Goal: Task Accomplishment & Management: Manage account settings

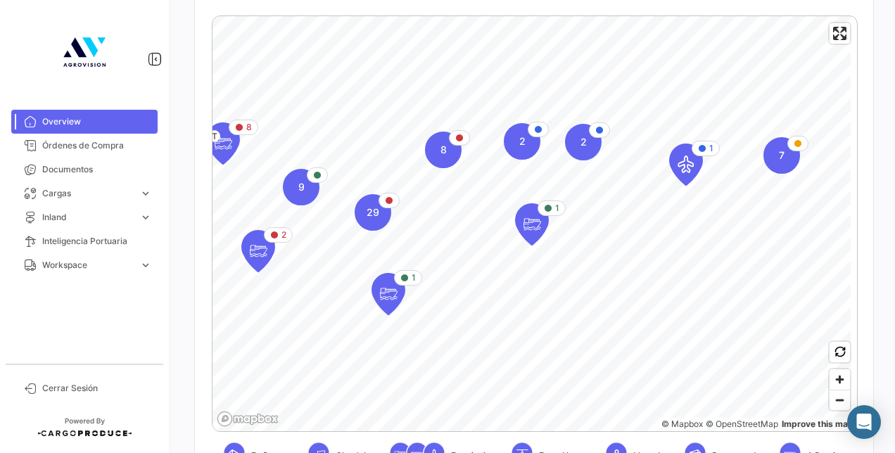
scroll to position [70, 0]
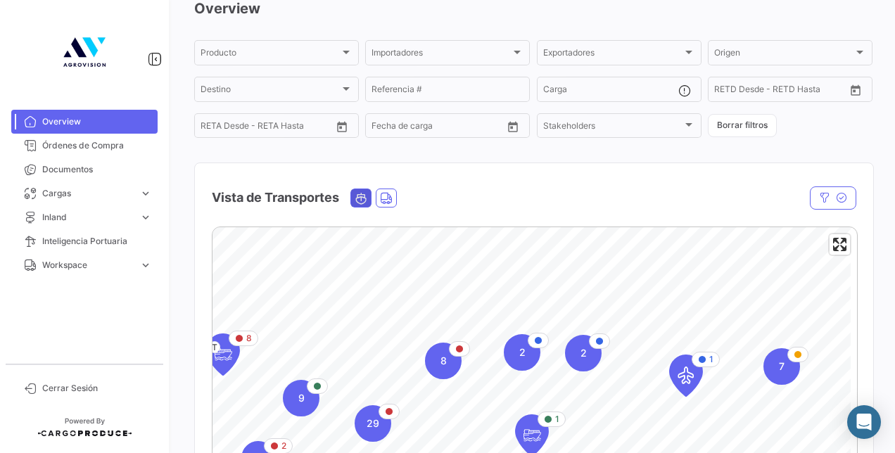
click at [360, 198] on icon "Ocean" at bounding box center [361, 198] width 13 height 13
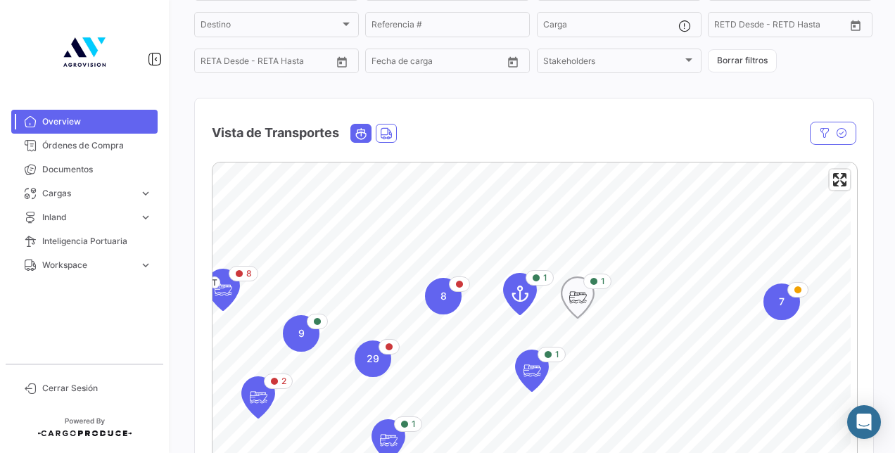
scroll to position [281, 0]
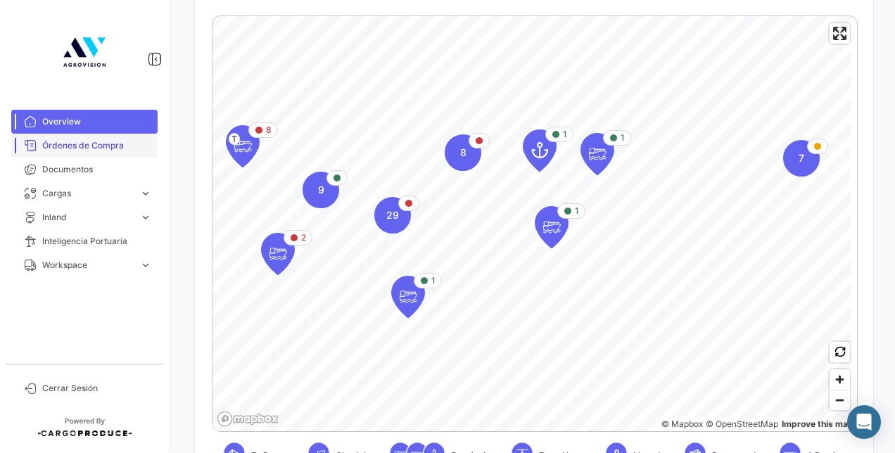
click at [82, 156] on link "Órdenes de Compra" at bounding box center [84, 146] width 146 height 24
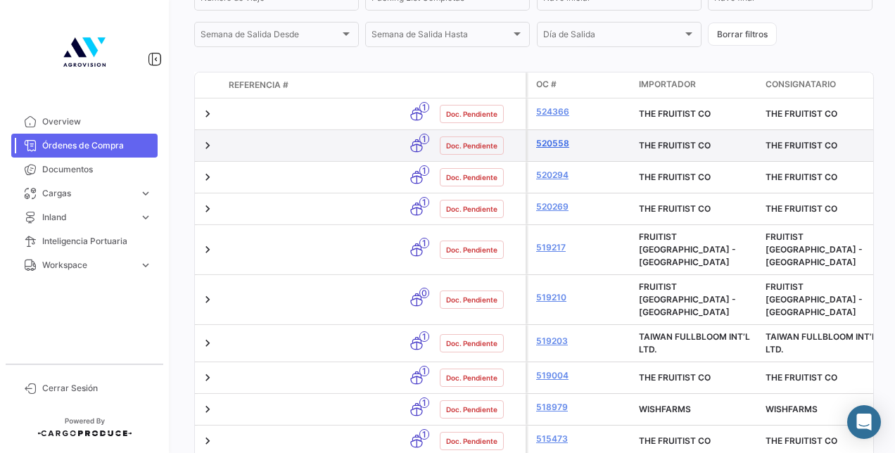
scroll to position [426, 0]
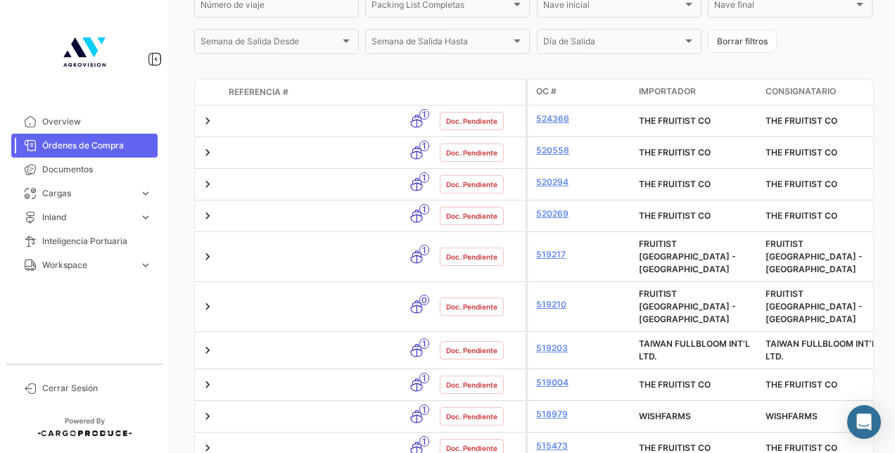
click at [547, 94] on span "OC #" at bounding box center [546, 91] width 20 height 13
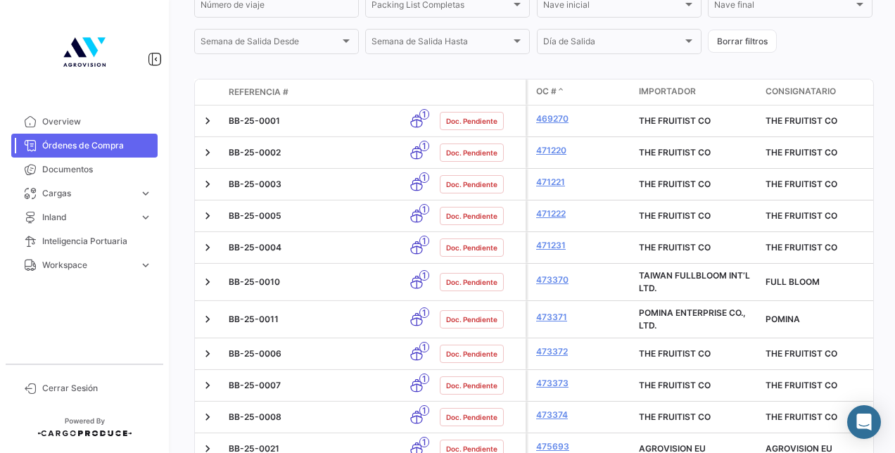
click at [560, 93] on span at bounding box center [560, 91] width 8 height 13
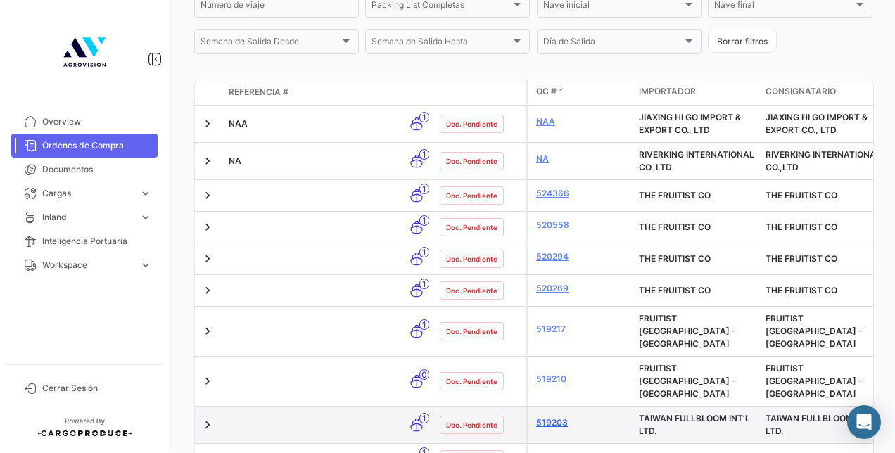
click at [556, 416] on link "519203" at bounding box center [581, 422] width 91 height 13
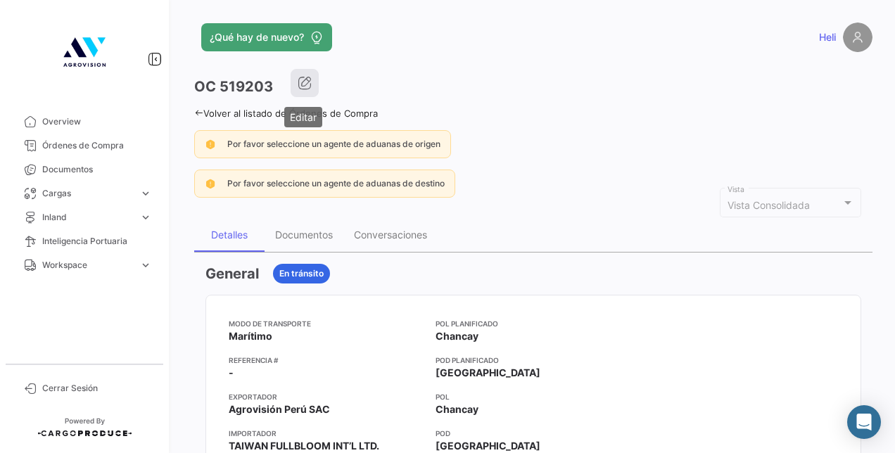
click at [304, 87] on icon "button" at bounding box center [305, 83] width 14 height 14
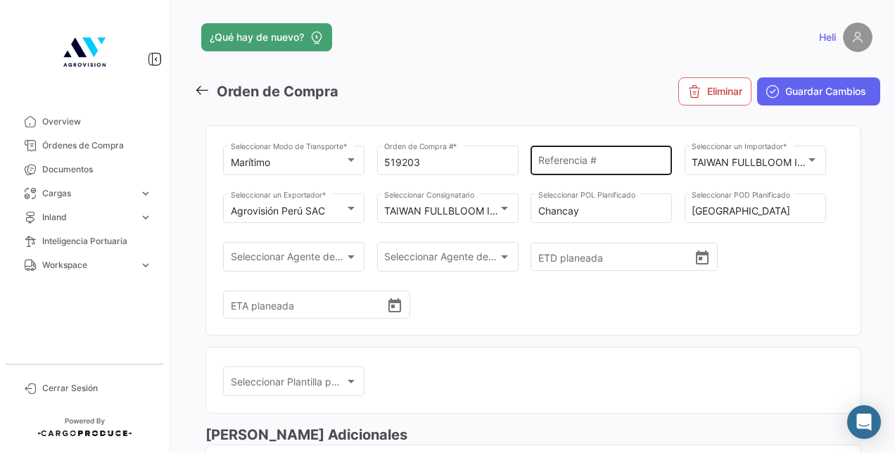
click at [543, 155] on div "Referencia #" at bounding box center [601, 159] width 127 height 32
paste input "BB-25-0199"
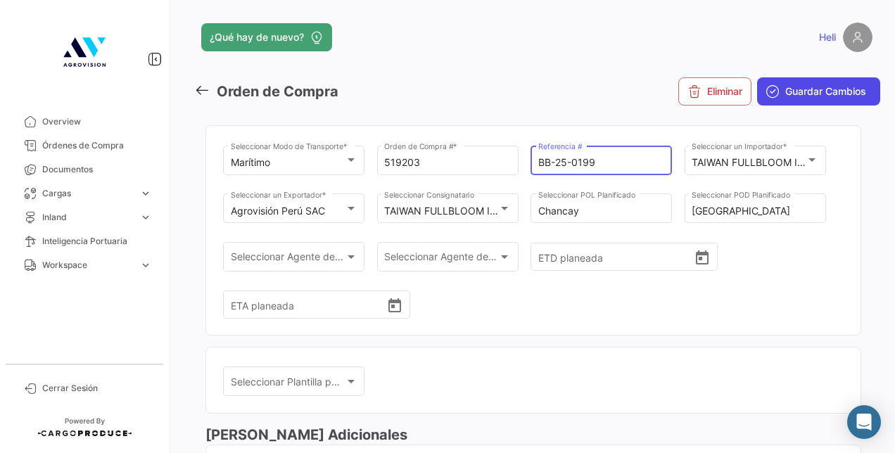
type input "BB-25-0199"
click at [789, 93] on span "Guardar Cambios" at bounding box center [825, 91] width 81 height 14
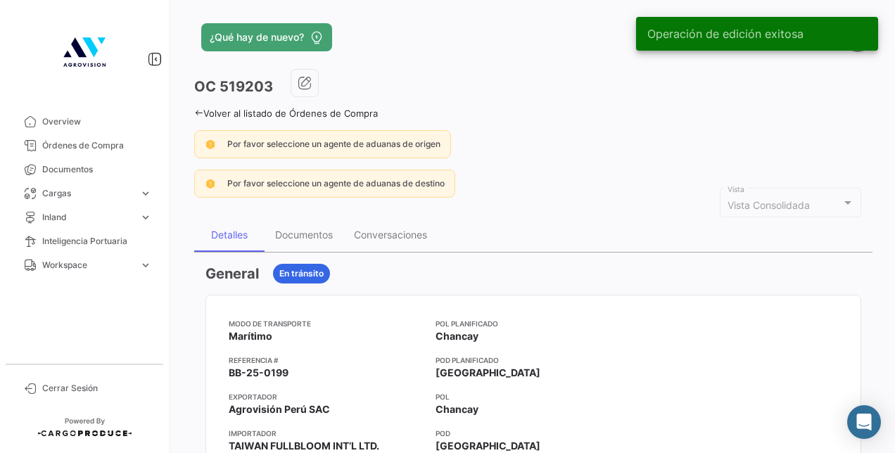
click at [198, 115] on icon at bounding box center [198, 112] width 9 height 9
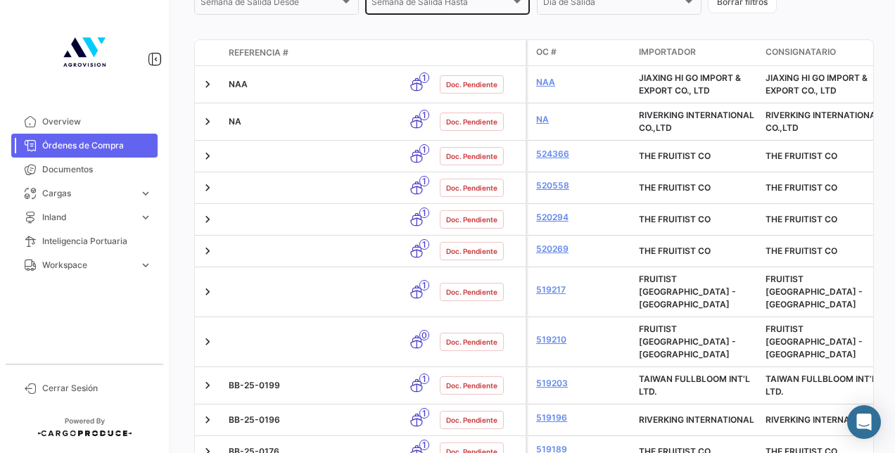
scroll to position [497, 0]
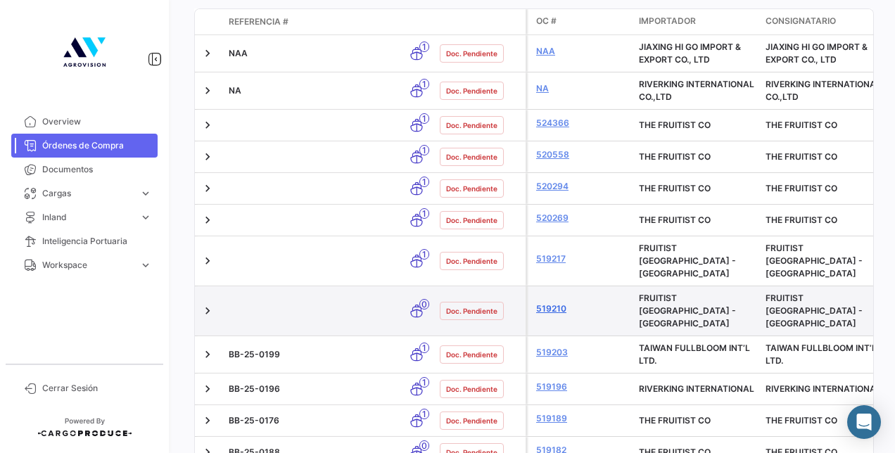
click at [550, 303] on link "519210" at bounding box center [581, 309] width 91 height 13
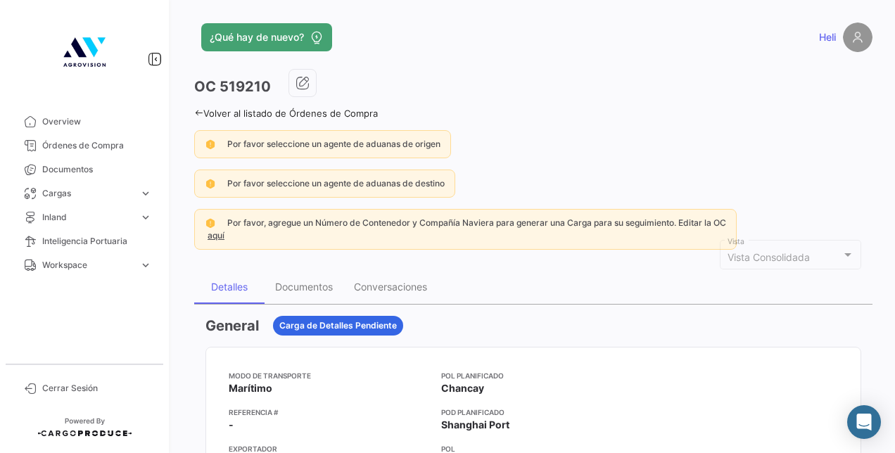
click at [196, 113] on icon at bounding box center [198, 112] width 9 height 9
click at [194, 111] on icon at bounding box center [198, 112] width 9 height 9
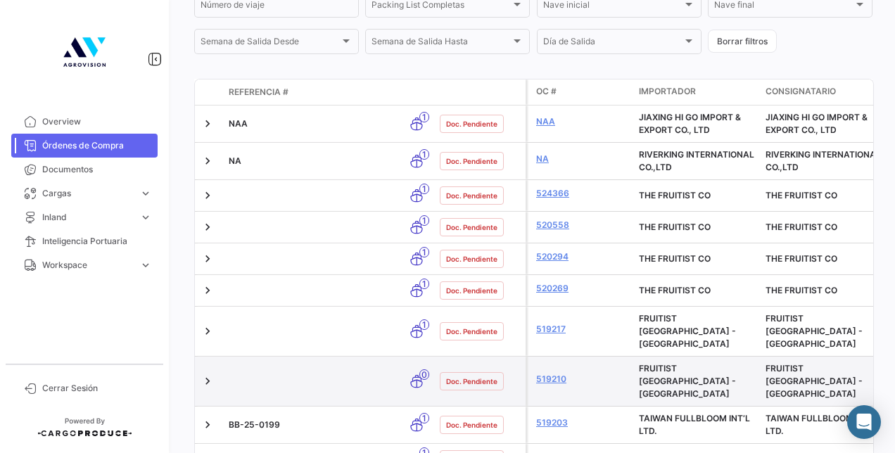
scroll to position [567, 0]
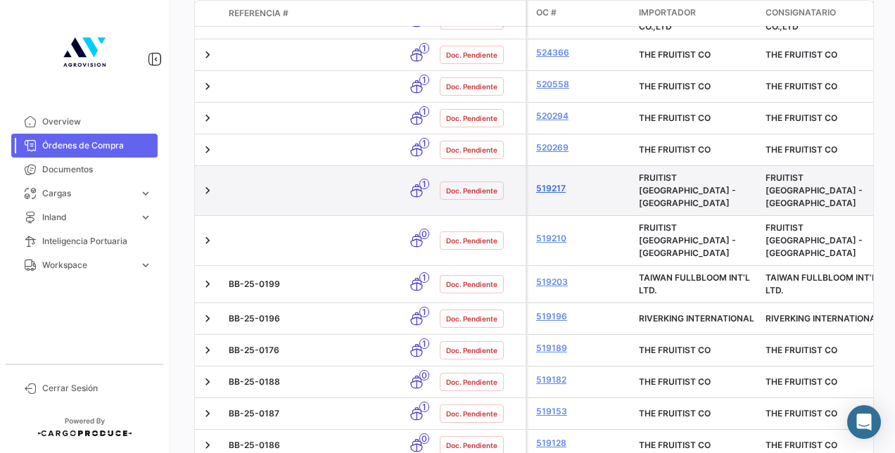
click at [557, 183] on link "519217" at bounding box center [581, 188] width 91 height 13
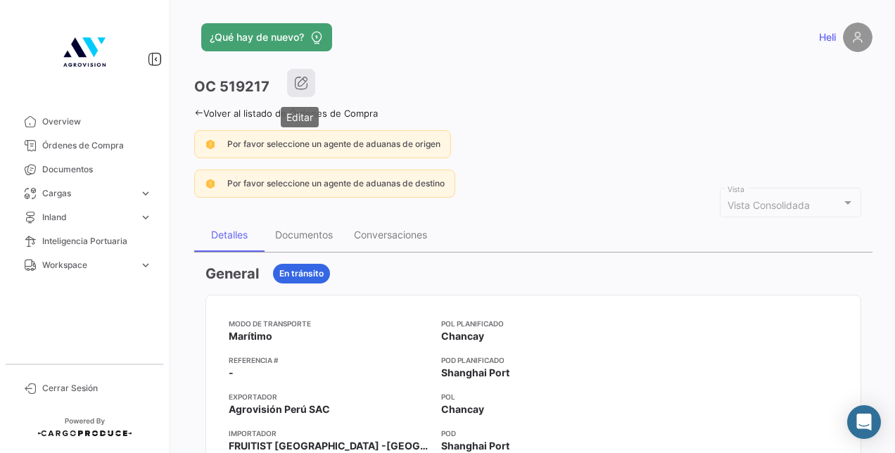
click at [301, 82] on icon "button" at bounding box center [301, 83] width 14 height 14
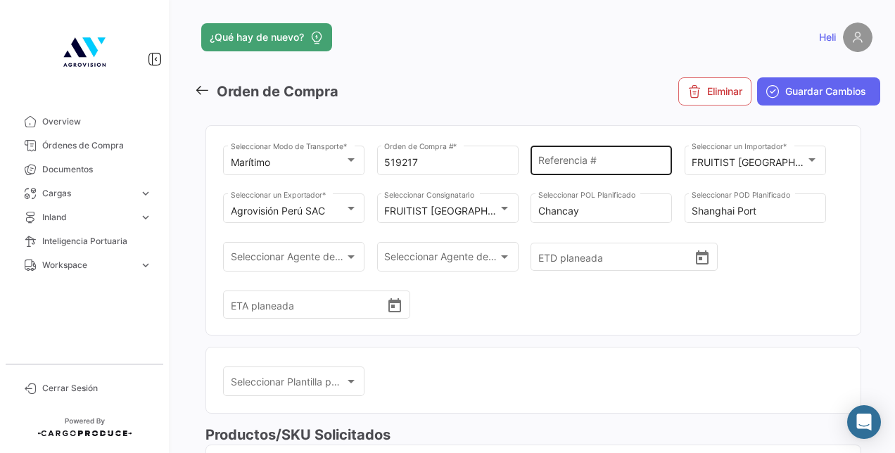
click at [637, 168] on input "Referencia #" at bounding box center [601, 163] width 127 height 12
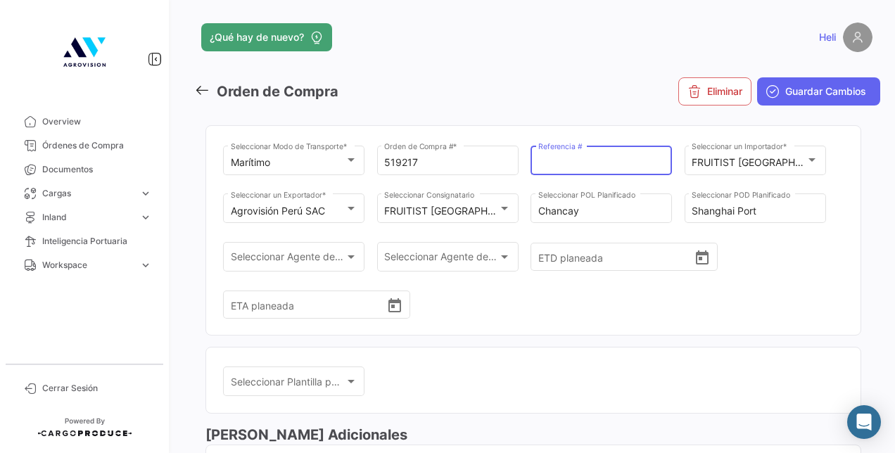
paste input "BB-25-0205"
type input "BB-25-0205"
click at [795, 91] on span "Guardar Cambios" at bounding box center [825, 91] width 81 height 14
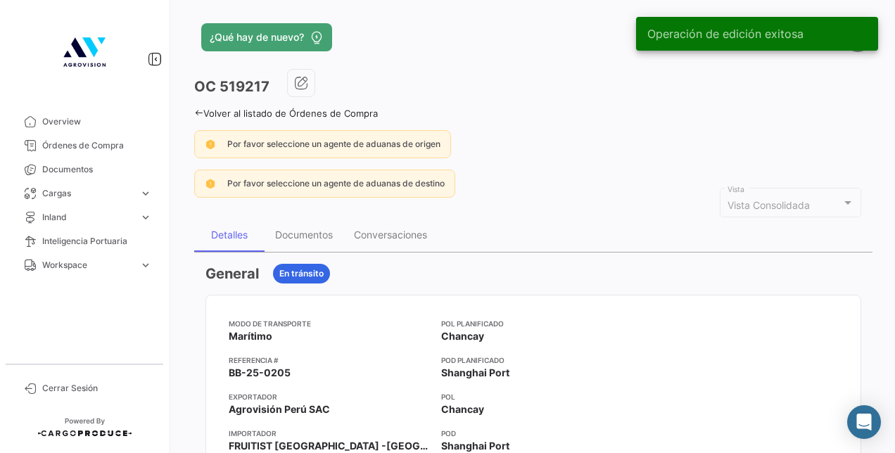
click at [201, 114] on icon at bounding box center [198, 112] width 9 height 9
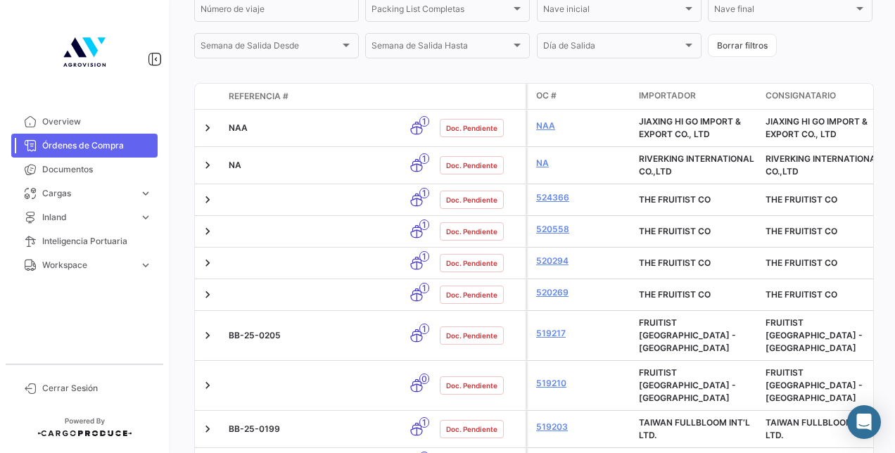
scroll to position [492, 0]
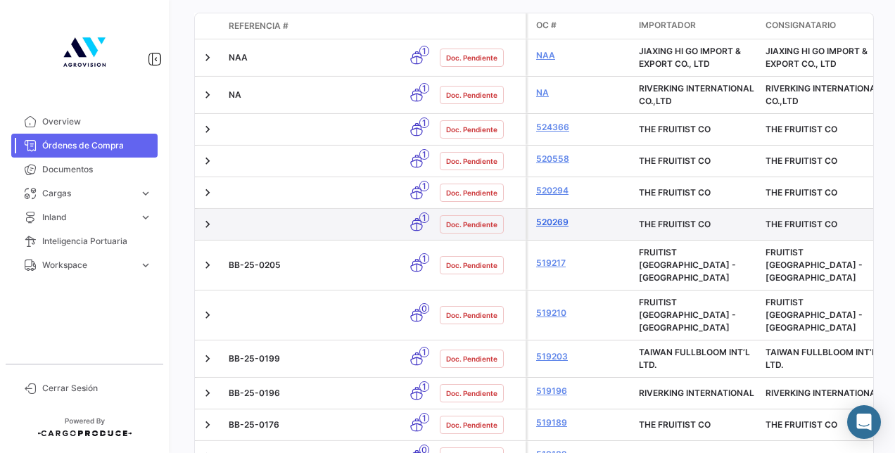
click at [560, 222] on link "520269" at bounding box center [581, 222] width 91 height 13
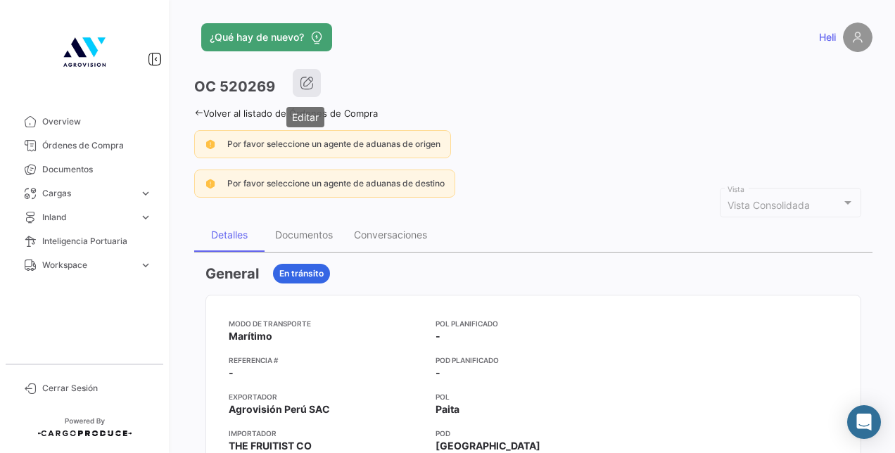
click at [304, 83] on icon "button" at bounding box center [307, 83] width 14 height 14
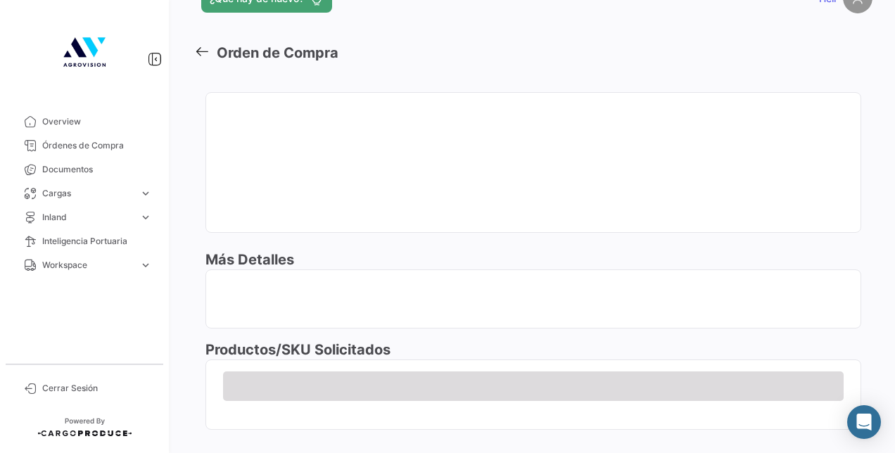
scroll to position [59, 0]
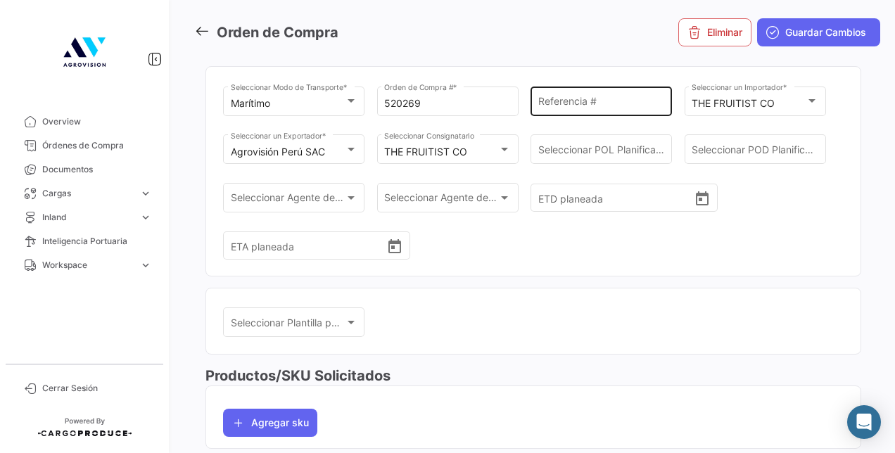
click at [570, 94] on div "Referencia #" at bounding box center [601, 100] width 127 height 32
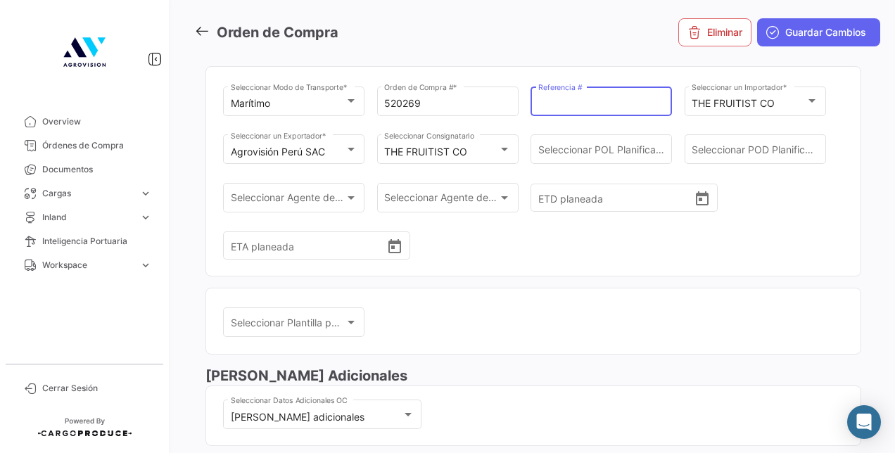
paste input "BB-25-0201"
type input "BB-25-0201"
click at [785, 37] on span "Guardar Cambios" at bounding box center [825, 32] width 81 height 14
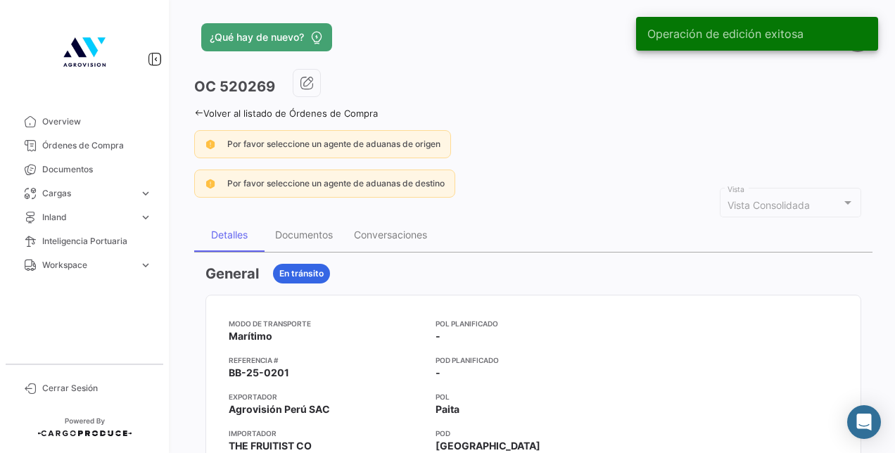
click at [198, 118] on link "Volver al listado de Órdenes de Compra" at bounding box center [286, 113] width 184 height 11
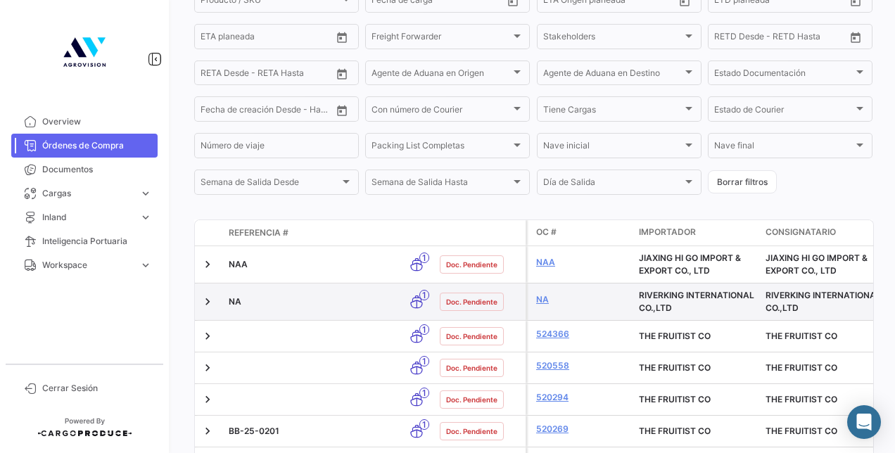
scroll to position [426, 0]
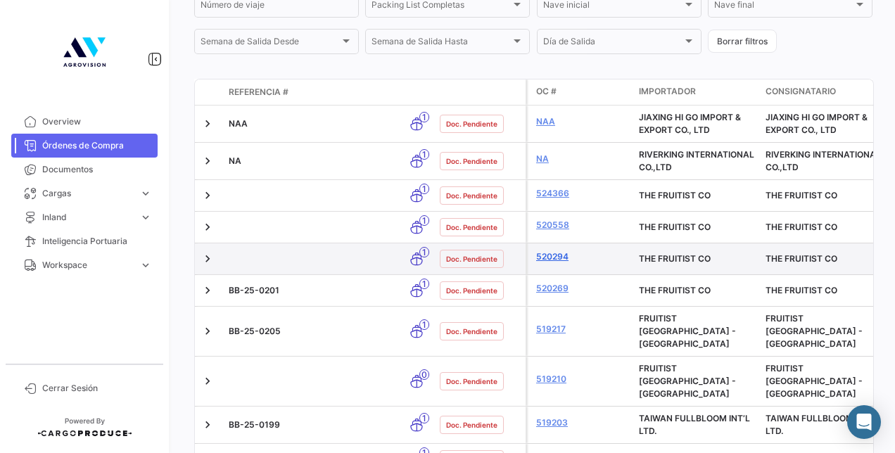
click at [554, 262] on link "520294" at bounding box center [581, 256] width 91 height 13
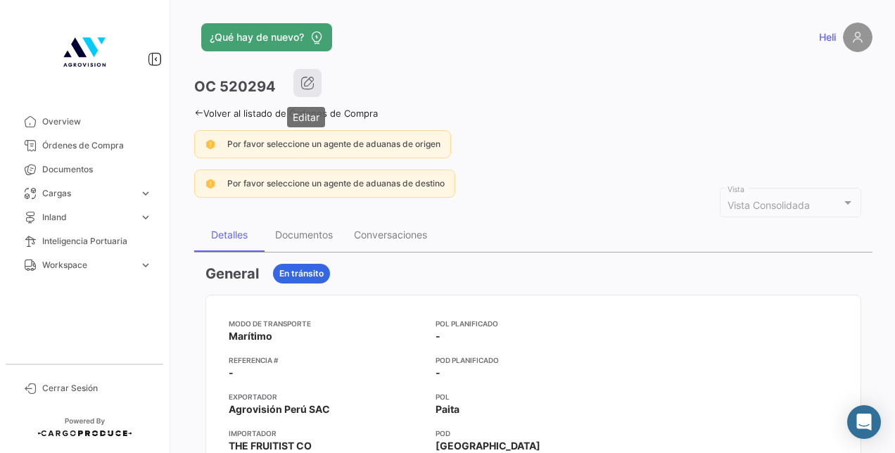
click at [314, 83] on button "button" at bounding box center [307, 83] width 28 height 28
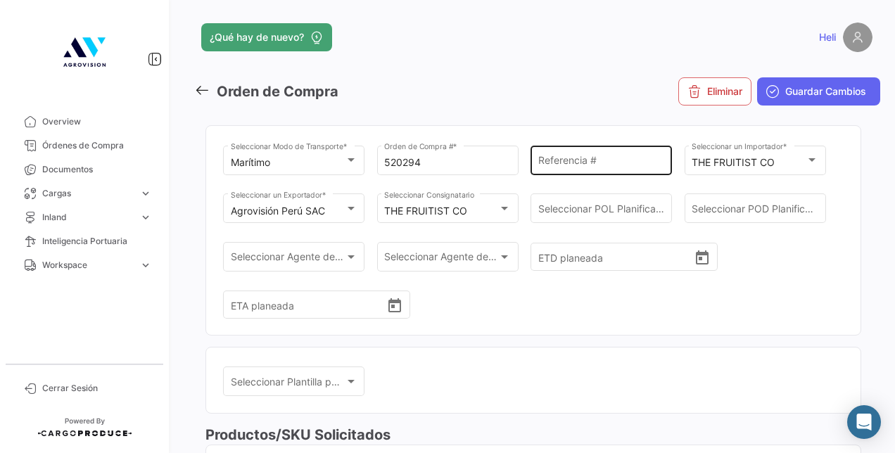
click at [581, 165] on input "Referencia #" at bounding box center [601, 163] width 127 height 12
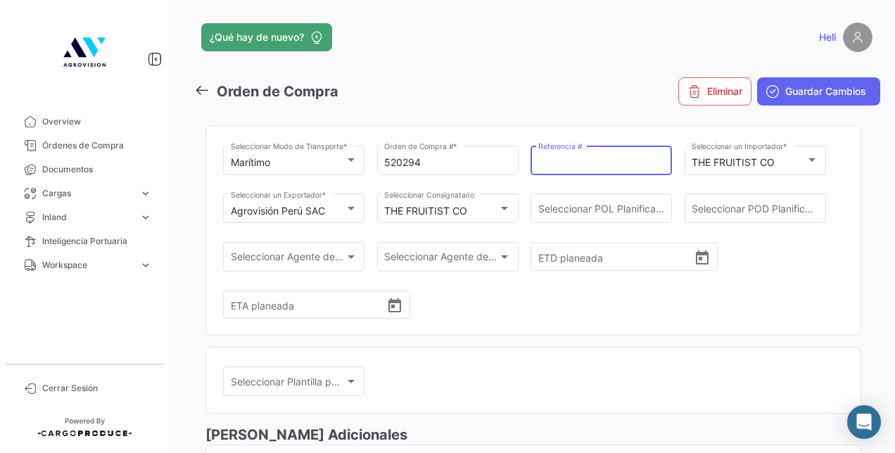
paste input "BB-25-0202"
type input "BB-25-0202"
click at [798, 86] on span "Guardar Cambios" at bounding box center [825, 91] width 81 height 14
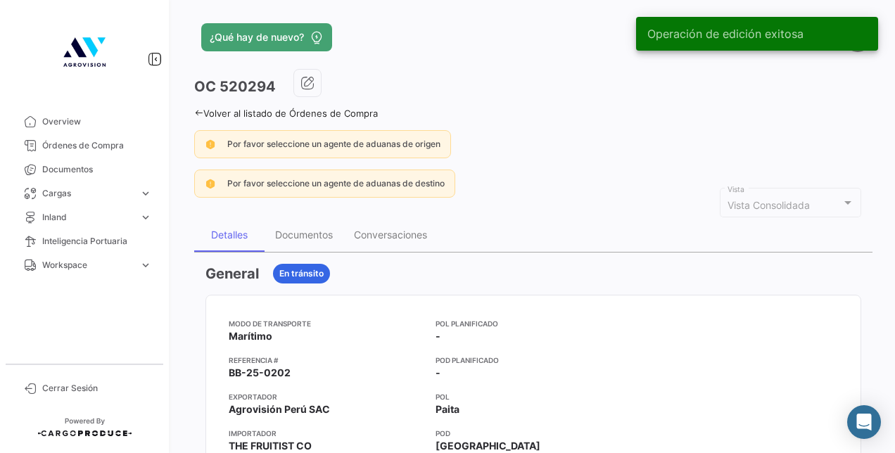
click at [197, 115] on icon at bounding box center [198, 112] width 9 height 9
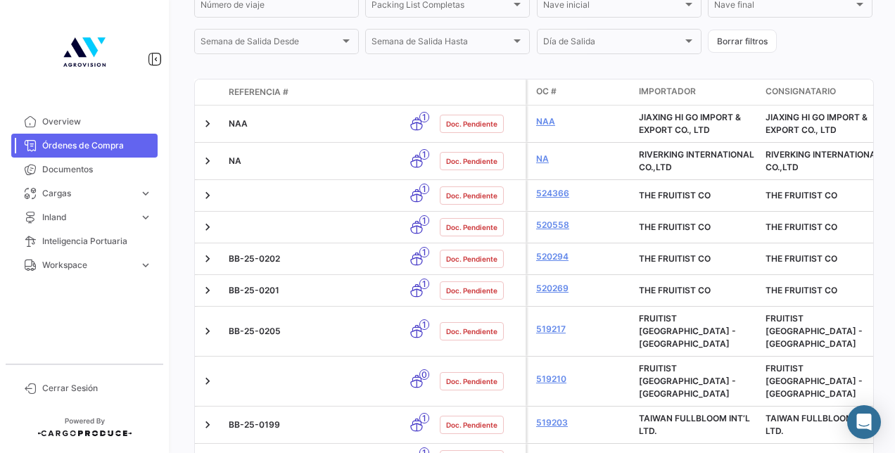
scroll to position [426, 0]
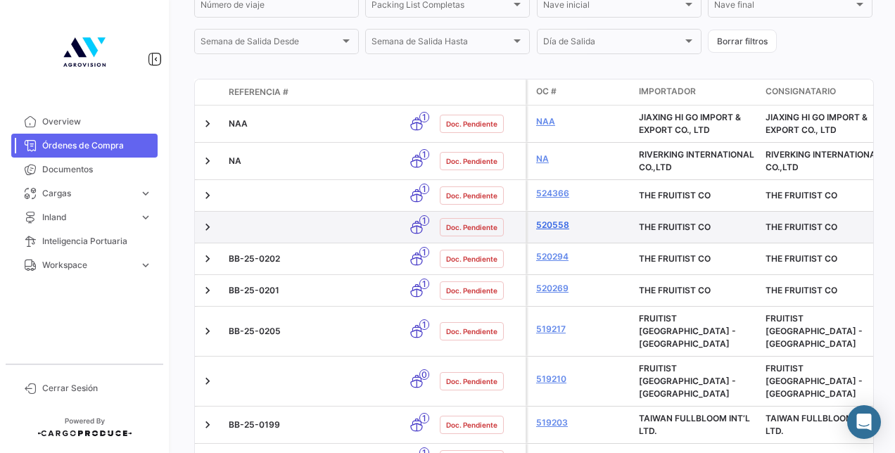
click at [559, 231] on link "520558" at bounding box center [581, 225] width 91 height 13
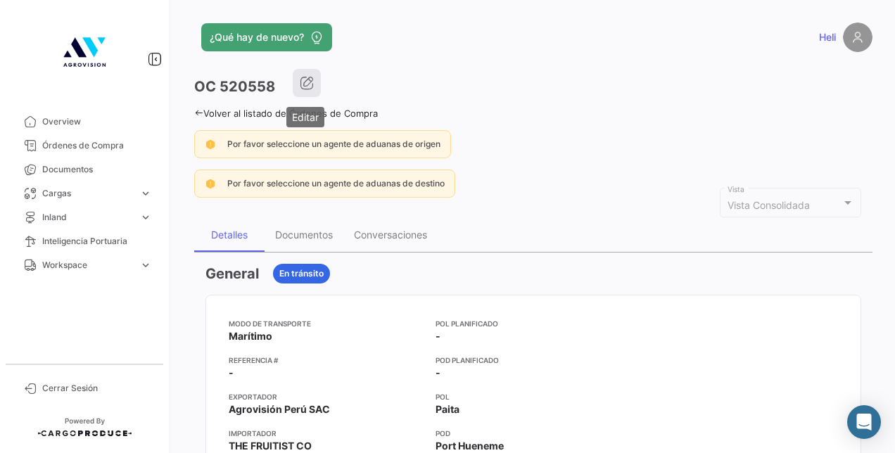
click at [303, 70] on button "button" at bounding box center [307, 83] width 28 height 28
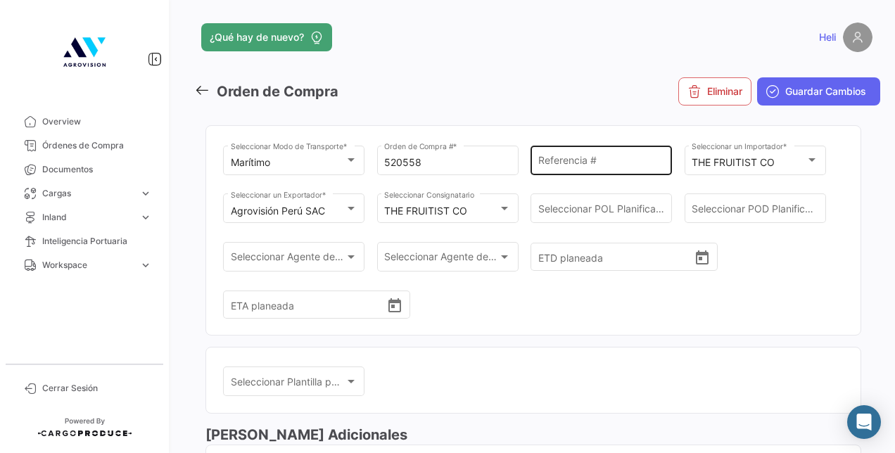
click at [601, 155] on div "Referencia #" at bounding box center [601, 159] width 127 height 32
paste input "BB-25-0204"
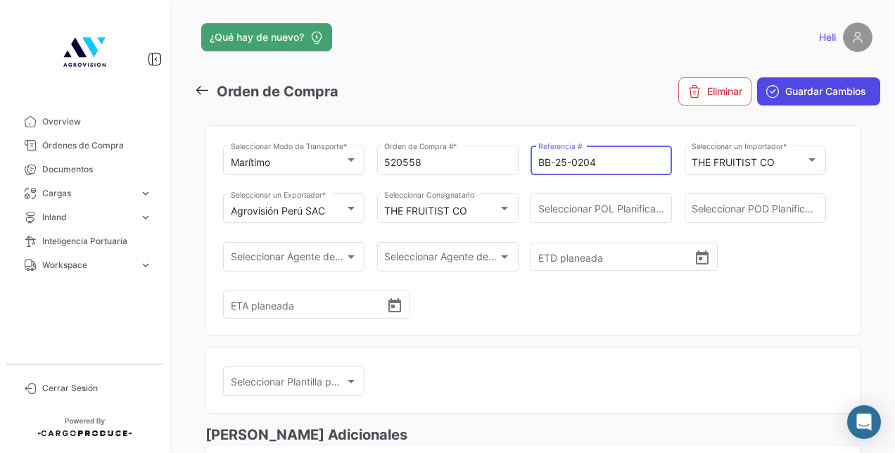
type input "BB-25-0204"
click at [815, 104] on button "Guardar Cambios" at bounding box center [818, 91] width 123 height 28
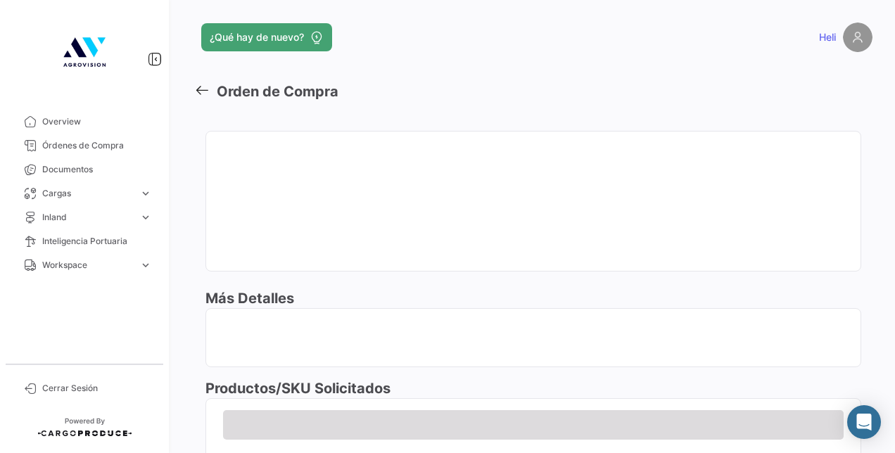
scroll to position [59, 0]
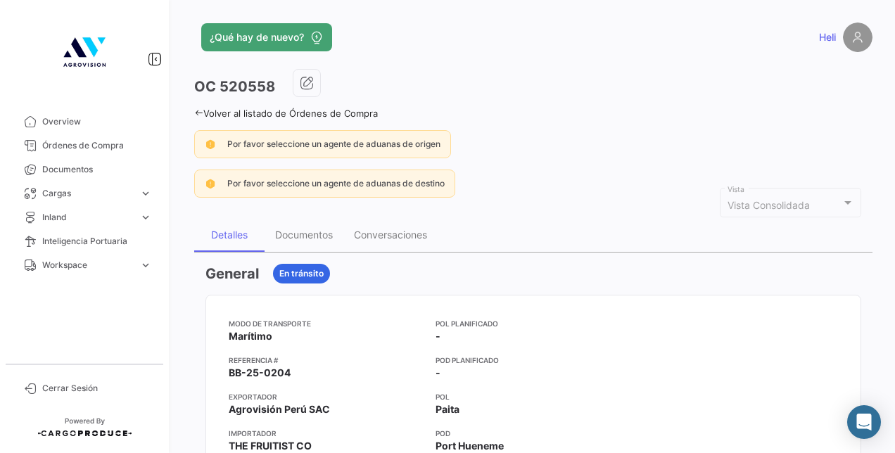
click at [200, 117] on link "Volver al listado de Órdenes de Compra" at bounding box center [286, 113] width 184 height 11
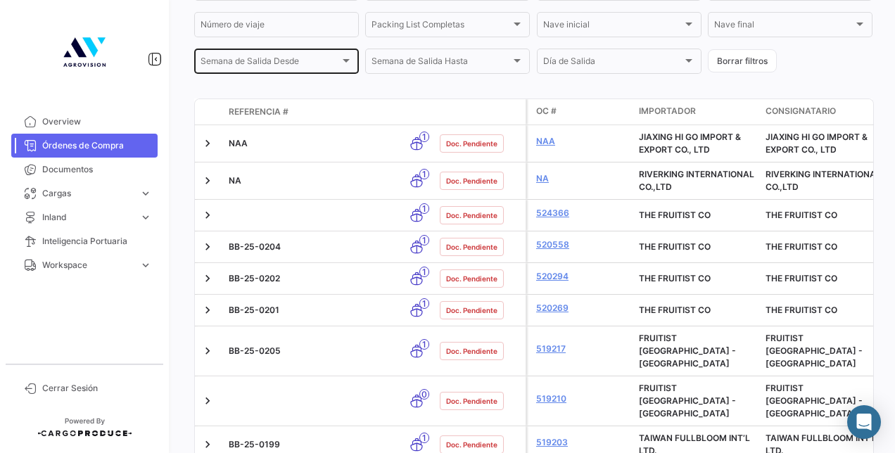
scroll to position [426, 0]
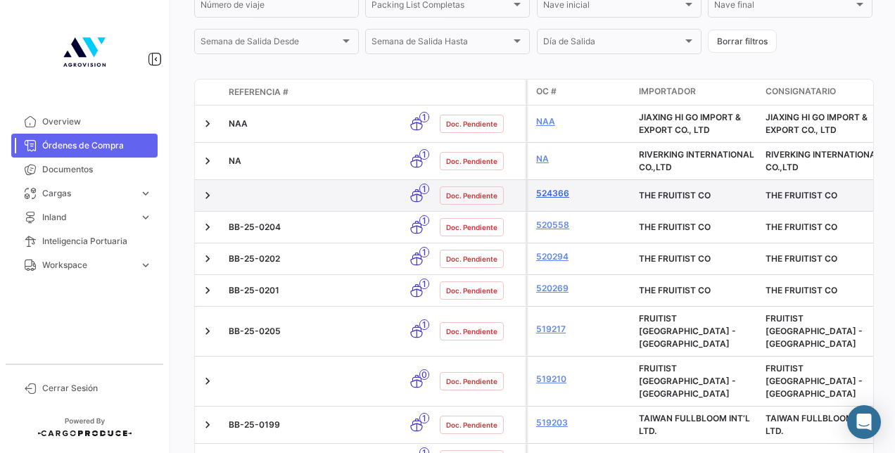
click at [554, 200] on link "524366" at bounding box center [581, 193] width 91 height 13
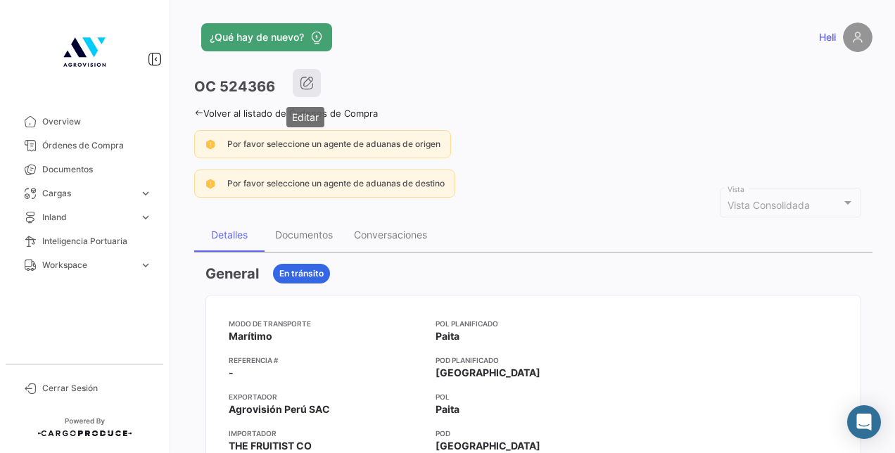
click at [303, 84] on icon "button" at bounding box center [307, 83] width 14 height 14
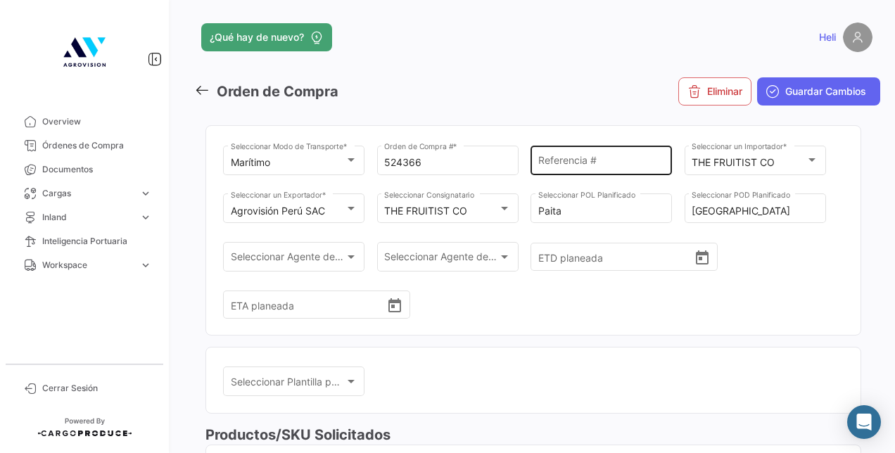
click at [578, 160] on input "Referencia #" at bounding box center [601, 163] width 127 height 12
paste input "BB-25-0207"
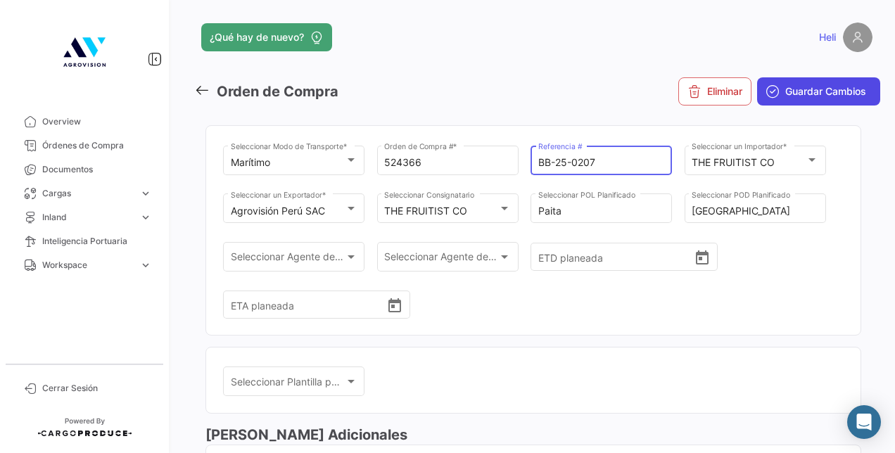
type input "BB-25-0207"
click at [807, 84] on span "Guardar Cambios" at bounding box center [825, 91] width 81 height 14
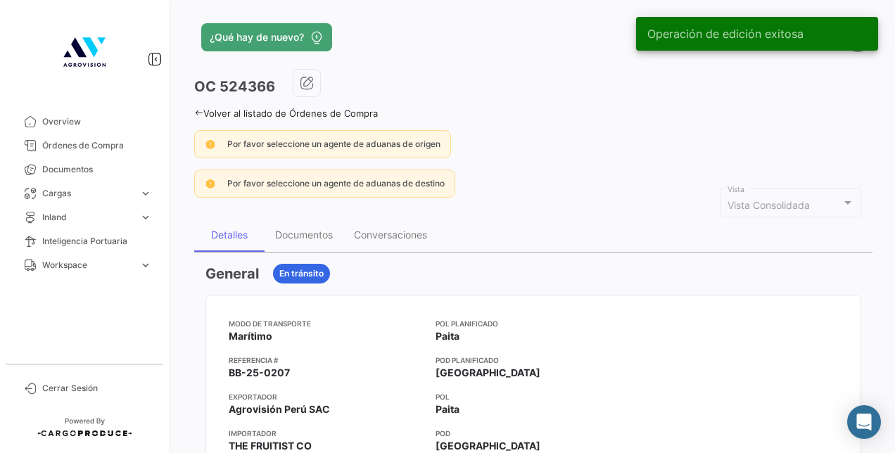
click at [197, 114] on icon at bounding box center [198, 112] width 9 height 9
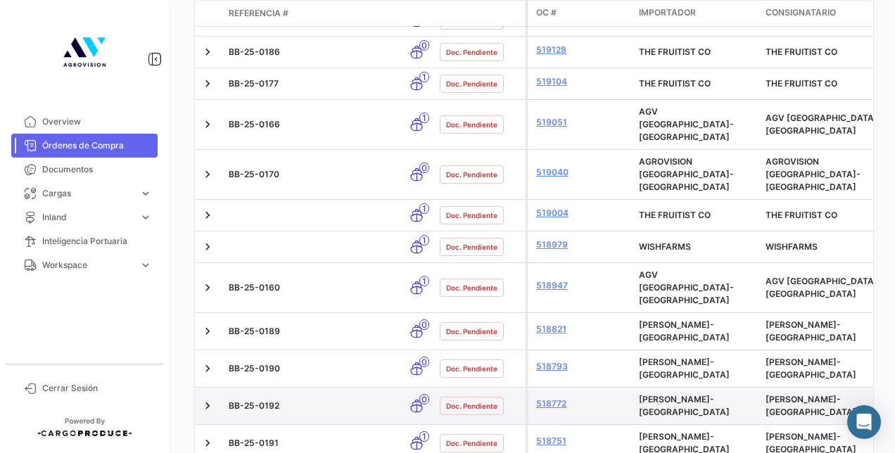
scroll to position [919, 0]
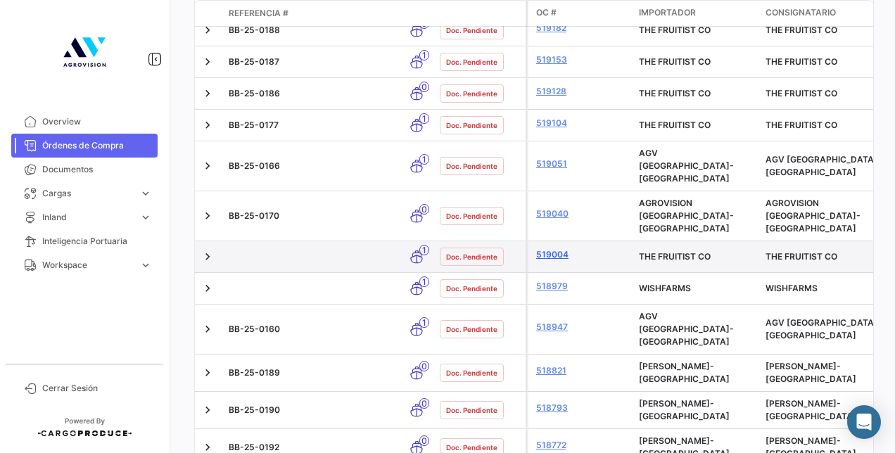
click at [538, 248] on link "519004" at bounding box center [581, 254] width 91 height 13
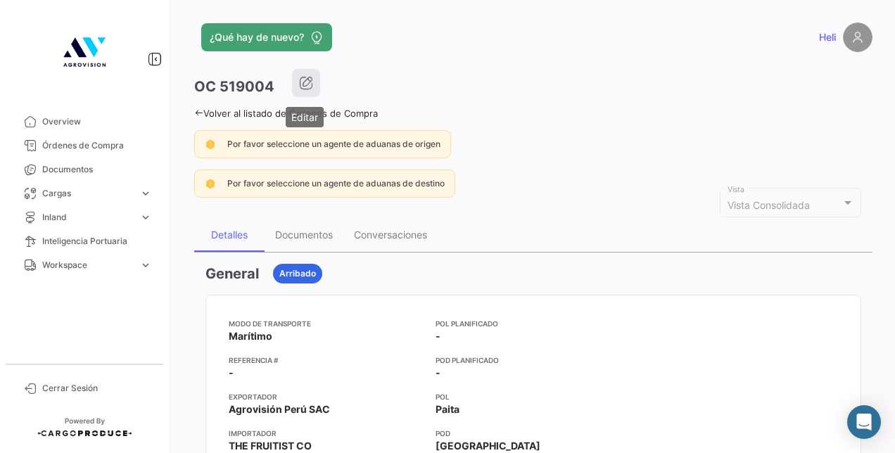
click at [310, 79] on icon "button" at bounding box center [306, 83] width 14 height 14
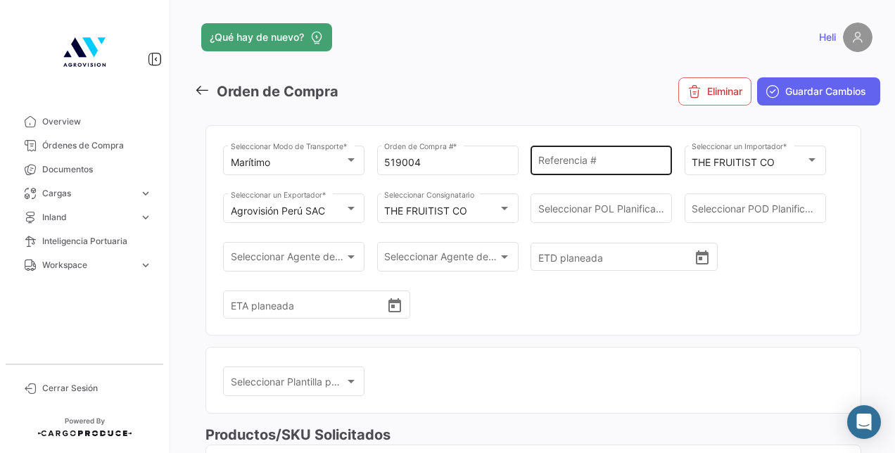
click at [552, 164] on input "Referencia #" at bounding box center [601, 163] width 127 height 12
paste input "BB-25-0162"
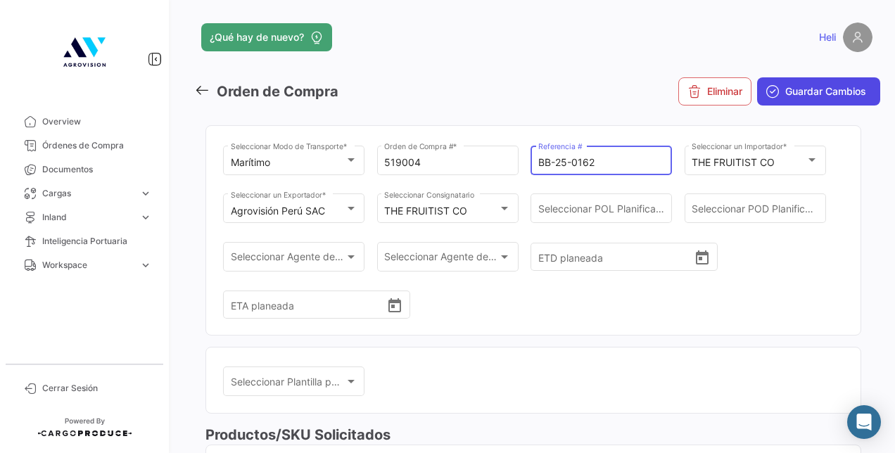
type input "BB-25-0162"
click at [836, 94] on span "Guardar Cambios" at bounding box center [825, 91] width 81 height 14
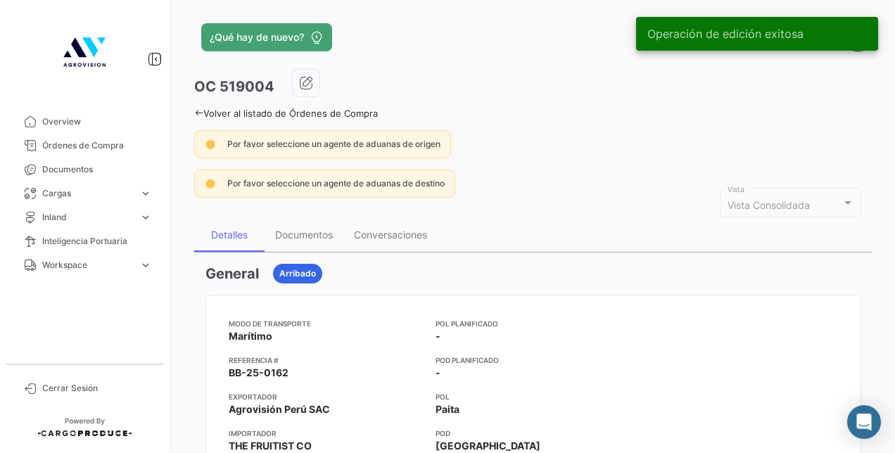
click at [196, 114] on icon at bounding box center [198, 112] width 9 height 9
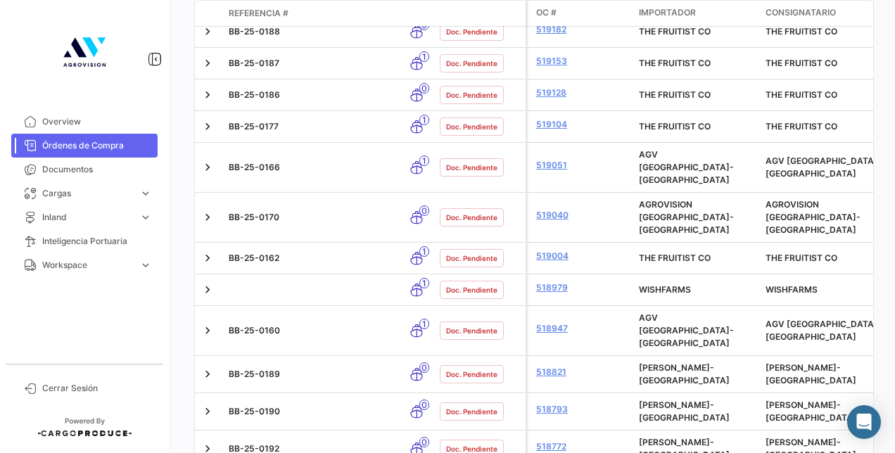
scroll to position [919, 0]
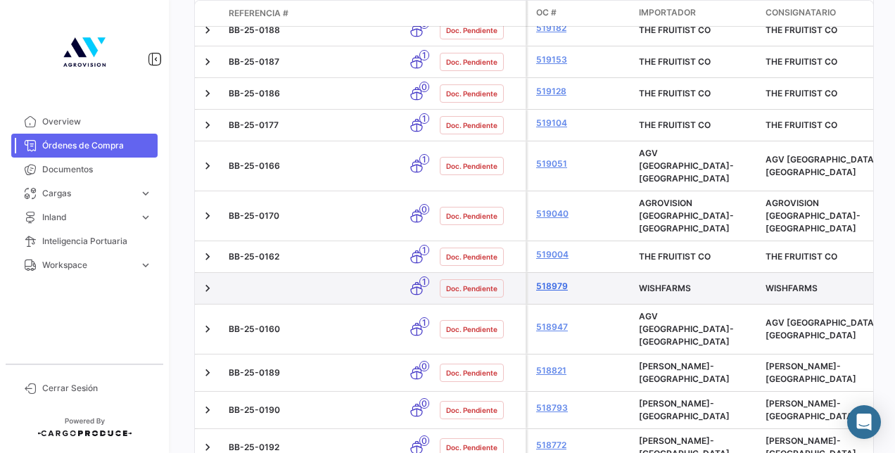
click at [555, 280] on link "518979" at bounding box center [581, 286] width 91 height 13
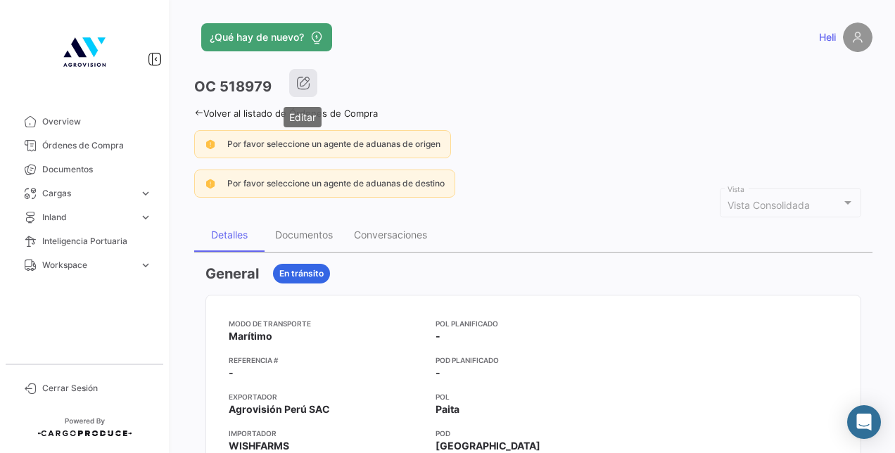
click at [305, 84] on icon "button" at bounding box center [303, 83] width 14 height 14
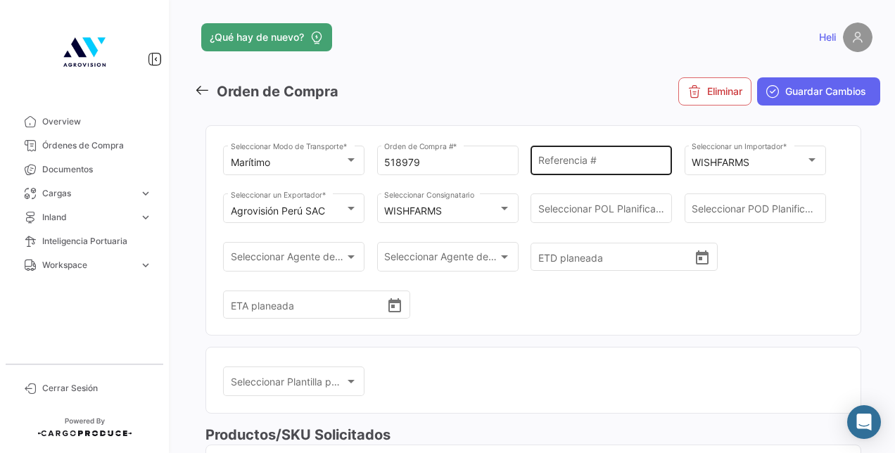
click at [574, 163] on input "Referencia #" at bounding box center [601, 163] width 127 height 12
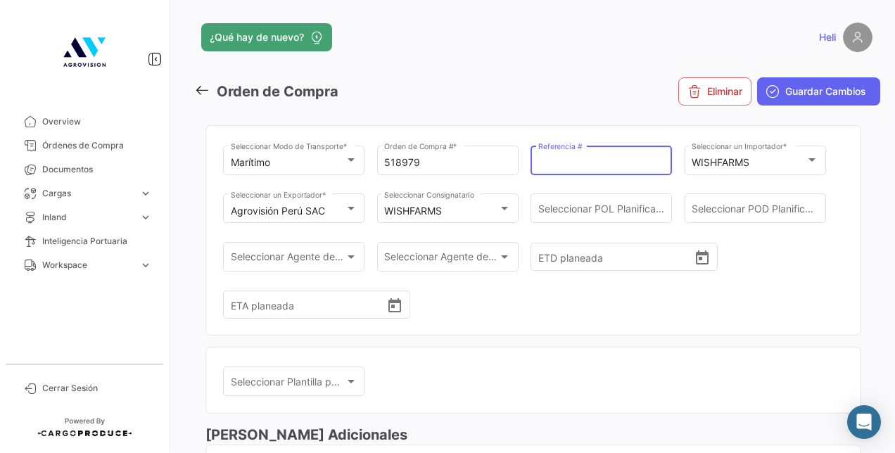
paste input "BB-25-0161"
type input "BB-25-0161"
click at [786, 89] on span "Guardar Cambios" at bounding box center [825, 91] width 81 height 14
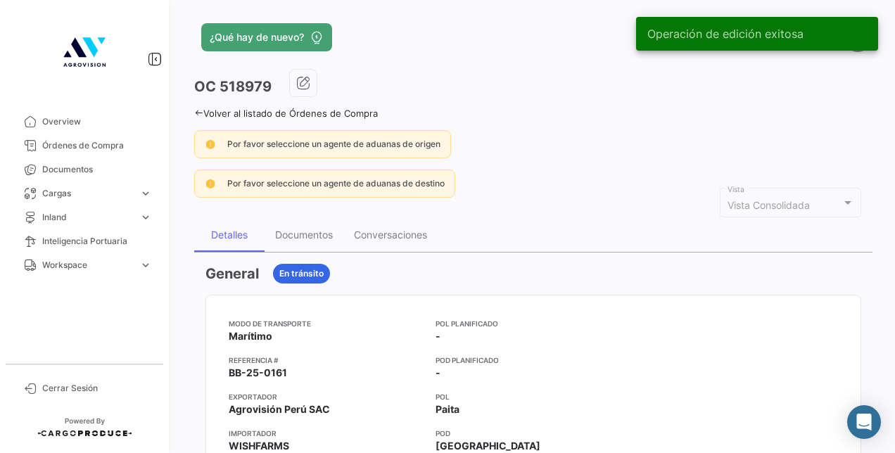
click at [198, 117] on link "Volver al listado de Órdenes de Compra" at bounding box center [286, 113] width 184 height 11
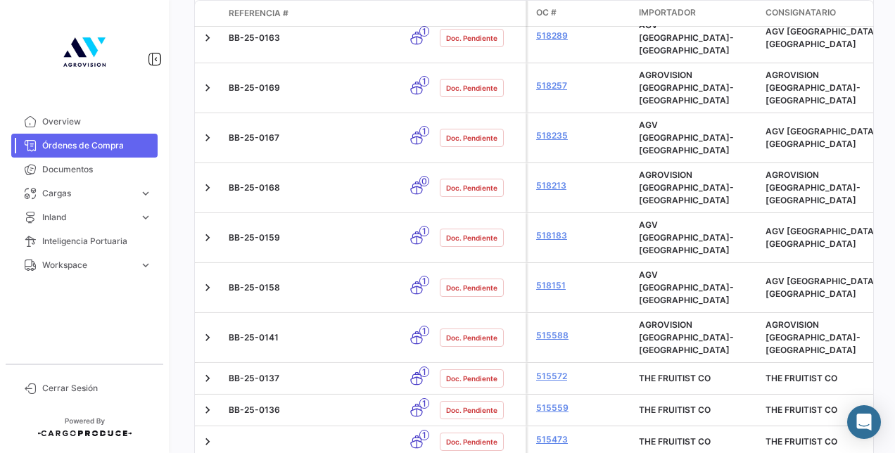
scroll to position [2111, 0]
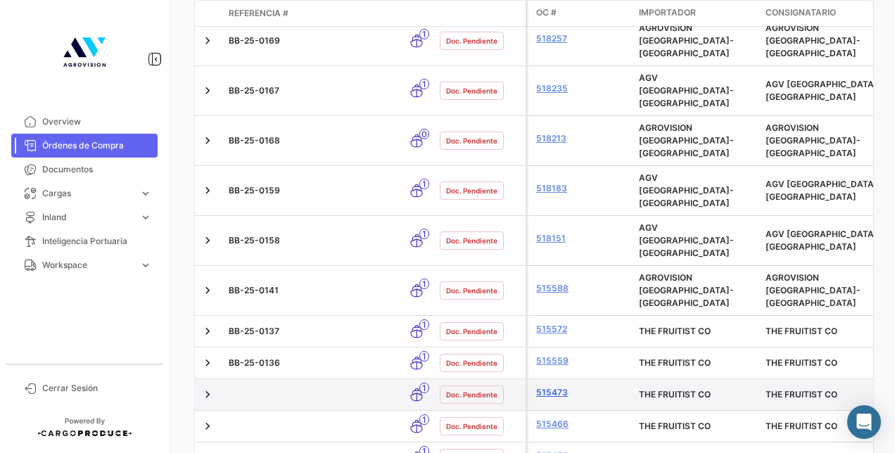
click at [555, 386] on link "515473" at bounding box center [581, 392] width 91 height 13
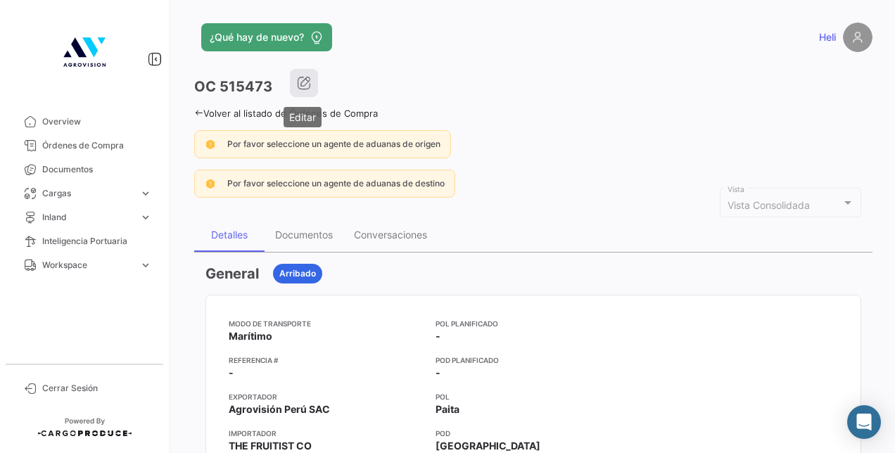
click at [304, 86] on icon "button" at bounding box center [304, 83] width 14 height 14
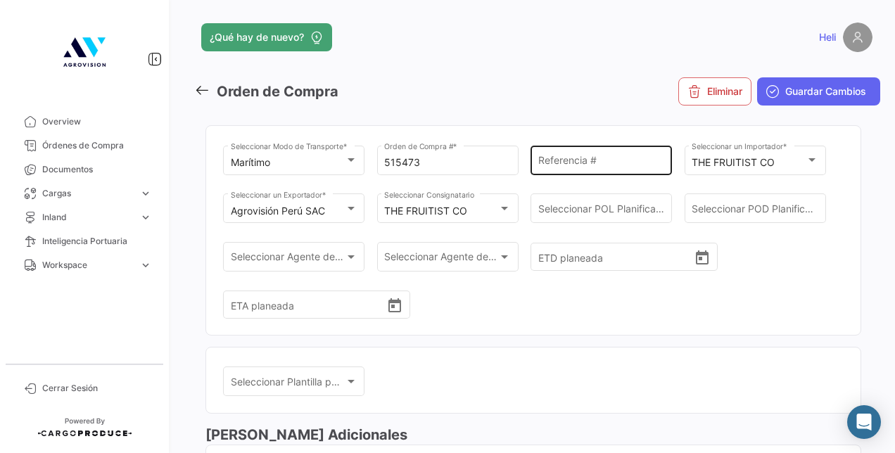
click at [567, 152] on div "Referencia #" at bounding box center [601, 159] width 127 height 32
paste input "515473"
type input "515473"
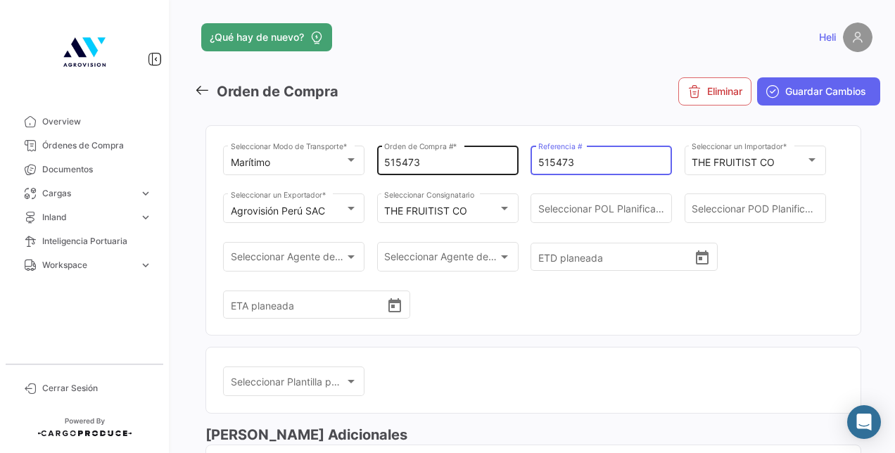
drag, startPoint x: 568, startPoint y: 160, endPoint x: 437, endPoint y: 160, distance: 130.9
click at [437, 160] on div "Marítimo Seleccionar Modo de Transporte * 515473 Orden de Compra # * 515473 Ref…" at bounding box center [533, 239] width 620 height 192
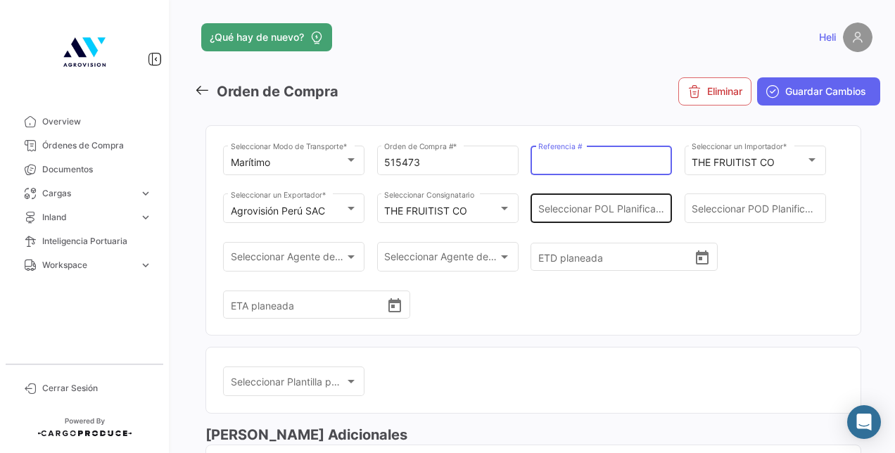
paste input "BB-25-0157"
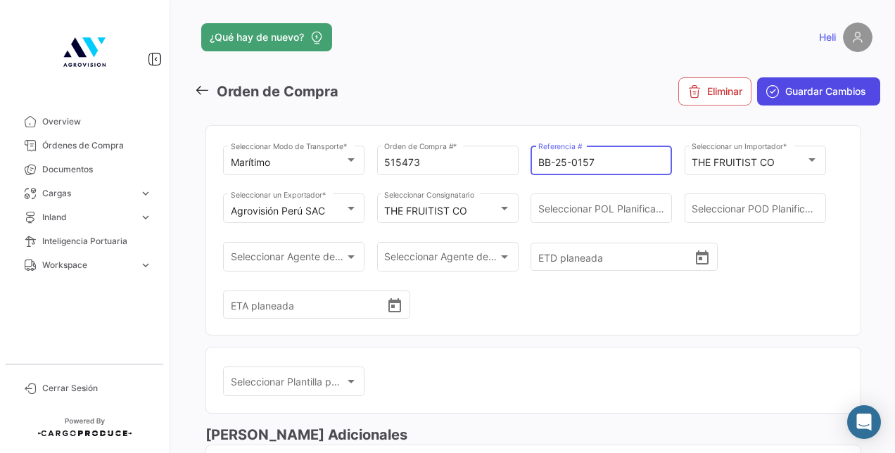
type input "BB-25-0157"
click at [810, 84] on button "Guardar Cambios" at bounding box center [818, 91] width 123 height 28
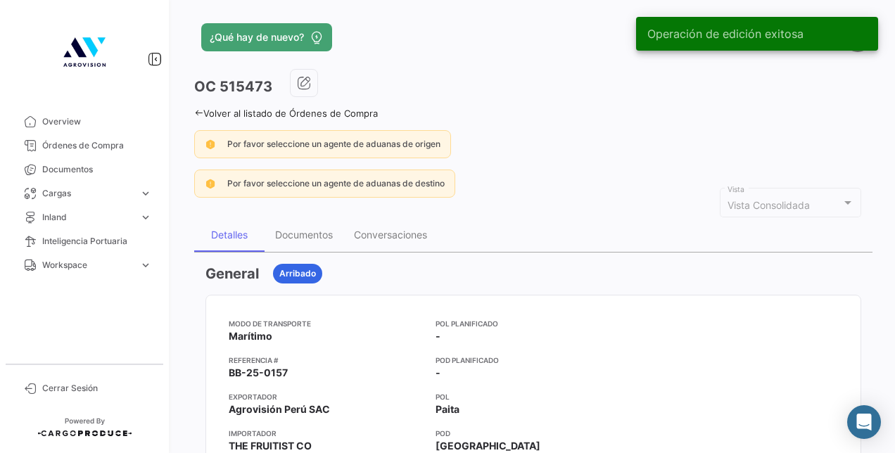
click at [195, 114] on icon at bounding box center [198, 112] width 9 height 9
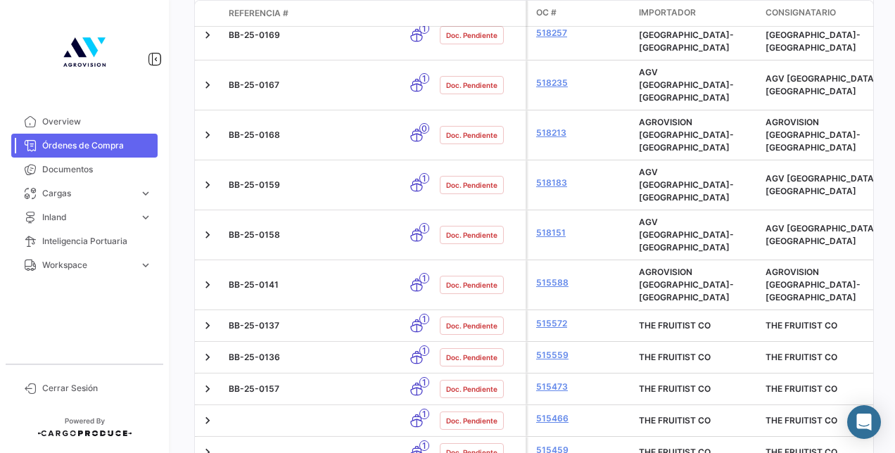
scroll to position [2115, 0]
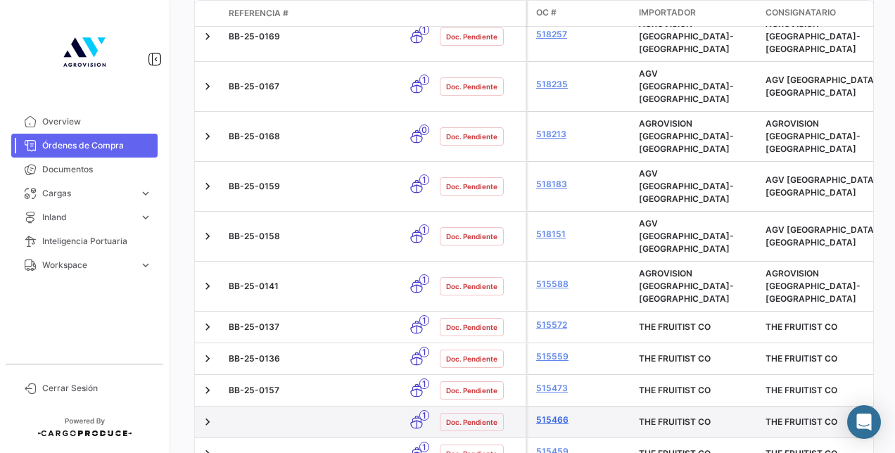
click at [553, 414] on link "515466" at bounding box center [581, 420] width 91 height 13
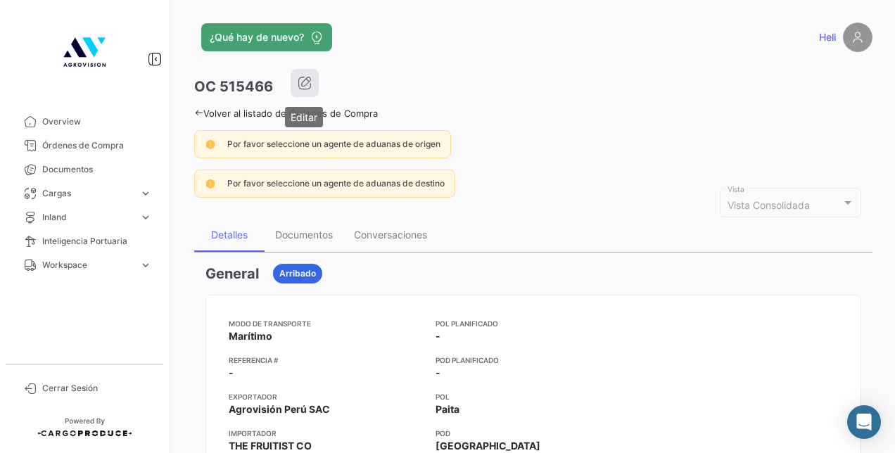
click at [303, 88] on icon "button" at bounding box center [305, 83] width 14 height 14
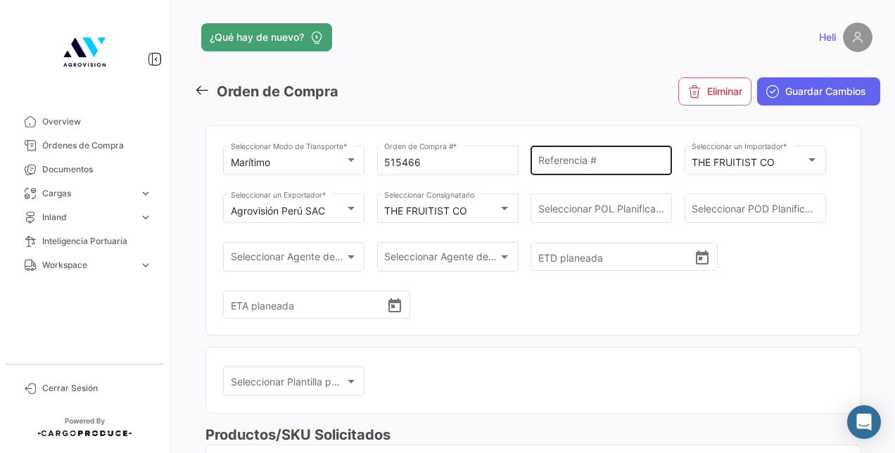
click at [591, 163] on input "Referencia #" at bounding box center [601, 163] width 127 height 12
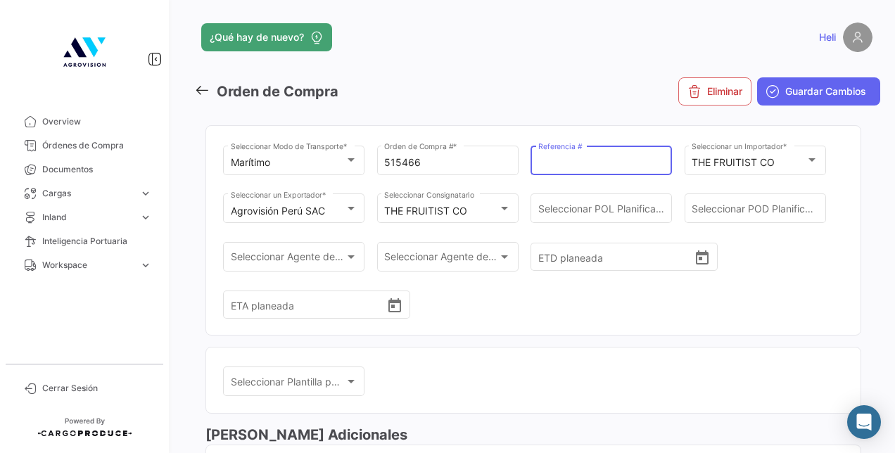
paste input "BB-25-0156"
type input "BB-25-0156"
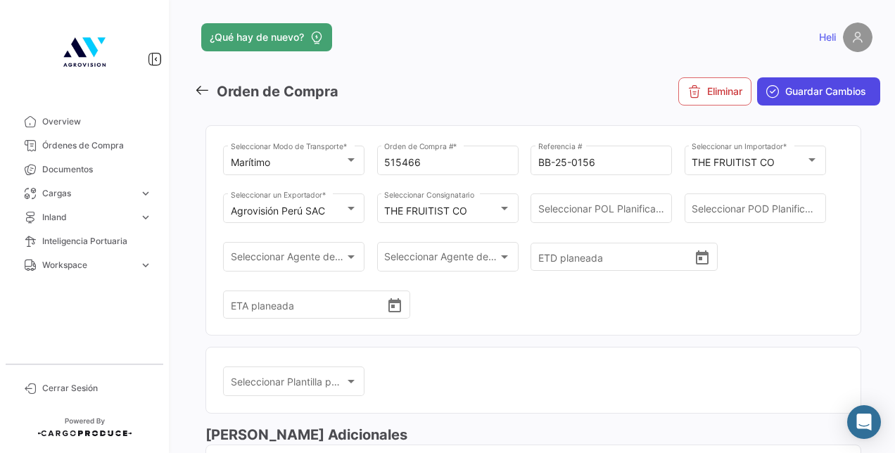
click at [787, 89] on span "Guardar Cambios" at bounding box center [825, 91] width 81 height 14
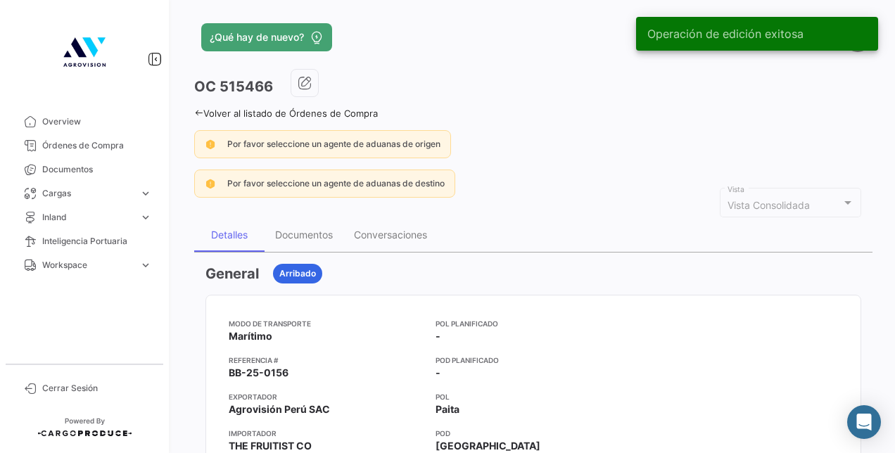
click at [198, 109] on icon at bounding box center [198, 112] width 9 height 9
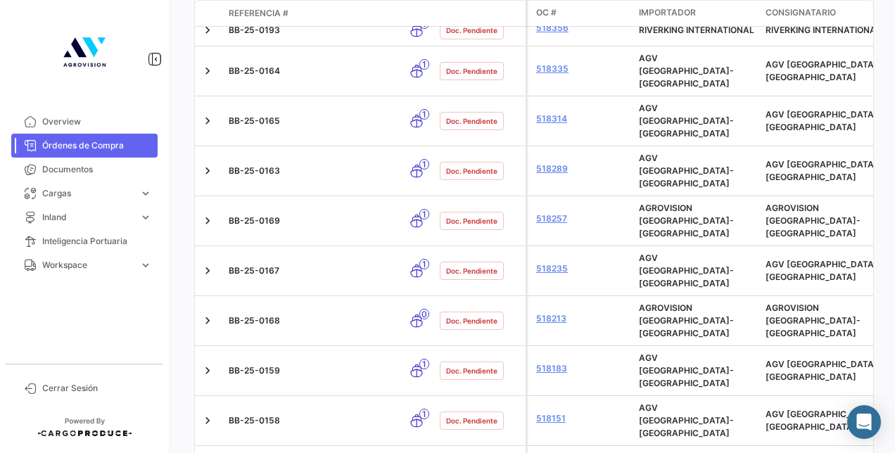
scroll to position [2040, 0]
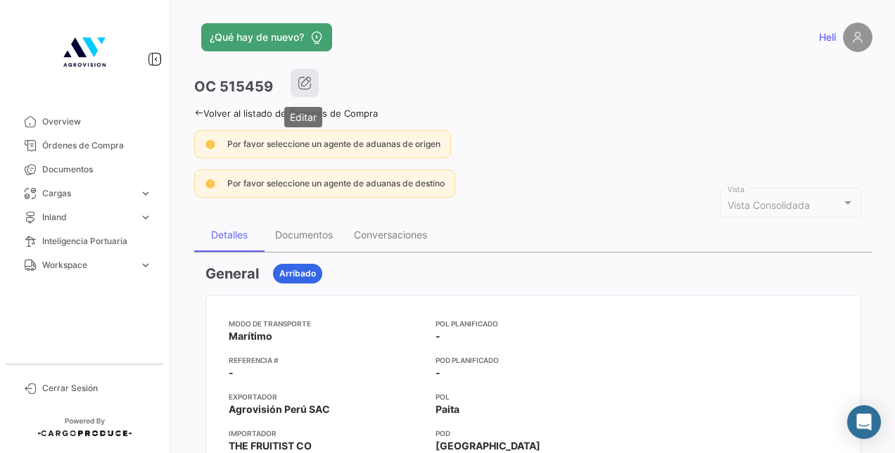
click at [305, 81] on icon "button" at bounding box center [305, 83] width 14 height 14
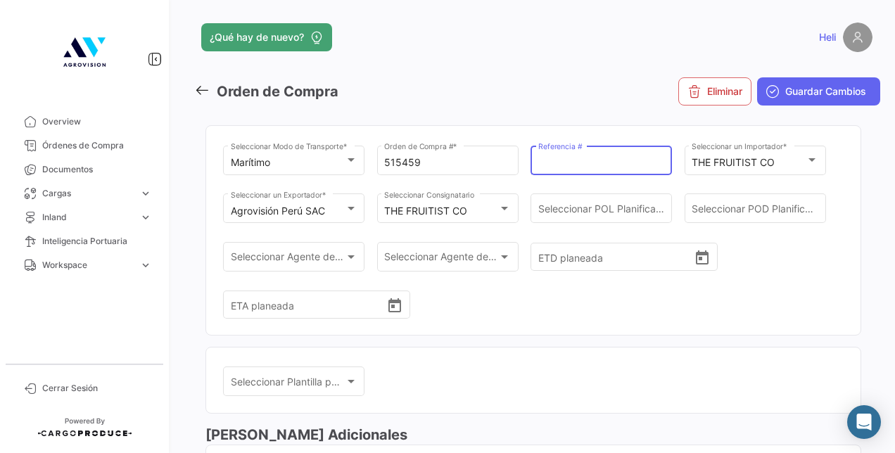
click at [594, 167] on input "Referencia #" at bounding box center [601, 163] width 127 height 12
paste input "BB-25-0155"
type input "BB-25-0155"
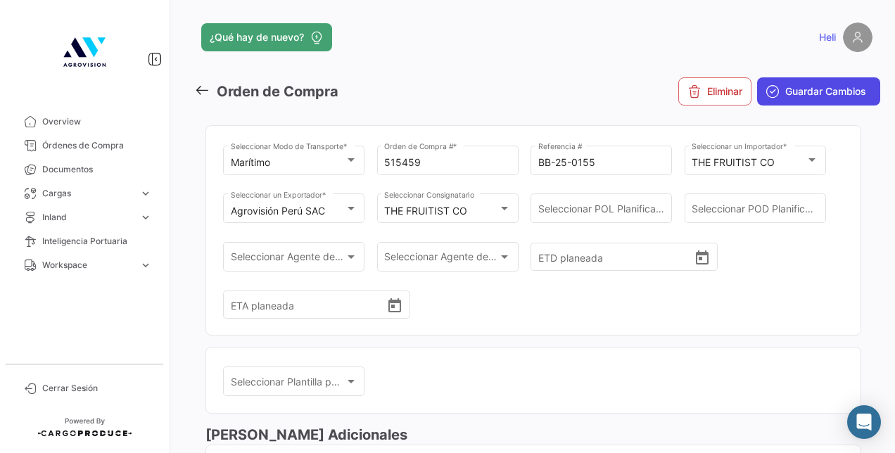
click at [808, 99] on button "Guardar Cambios" at bounding box center [818, 91] width 123 height 28
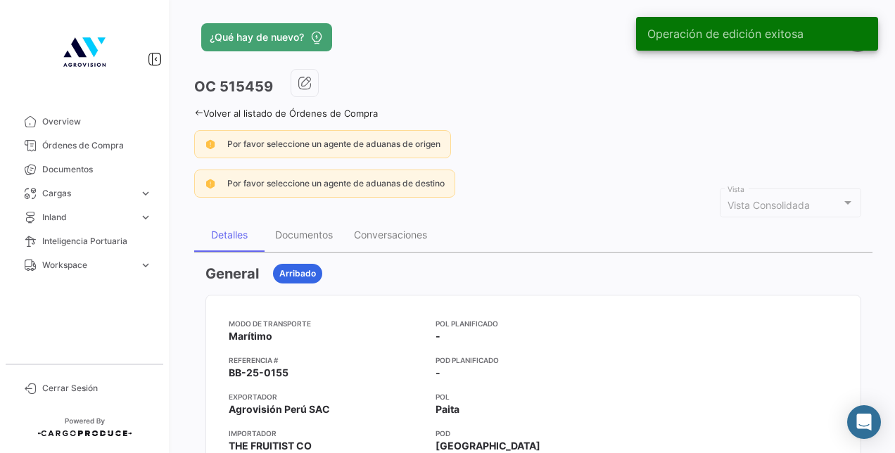
click at [199, 115] on icon at bounding box center [198, 112] width 9 height 9
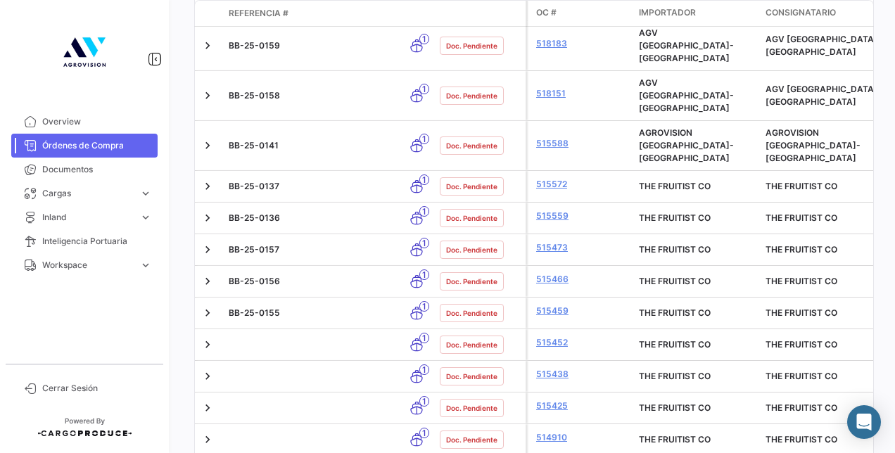
scroll to position [2115, 0]
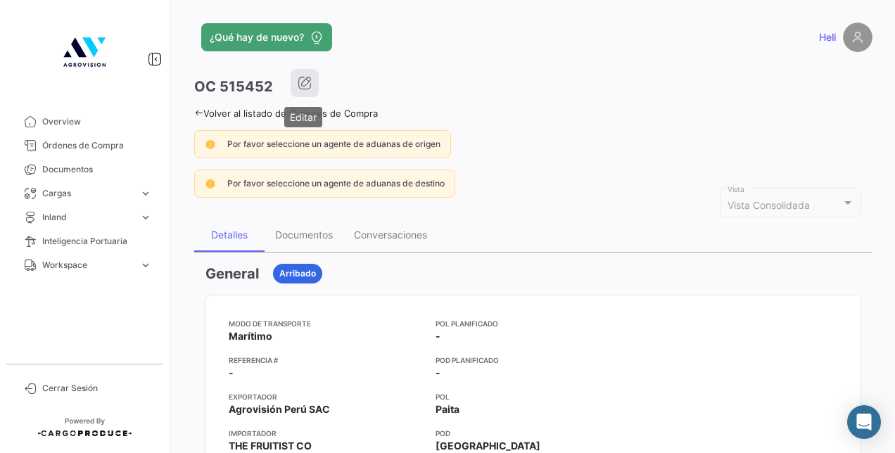
click at [295, 90] on button "button" at bounding box center [305, 83] width 28 height 28
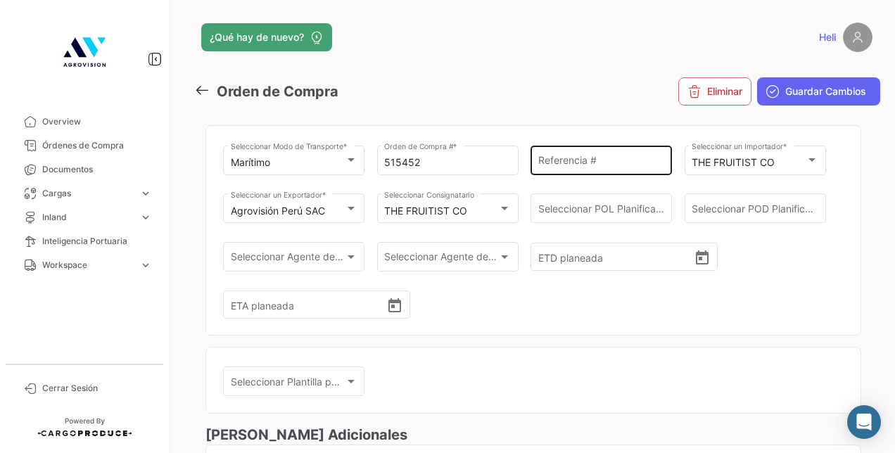
click at [582, 148] on div "Referencia #" at bounding box center [601, 159] width 127 height 32
click at [584, 155] on div "Referencia #" at bounding box center [601, 159] width 127 height 32
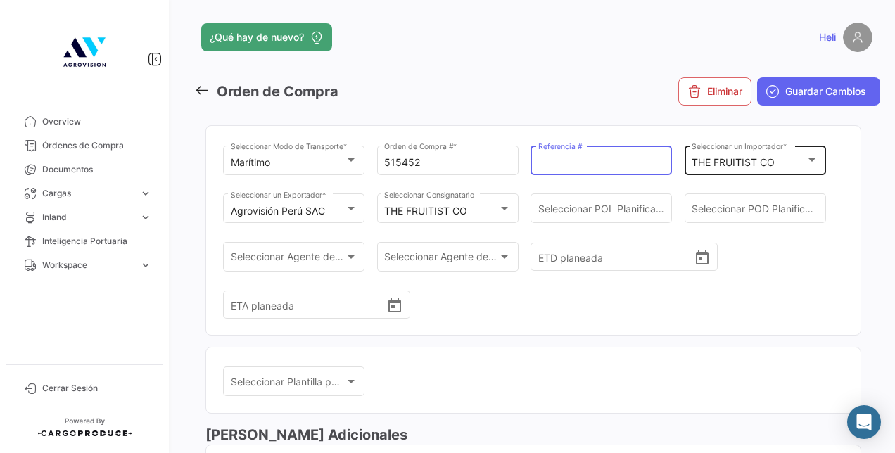
paste input "BB-25-0154"
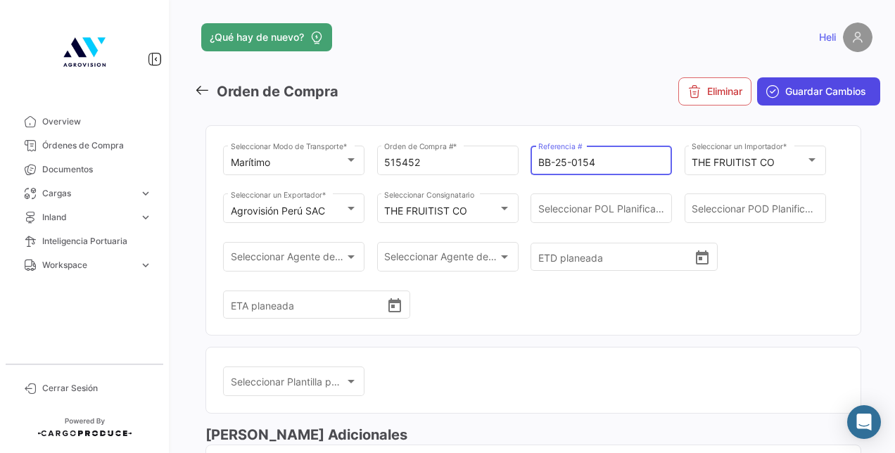
type input "BB-25-0154"
click at [813, 96] on span "Guardar Cambios" at bounding box center [825, 91] width 81 height 14
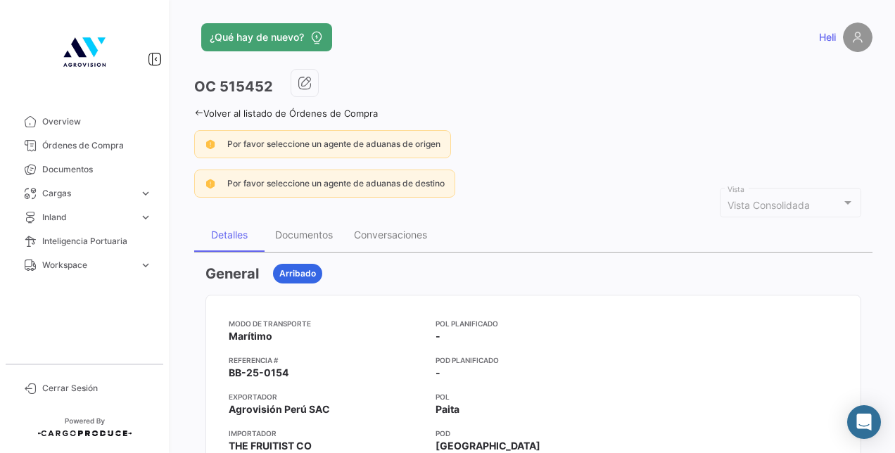
click at [200, 109] on icon at bounding box center [198, 112] width 9 height 9
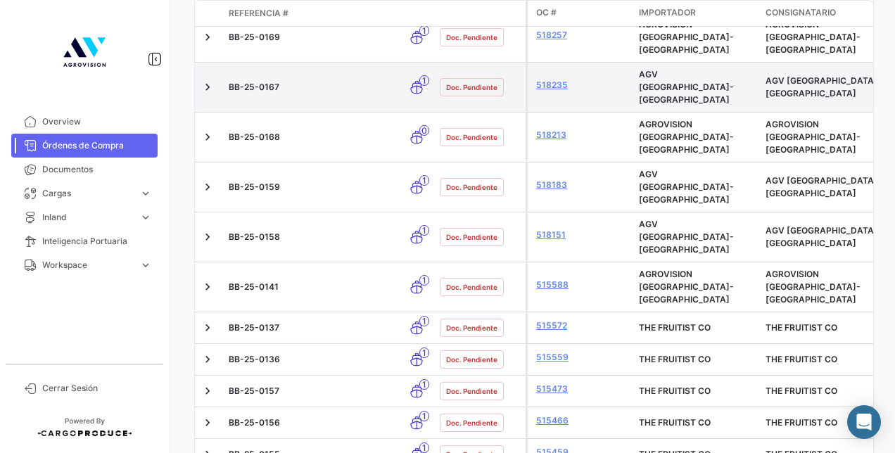
scroll to position [2115, 0]
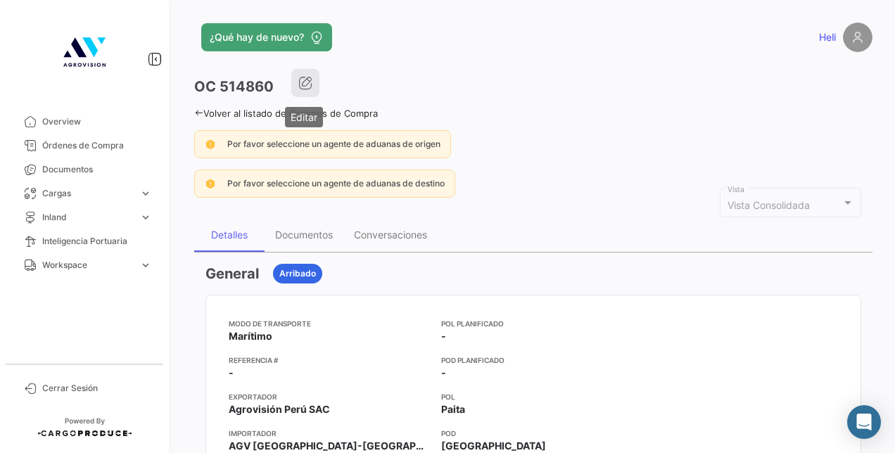
click at [307, 82] on icon "button" at bounding box center [305, 83] width 14 height 14
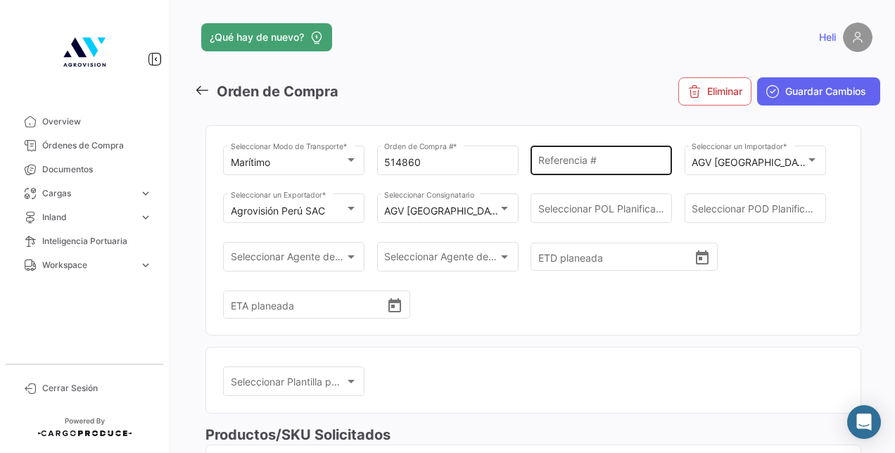
click at [560, 162] on input "Referencia #" at bounding box center [601, 163] width 127 height 12
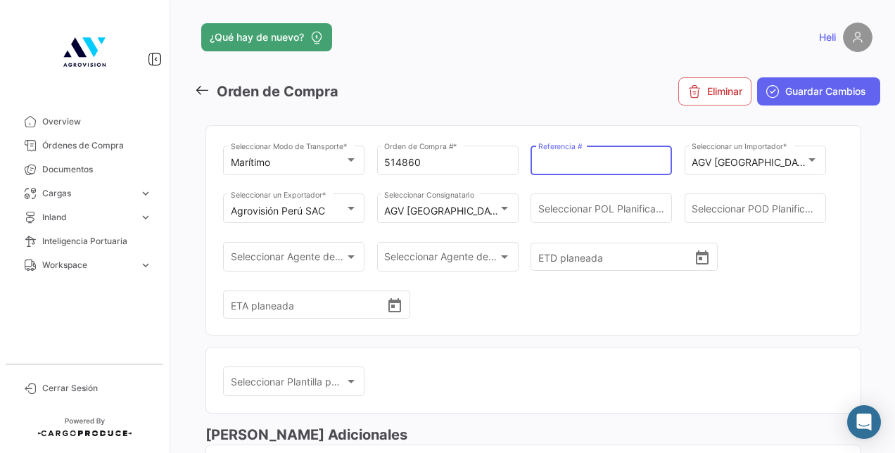
paste input "BB-25-0140"
type input "BB-25-0140"
click at [791, 98] on span "Guardar Cambios" at bounding box center [825, 91] width 81 height 14
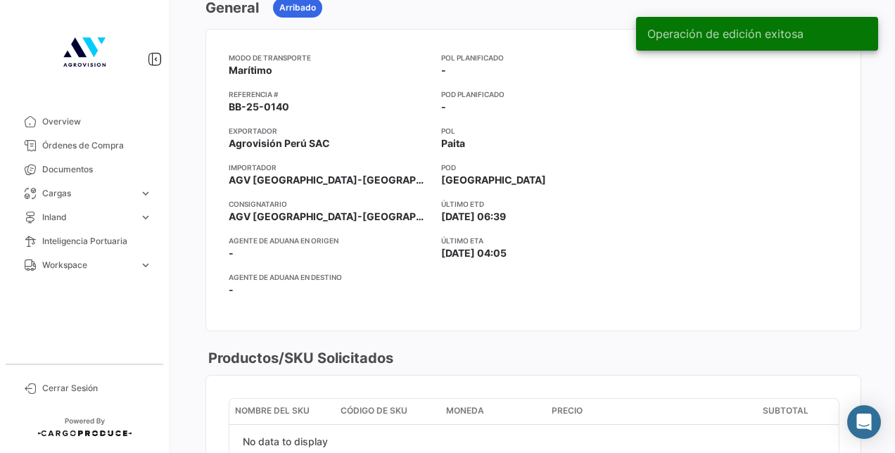
scroll to position [70, 0]
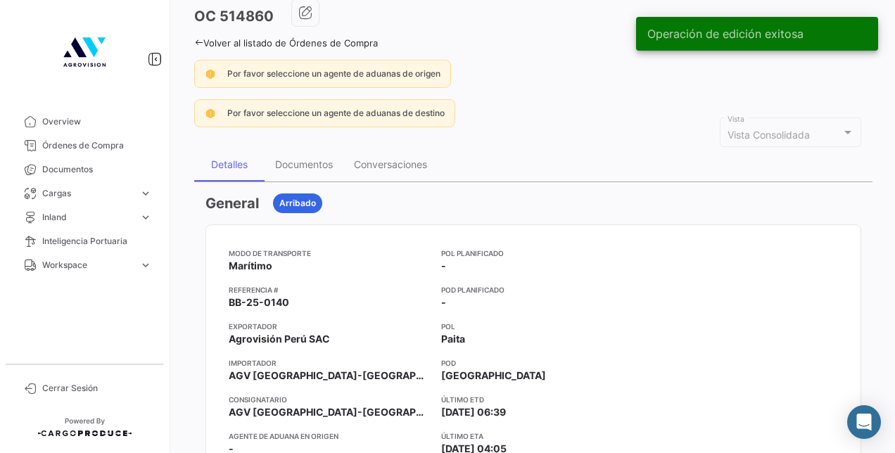
click at [196, 45] on icon at bounding box center [198, 42] width 9 height 9
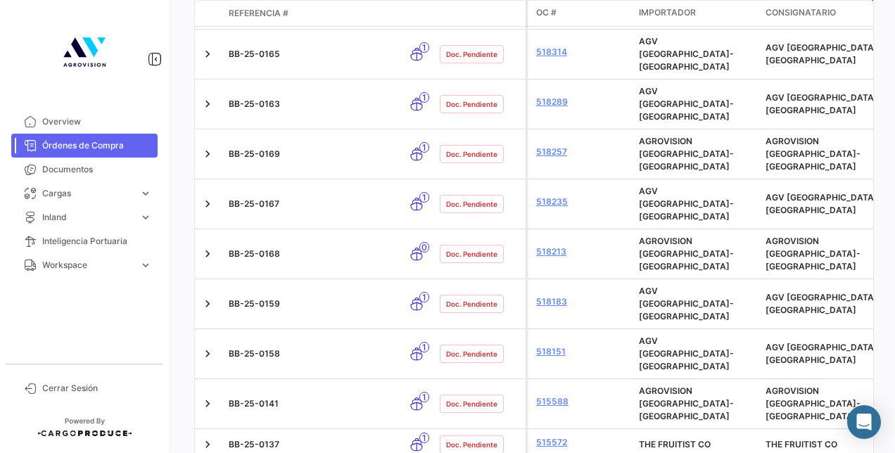
scroll to position [2115, 0]
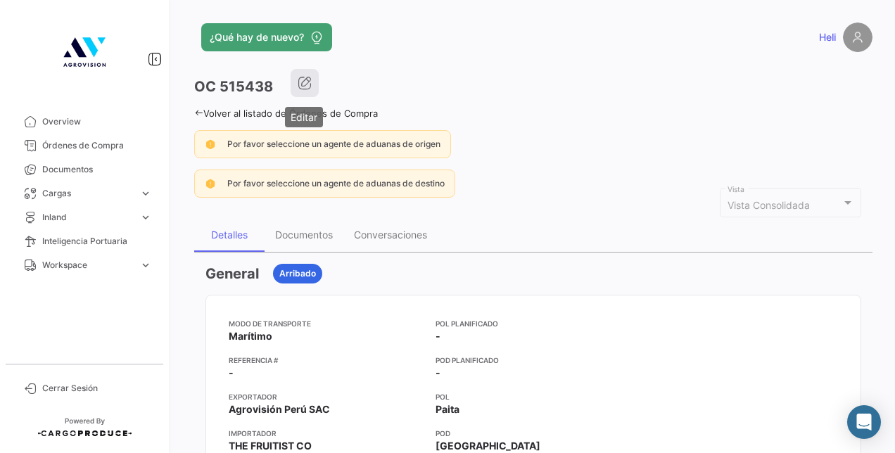
click at [300, 89] on icon "button" at bounding box center [305, 83] width 14 height 14
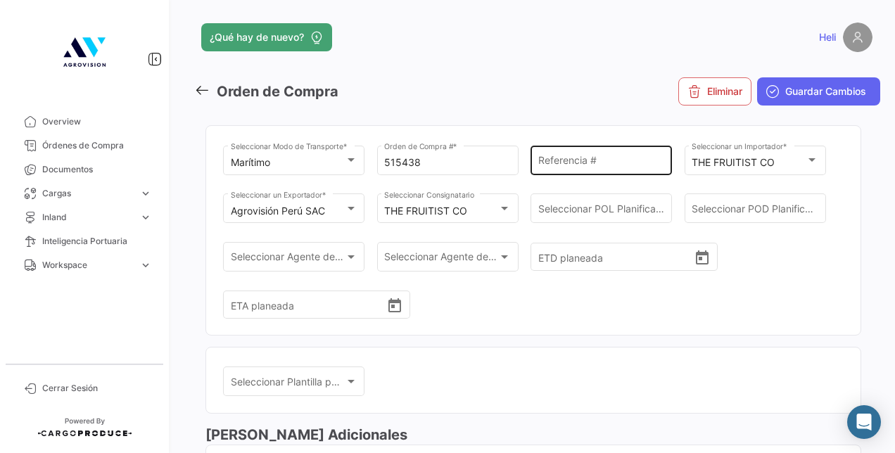
click at [565, 165] on input "Referencia #" at bounding box center [601, 163] width 127 height 12
paste input "BB-25-0153"
type input "BB-25-0153"
click at [784, 107] on mat-toolbar-row "Eliminar Guardar Cambios" at bounding box center [764, 91] width 231 height 45
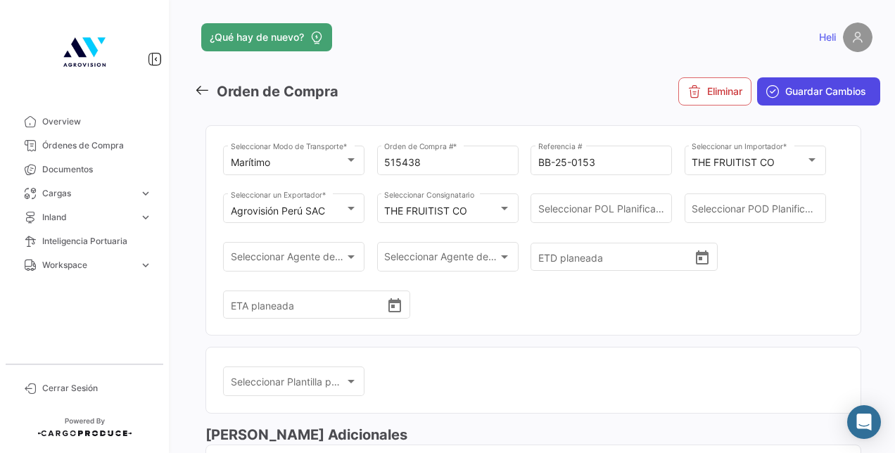
click at [785, 97] on span "Guardar Cambios" at bounding box center [825, 91] width 81 height 14
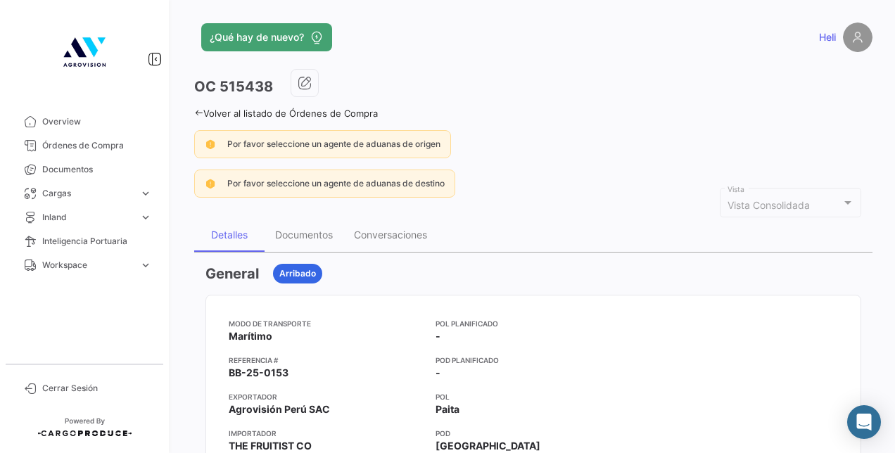
click at [200, 113] on icon at bounding box center [198, 112] width 9 height 9
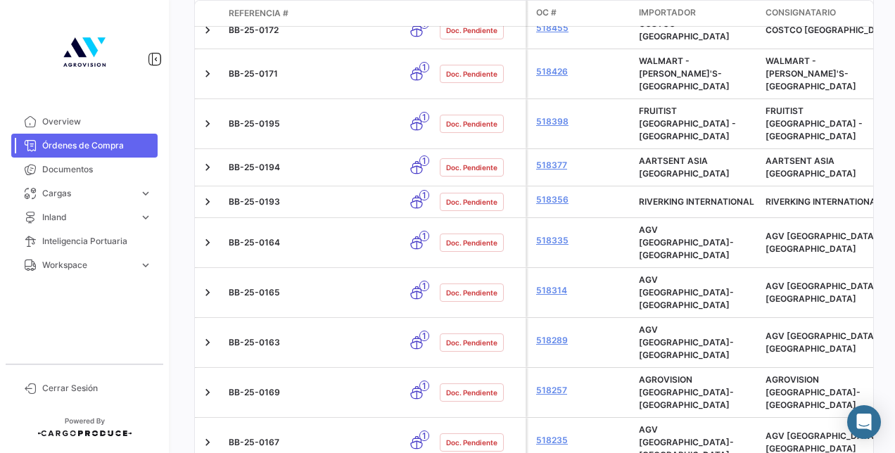
scroll to position [2111, 0]
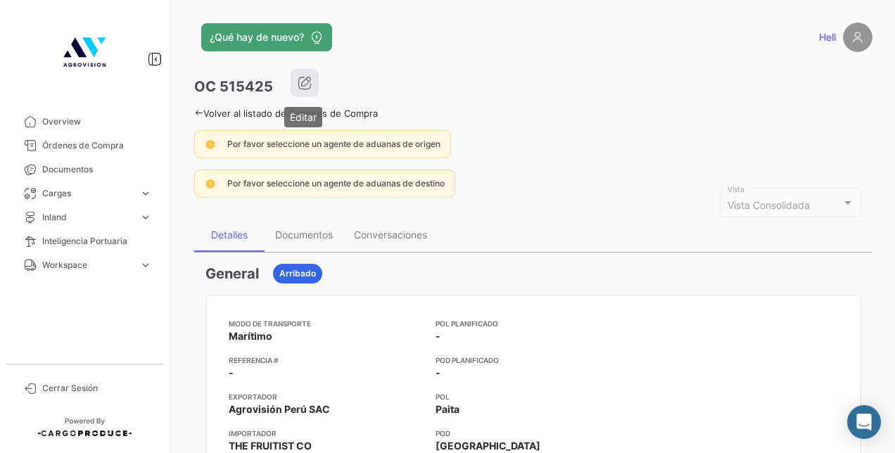
click at [312, 85] on button "button" at bounding box center [305, 83] width 28 height 28
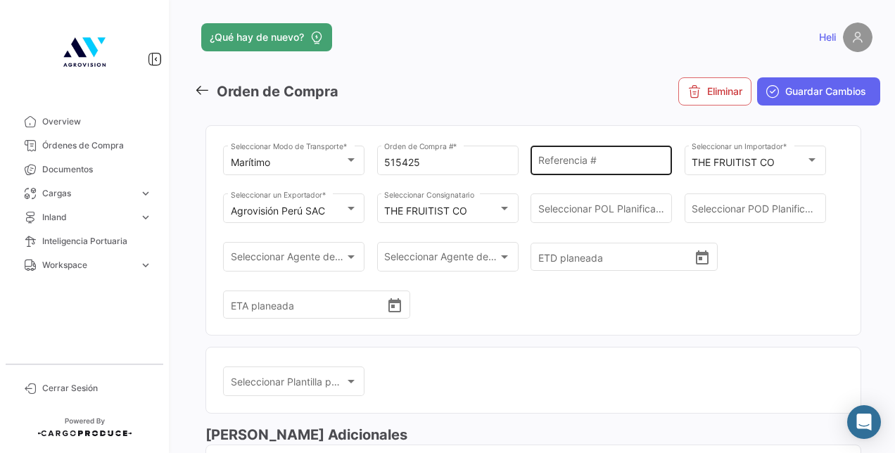
click at [562, 163] on input "Referencia #" at bounding box center [601, 163] width 127 height 12
paste input "BB-25-0152"
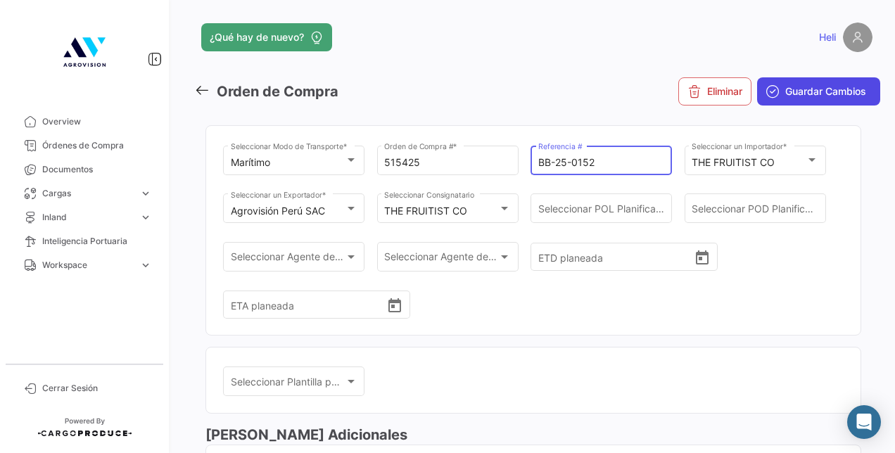
type input "BB-25-0152"
click at [776, 95] on button "Guardar Cambios" at bounding box center [818, 91] width 123 height 28
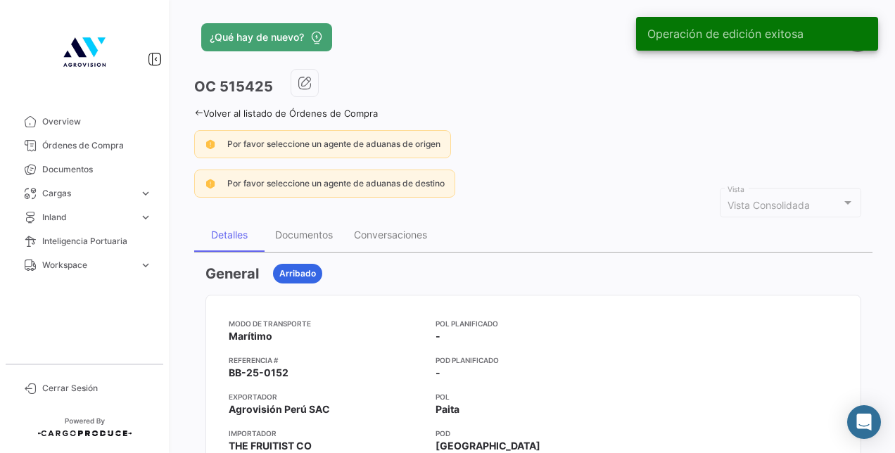
click at [196, 113] on icon at bounding box center [198, 112] width 9 height 9
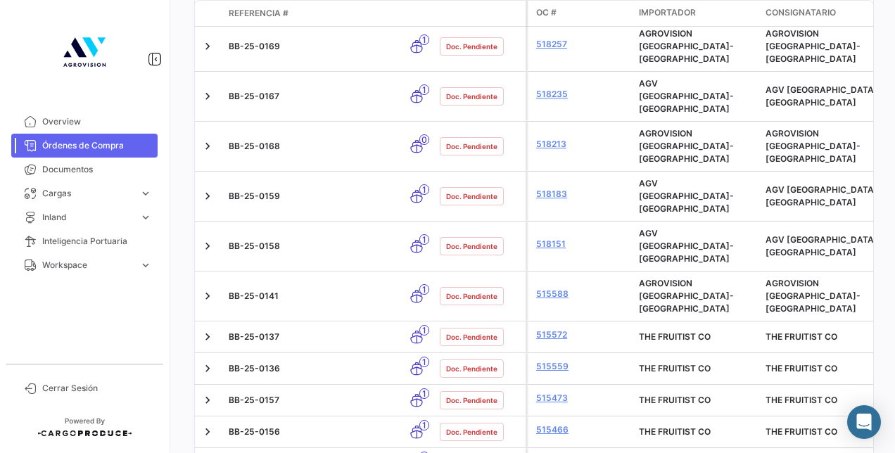
scroll to position [2115, 0]
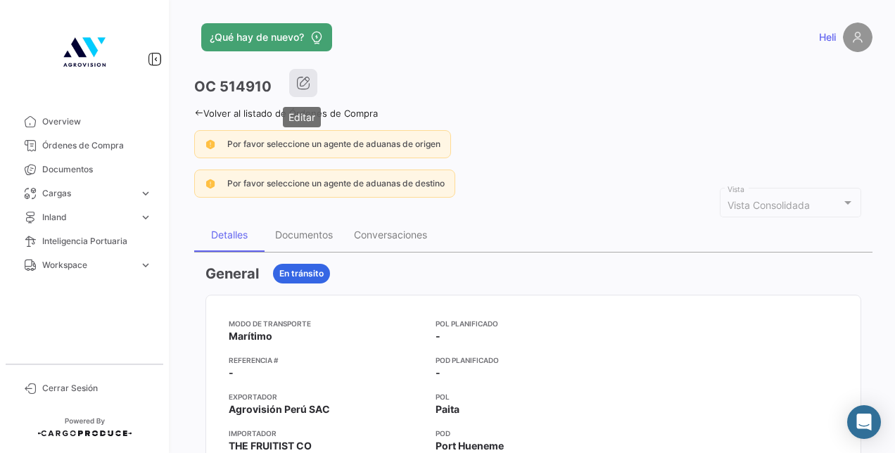
click at [298, 80] on icon "button" at bounding box center [303, 83] width 14 height 14
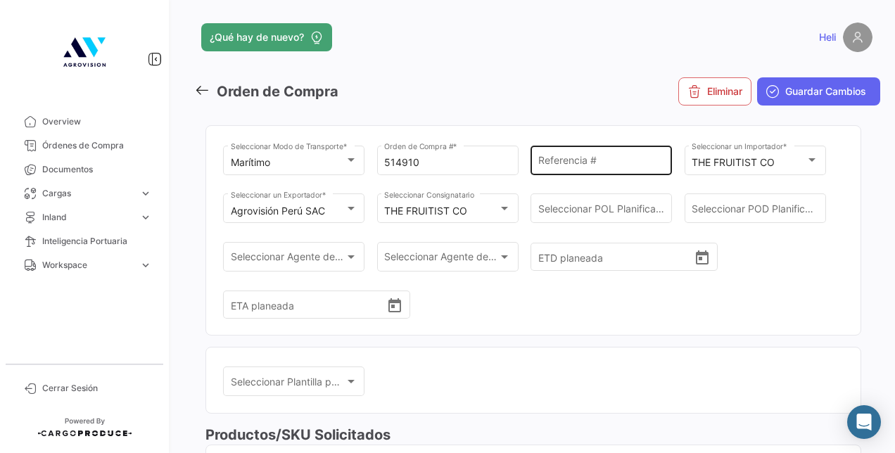
click at [591, 155] on div "Referencia #" at bounding box center [601, 159] width 127 height 32
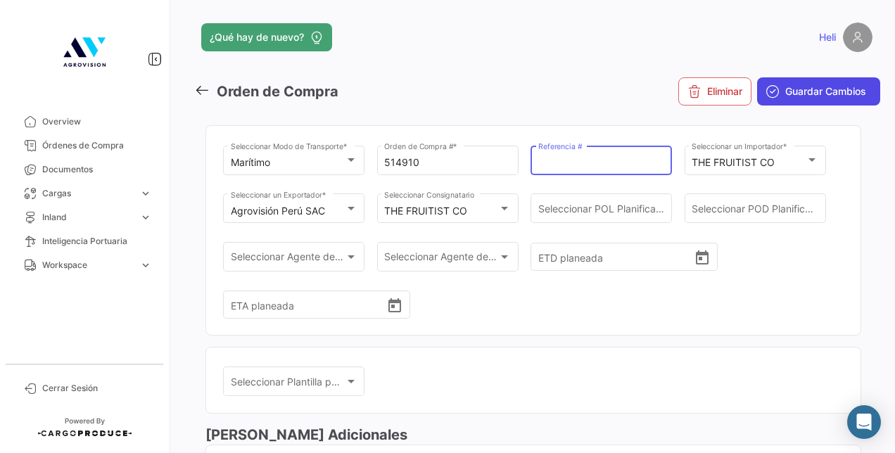
paste input "BB-25-0151"
type input "BB-25-0151"
click at [854, 94] on span "Guardar Cambios" at bounding box center [825, 91] width 81 height 14
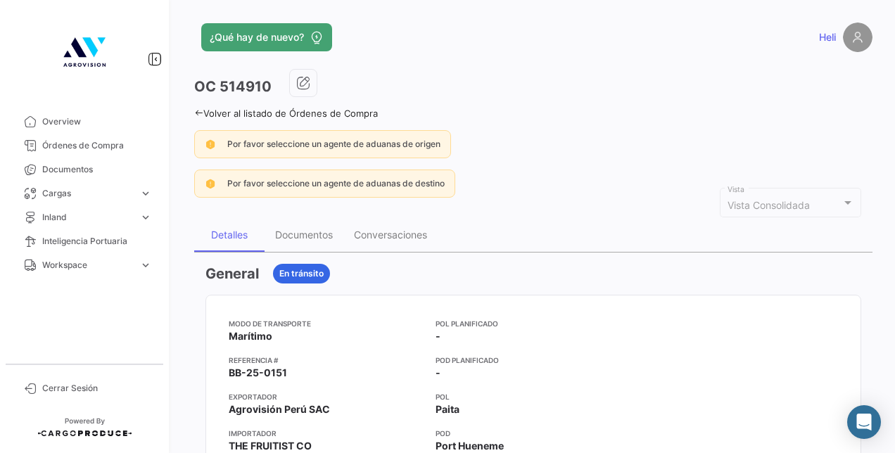
click at [197, 110] on icon at bounding box center [198, 112] width 9 height 9
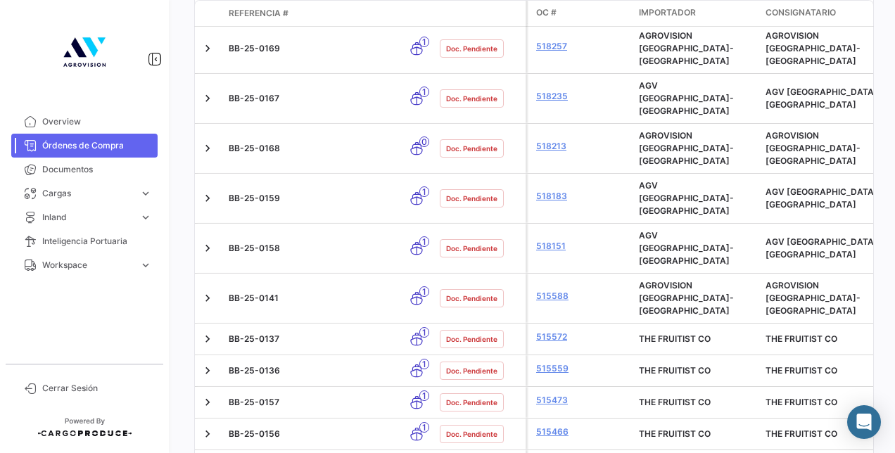
scroll to position [2111, 0]
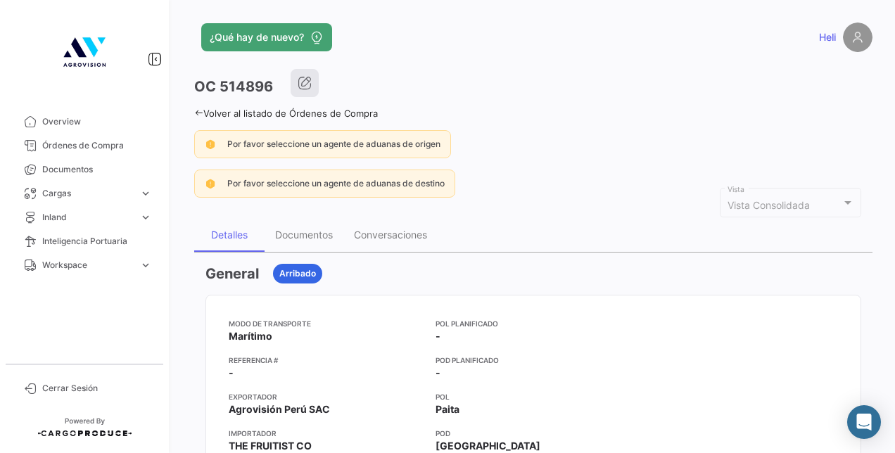
click at [310, 84] on icon "button" at bounding box center [305, 83] width 14 height 14
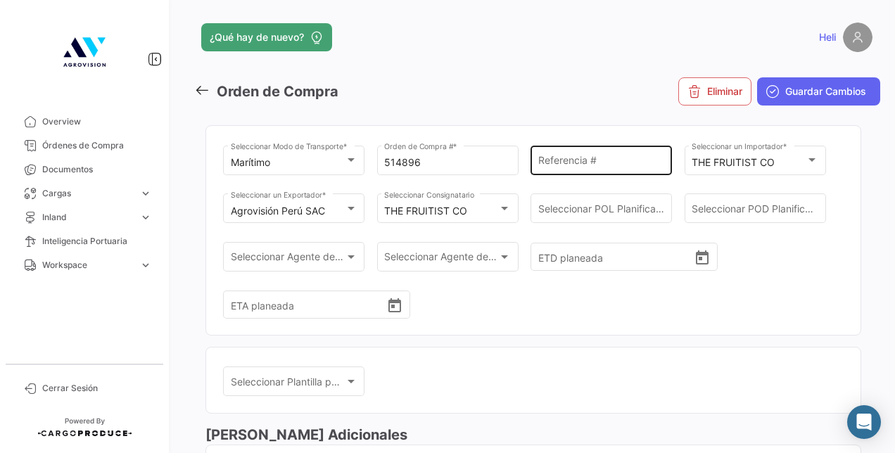
click at [556, 152] on div "Referencia #" at bounding box center [601, 159] width 127 height 32
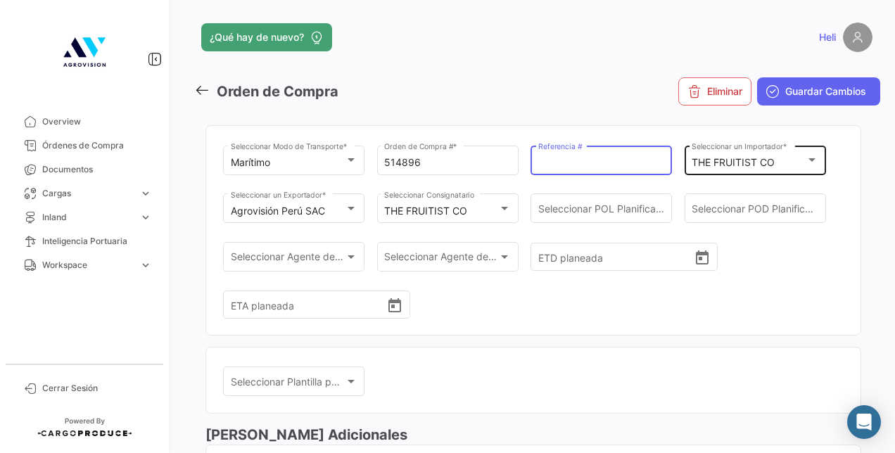
paste input "BB-25-0150"
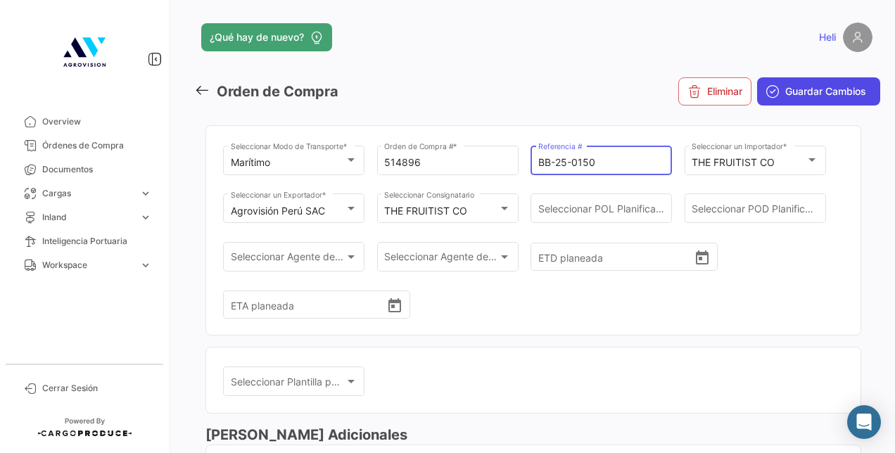
type input "BB-25-0150"
click at [789, 93] on span "Guardar Cambios" at bounding box center [825, 91] width 81 height 14
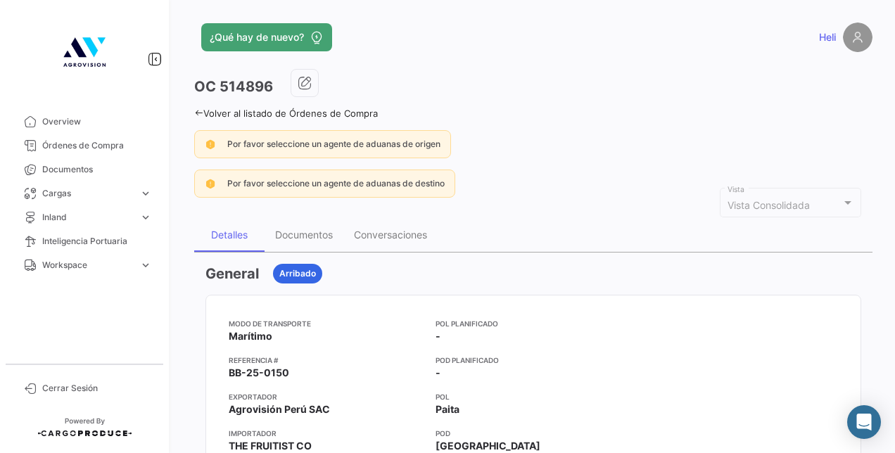
click at [203, 108] on link "Volver al listado de Órdenes de Compra" at bounding box center [286, 113] width 184 height 11
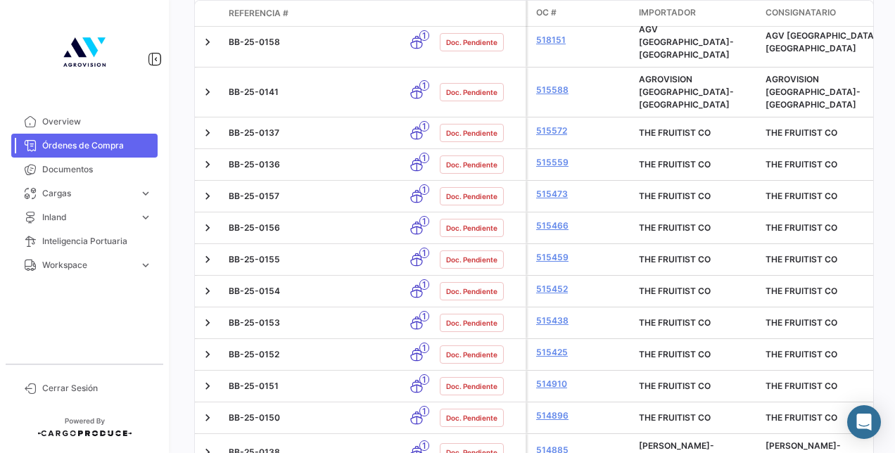
scroll to position [2310, 0]
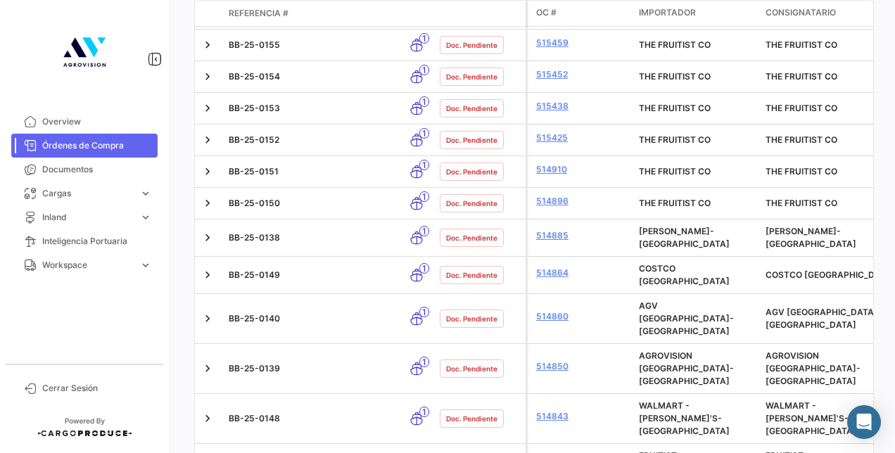
scroll to position [2521, 0]
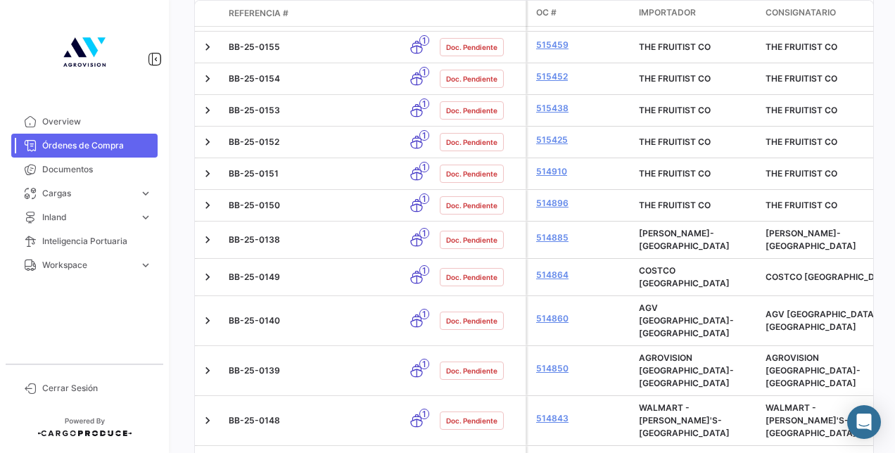
drag, startPoint x: 342, startPoint y: 180, endPoint x: 276, endPoint y: 176, distance: 66.3
copy div "SZLU9450001"
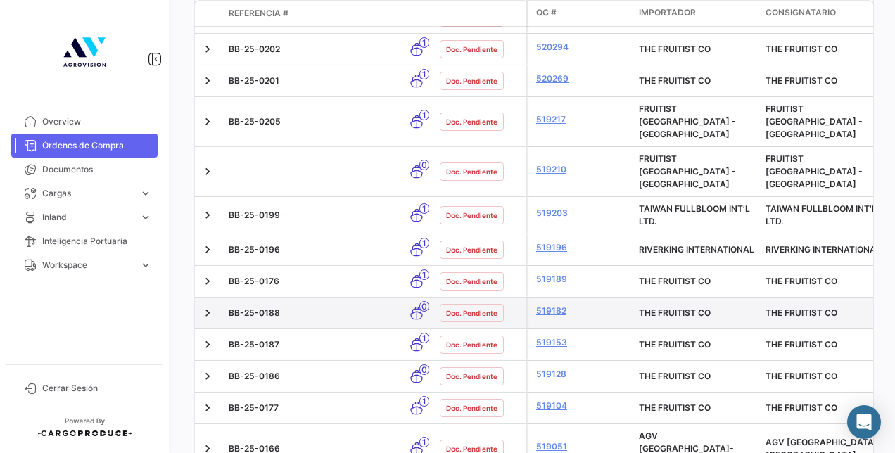
scroll to position [622, 0]
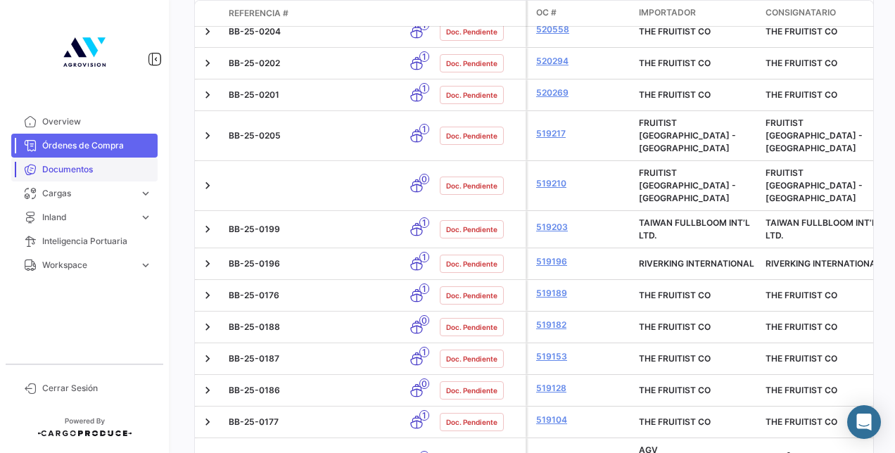
drag, startPoint x: 69, startPoint y: 126, endPoint x: 56, endPoint y: 158, distance: 34.4
click at [69, 126] on span "Overview" at bounding box center [97, 121] width 110 height 13
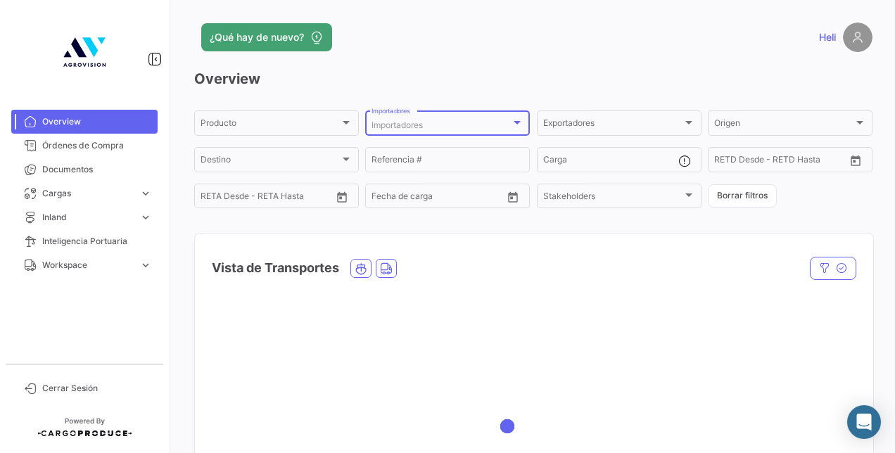
click at [511, 125] on div at bounding box center [517, 122] width 13 height 11
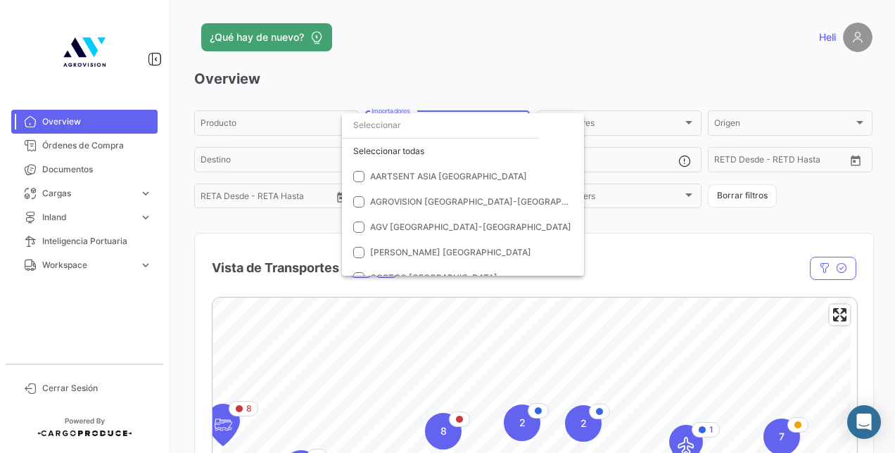
click at [383, 127] on input "dropdown search" at bounding box center [440, 125] width 197 height 25
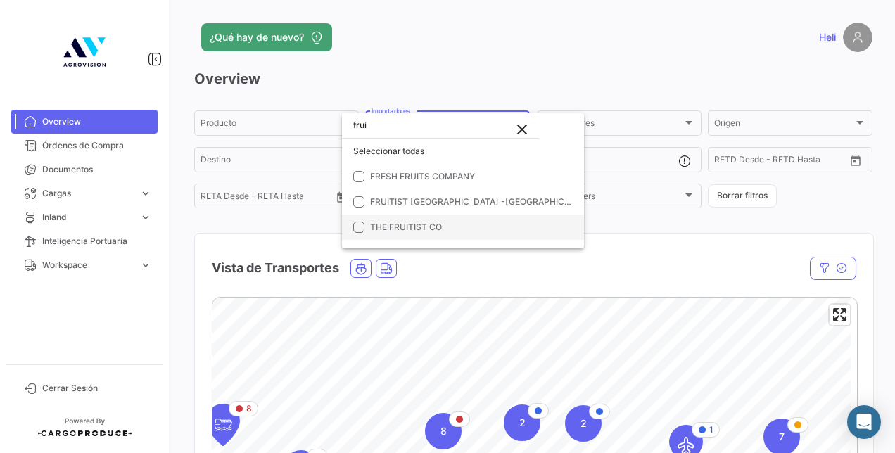
type input "frui"
click at [361, 227] on mat-pseudo-checkbox at bounding box center [358, 227] width 11 height 11
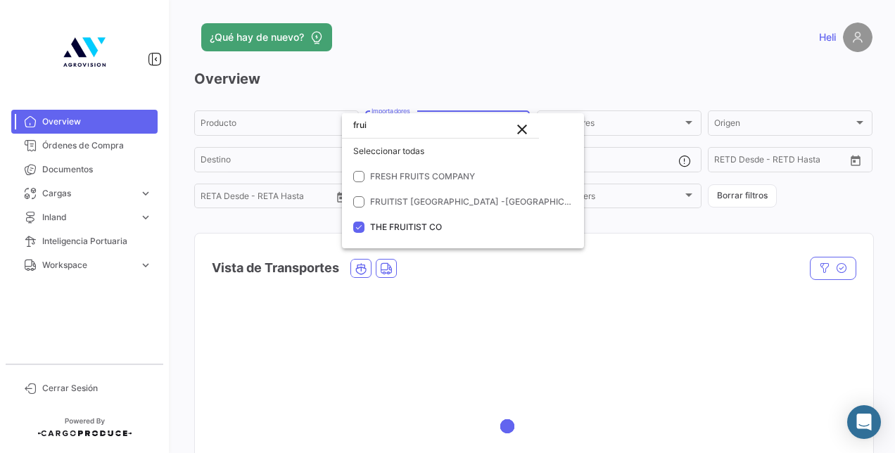
click at [429, 276] on div at bounding box center [447, 226] width 895 height 453
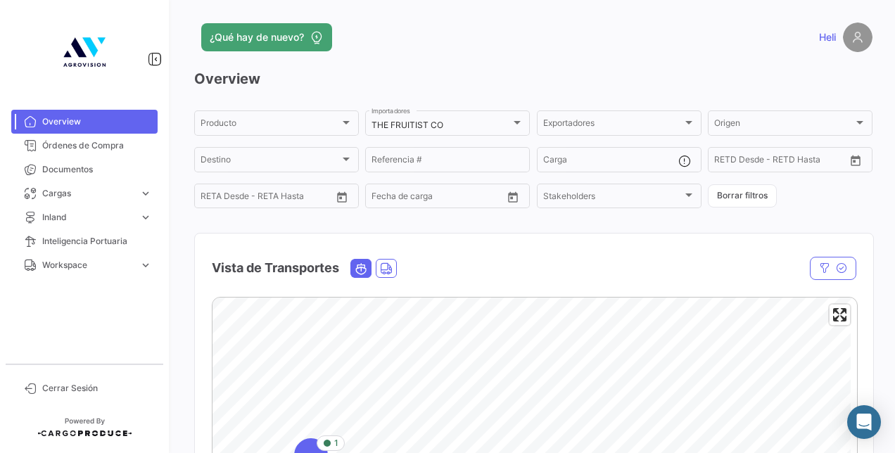
click at [364, 272] on icon "Ocean" at bounding box center [361, 268] width 13 height 13
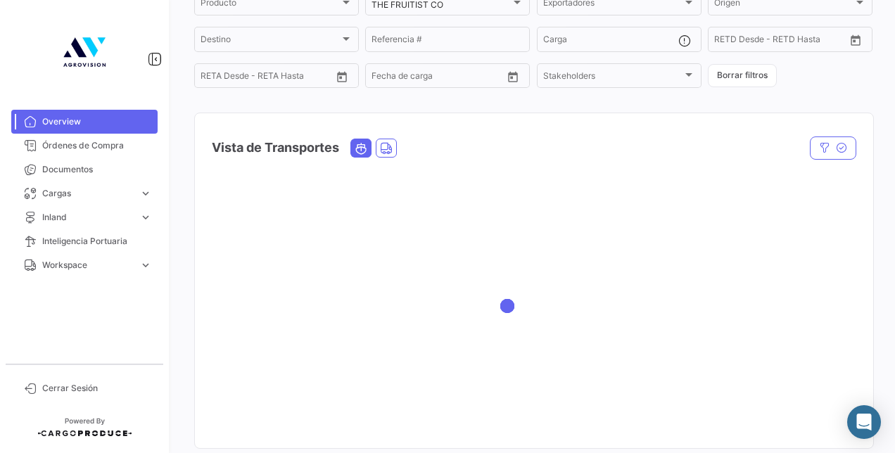
scroll to position [211, 0]
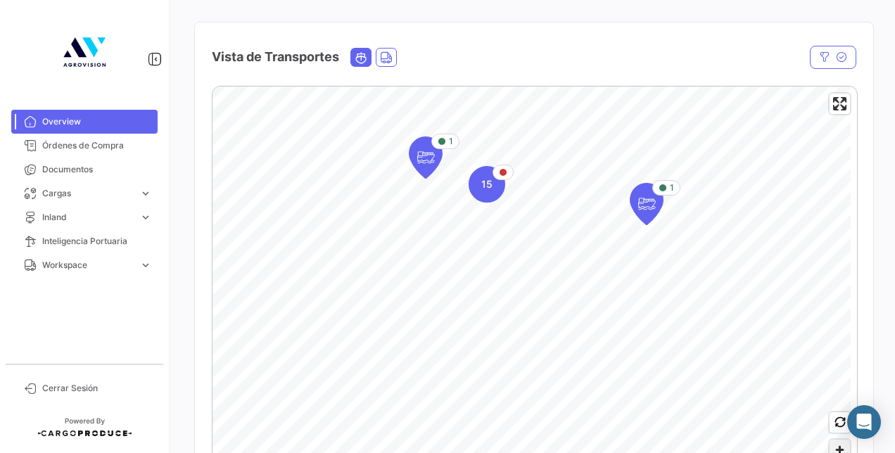
click at [832, 446] on span "Zoom in" at bounding box center [839, 450] width 20 height 20
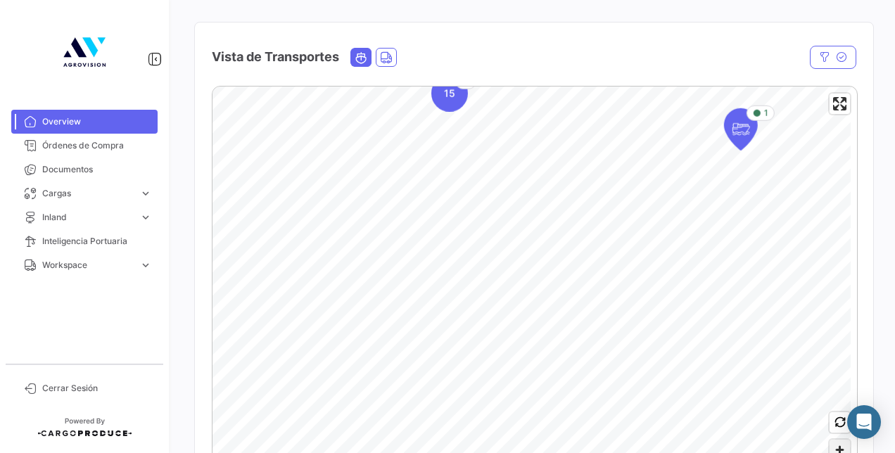
click at [832, 446] on span "Zoom in" at bounding box center [839, 450] width 20 height 20
click at [830, 450] on span "Zoom in" at bounding box center [839, 450] width 20 height 20
click at [836, 448] on span "Zoom in" at bounding box center [839, 450] width 20 height 20
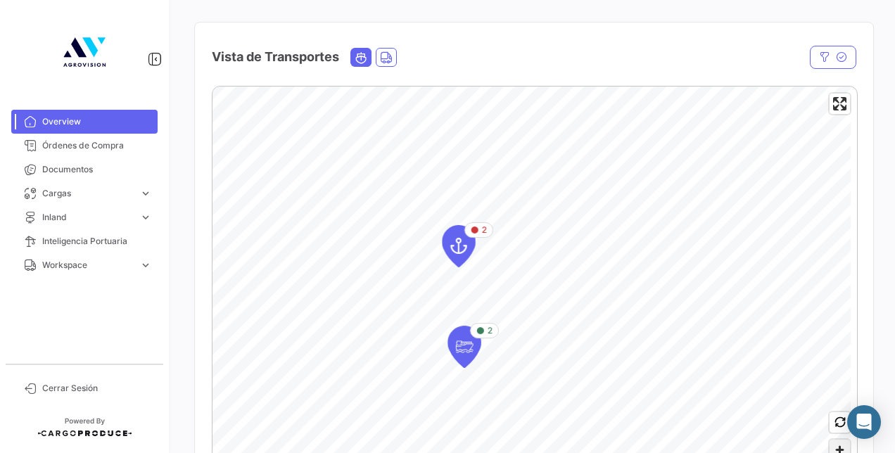
click at [834, 450] on span "Zoom in" at bounding box center [839, 450] width 20 height 20
click at [432, 271] on icon "Map marker" at bounding box center [434, 266] width 20 height 30
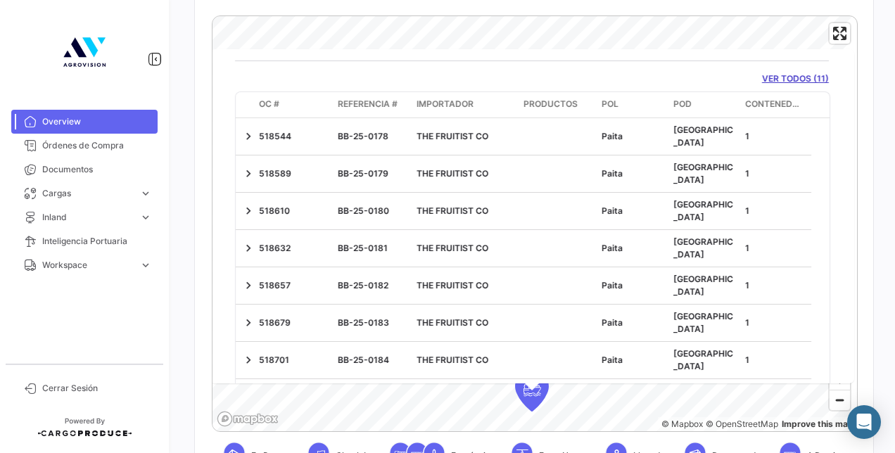
scroll to position [0, 0]
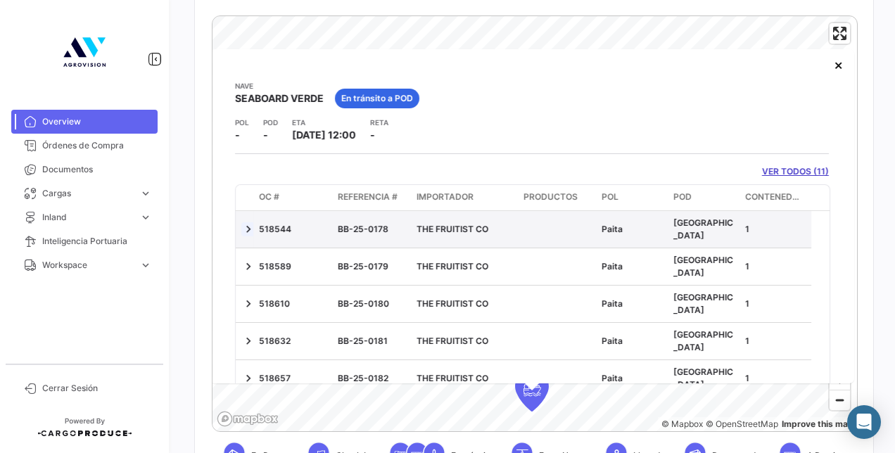
click at [255, 227] on link at bounding box center [248, 229] width 14 height 14
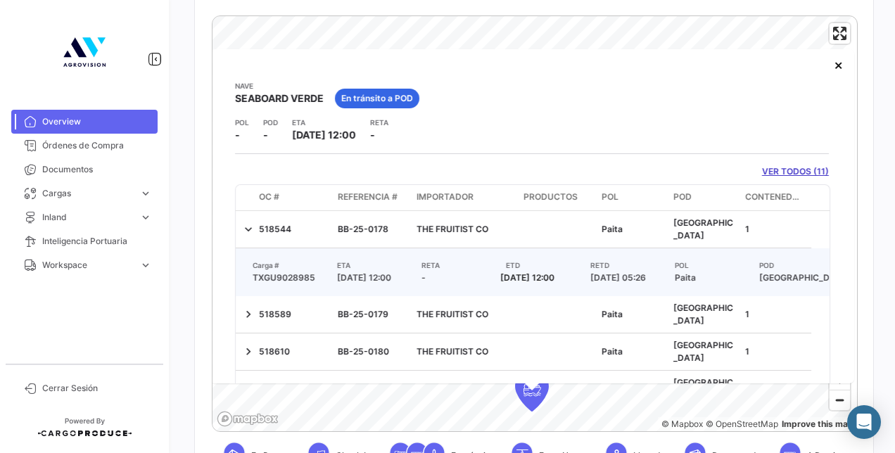
scroll to position [70, 0]
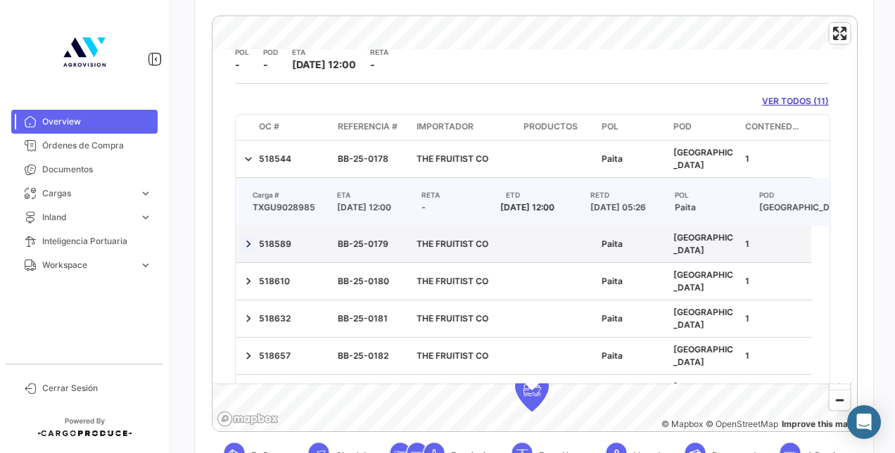
click at [250, 251] on link at bounding box center [248, 244] width 14 height 14
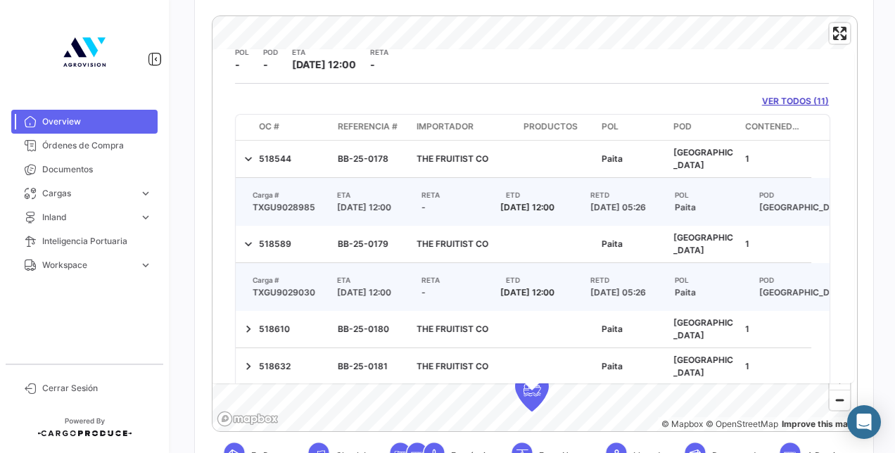
scroll to position [141, 0]
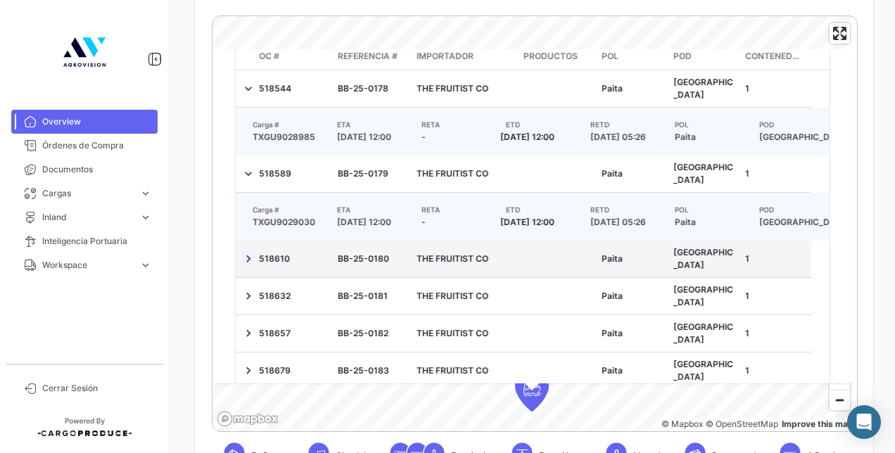
click at [249, 266] on link at bounding box center [248, 259] width 14 height 14
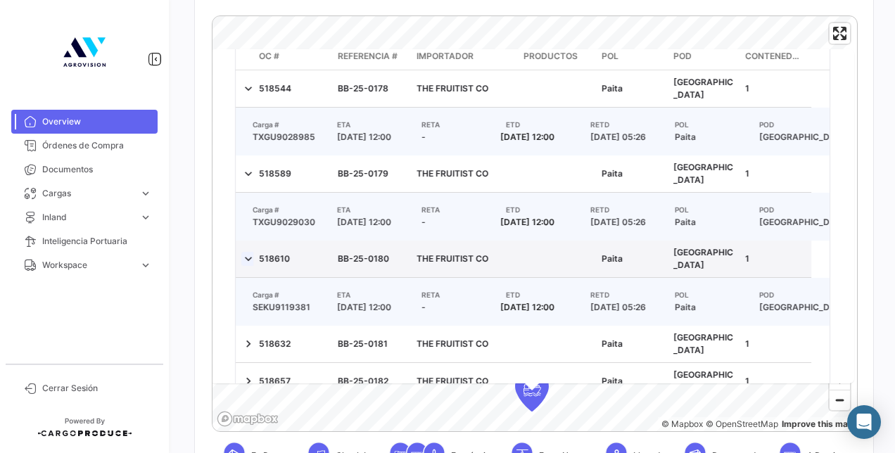
scroll to position [281, 0]
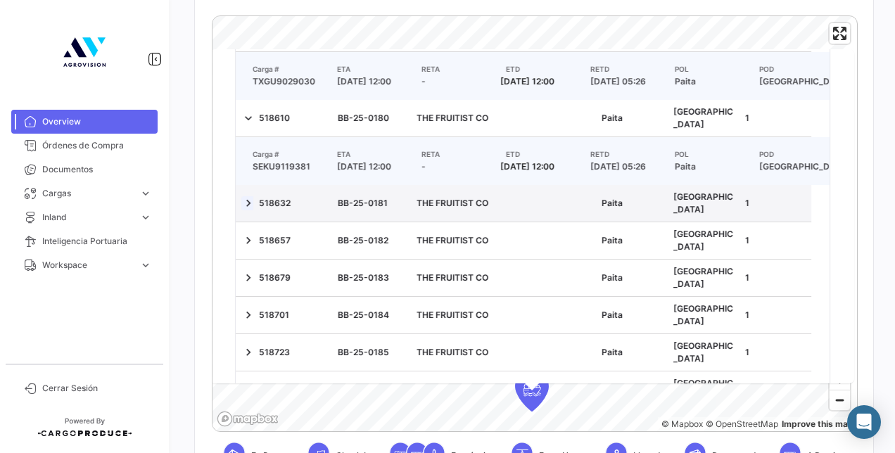
click at [249, 210] on link at bounding box center [248, 203] width 14 height 14
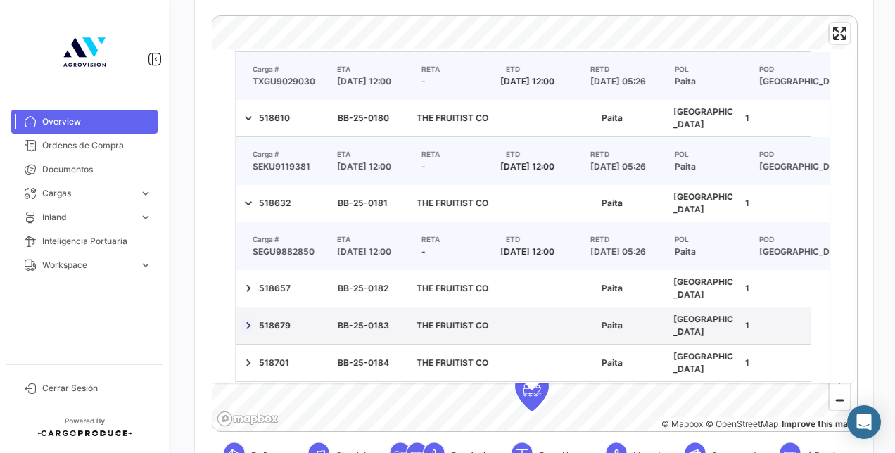
scroll to position [352, 0]
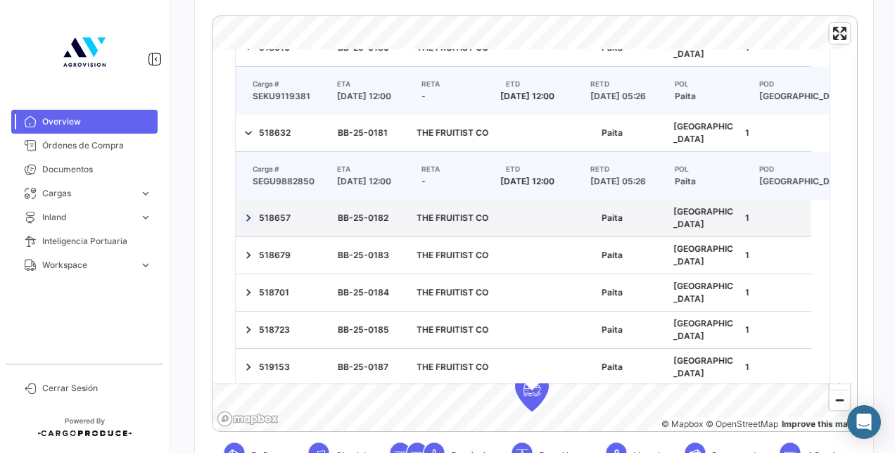
click at [252, 225] on link at bounding box center [248, 218] width 14 height 14
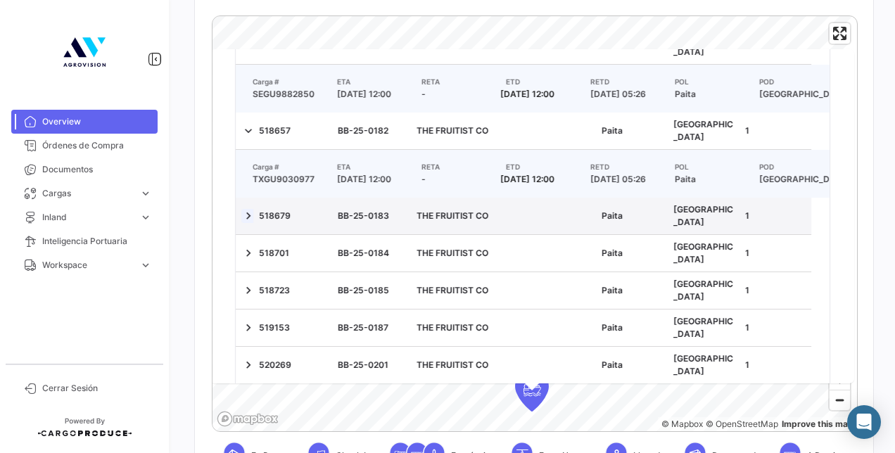
scroll to position [492, 0]
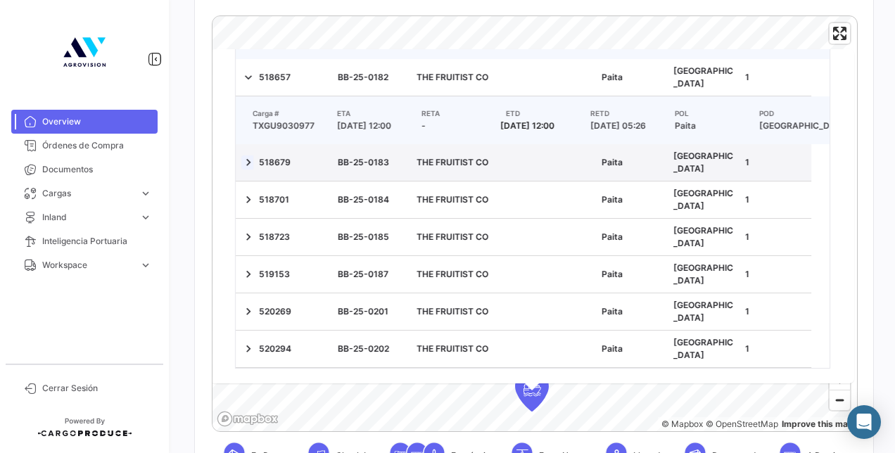
click at [250, 170] on link at bounding box center [248, 162] width 14 height 14
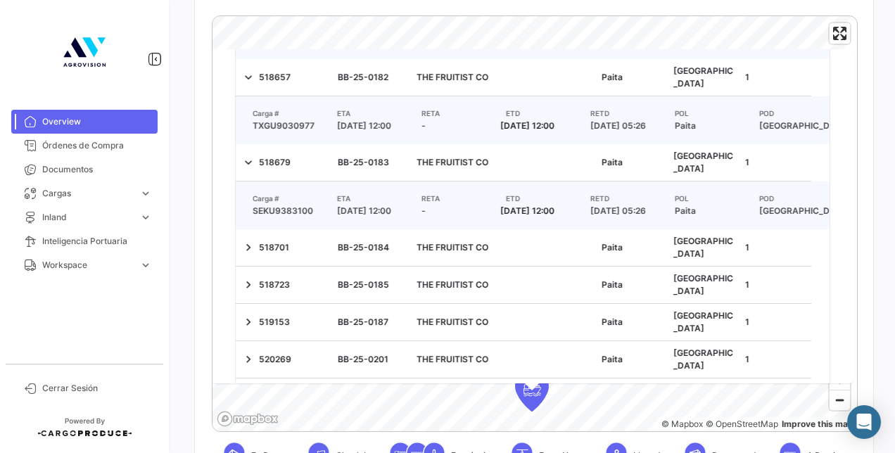
scroll to position [623, 0]
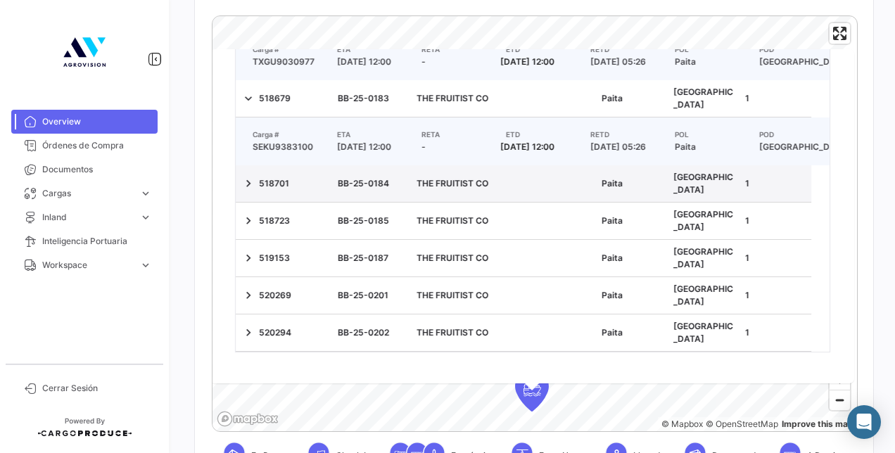
click at [248, 196] on div at bounding box center [244, 183] width 6 height 25
click at [250, 191] on link at bounding box center [248, 184] width 14 height 14
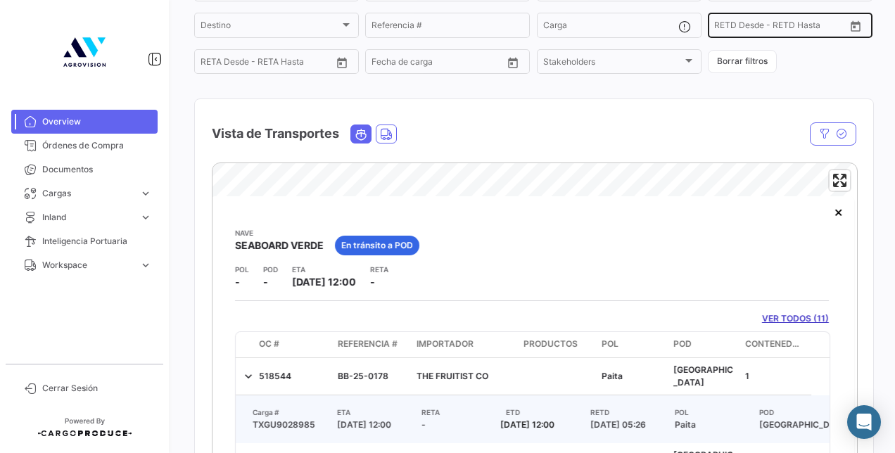
scroll to position [0, 0]
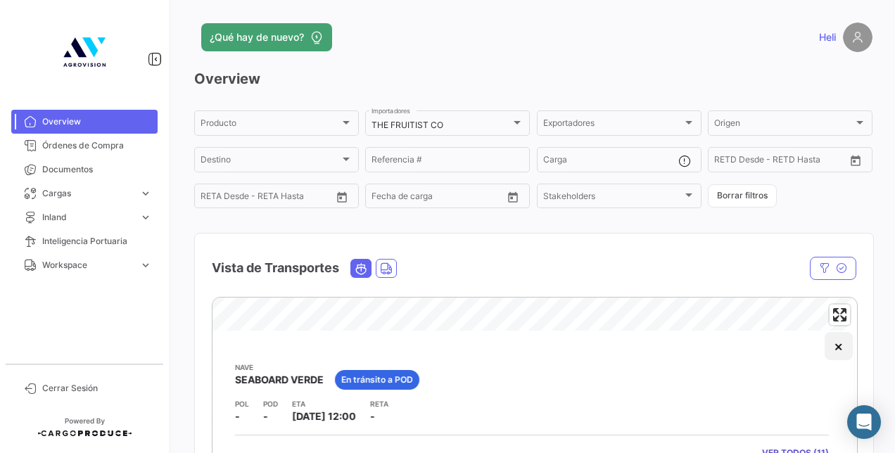
click at [825, 346] on button "×" at bounding box center [839, 346] width 28 height 28
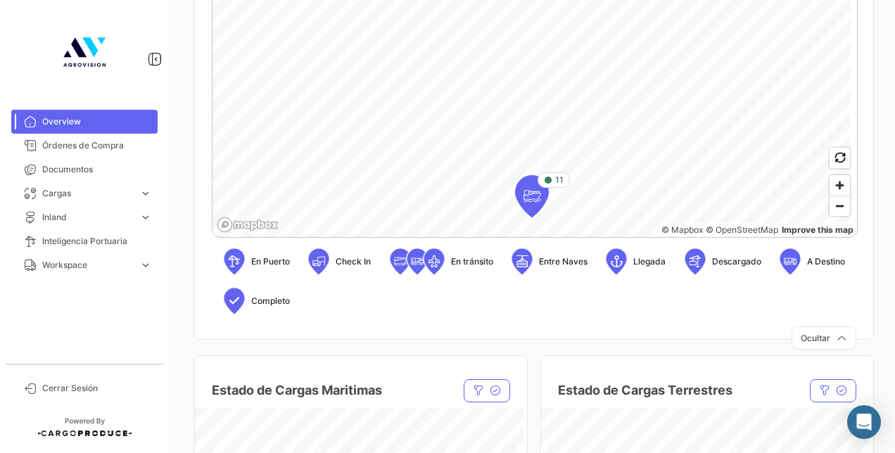
scroll to position [492, 0]
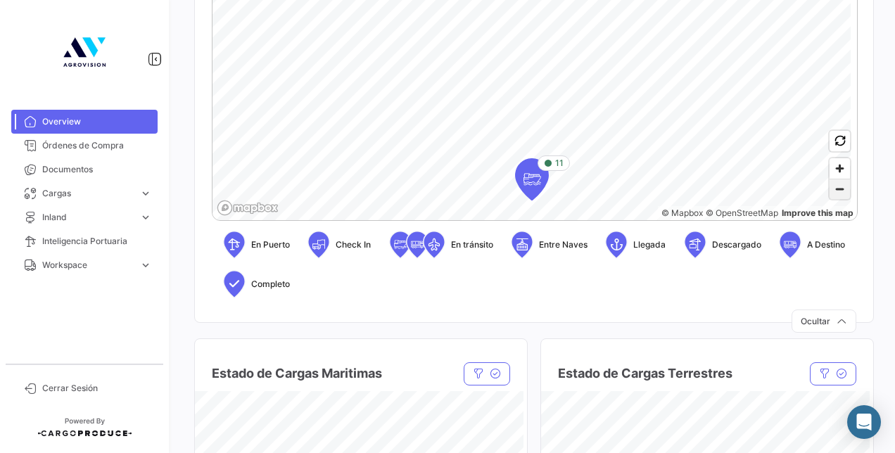
click at [829, 189] on span "Zoom out" at bounding box center [839, 189] width 20 height 20
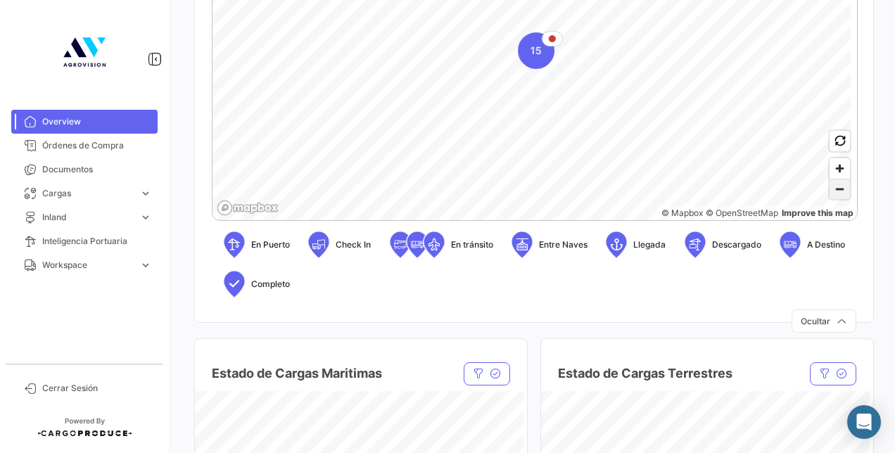
click at [829, 189] on span "Zoom out" at bounding box center [839, 189] width 20 height 20
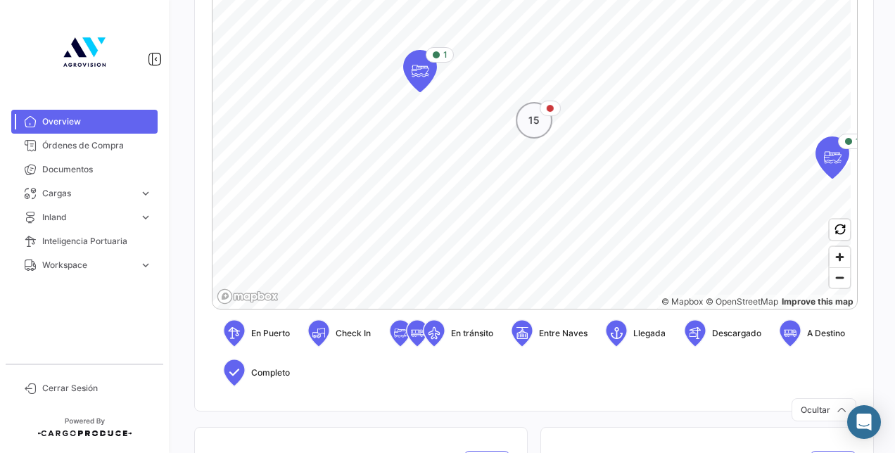
scroll to position [352, 0]
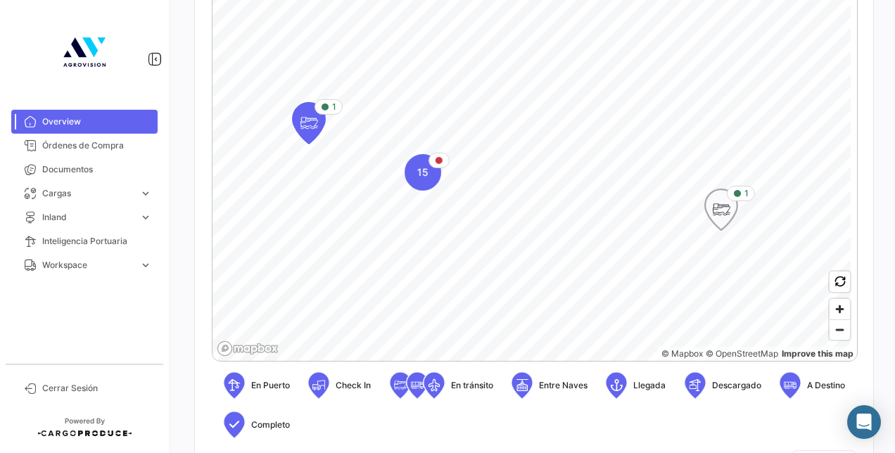
click at [725, 212] on icon "Map marker" at bounding box center [721, 210] width 20 height 30
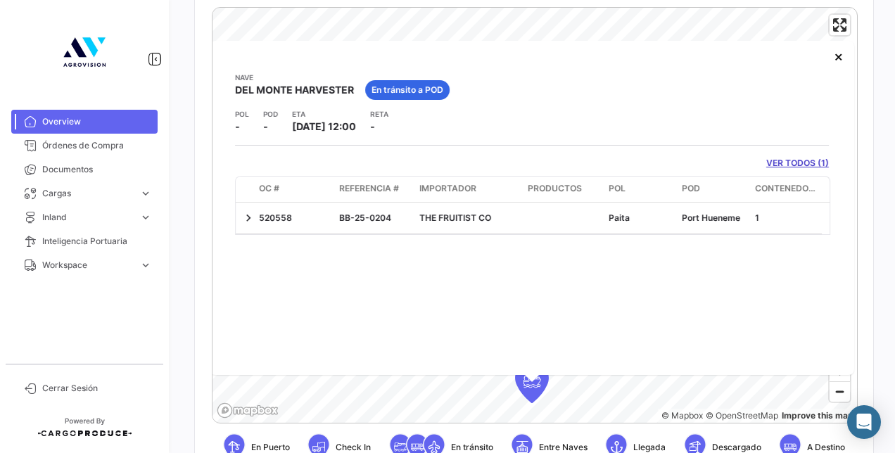
scroll to position [291, 0]
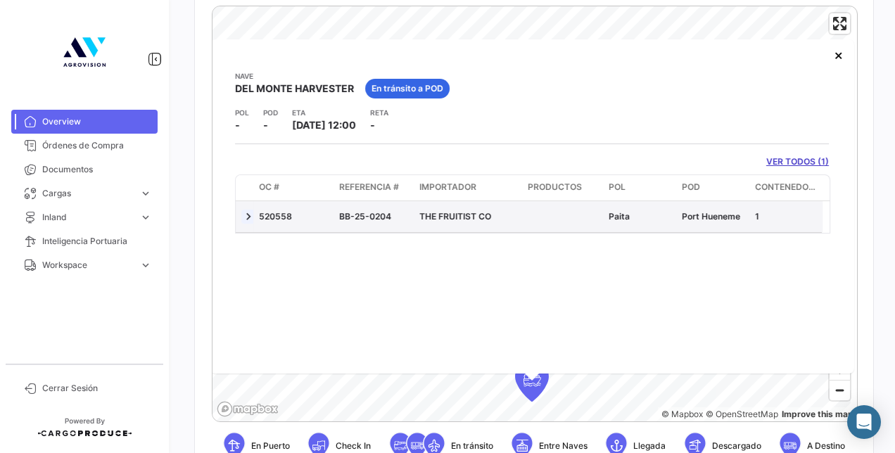
click at [250, 215] on link at bounding box center [248, 217] width 14 height 14
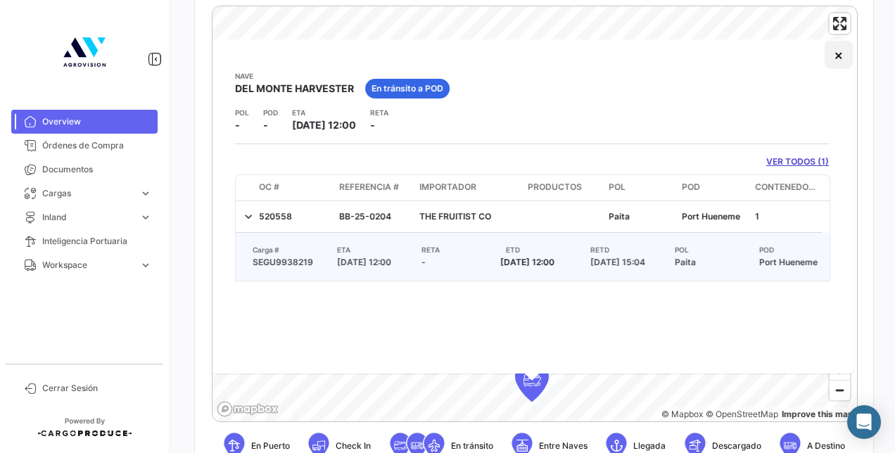
click at [835, 58] on button "×" at bounding box center [839, 55] width 28 height 28
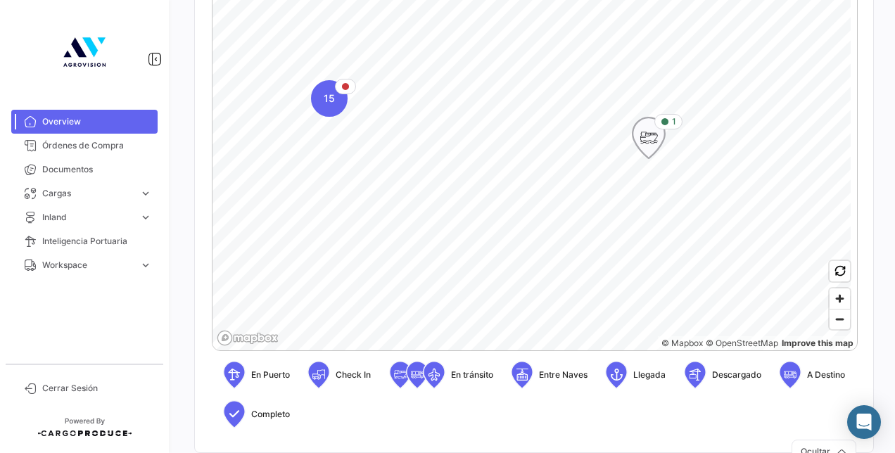
scroll to position [362, 0]
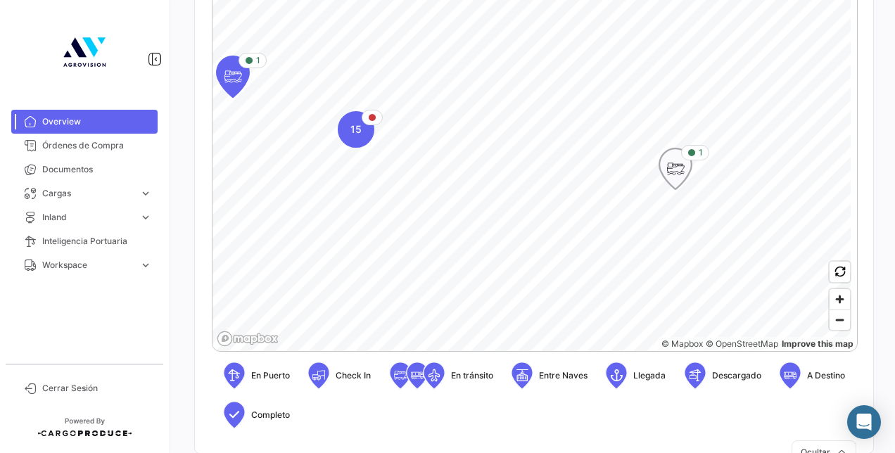
click at [680, 175] on icon "Map marker" at bounding box center [676, 169] width 20 height 30
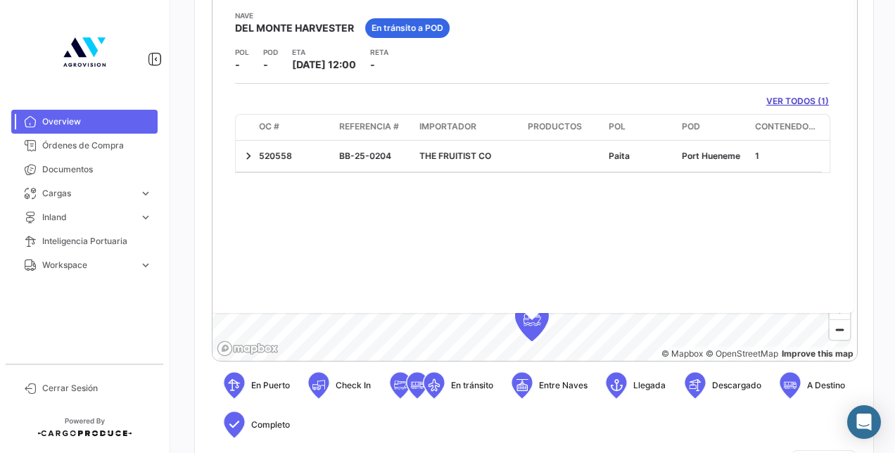
scroll to position [281, 0]
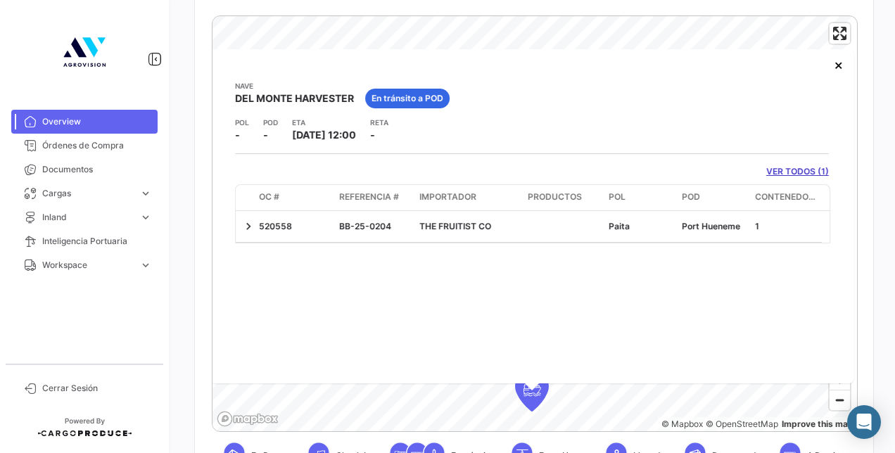
click at [784, 170] on link "VER TODOS (1)" at bounding box center [797, 171] width 63 height 13
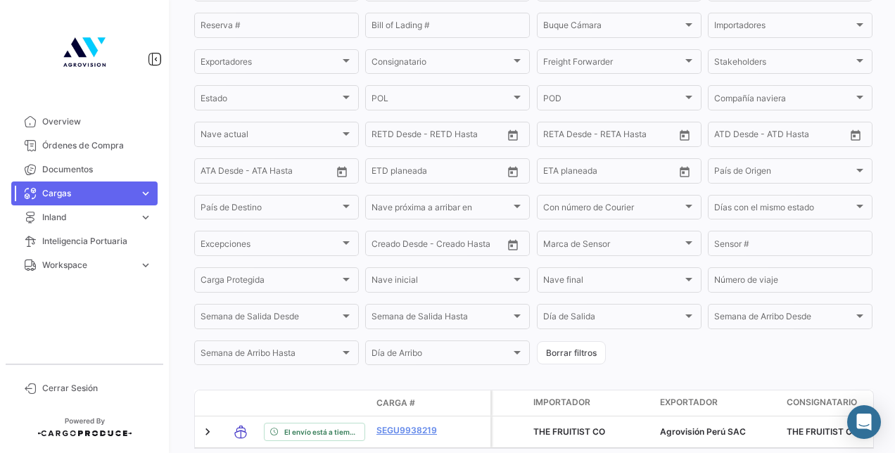
scroll to position [260, 0]
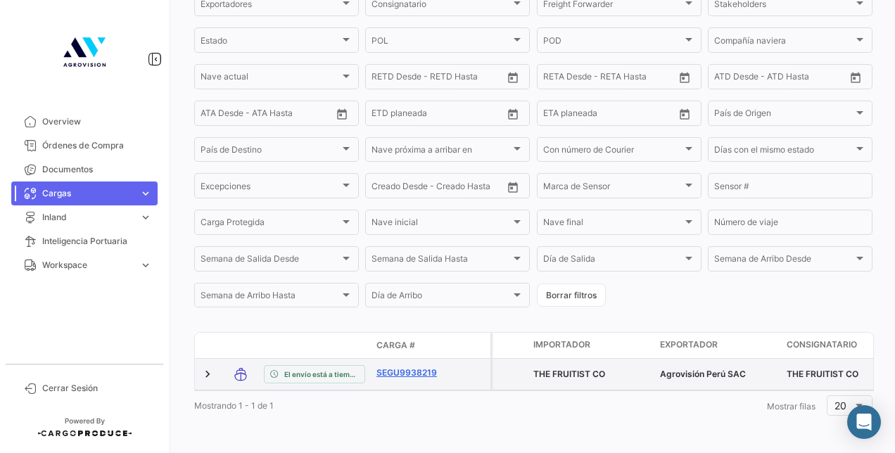
click at [424, 367] on link "SEGU9938219" at bounding box center [412, 373] width 73 height 13
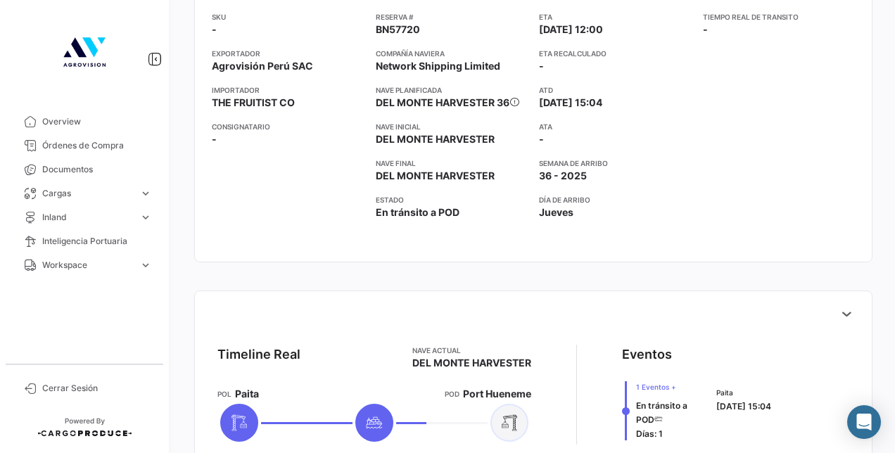
scroll to position [422, 0]
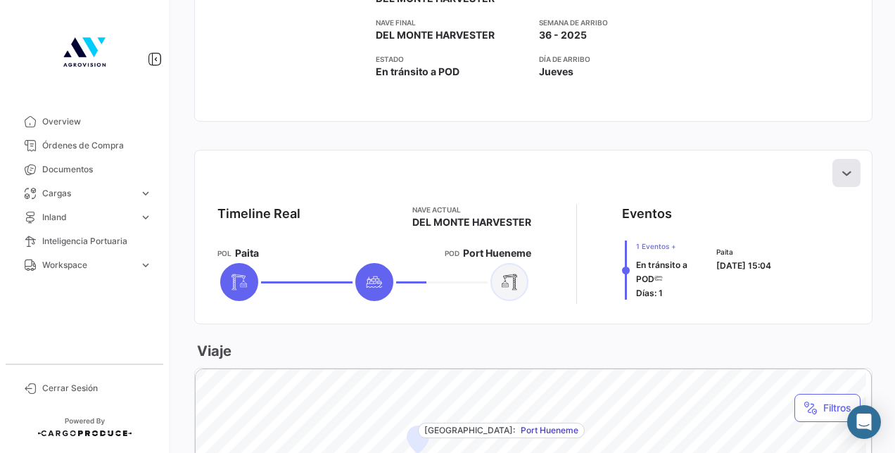
click at [839, 167] on icon at bounding box center [846, 173] width 14 height 14
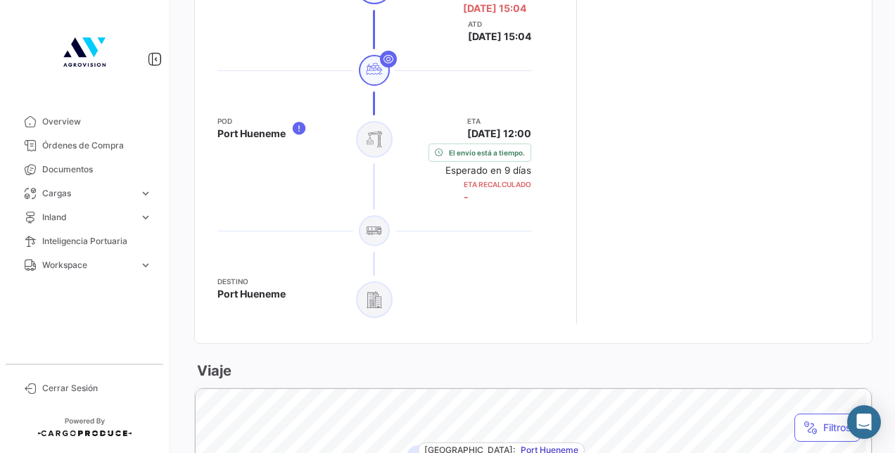
scroll to position [844, 0]
click at [693, 203] on app-shipment-events-dot-timeline "Eventos Envío creado Días: 4 Paita 21/08/2025 16:14 En tránsito a POD Días: 1 P…" at bounding box center [735, 53] width 227 height 542
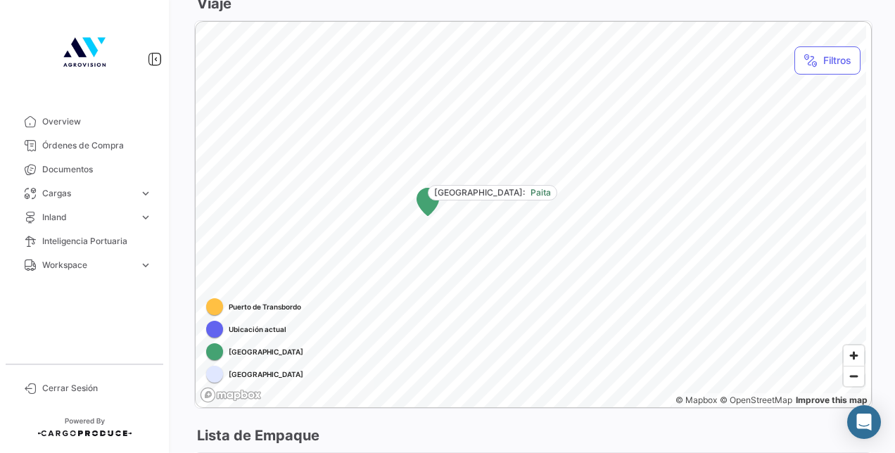
scroll to position [1242, 0]
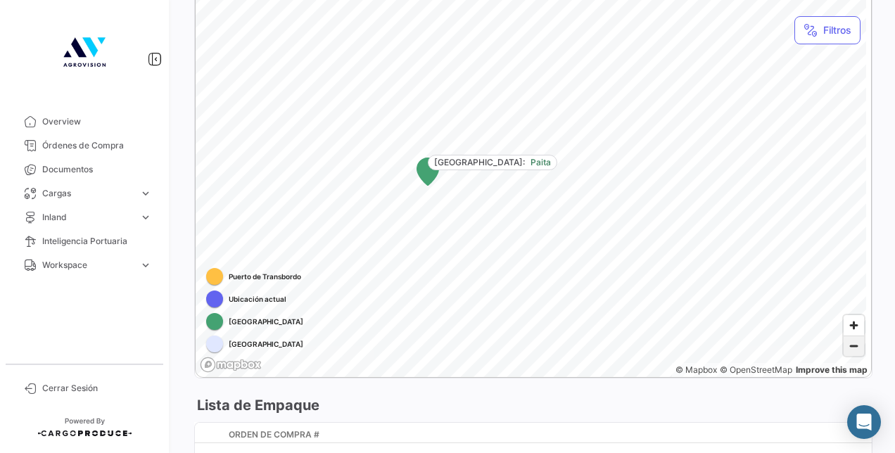
click at [847, 348] on span "Zoom out" at bounding box center [853, 346] width 20 height 20
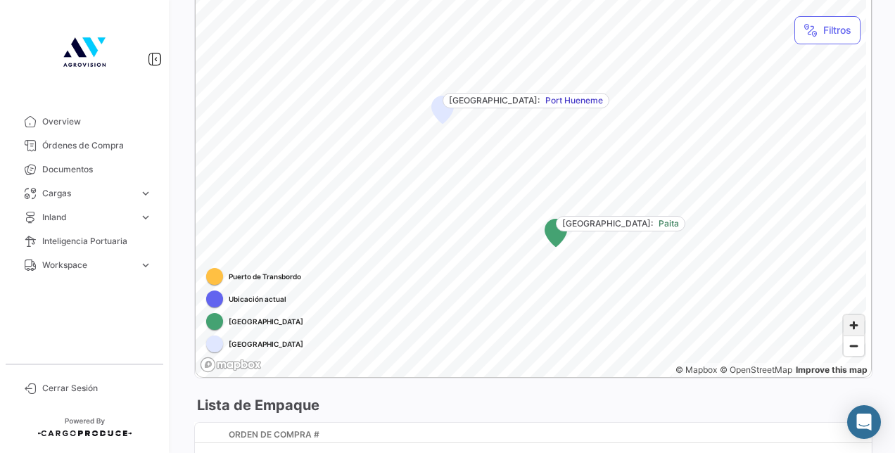
click at [845, 320] on span "Zoom in" at bounding box center [853, 325] width 20 height 20
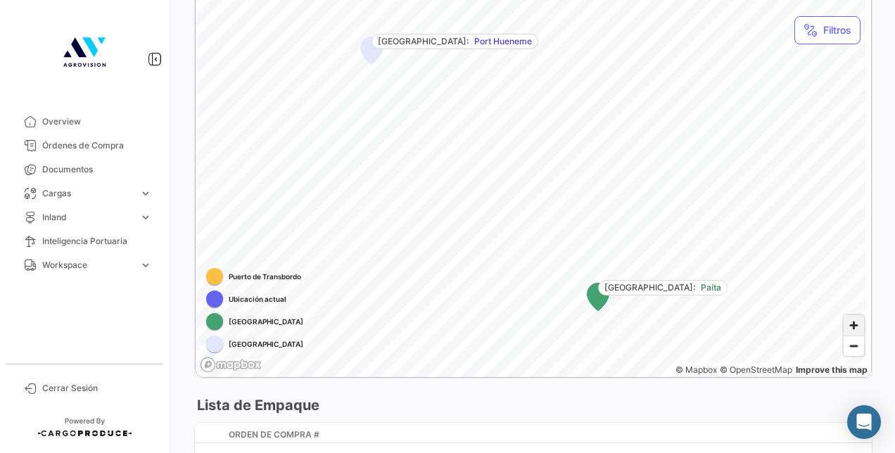
click at [846, 324] on span "Zoom in" at bounding box center [853, 325] width 20 height 20
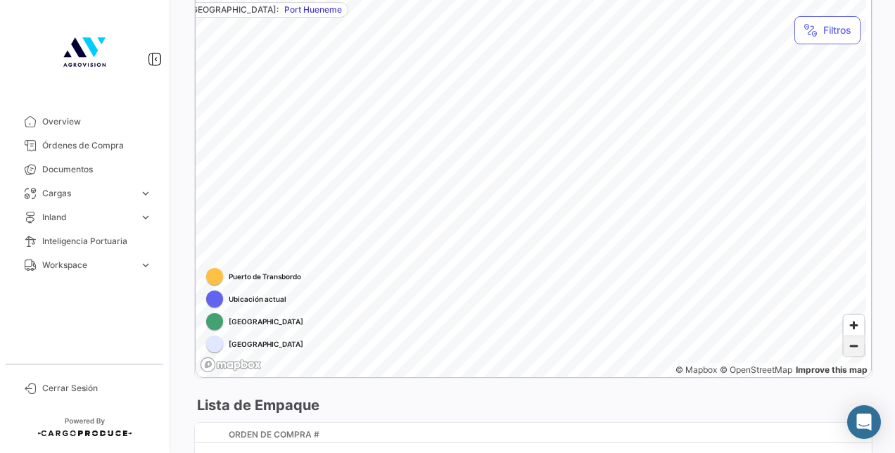
click at [851, 345] on span "Zoom out" at bounding box center [853, 346] width 20 height 20
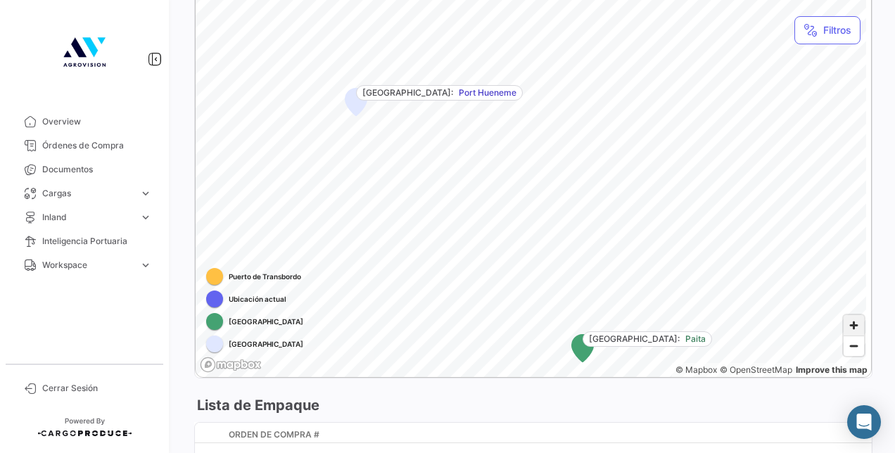
click at [845, 323] on span "Zoom in" at bounding box center [853, 325] width 20 height 20
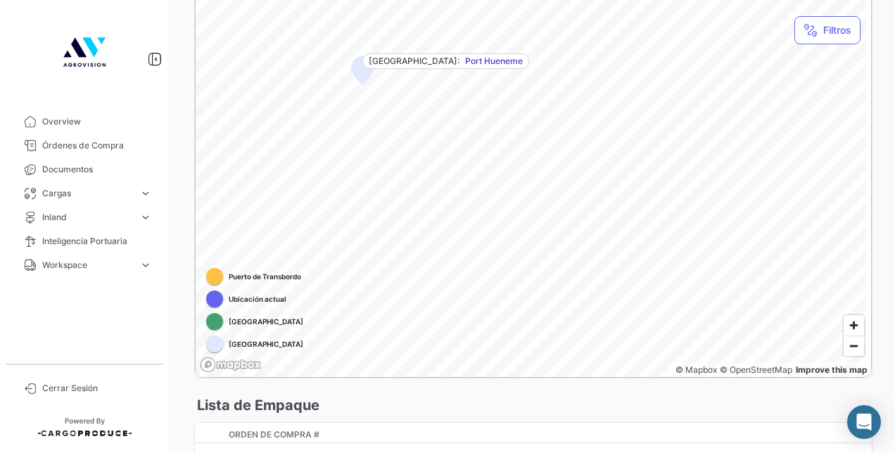
click at [211, 299] on div at bounding box center [214, 299] width 17 height 17
click at [846, 348] on span "Zoom out" at bounding box center [853, 346] width 20 height 20
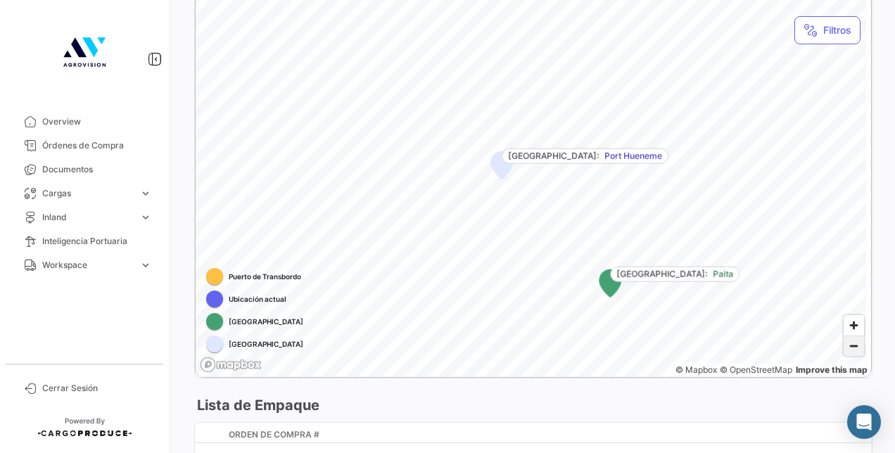
click at [846, 348] on span "Zoom out" at bounding box center [853, 346] width 20 height 20
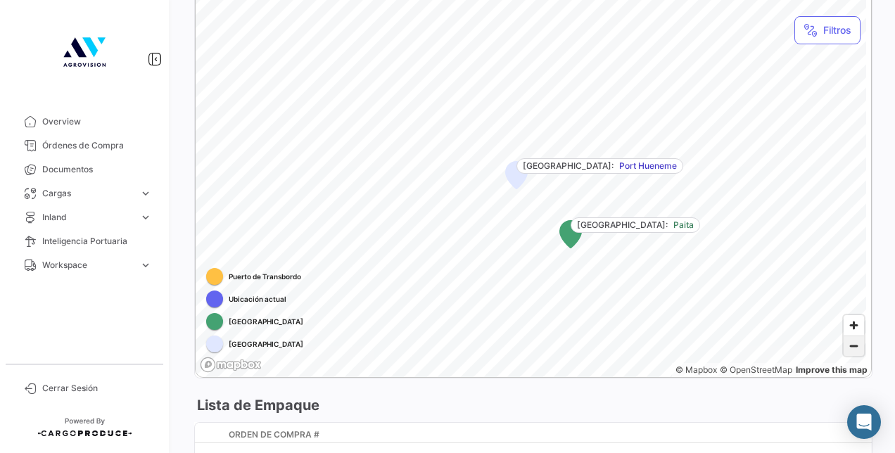
click at [846, 348] on span "Zoom out" at bounding box center [853, 346] width 20 height 20
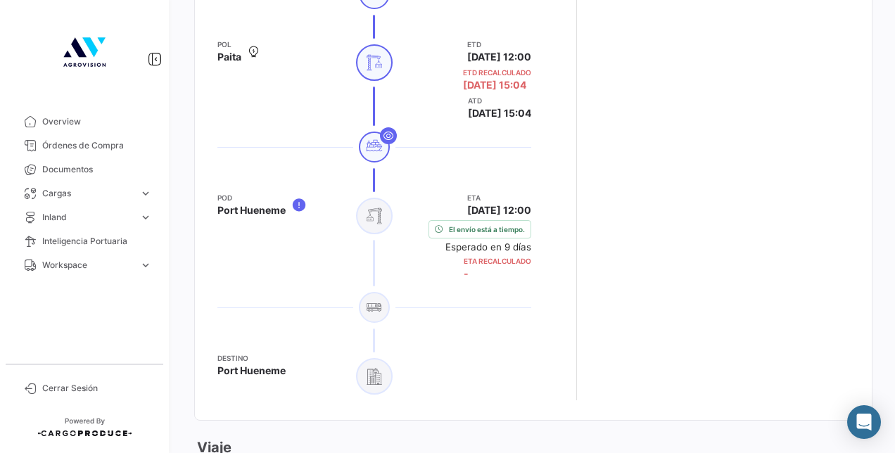
scroll to position [679, 0]
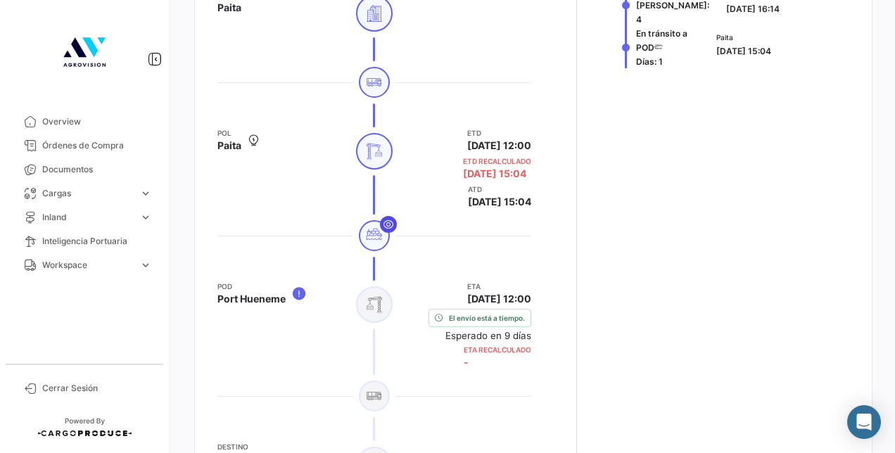
click at [383, 223] on icon at bounding box center [388, 224] width 11 height 11
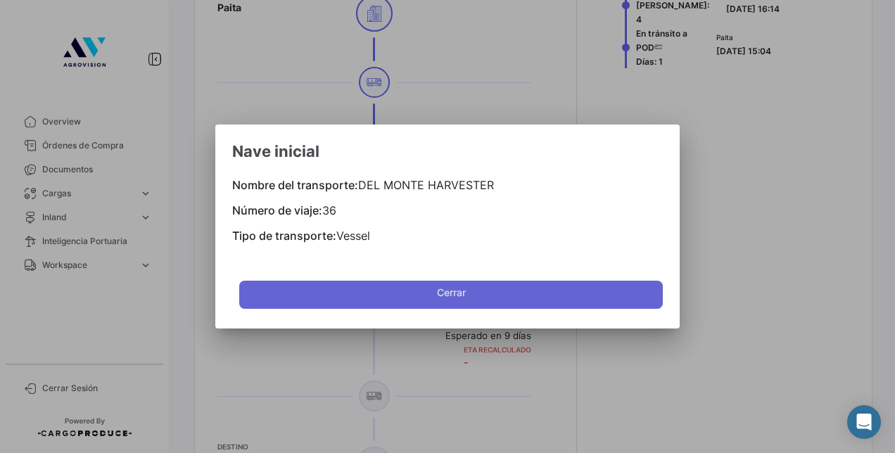
click at [408, 291] on button "Cerrar" at bounding box center [451, 295] width 424 height 28
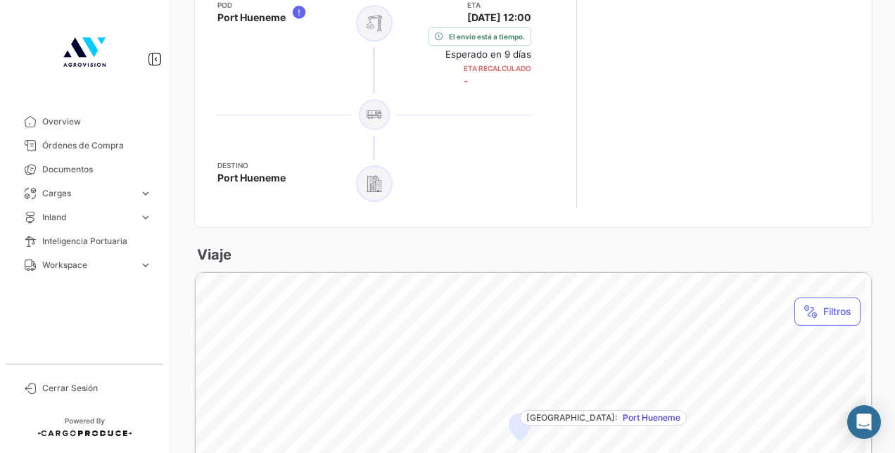
scroll to position [1171, 0]
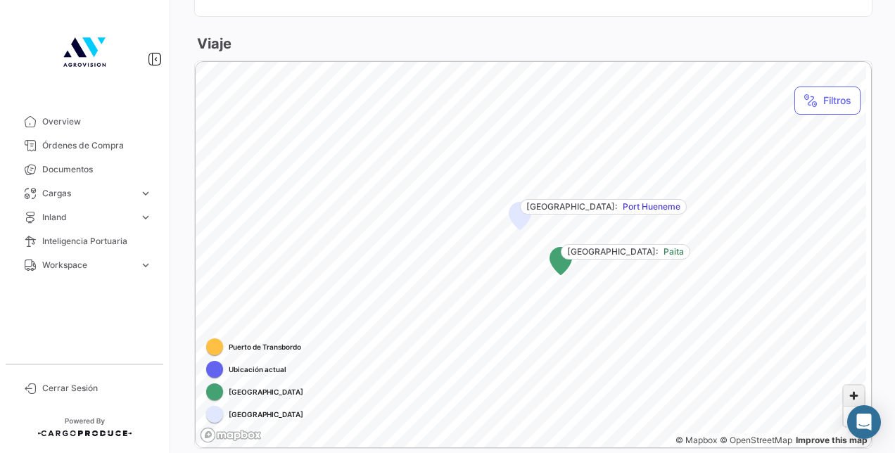
click at [848, 388] on span "Zoom in" at bounding box center [853, 396] width 20 height 20
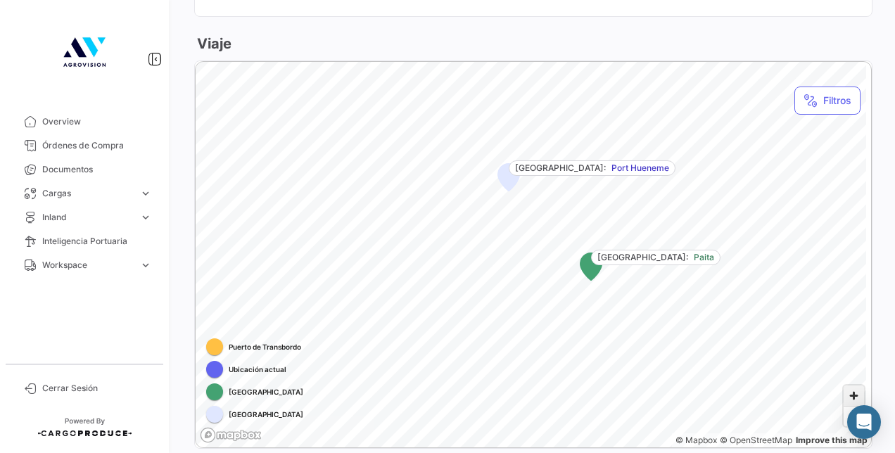
click at [848, 388] on span "Zoom in" at bounding box center [853, 396] width 20 height 20
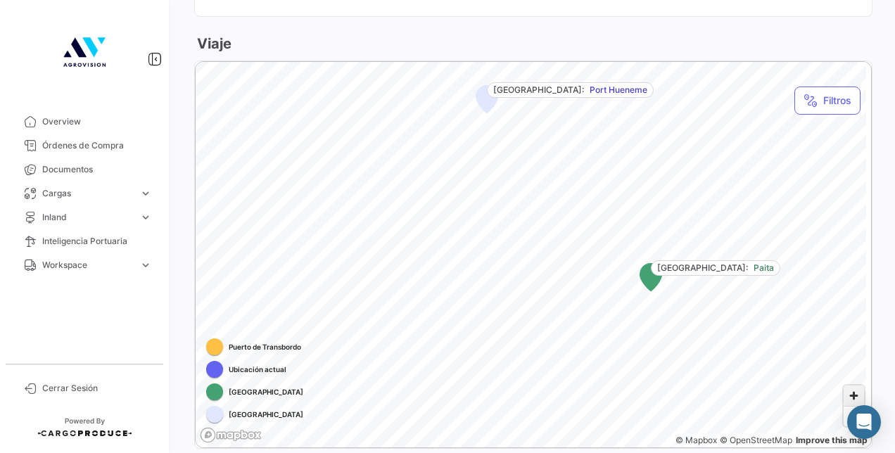
click at [848, 388] on span "Zoom in" at bounding box center [853, 396] width 20 height 20
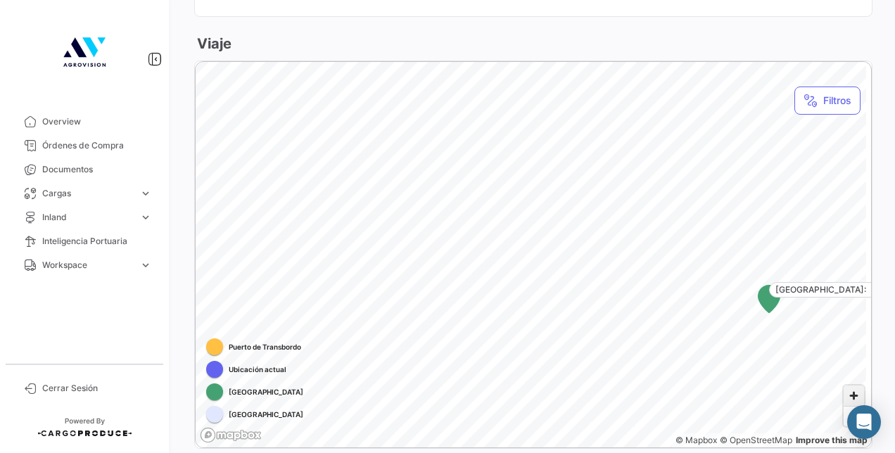
click at [848, 388] on span "Zoom in" at bounding box center [853, 396] width 20 height 20
click at [853, 395] on span "Zoom in" at bounding box center [853, 396] width 20 height 20
click at [843, 403] on span "Zoom in" at bounding box center [853, 396] width 20 height 20
click at [843, 412] on span "Zoom out" at bounding box center [853, 417] width 20 height 20
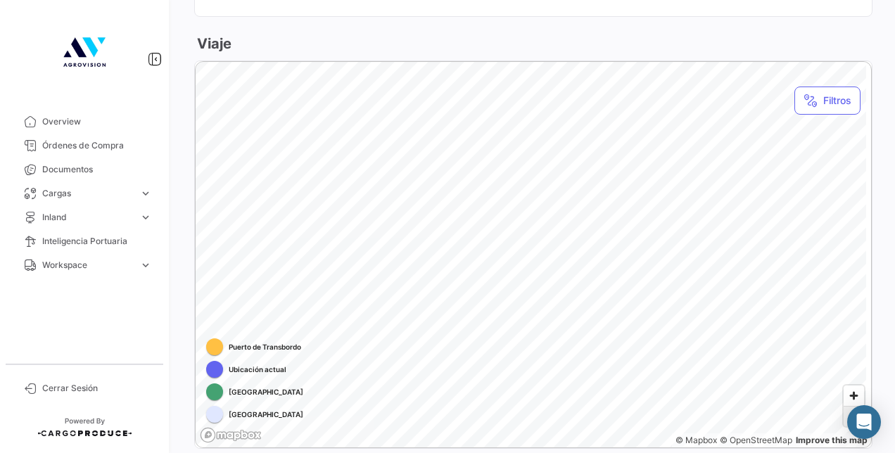
click at [843, 412] on span "Zoom out" at bounding box center [853, 417] width 20 height 20
click at [846, 389] on span "Zoom in" at bounding box center [853, 396] width 20 height 20
click at [843, 416] on span "Zoom out" at bounding box center [853, 417] width 20 height 20
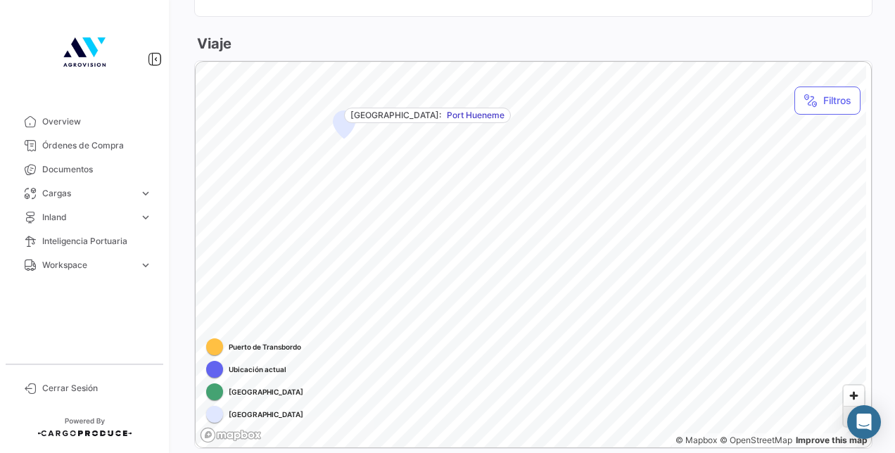
click at [843, 416] on span "Zoom out" at bounding box center [853, 417] width 20 height 20
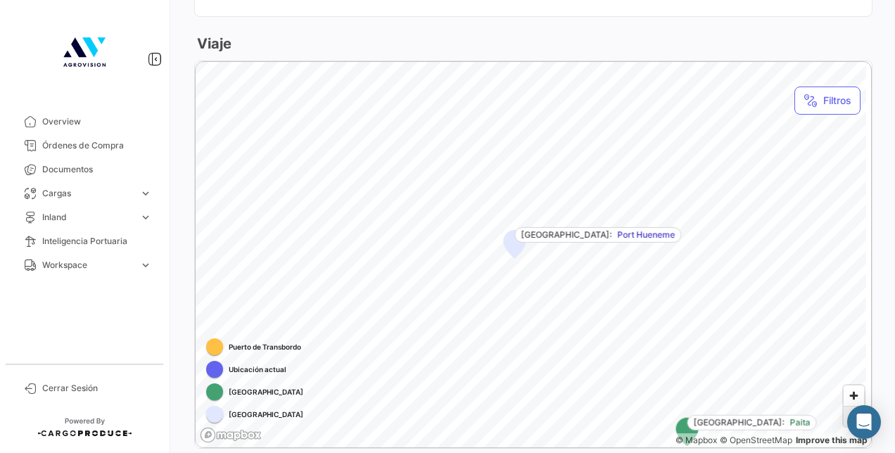
click at [843, 416] on span "Zoom out" at bounding box center [853, 417] width 20 height 20
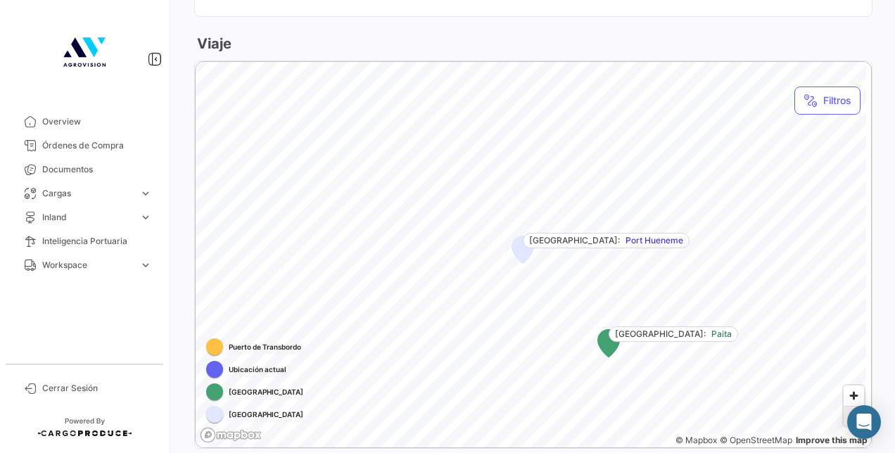
scroll to position [1312, 0]
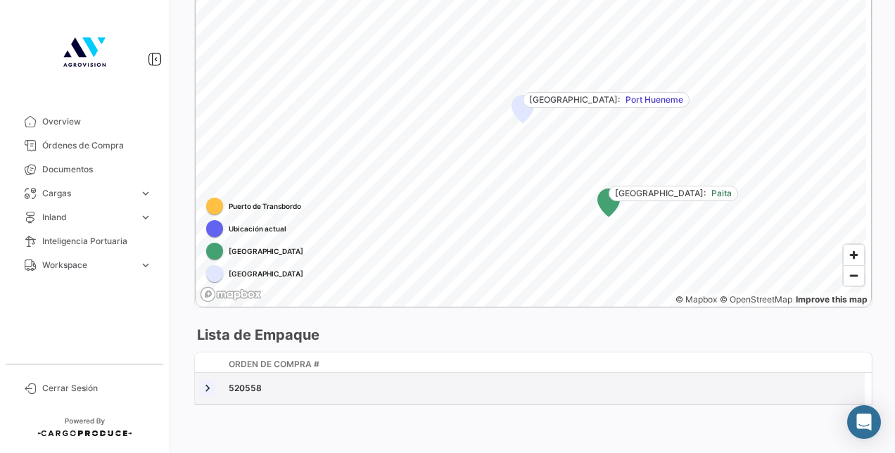
click at [208, 383] on link at bounding box center [207, 388] width 14 height 14
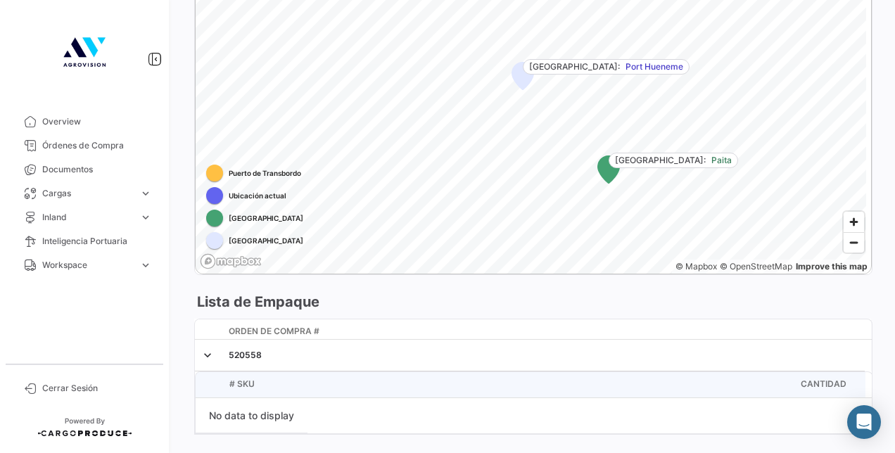
scroll to position [1374, 0]
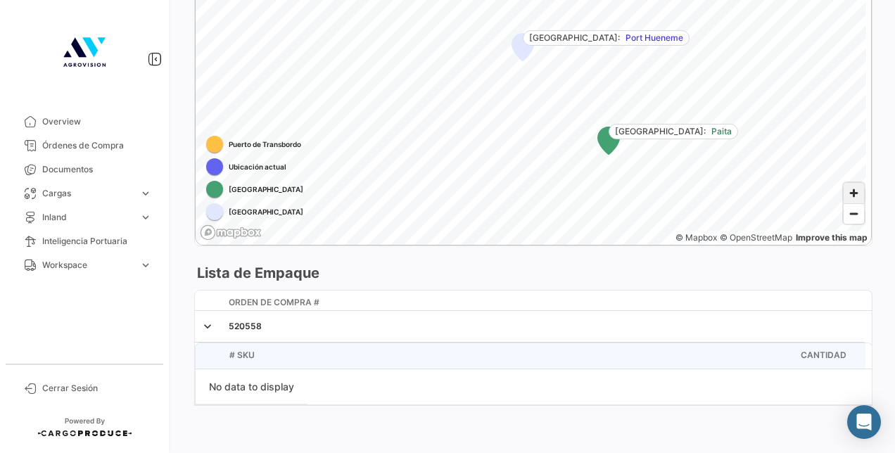
click at [853, 194] on span "Zoom in" at bounding box center [853, 193] width 20 height 20
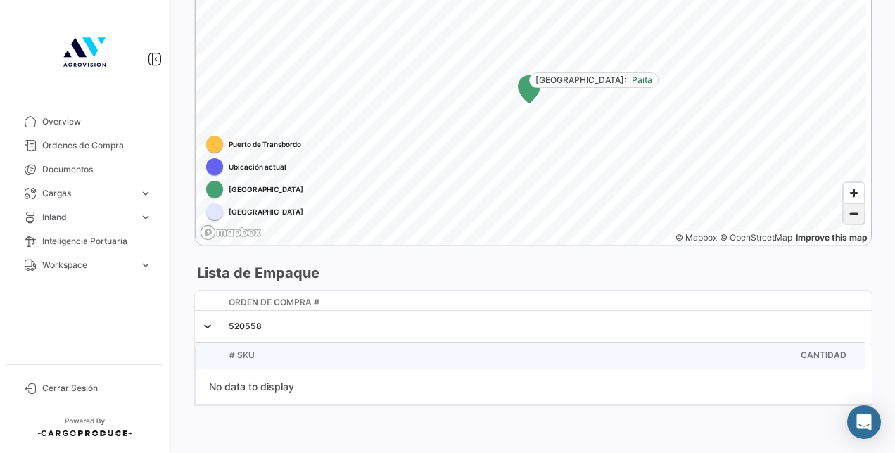
click at [852, 204] on span "Zoom out" at bounding box center [853, 214] width 20 height 20
click at [847, 194] on span "Zoom in" at bounding box center [853, 193] width 20 height 20
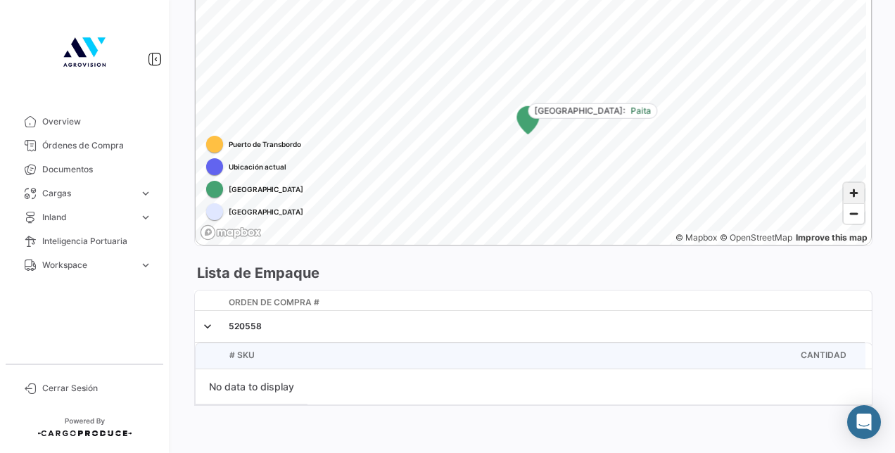
click at [847, 194] on span "Zoom in" at bounding box center [853, 193] width 20 height 20
click at [850, 187] on span "Zoom in" at bounding box center [853, 193] width 20 height 20
click at [849, 217] on span "Zoom out" at bounding box center [853, 214] width 20 height 20
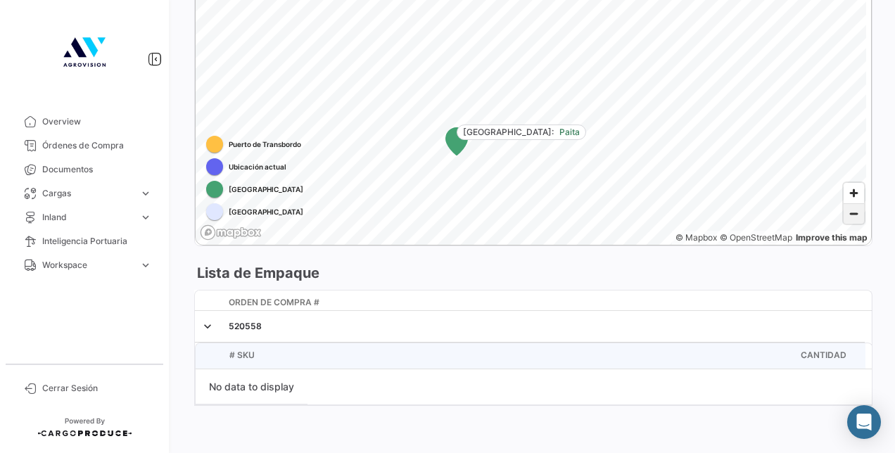
click at [849, 217] on span "Zoom out" at bounding box center [853, 214] width 20 height 20
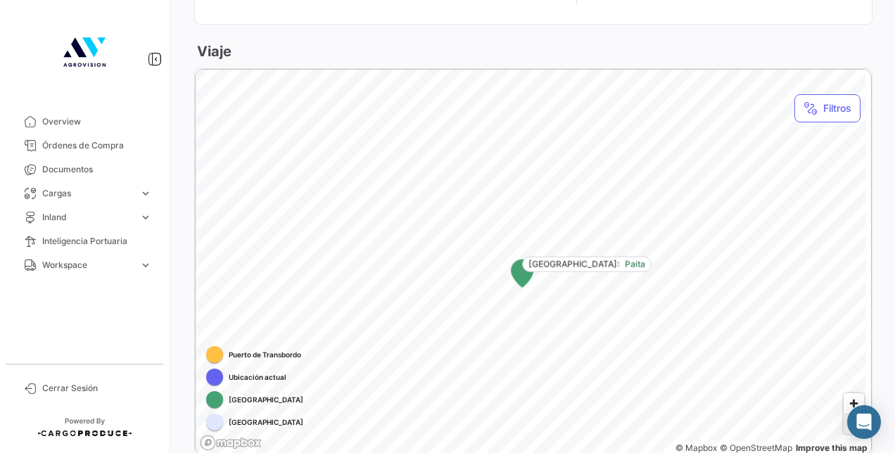
scroll to position [1163, 0]
click at [843, 418] on span "Zoom out" at bounding box center [853, 425] width 20 height 20
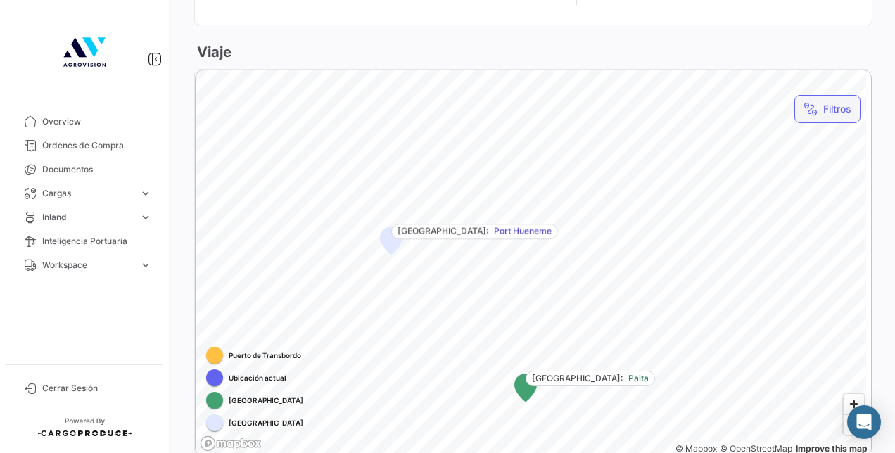
click at [834, 107] on button "Filtros" at bounding box center [827, 109] width 66 height 28
click at [816, 145] on span "Por defecto" at bounding box center [823, 142] width 54 height 12
click at [843, 428] on span "Zoom out" at bounding box center [853, 425] width 20 height 20
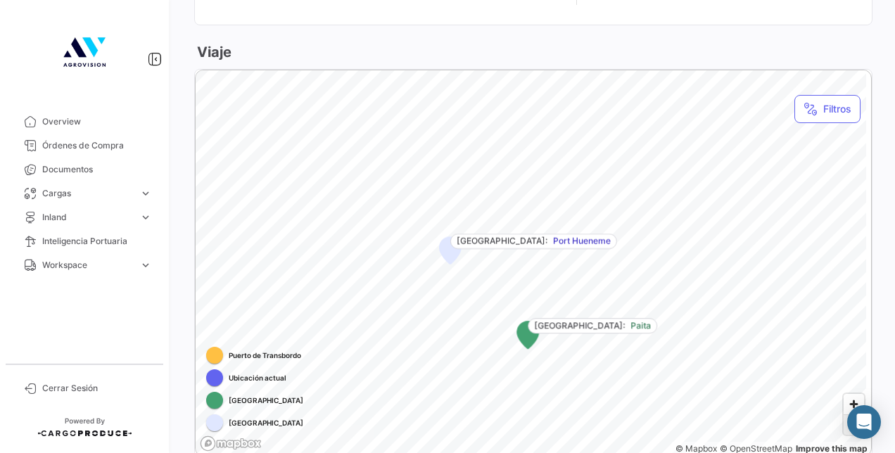
click at [843, 428] on span "Zoom out" at bounding box center [853, 425] width 20 height 20
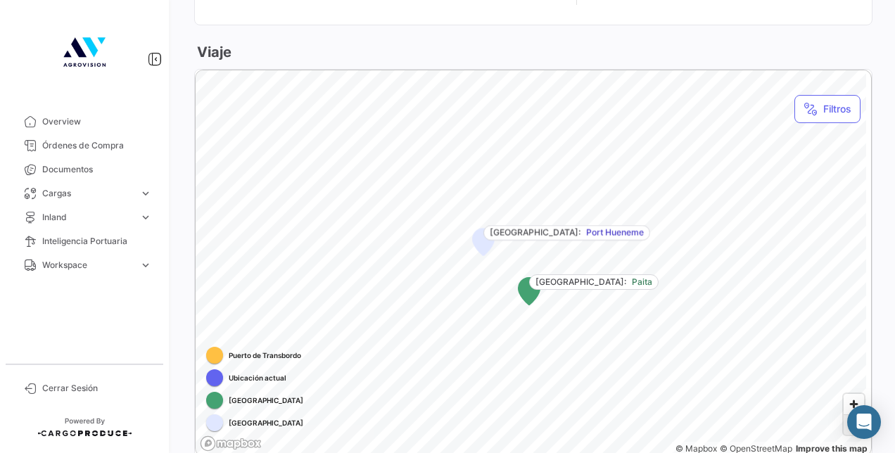
click at [843, 428] on span "Zoom out" at bounding box center [853, 425] width 20 height 20
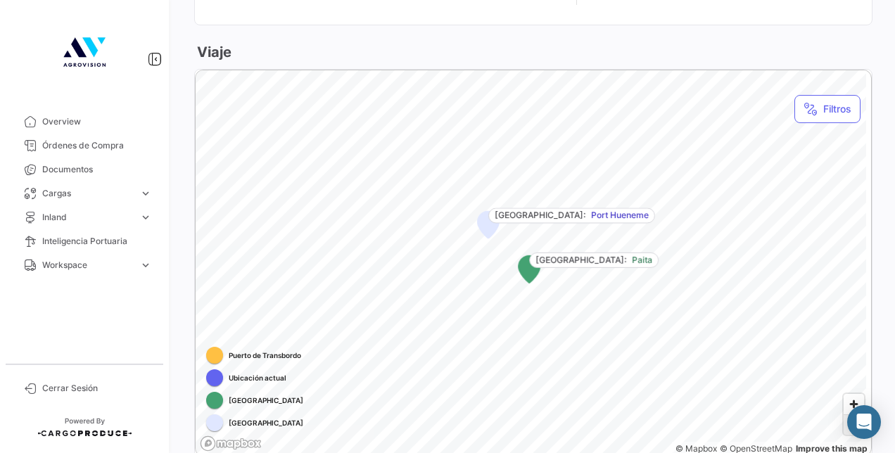
click at [843, 428] on span "Zoom out" at bounding box center [853, 425] width 20 height 20
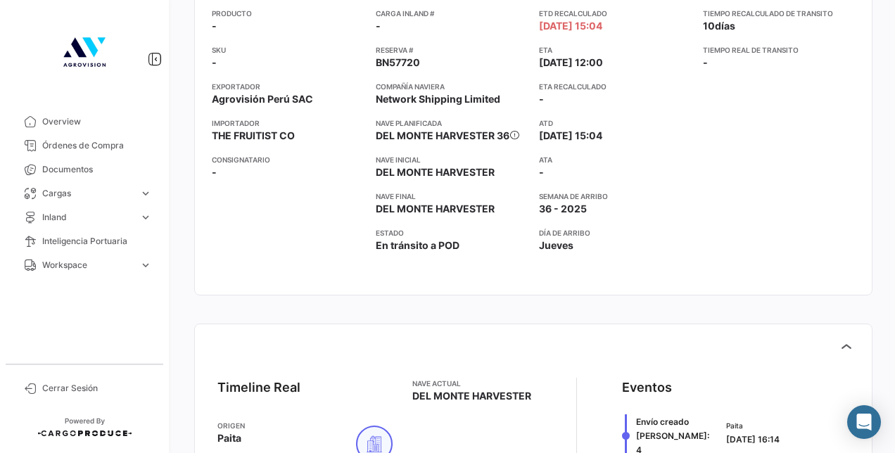
scroll to position [389, 0]
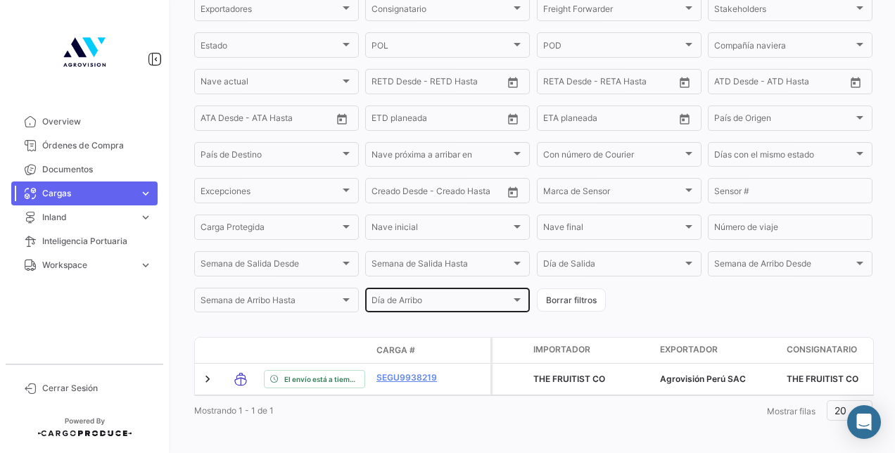
scroll to position [260, 0]
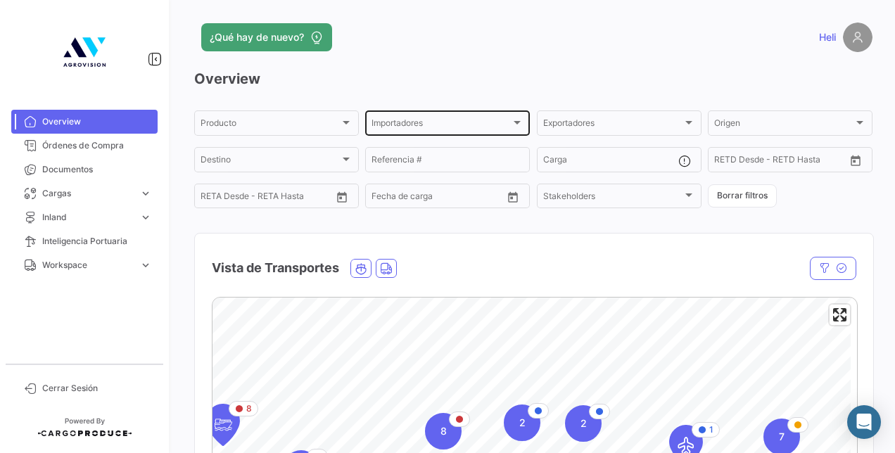
click at [505, 115] on div "Importadores Importadores" at bounding box center [447, 121] width 152 height 27
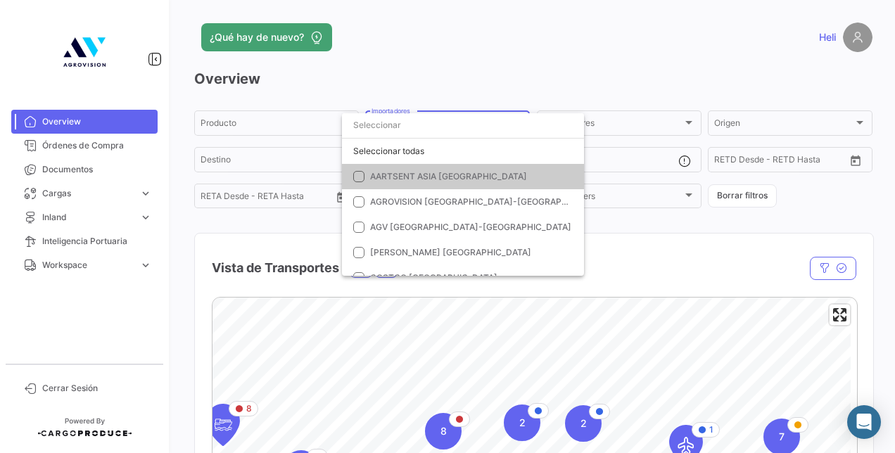
click at [503, 117] on input "dropdown search" at bounding box center [463, 125] width 242 height 25
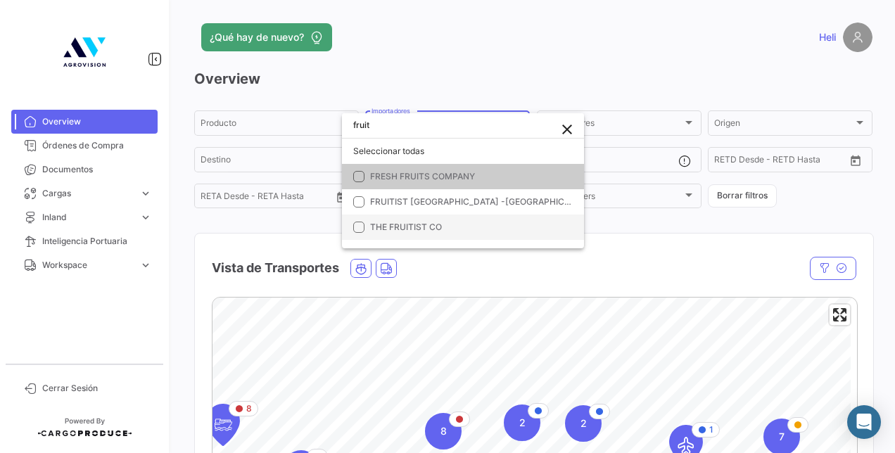
type input "fruit"
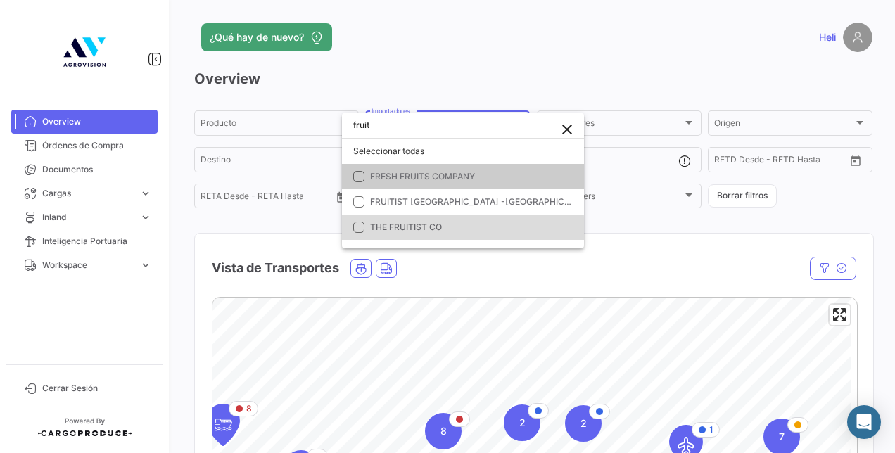
click at [455, 230] on span "THE FRUITIST CO" at bounding box center [471, 227] width 203 height 13
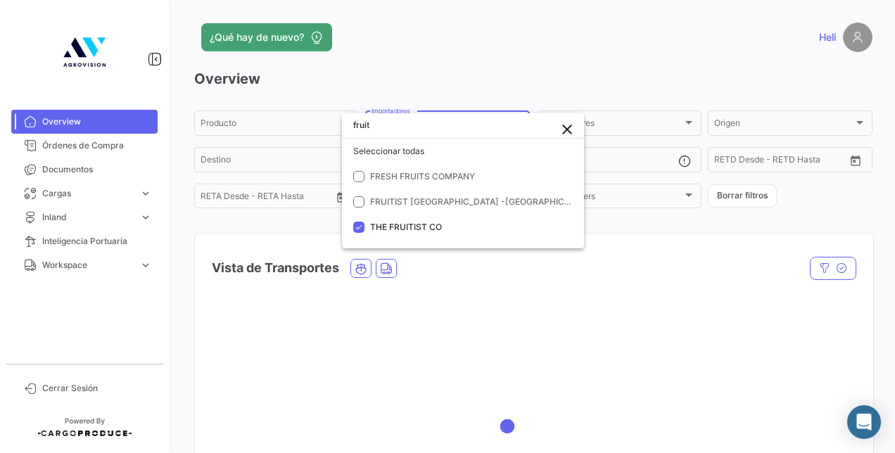
click at [359, 272] on div at bounding box center [447, 226] width 895 height 453
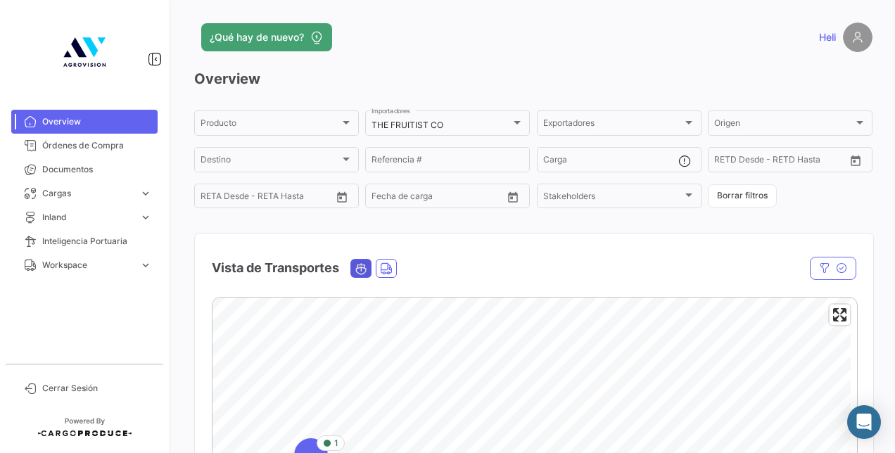
click at [357, 262] on span "Ocean" at bounding box center [361, 269] width 20 height 18
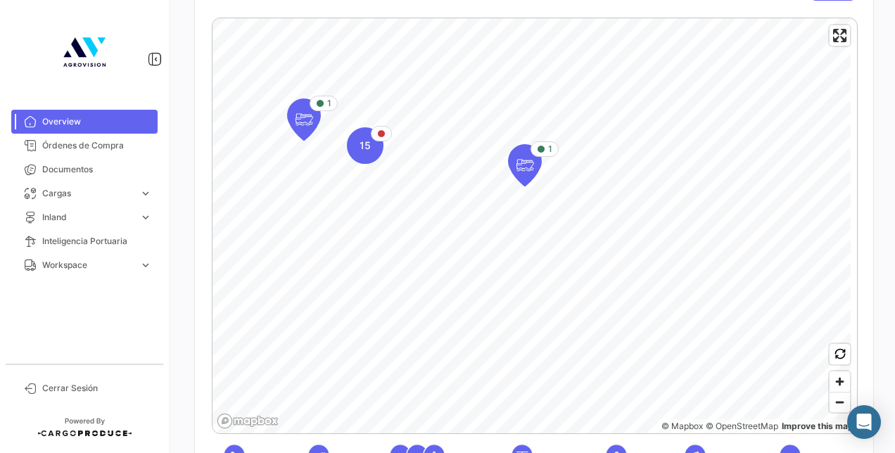
scroll to position [281, 0]
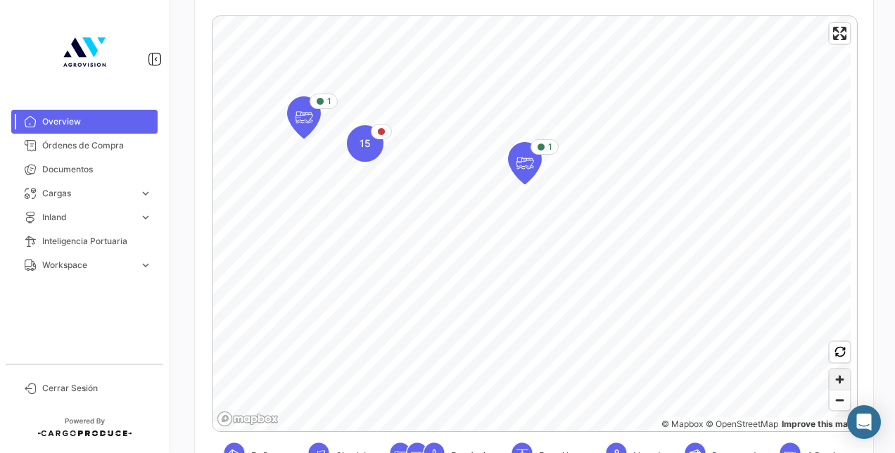
click at [834, 385] on span "Zoom in" at bounding box center [839, 379] width 20 height 20
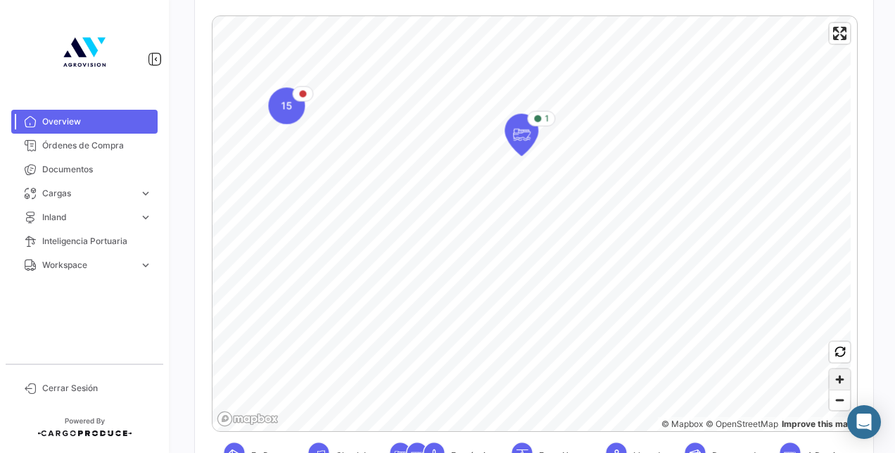
click at [834, 385] on span "Zoom in" at bounding box center [839, 379] width 20 height 20
click at [829, 376] on span "Zoom in" at bounding box center [839, 379] width 20 height 20
click at [832, 377] on span "Zoom in" at bounding box center [839, 379] width 20 height 20
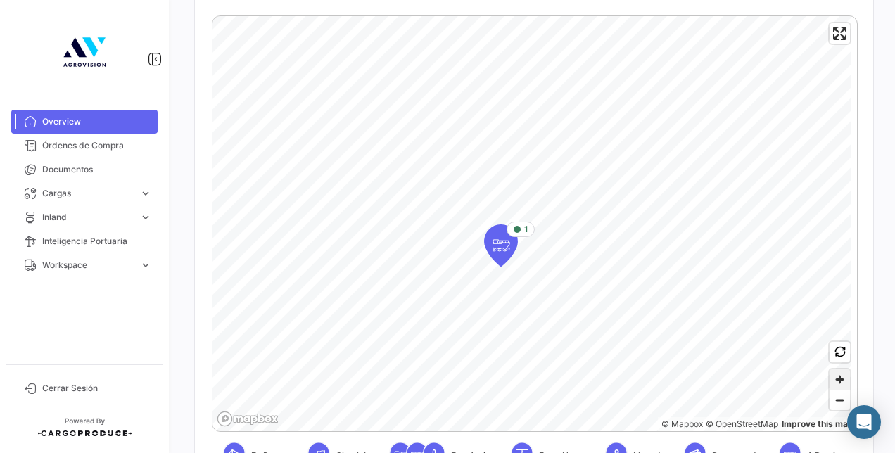
scroll to position [422, 0]
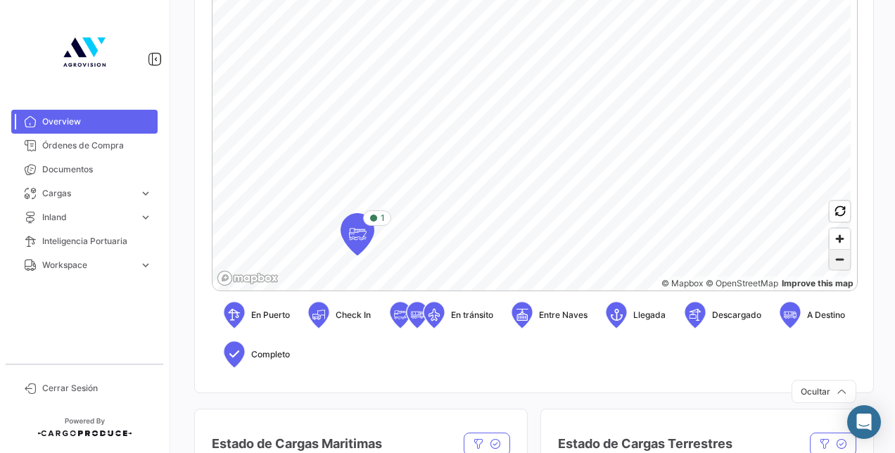
click at [830, 259] on span "Zoom out" at bounding box center [839, 260] width 20 height 20
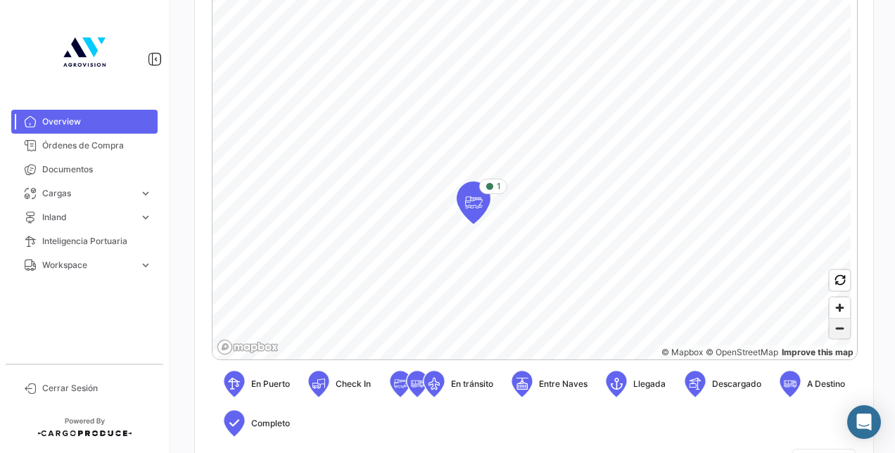
scroll to position [352, 0]
click at [479, 211] on icon "Map marker" at bounding box center [474, 204] width 20 height 30
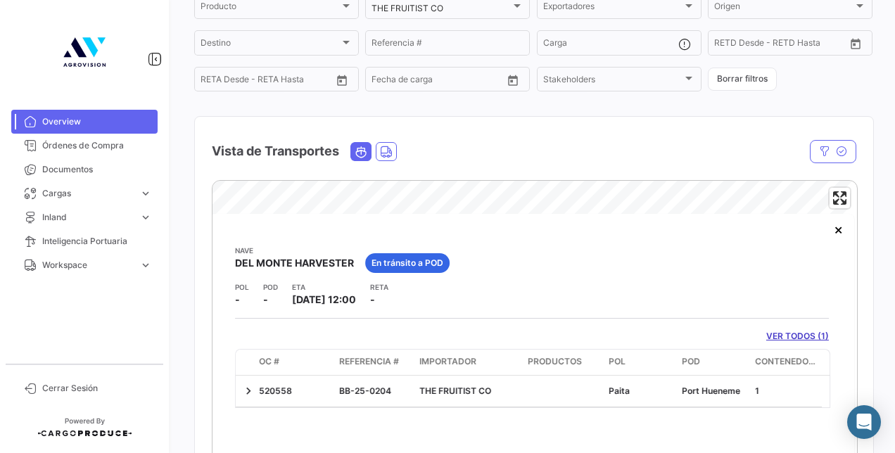
scroll to position [215, 0]
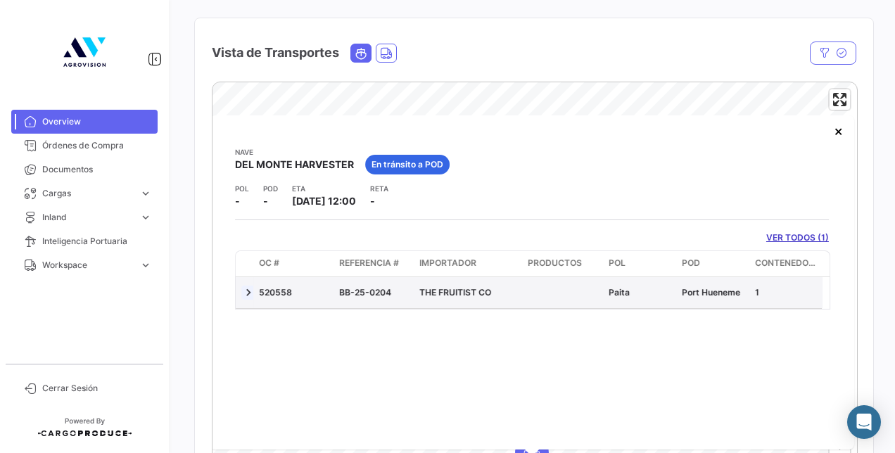
click at [253, 294] on link at bounding box center [248, 293] width 14 height 14
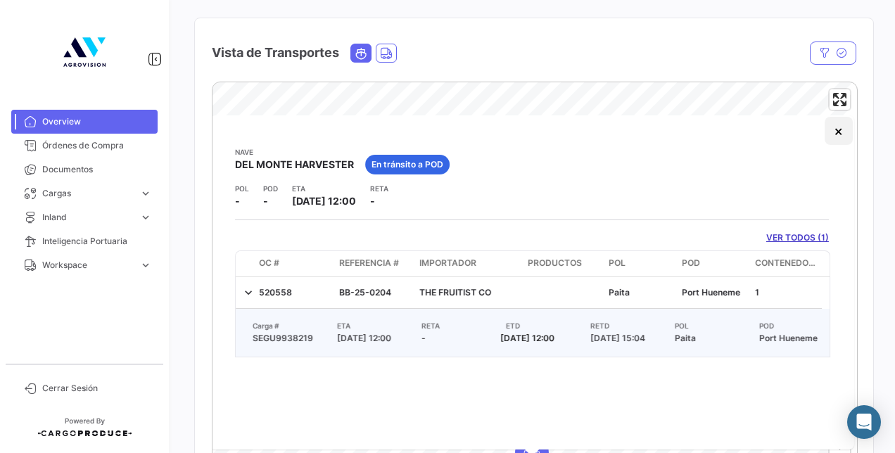
click at [834, 134] on button "×" at bounding box center [839, 131] width 28 height 28
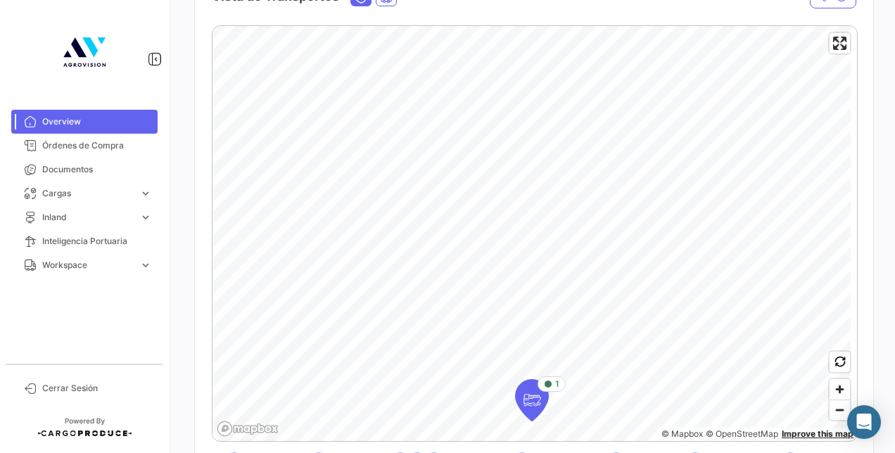
scroll to position [356, 0]
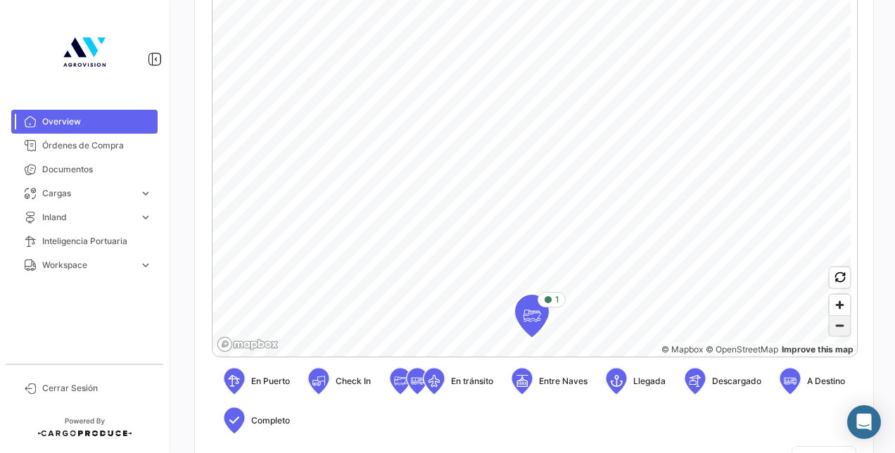
click at [829, 324] on span "Zoom out" at bounding box center [839, 326] width 20 height 20
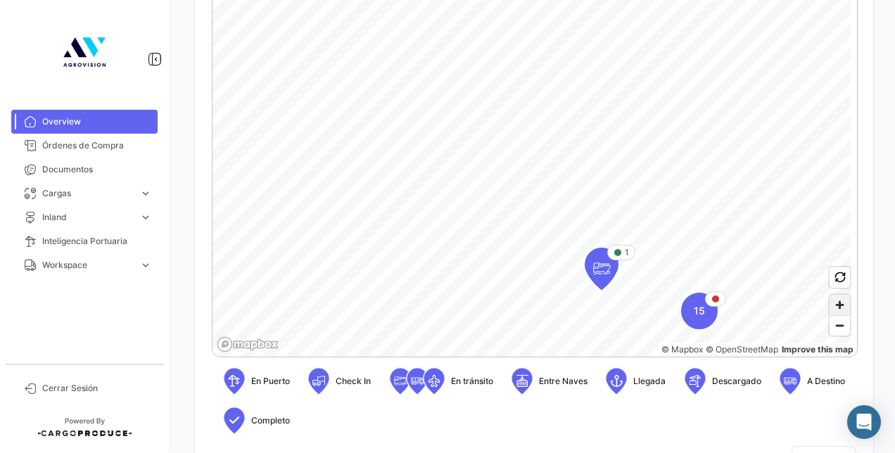
click at [829, 304] on span "Zoom in" at bounding box center [839, 305] width 20 height 20
click at [832, 329] on span "Zoom out" at bounding box center [839, 326] width 20 height 20
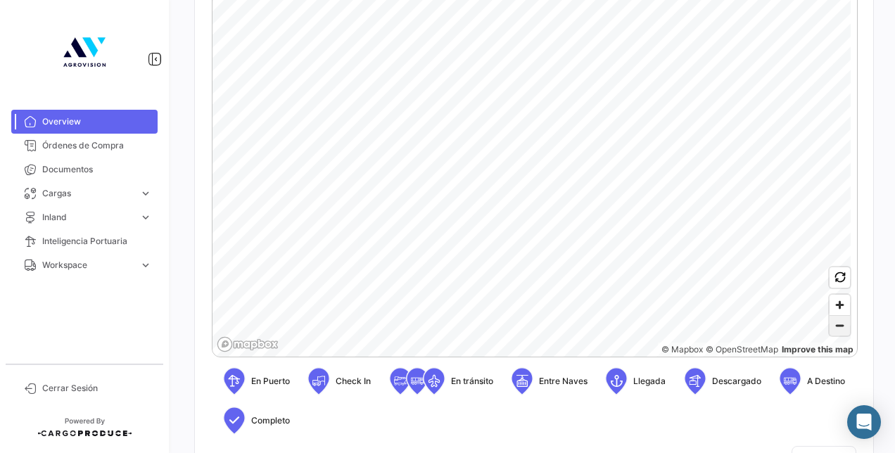
click at [832, 329] on span "Zoom out" at bounding box center [839, 326] width 20 height 20
click at [831, 305] on span "Zoom in" at bounding box center [839, 305] width 20 height 20
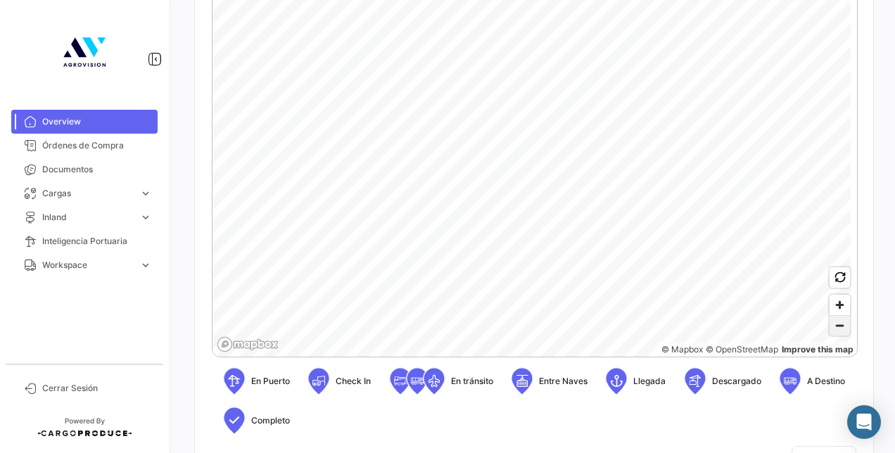
click at [832, 325] on span "Zoom out" at bounding box center [839, 326] width 20 height 20
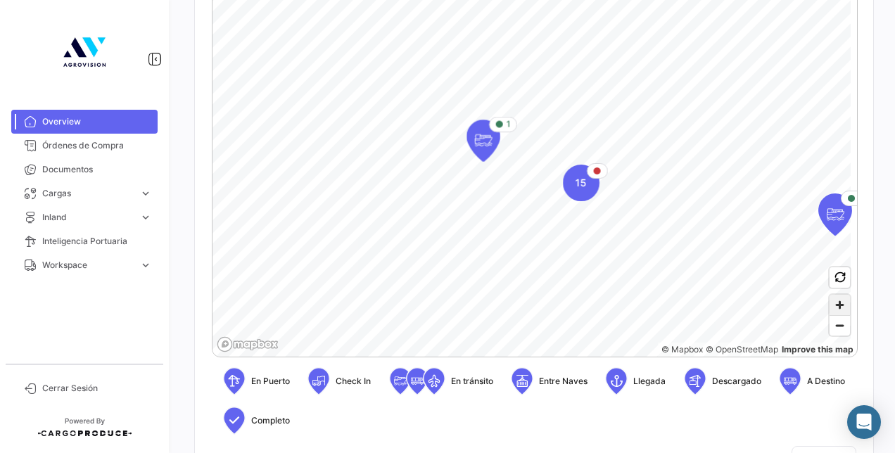
click at [829, 310] on span "Zoom in" at bounding box center [839, 305] width 20 height 20
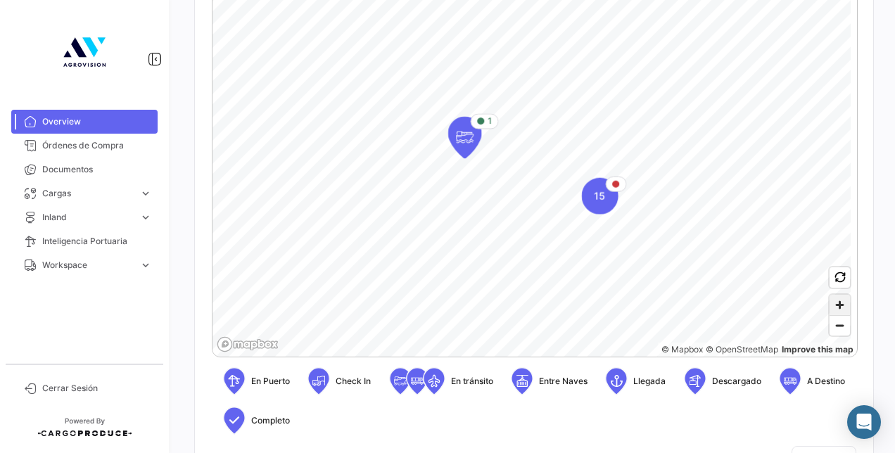
click at [829, 310] on span "Zoom in" at bounding box center [839, 305] width 20 height 20
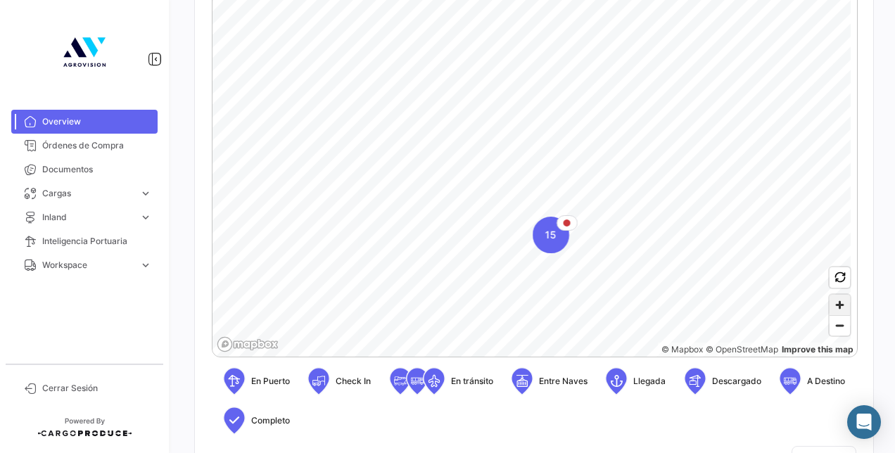
click at [832, 308] on span "Zoom in" at bounding box center [839, 305] width 20 height 20
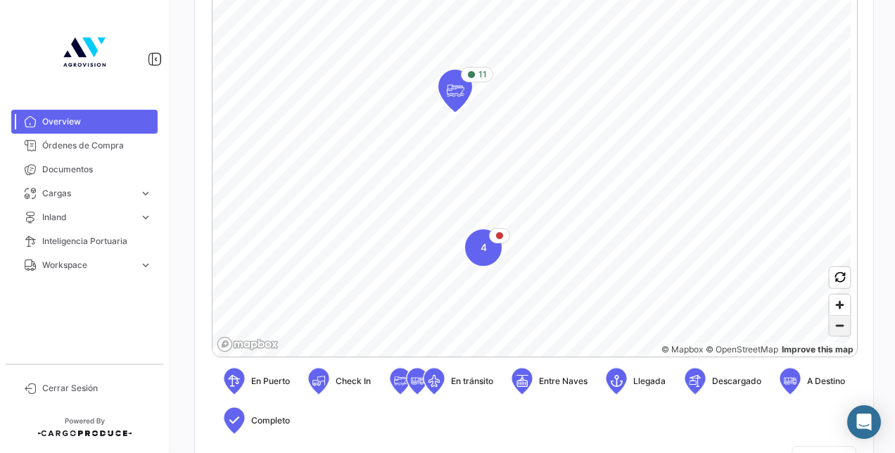
click at [830, 326] on span "Zoom out" at bounding box center [839, 326] width 20 height 20
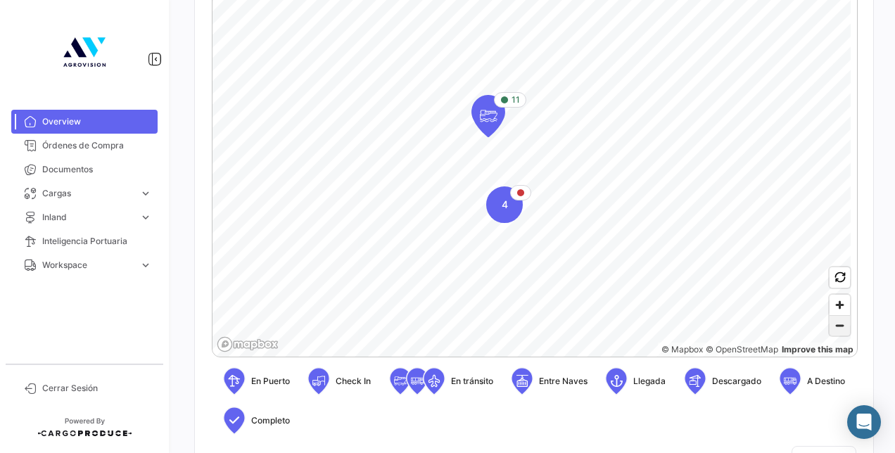
click at [830, 326] on span "Zoom out" at bounding box center [839, 326] width 20 height 20
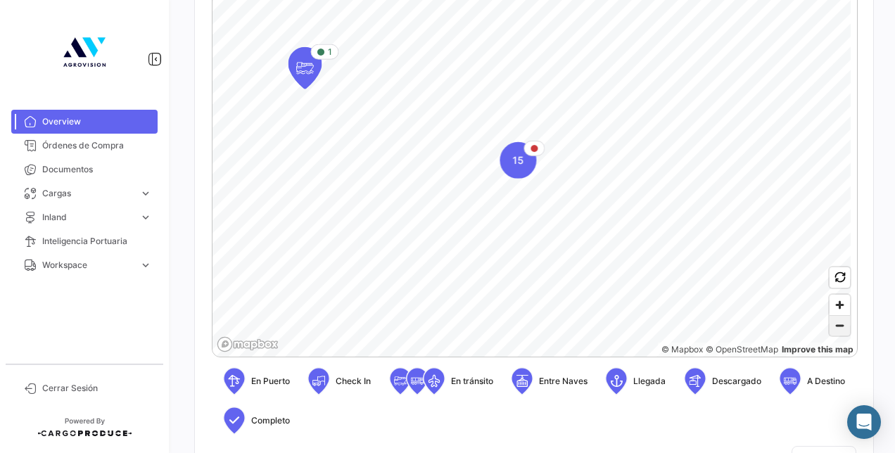
click at [830, 326] on span "Zoom out" at bounding box center [839, 326] width 20 height 20
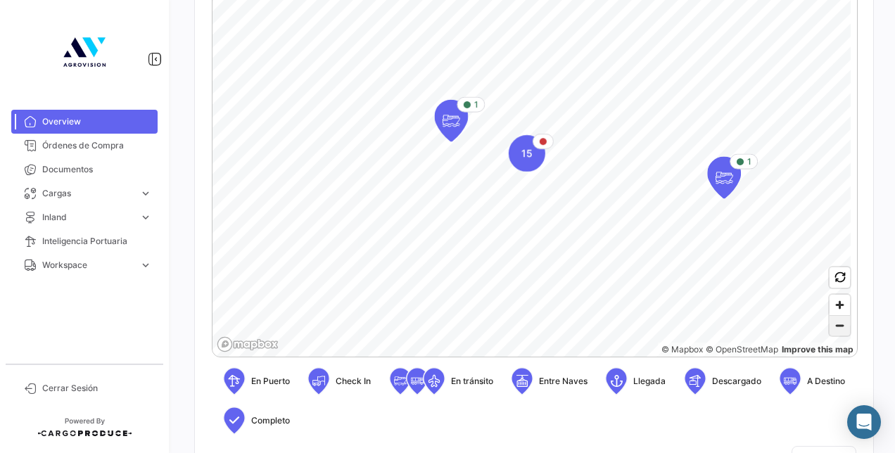
click at [830, 326] on span "Zoom out" at bounding box center [839, 326] width 20 height 20
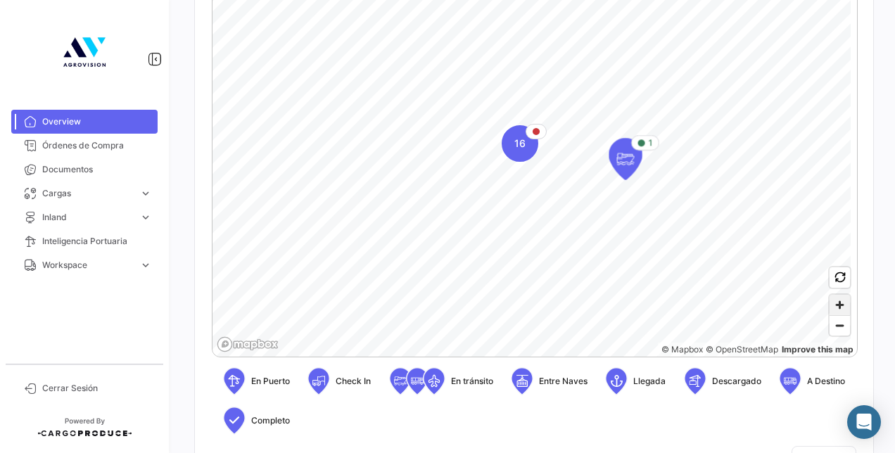
click at [830, 303] on span "Zoom in" at bounding box center [839, 305] width 20 height 20
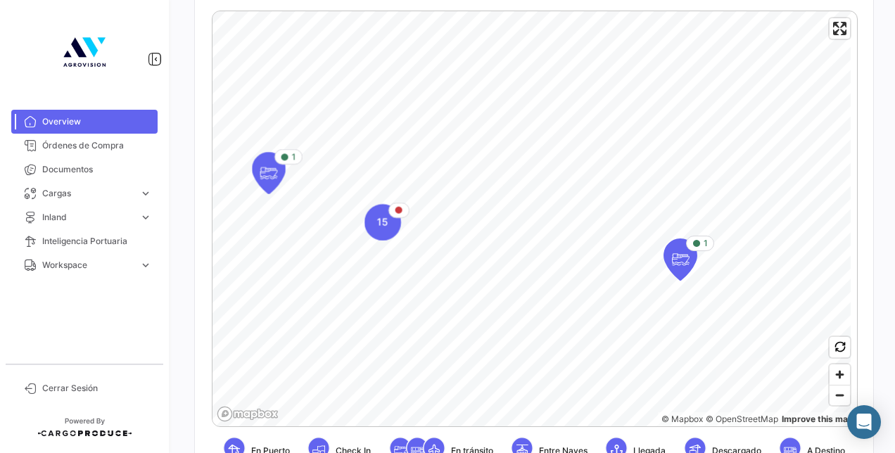
scroll to position [281, 0]
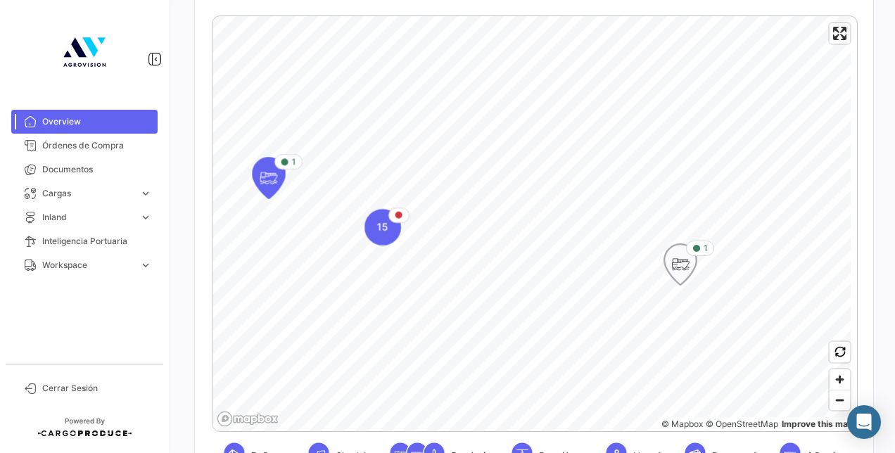
click at [686, 276] on icon "Map marker" at bounding box center [680, 265] width 20 height 30
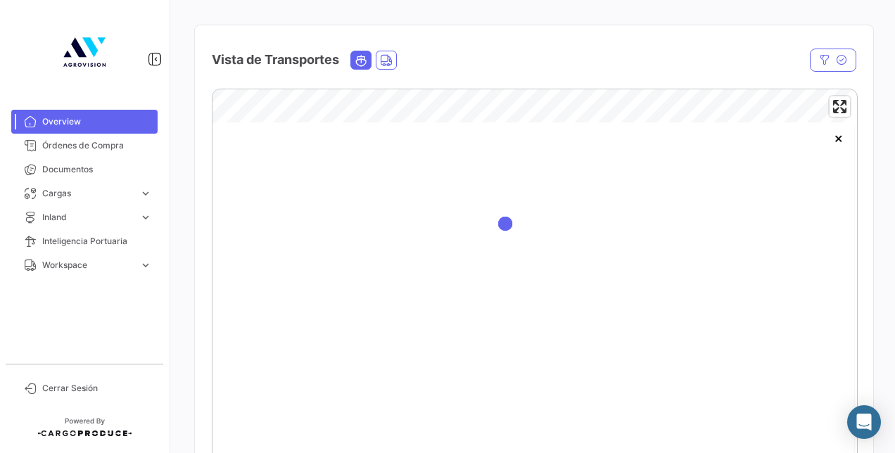
scroll to position [211, 0]
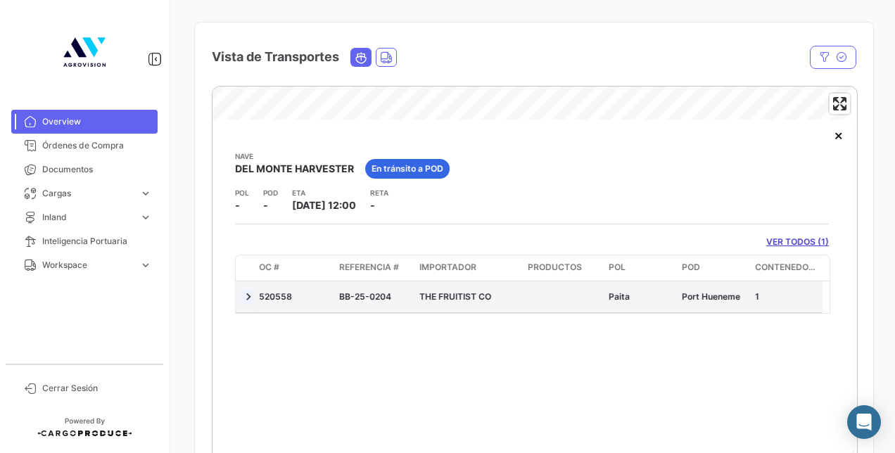
click at [249, 297] on link at bounding box center [248, 297] width 14 height 14
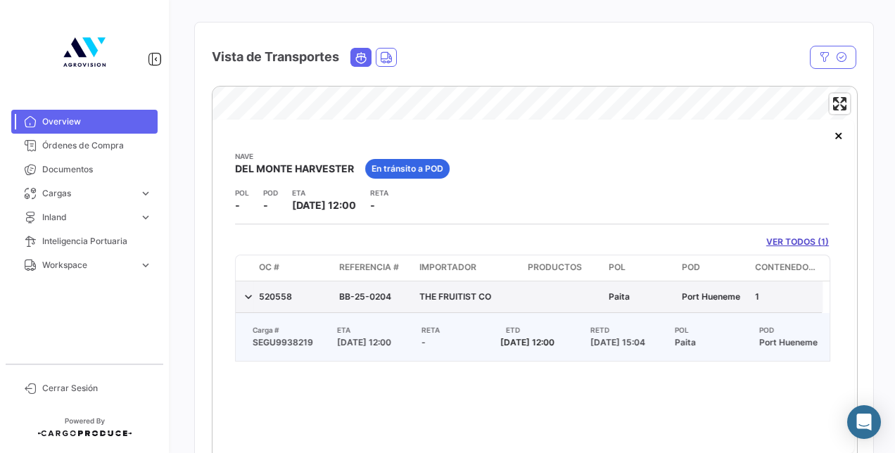
click at [264, 299] on div "520558" at bounding box center [293, 297] width 69 height 13
copy div "520558"
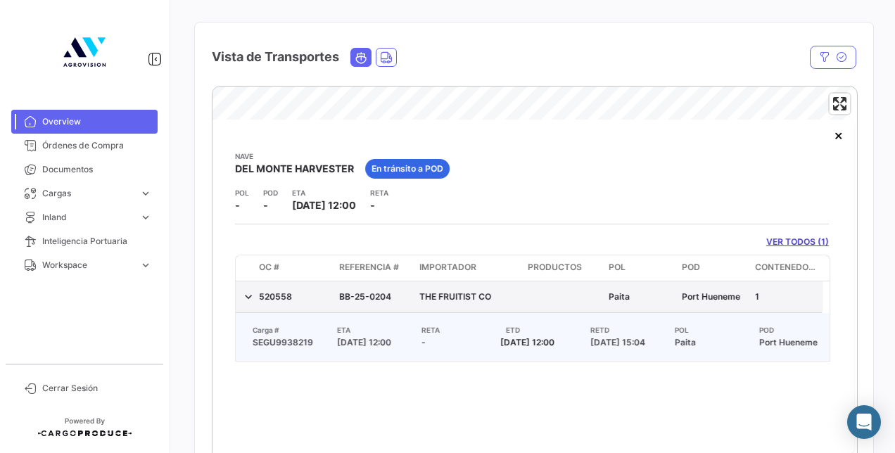
click at [386, 299] on div "BB-25-0204" at bounding box center [373, 297] width 69 height 13
copy div "BB-25-0204"
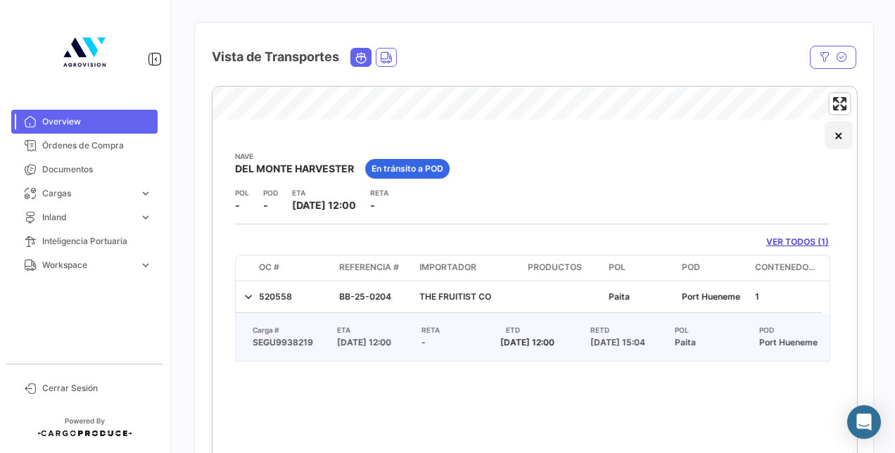
click at [843, 132] on button "×" at bounding box center [839, 135] width 28 height 28
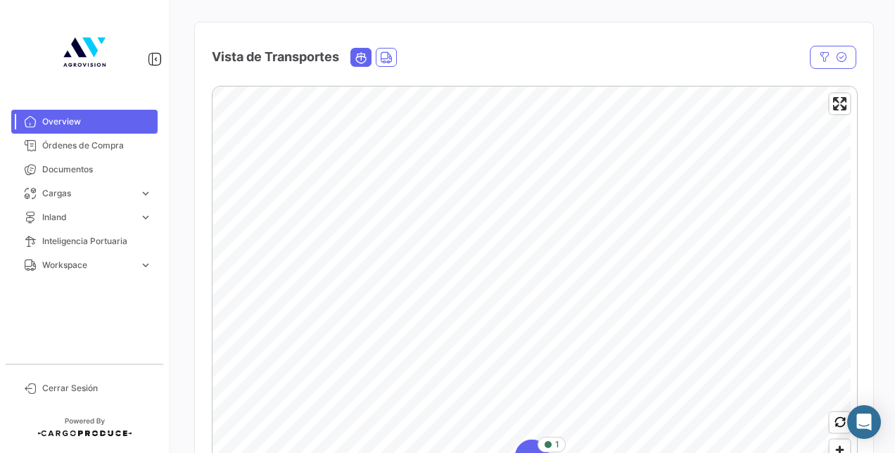
scroll to position [0, 0]
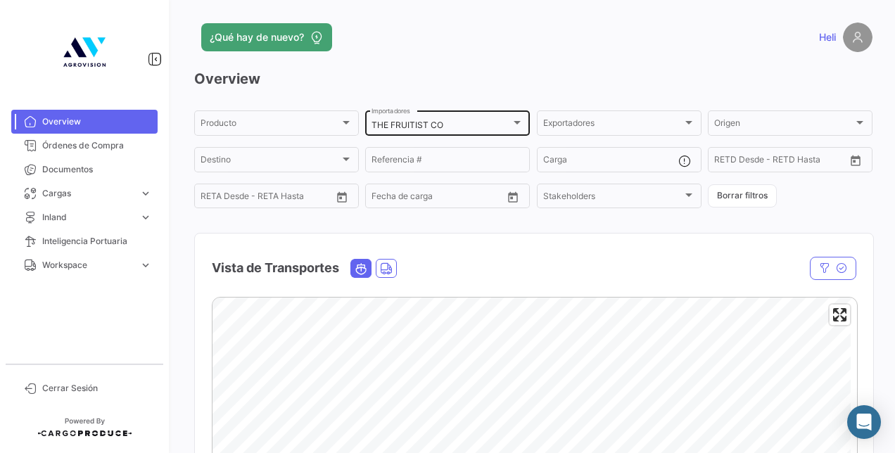
click at [480, 134] on div "THE FRUITIST CO Importadores" at bounding box center [447, 121] width 152 height 27
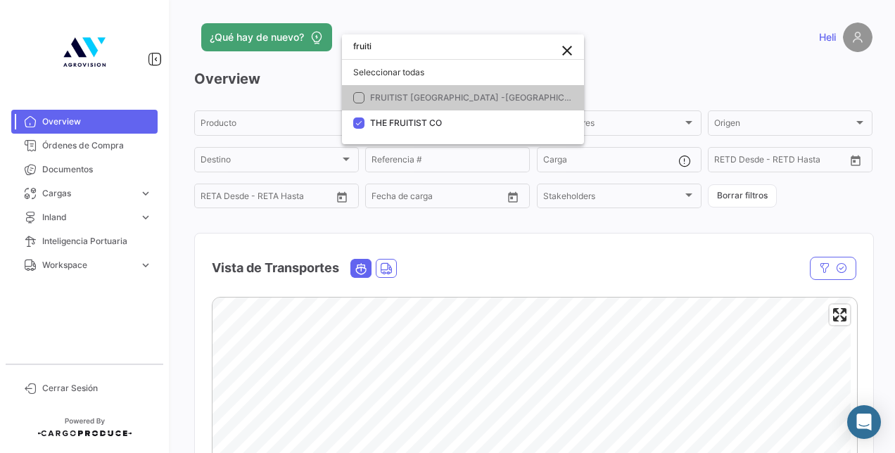
type input "fruiti"
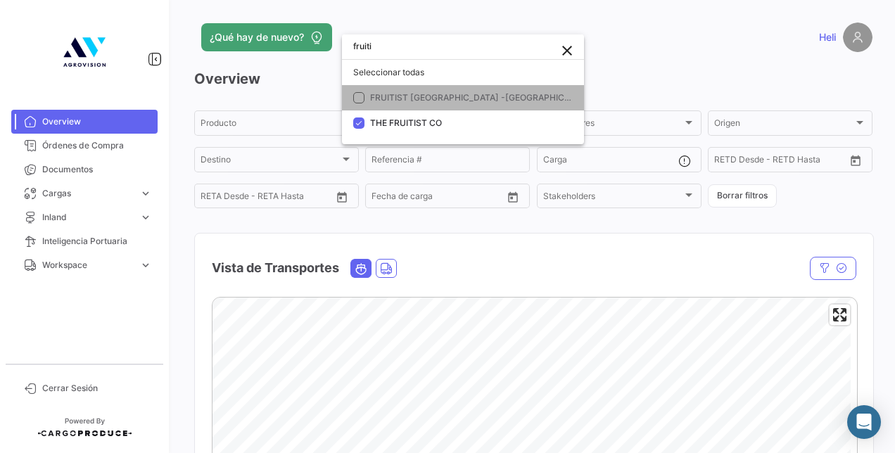
click at [359, 98] on mat-pseudo-checkbox at bounding box center [358, 97] width 11 height 11
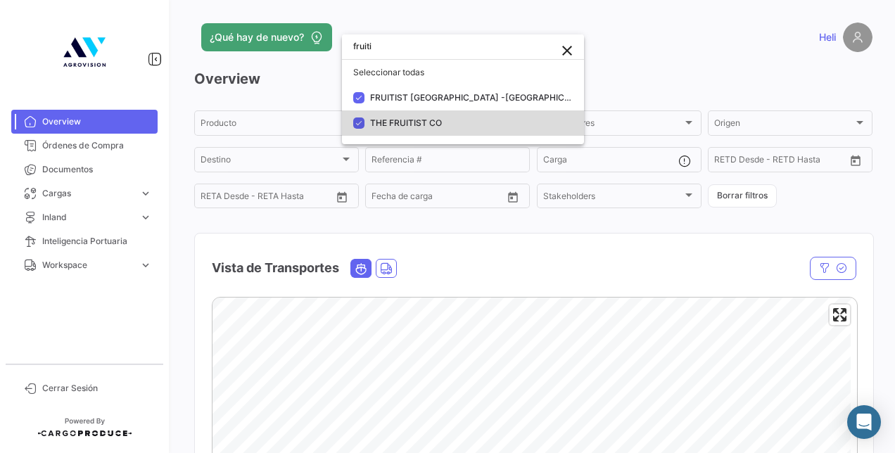
click at [359, 123] on mat-pseudo-checkbox at bounding box center [358, 122] width 11 height 11
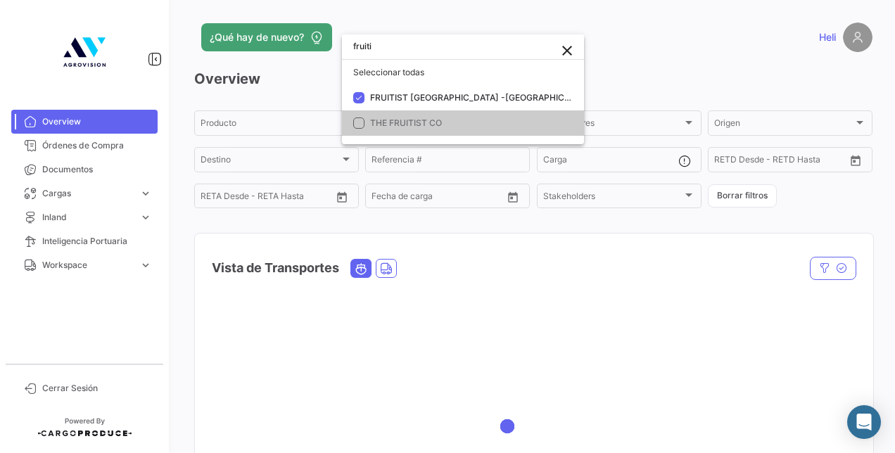
click at [539, 230] on div at bounding box center [447, 226] width 895 height 453
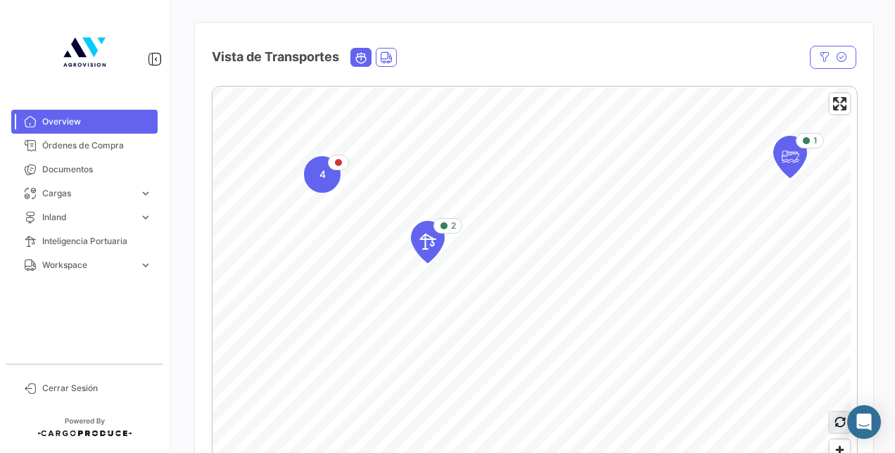
scroll to position [281, 0]
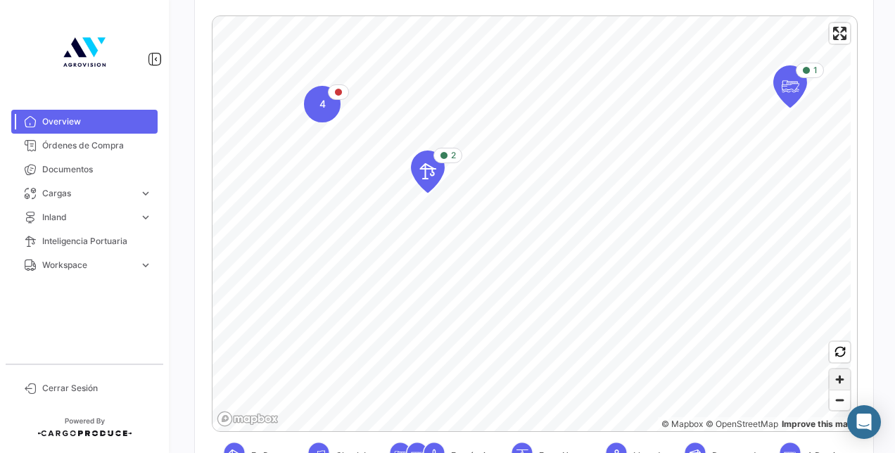
click at [830, 381] on span "Zoom in" at bounding box center [839, 379] width 20 height 20
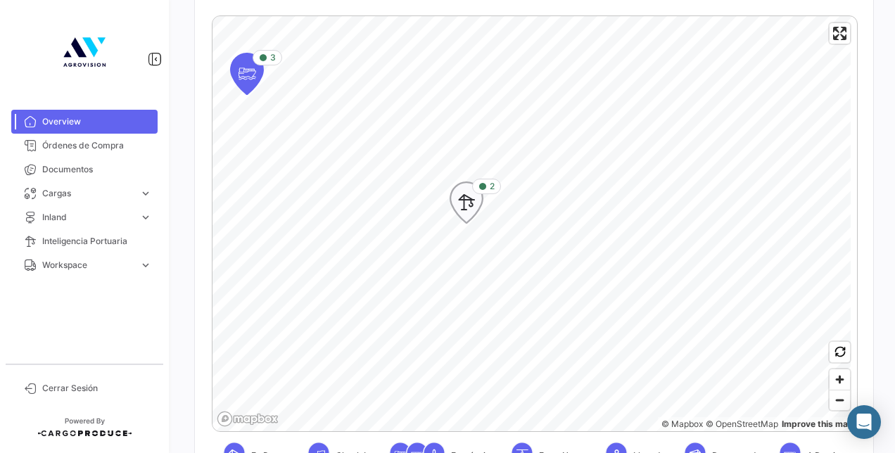
click at [471, 210] on icon "Map marker" at bounding box center [467, 203] width 20 height 30
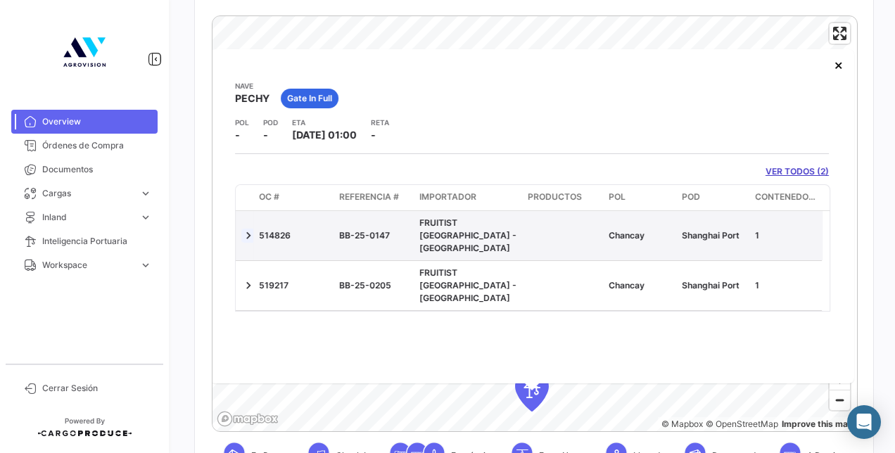
click at [253, 231] on link at bounding box center [248, 236] width 14 height 14
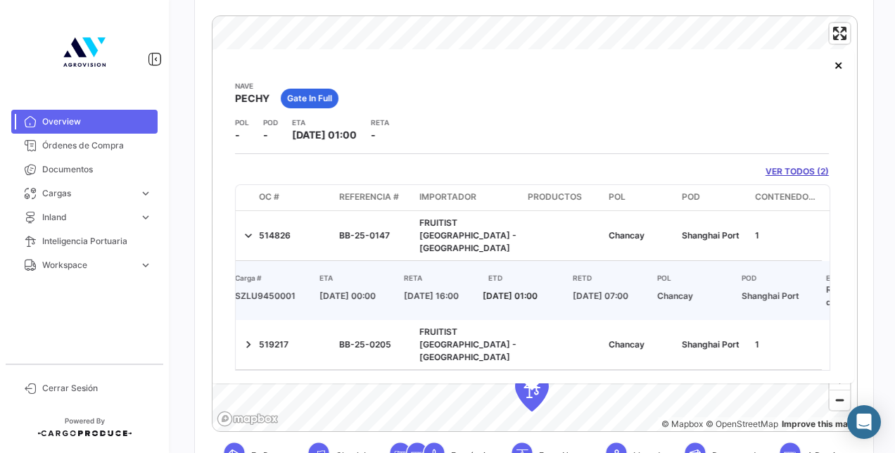
scroll to position [0, 0]
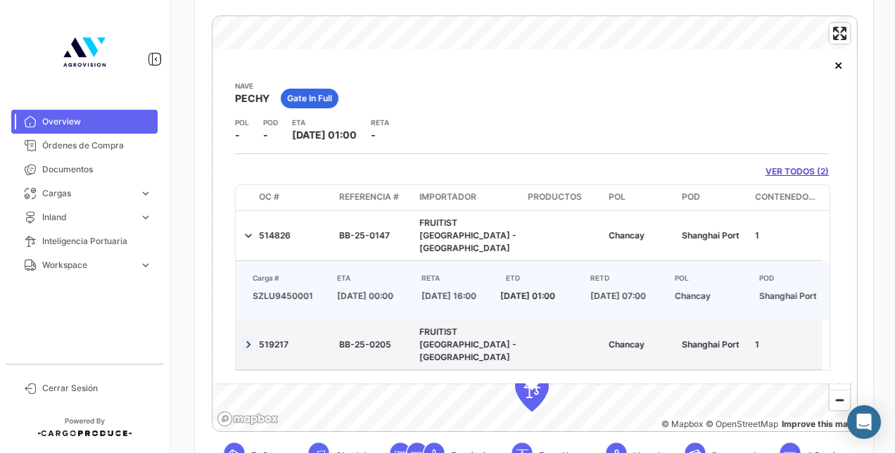
click at [251, 341] on link at bounding box center [248, 345] width 14 height 14
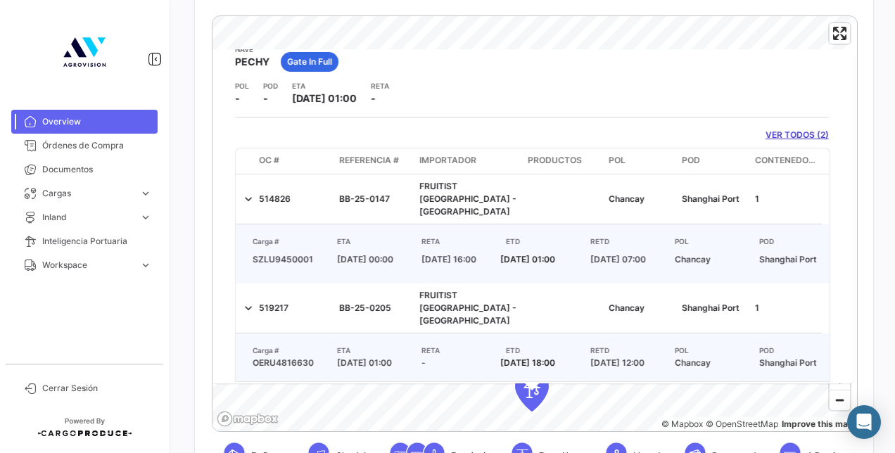
scroll to position [12, 0]
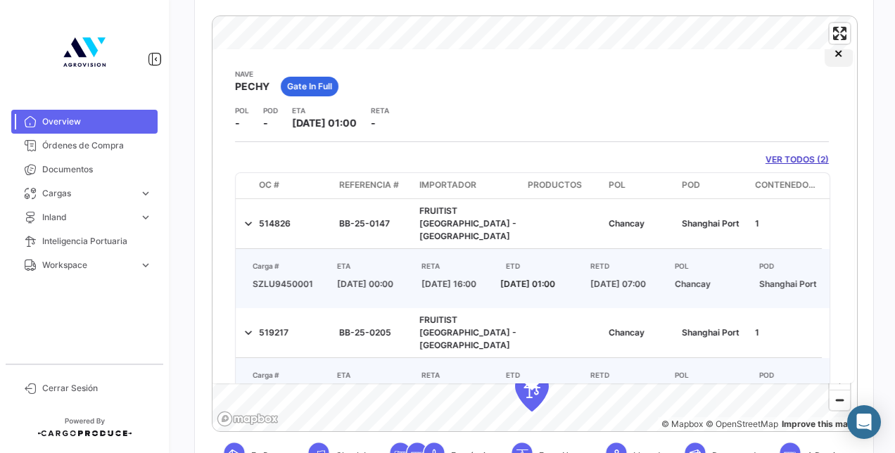
click at [826, 51] on button "×" at bounding box center [839, 53] width 28 height 28
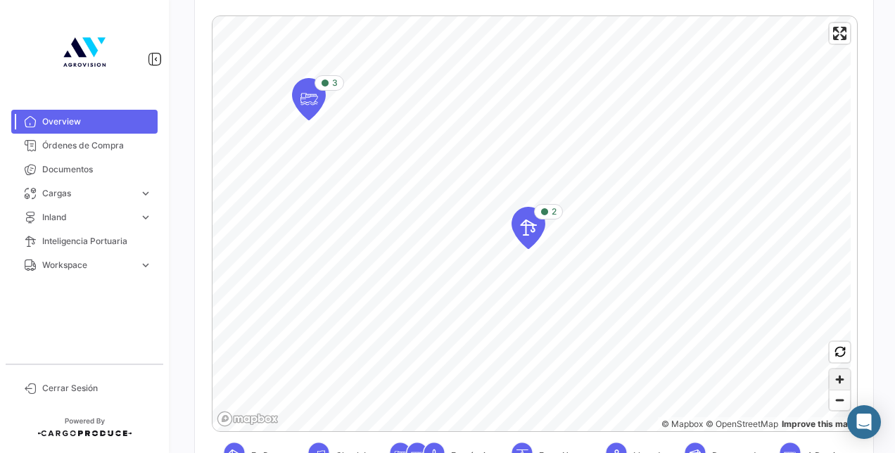
click at [834, 380] on span "Zoom in" at bounding box center [839, 379] width 20 height 20
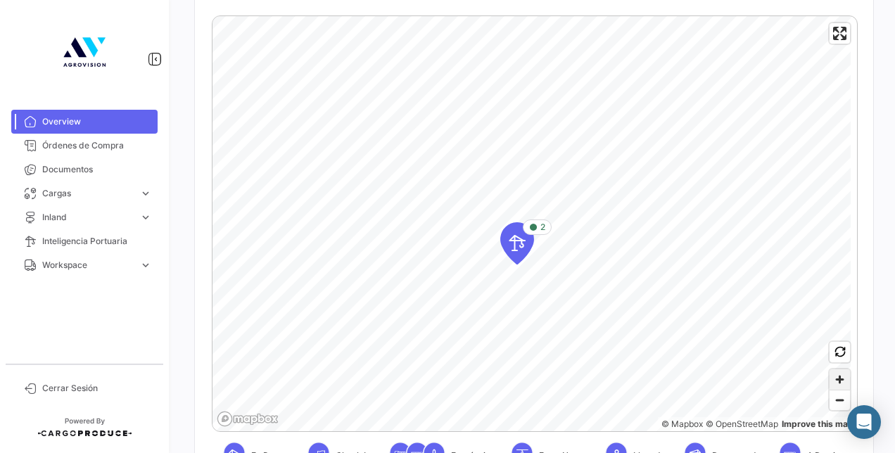
click at [834, 380] on span "Zoom in" at bounding box center [839, 379] width 20 height 20
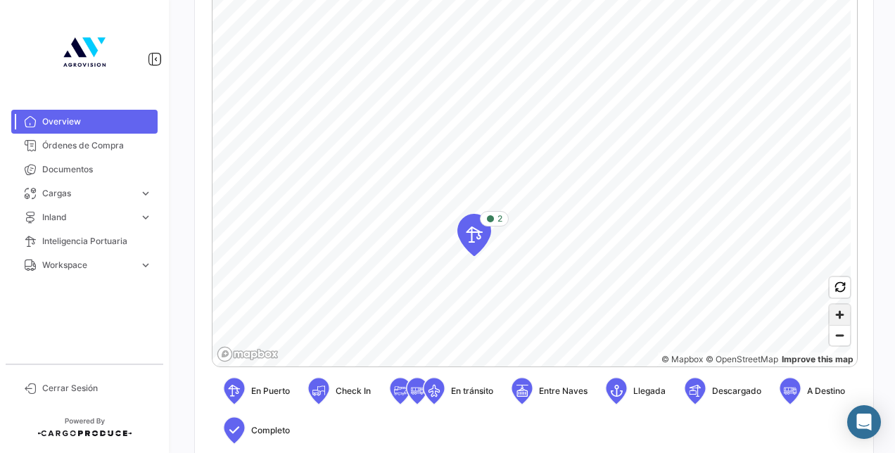
scroll to position [422, 0]
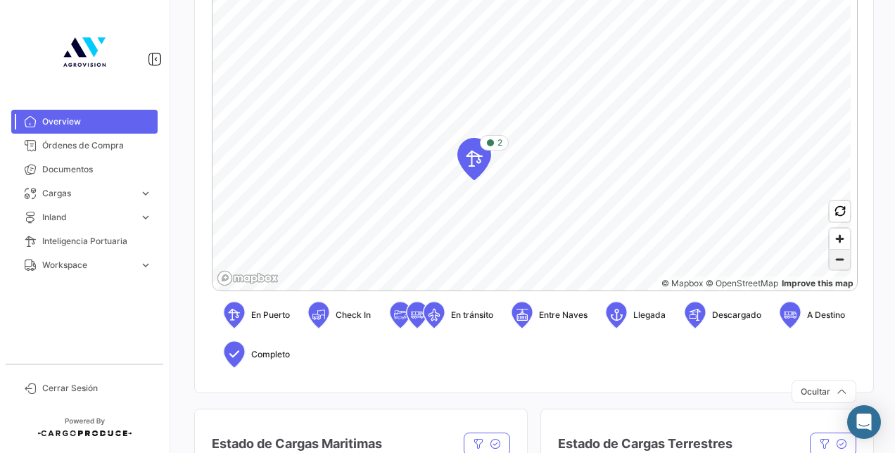
click at [836, 267] on span "Zoom out" at bounding box center [839, 260] width 20 height 20
click at [597, 210] on icon "Map marker" at bounding box center [588, 204] width 32 height 41
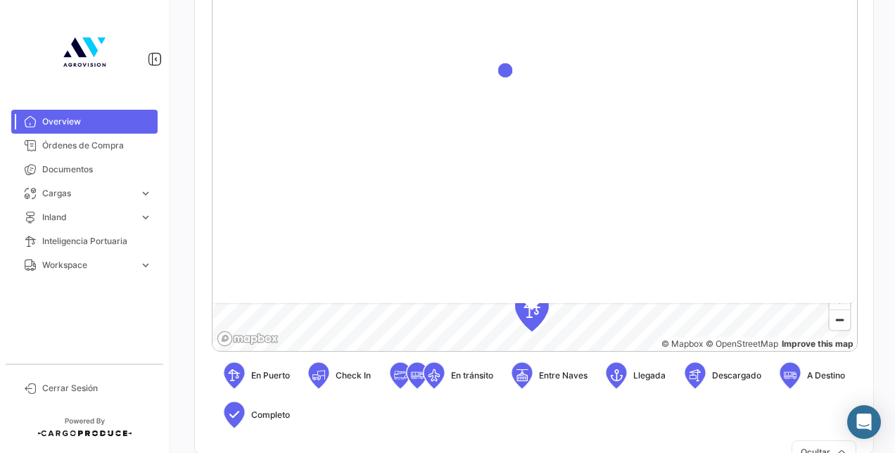
scroll to position [291, 0]
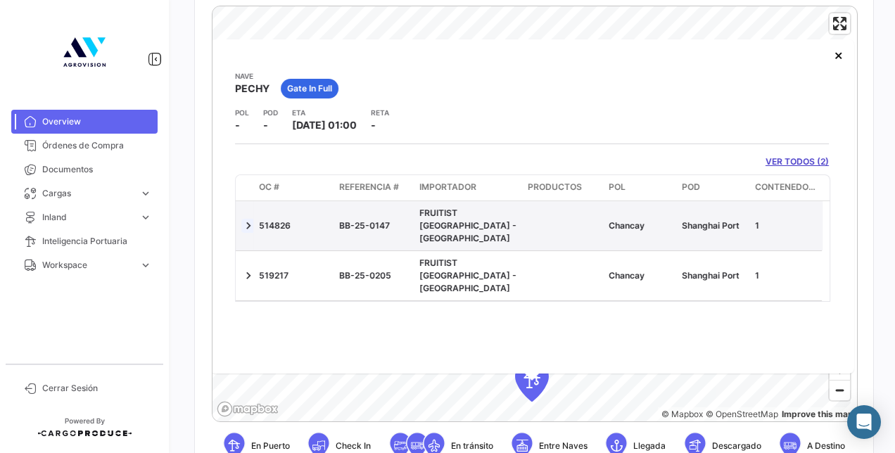
click at [255, 219] on link at bounding box center [248, 226] width 14 height 14
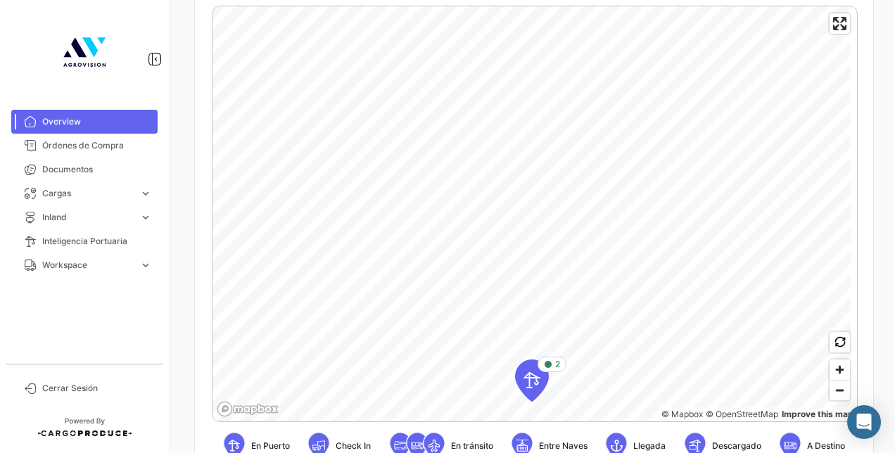
scroll to position [432, 0]
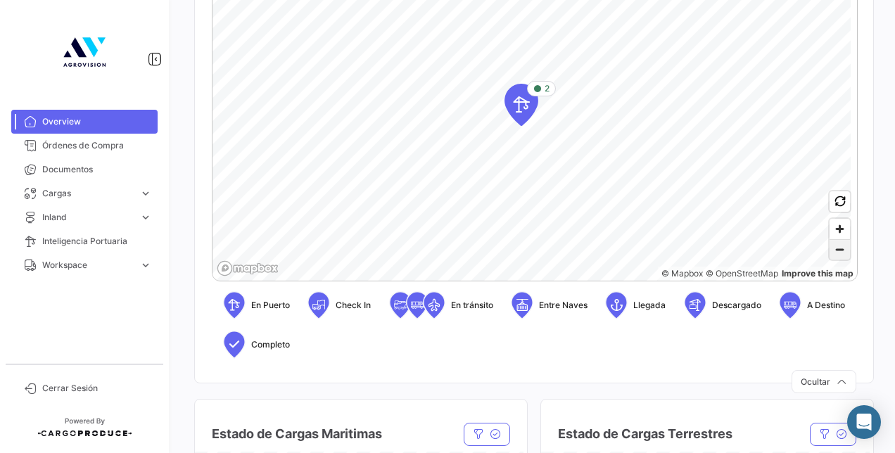
click at [832, 255] on span "Zoom out" at bounding box center [839, 250] width 20 height 20
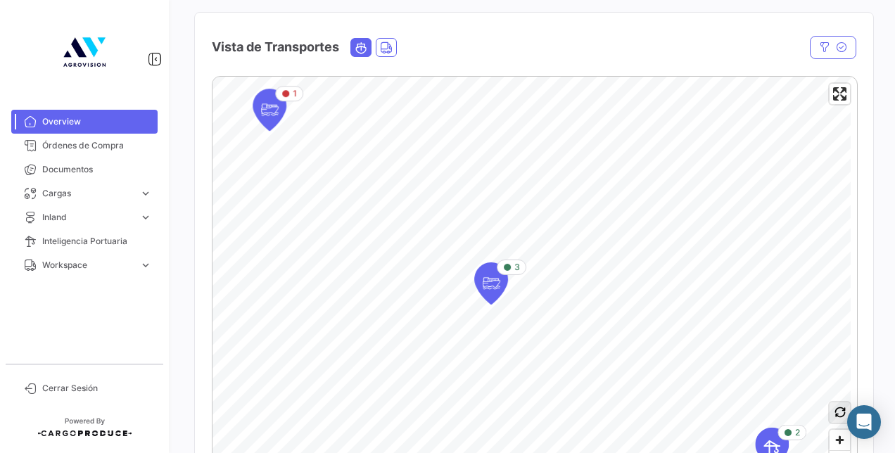
scroll to position [291, 0]
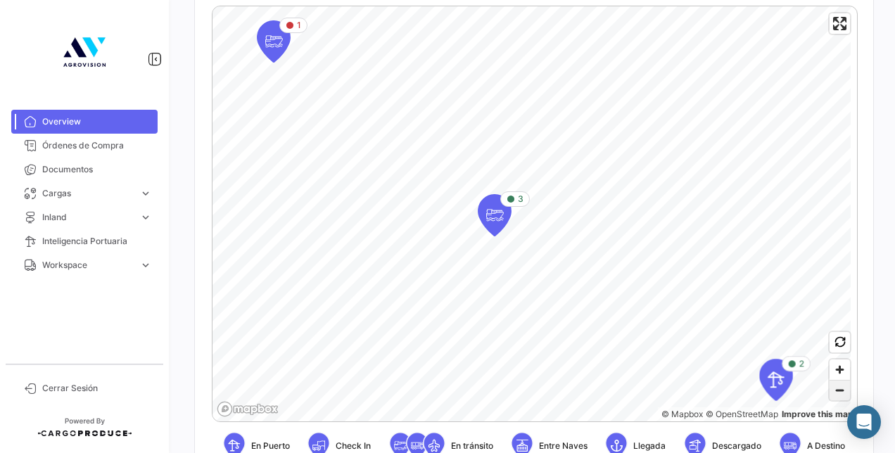
click at [829, 400] on span "Zoom out" at bounding box center [839, 391] width 20 height 20
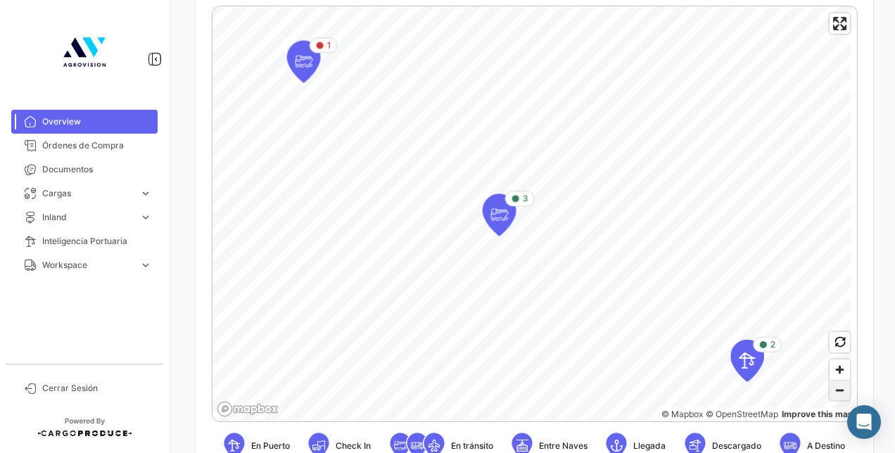
click at [829, 400] on span "Zoom out" at bounding box center [839, 391] width 20 height 20
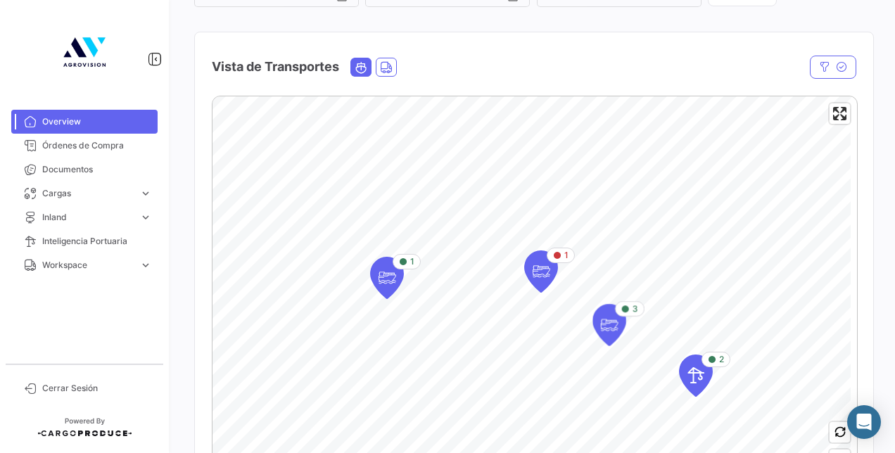
scroll to position [221, 0]
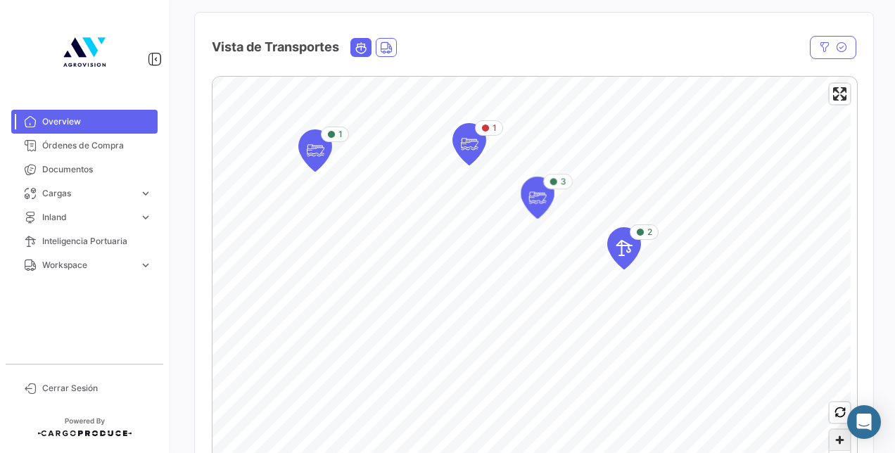
click at [832, 432] on span "Zoom in" at bounding box center [839, 440] width 20 height 20
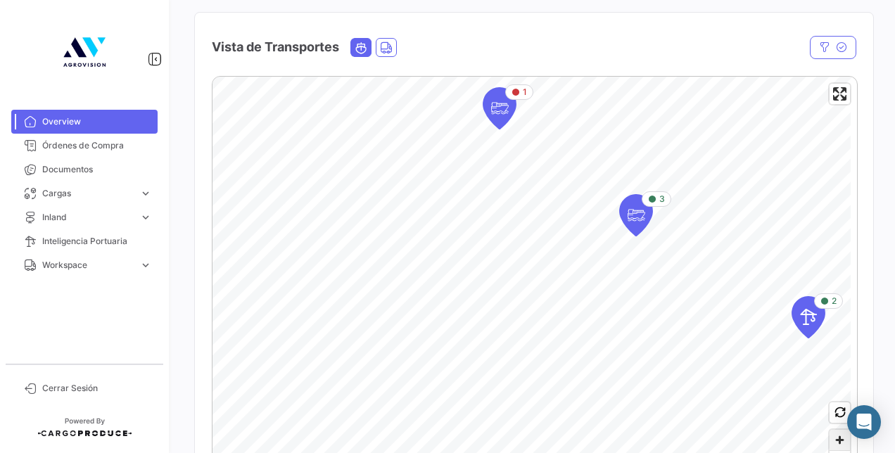
scroll to position [291, 0]
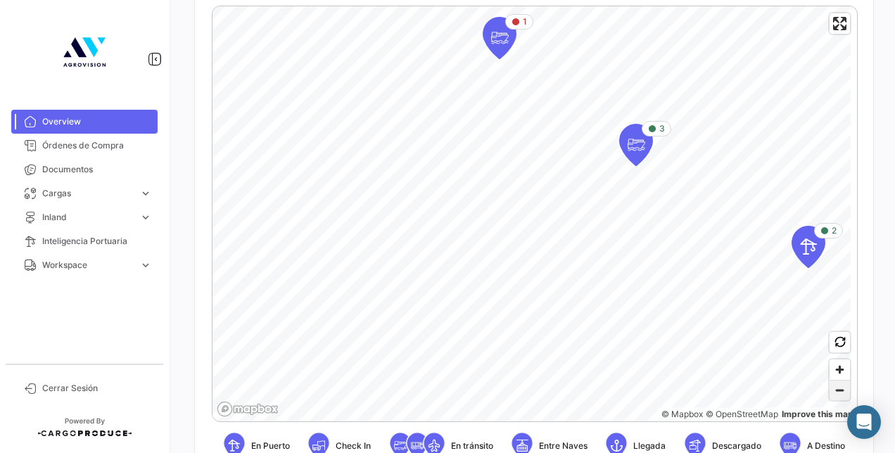
click at [830, 393] on span "Zoom out" at bounding box center [839, 391] width 20 height 20
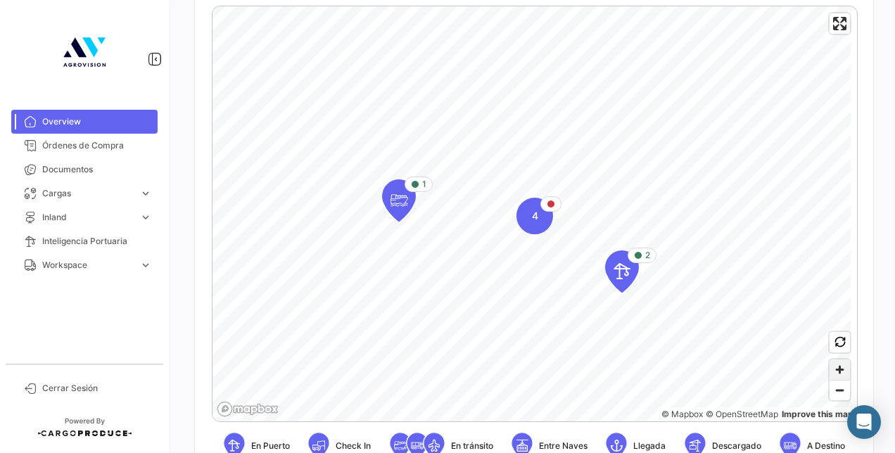
click at [829, 373] on span "Zoom in" at bounding box center [839, 369] width 20 height 20
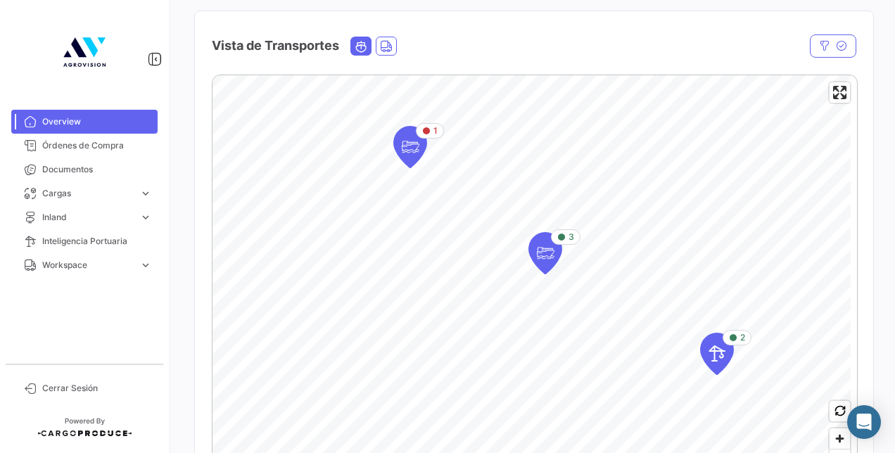
scroll to position [221, 0]
click at [546, 267] on icon "Map marker" at bounding box center [545, 255] width 20 height 30
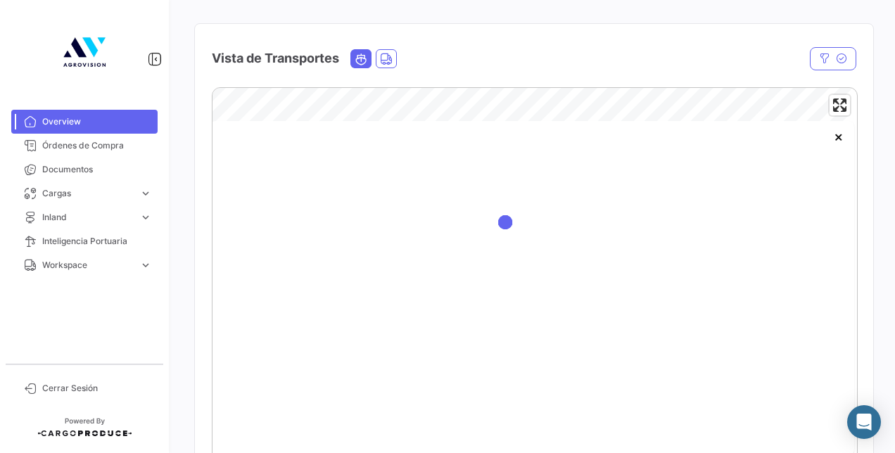
scroll to position [211, 0]
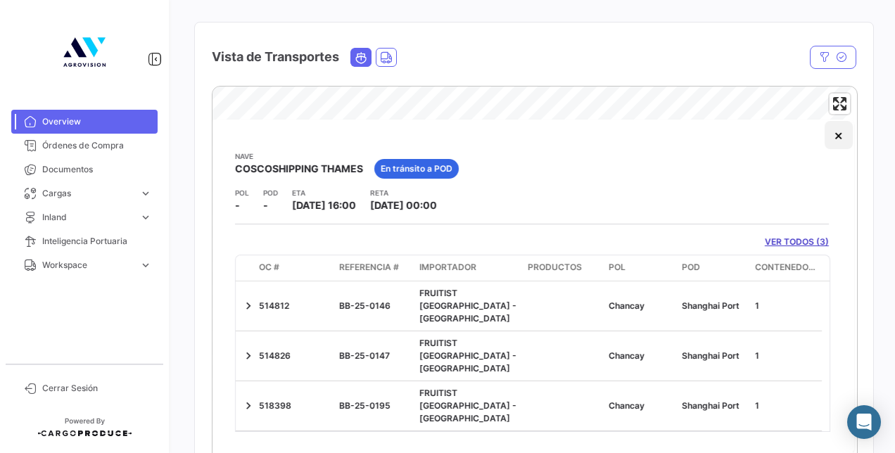
click at [827, 136] on button "×" at bounding box center [839, 135] width 28 height 28
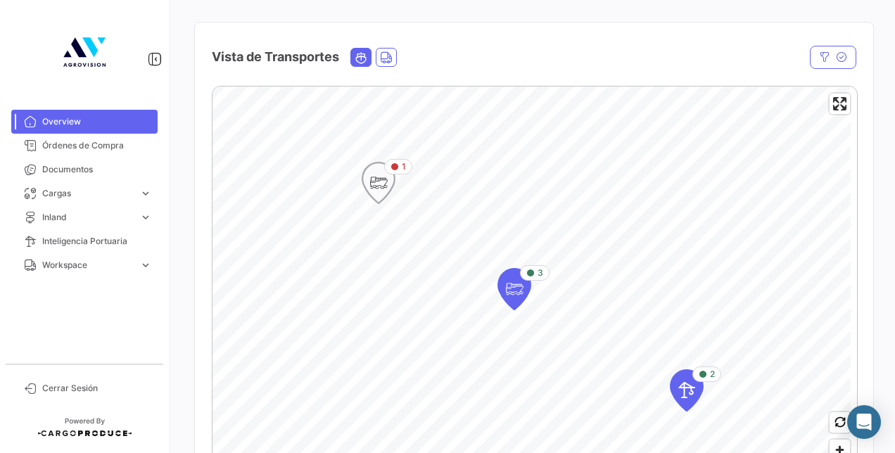
click at [376, 191] on icon "Map marker" at bounding box center [379, 183] width 20 height 30
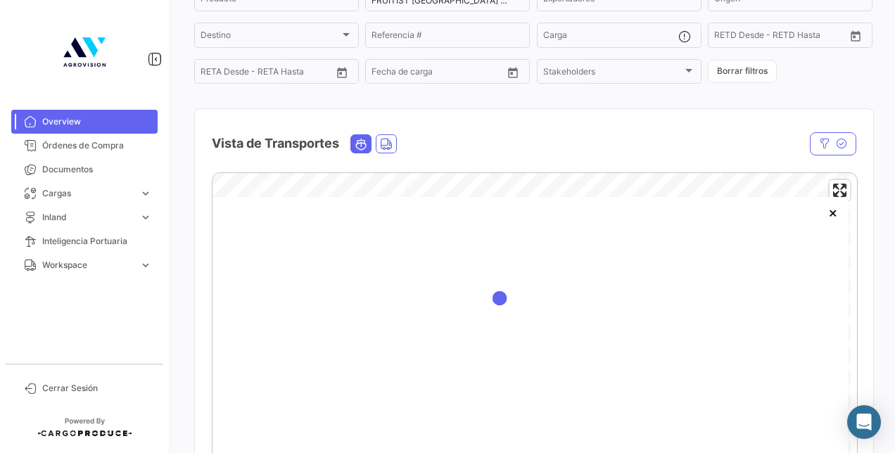
scroll to position [141, 0]
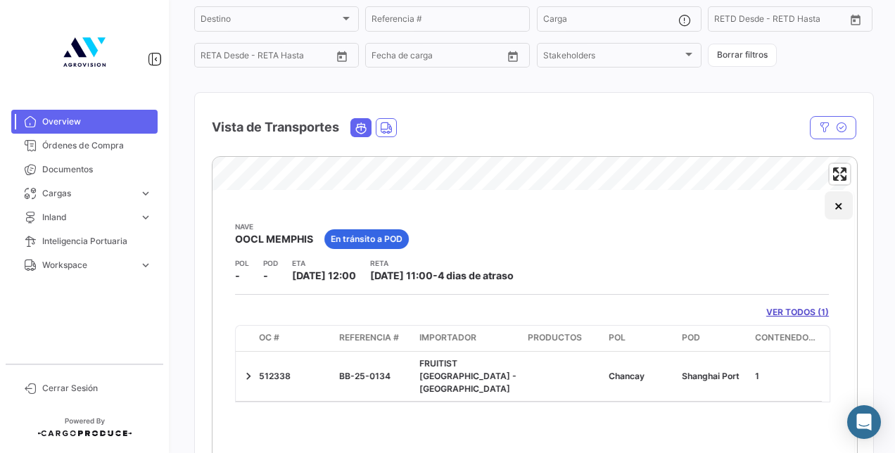
click at [834, 207] on button "×" at bounding box center [839, 205] width 28 height 28
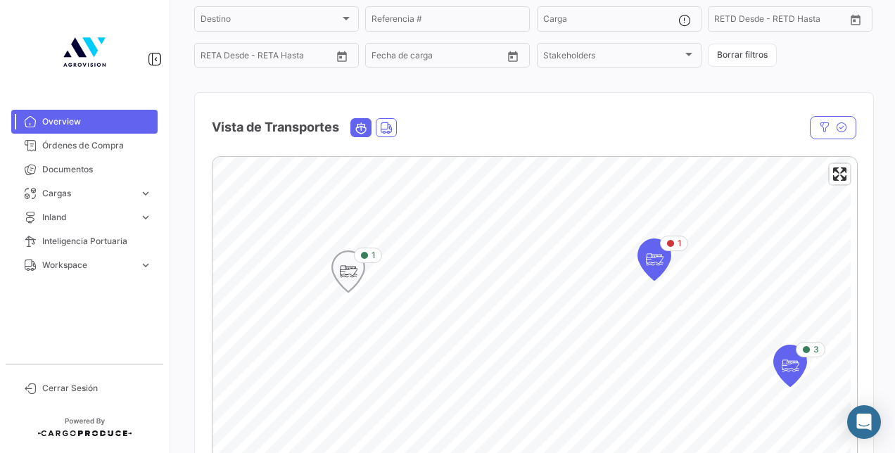
click at [340, 276] on icon "Map marker" at bounding box center [348, 272] width 20 height 30
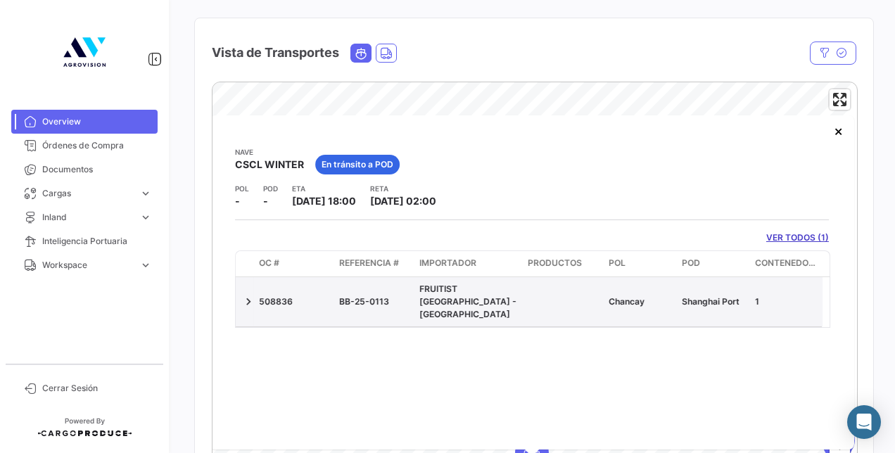
scroll to position [211, 0]
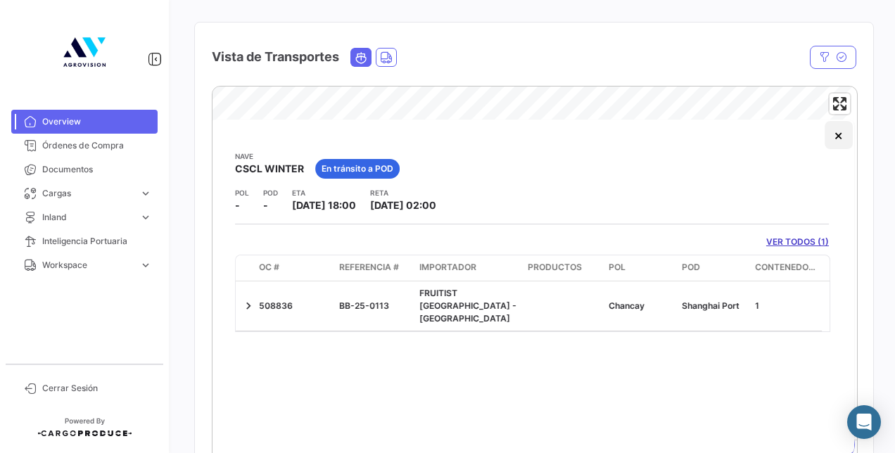
click at [834, 132] on button "×" at bounding box center [839, 135] width 28 height 28
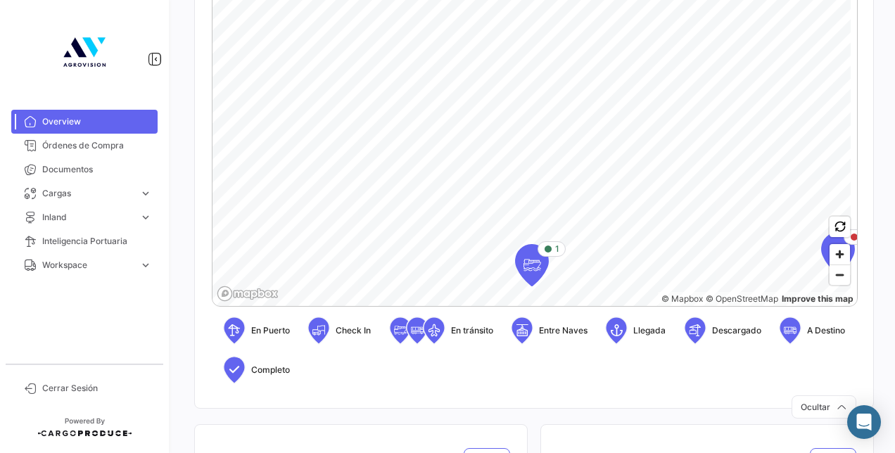
scroll to position [492, 0]
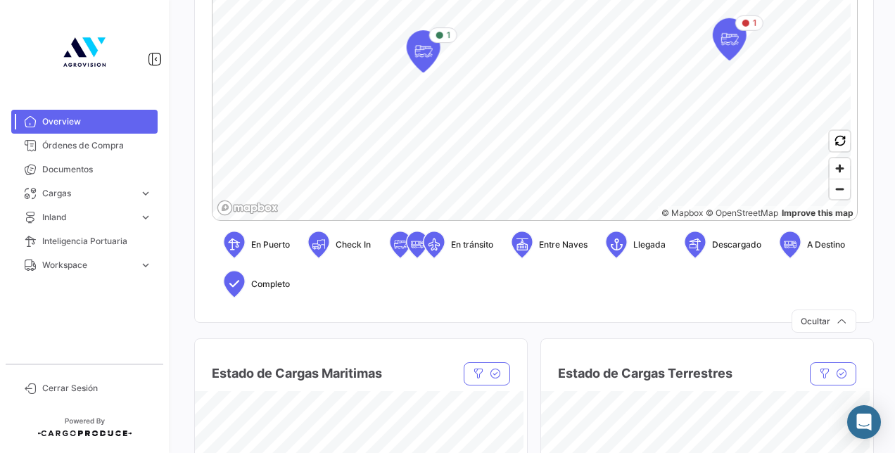
click at [539, 0] on html "Overview Órdenes de Compra Documentos Cargas expand_more Cargas Marítimas Carga…" at bounding box center [447, 226] width 895 height 453
click at [832, 191] on span "Zoom out" at bounding box center [839, 189] width 20 height 20
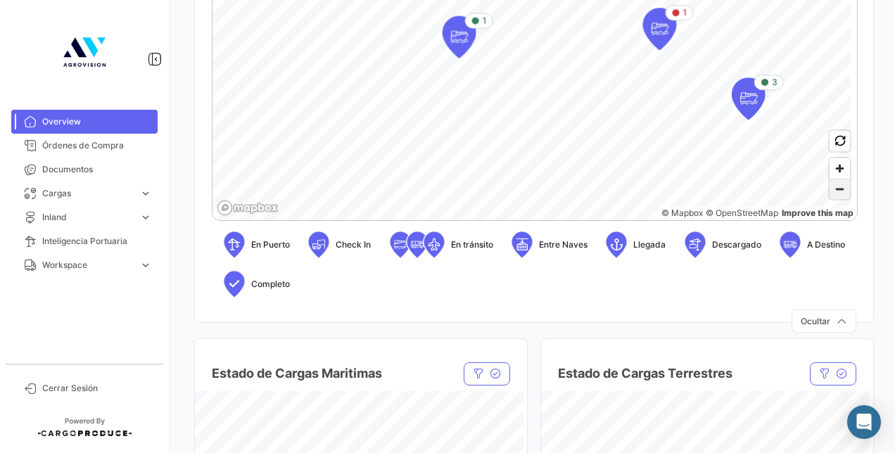
click at [832, 191] on span "Zoom out" at bounding box center [839, 189] width 20 height 20
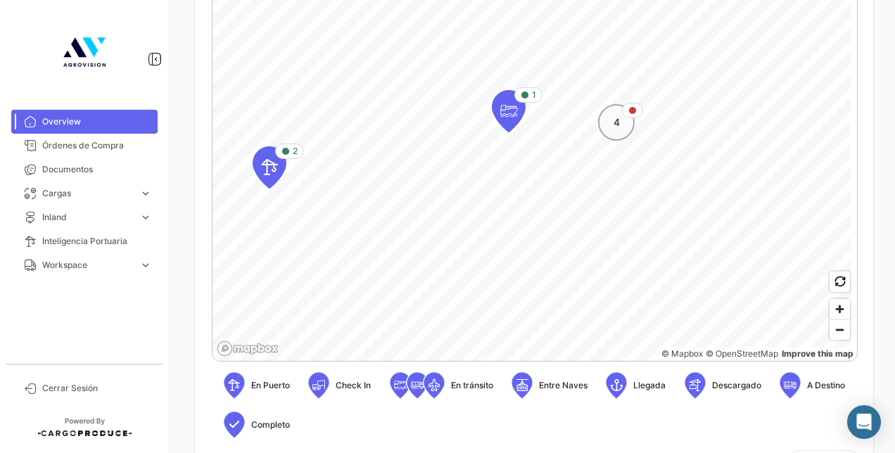
scroll to position [281, 0]
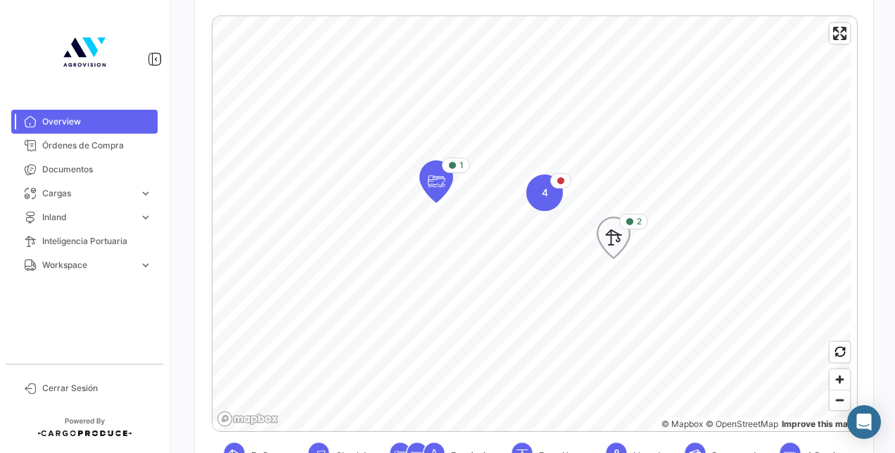
click at [620, 237] on icon "Map marker" at bounding box center [614, 238] width 20 height 30
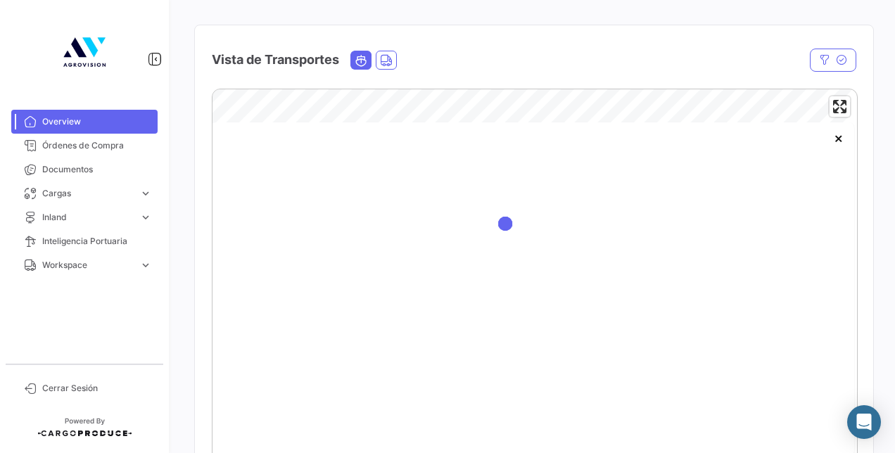
scroll to position [211, 0]
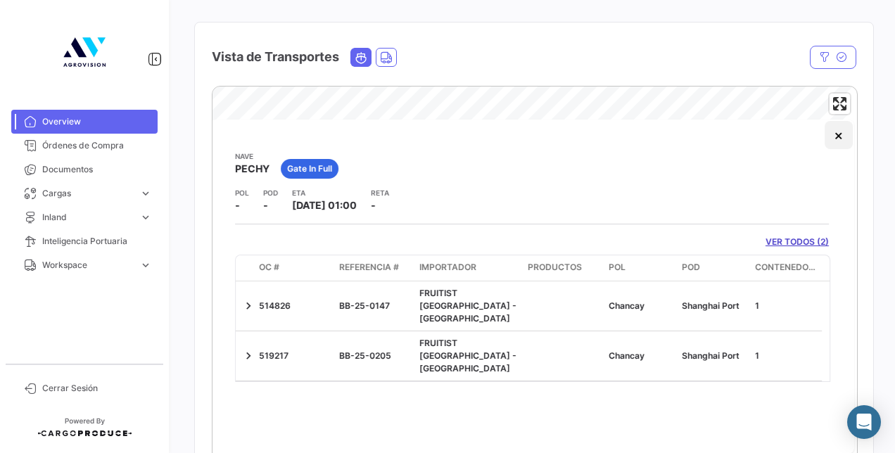
click at [827, 140] on button "×" at bounding box center [839, 135] width 28 height 28
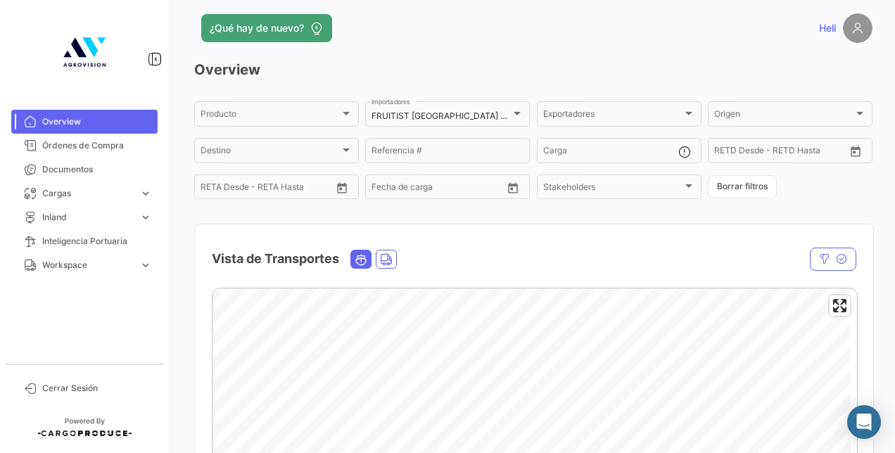
scroll to position [0, 0]
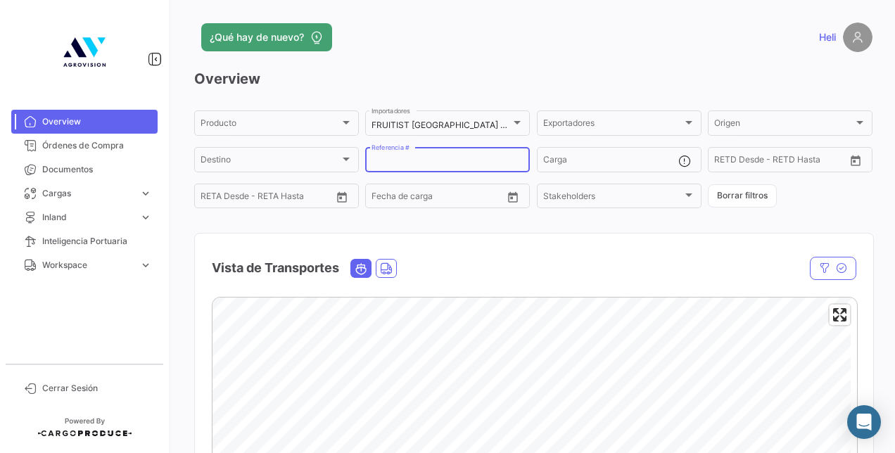
click at [414, 160] on input "Referencia #" at bounding box center [447, 162] width 152 height 10
click at [825, 266] on button "button" at bounding box center [833, 268] width 46 height 23
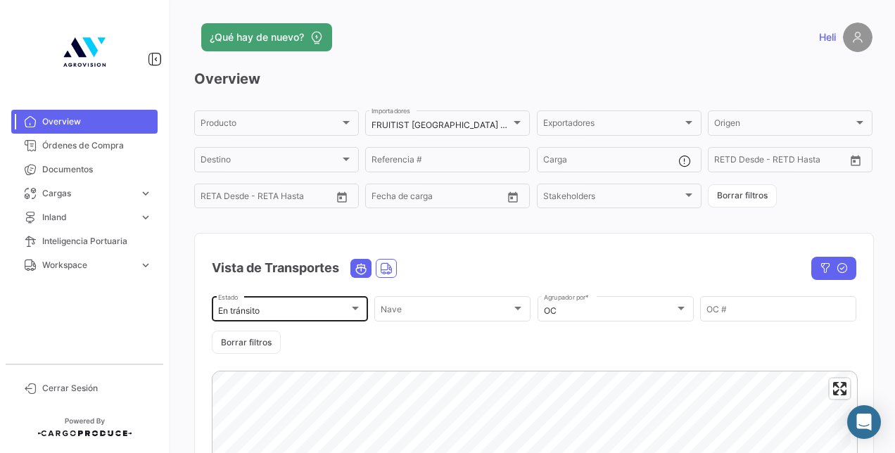
click at [345, 305] on div "En tránsito Estado" at bounding box center [290, 307] width 144 height 27
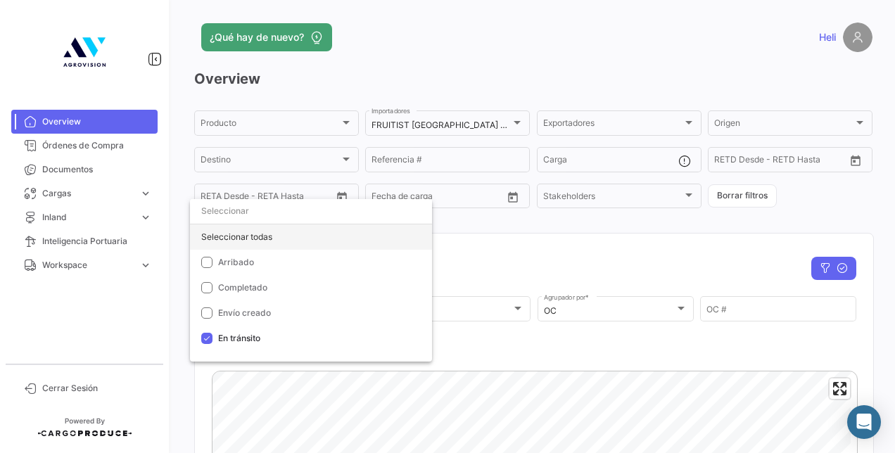
click at [257, 228] on div "Seleccionar todas" at bounding box center [311, 236] width 242 height 25
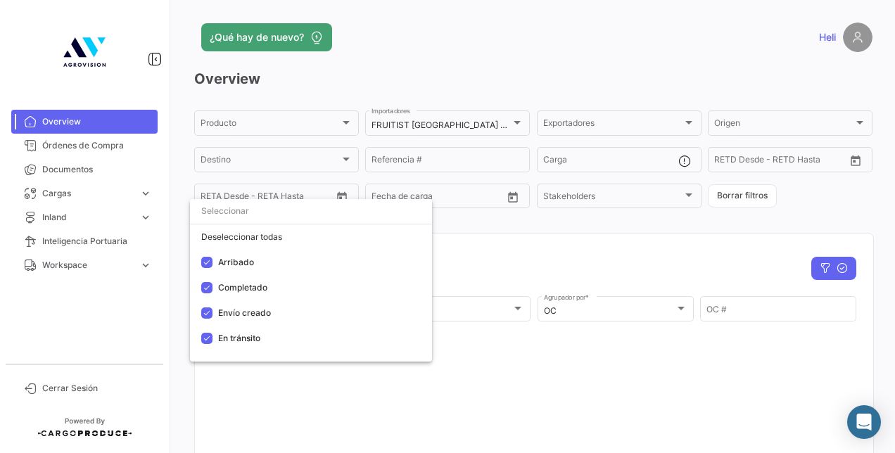
click at [466, 265] on div at bounding box center [447, 226] width 895 height 453
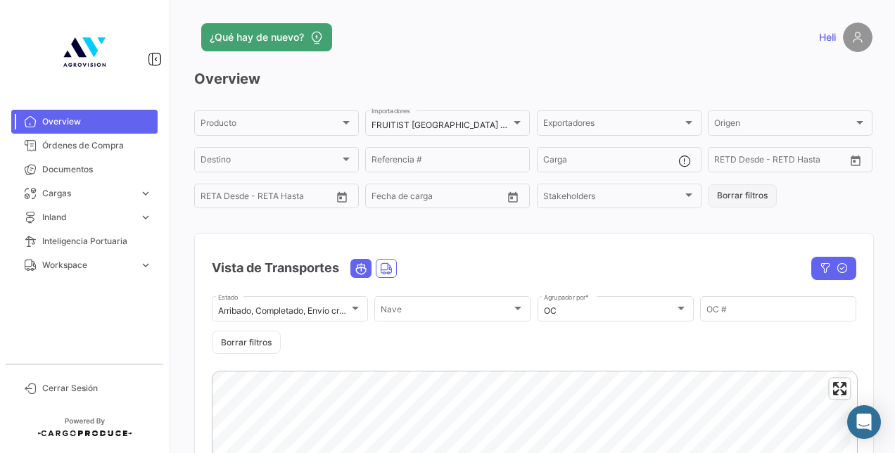
click at [749, 196] on button "Borrar filtros" at bounding box center [742, 195] width 69 height 23
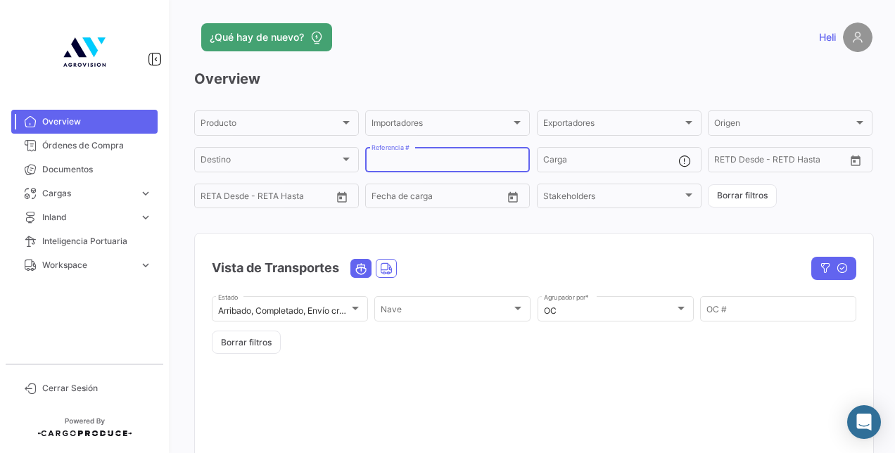
click at [445, 162] on input "Referencia #" at bounding box center [447, 162] width 152 height 10
paste input "BB-25-0108"
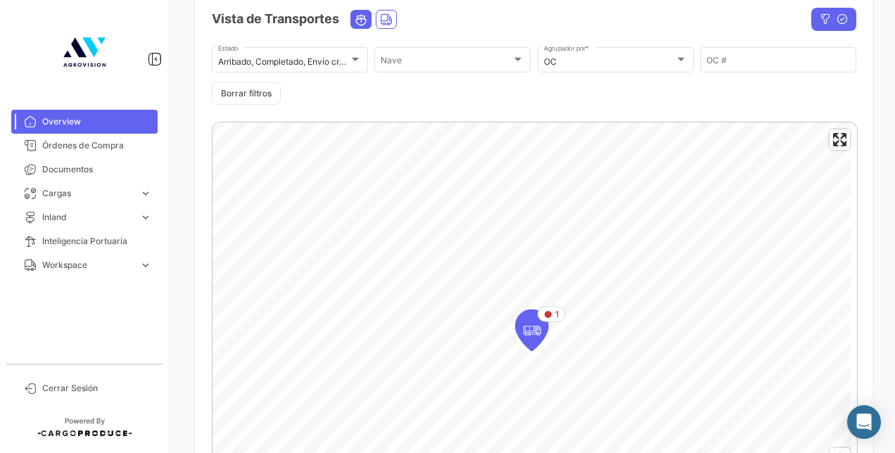
scroll to position [281, 0]
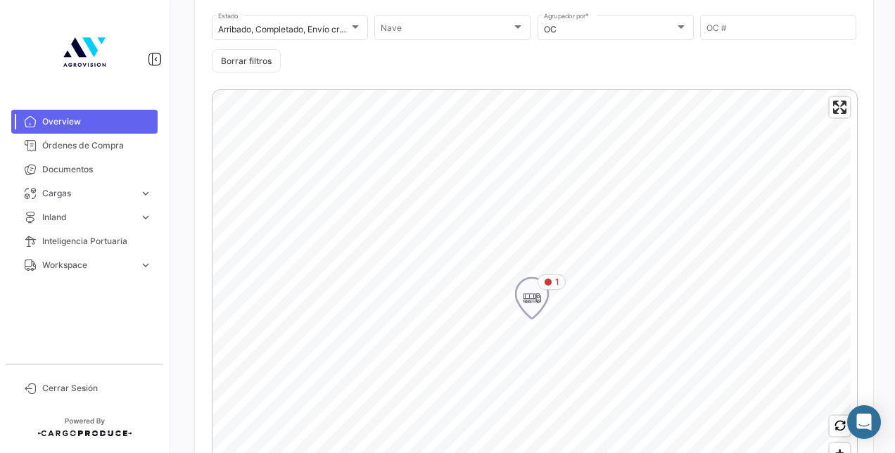
click at [531, 307] on icon "Map marker" at bounding box center [532, 299] width 20 height 30
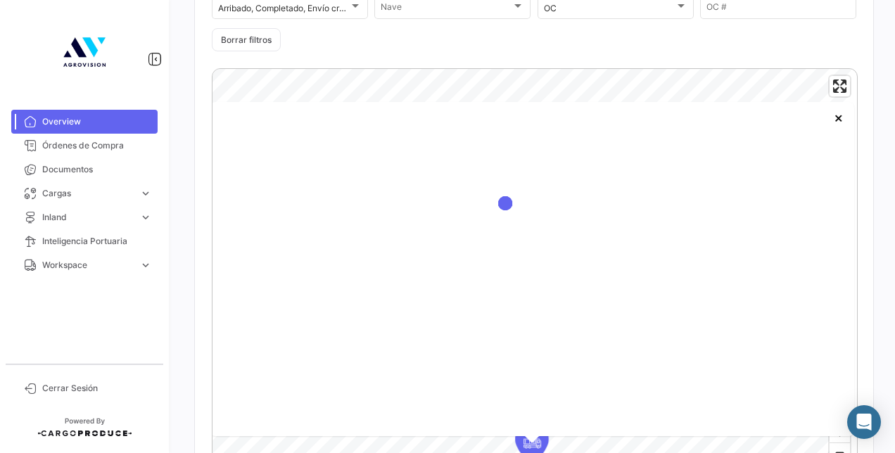
scroll to position [381, 0]
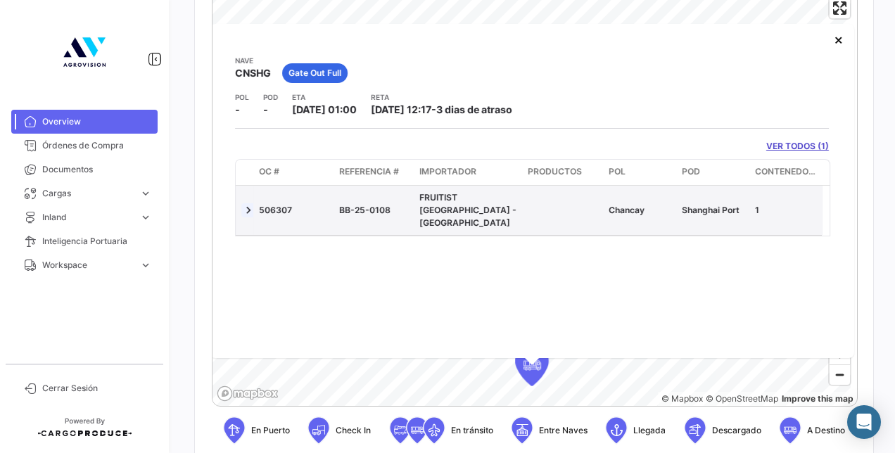
click at [253, 203] on link at bounding box center [248, 210] width 14 height 14
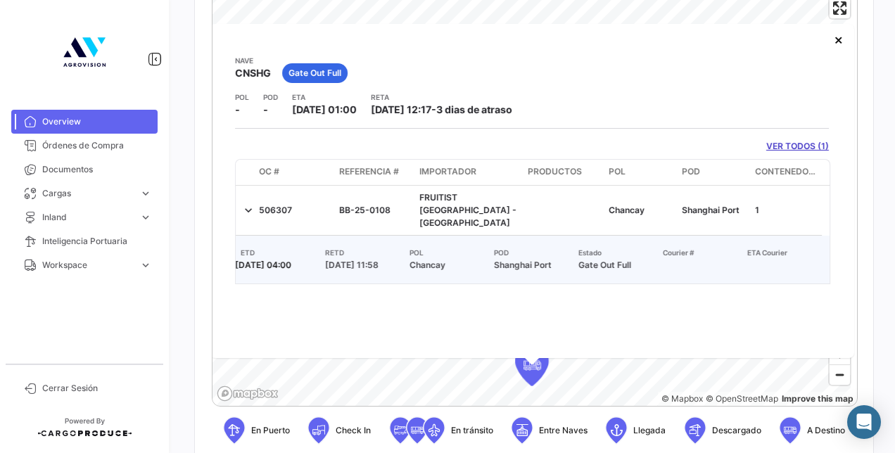
scroll to position [0, 265]
click at [833, 45] on button "×" at bounding box center [839, 39] width 28 height 28
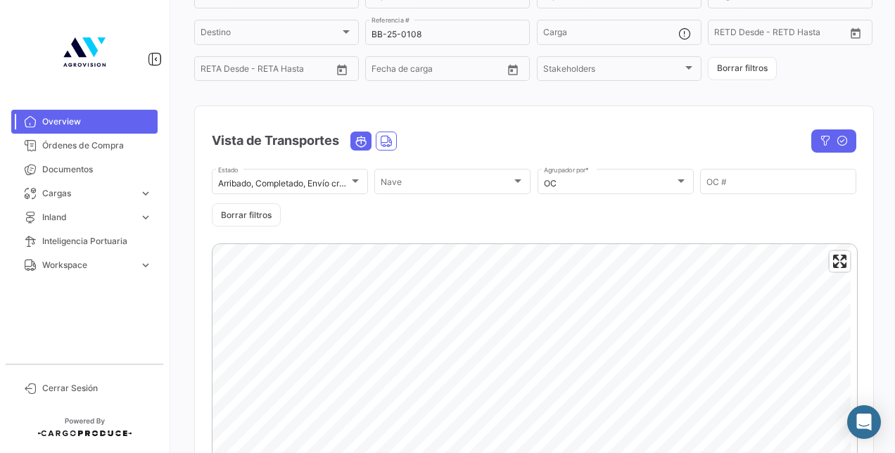
scroll to position [29, 0]
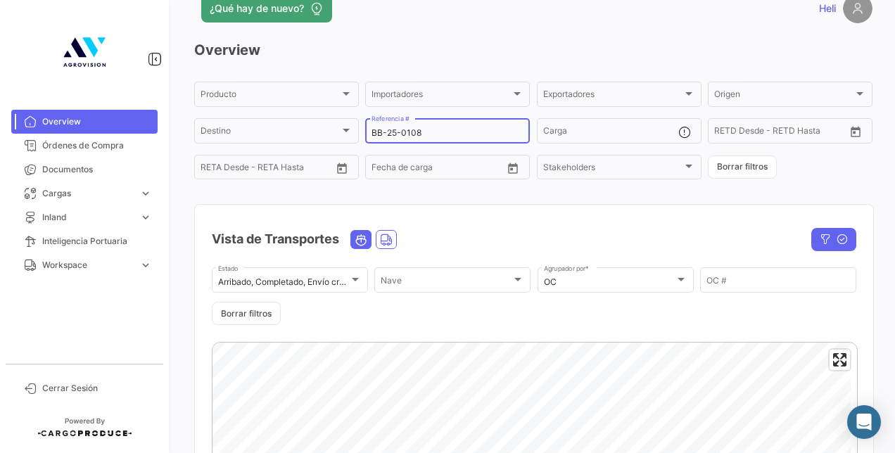
click at [435, 132] on input "BB-25-0108" at bounding box center [447, 133] width 152 height 10
paste input "BB-25-0102"
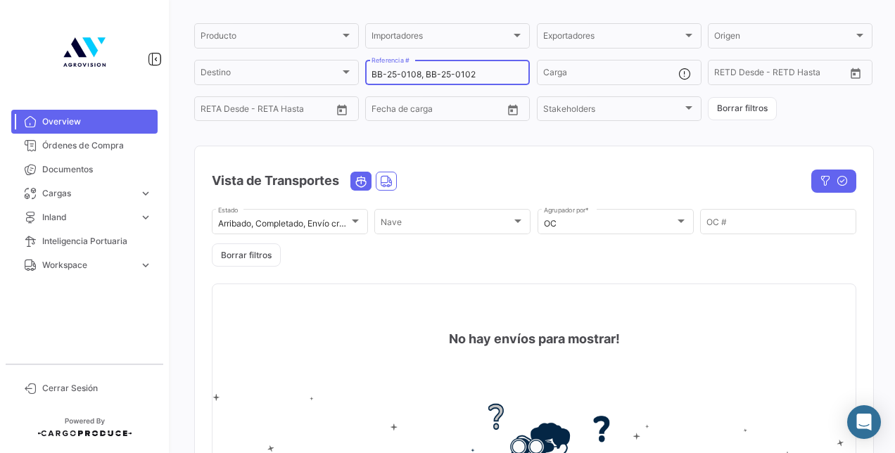
scroll to position [99, 0]
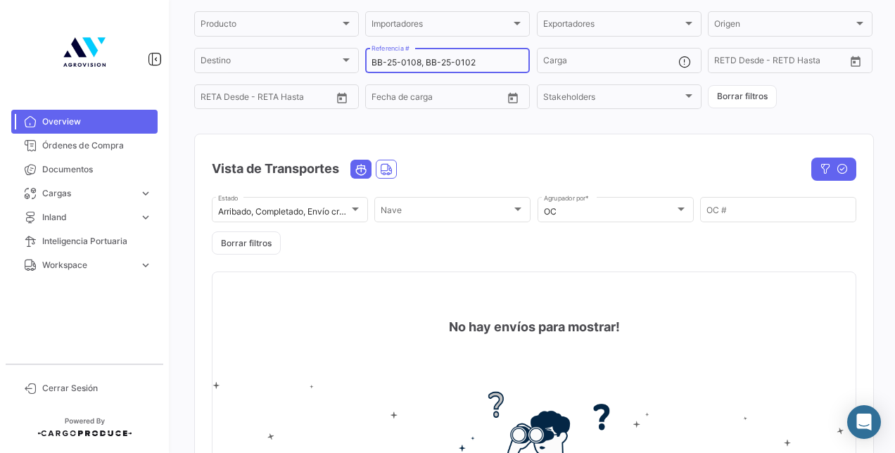
drag, startPoint x: 424, startPoint y: 62, endPoint x: 357, endPoint y: 57, distance: 66.3
click at [357, 57] on div "Producto Producto Importadores Importadores Exportadores Exportadores Origen Or…" at bounding box center [533, 60] width 678 height 102
type input "BB-25-0102"
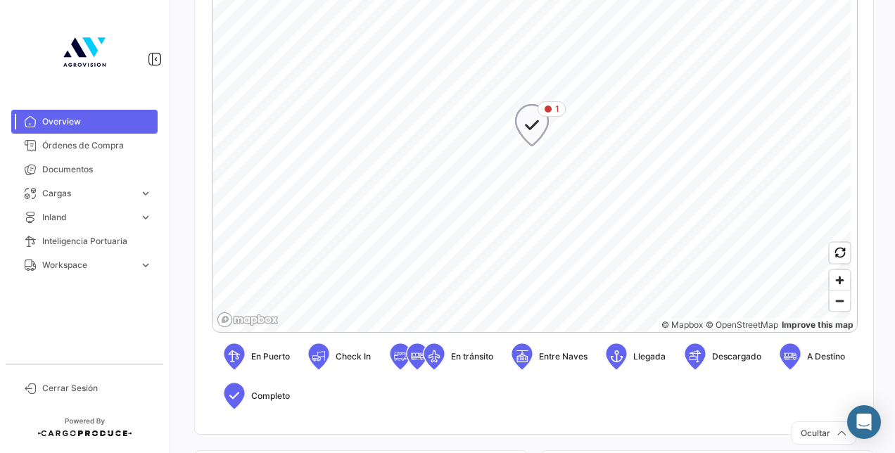
scroll to position [521, 0]
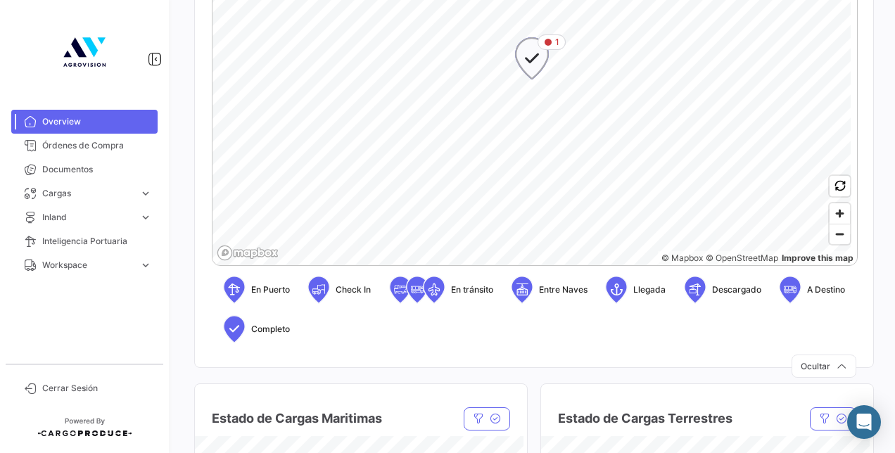
click at [539, 62] on icon "Map marker" at bounding box center [532, 59] width 20 height 30
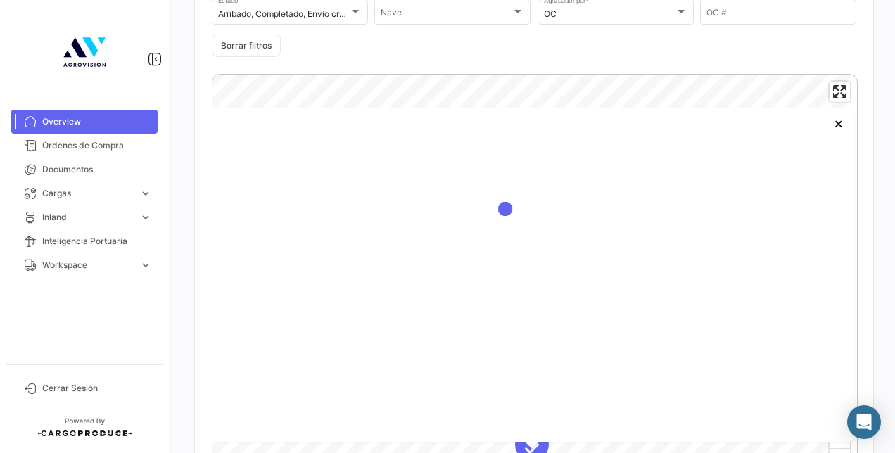
scroll to position [310, 0]
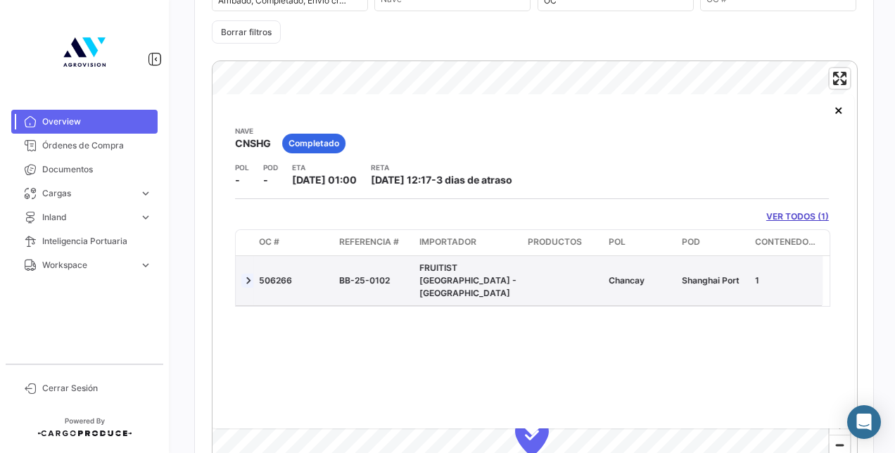
click at [252, 276] on link at bounding box center [248, 281] width 14 height 14
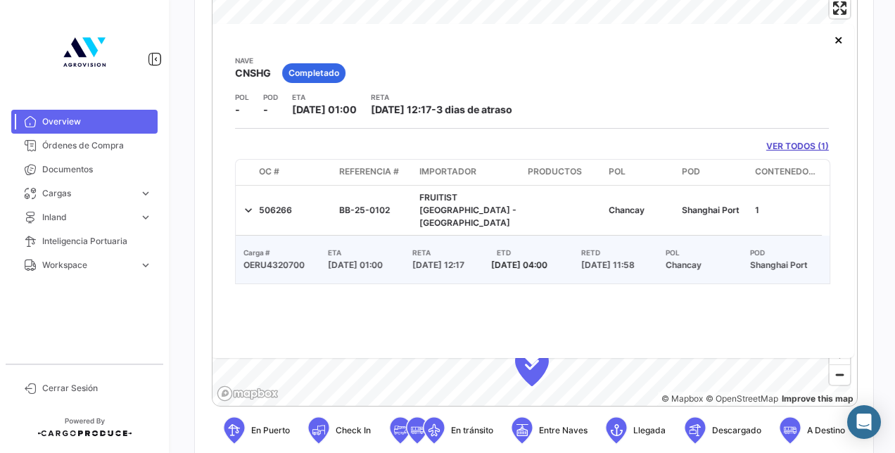
scroll to position [0, 0]
click at [839, 45] on button "×" at bounding box center [839, 39] width 28 height 28
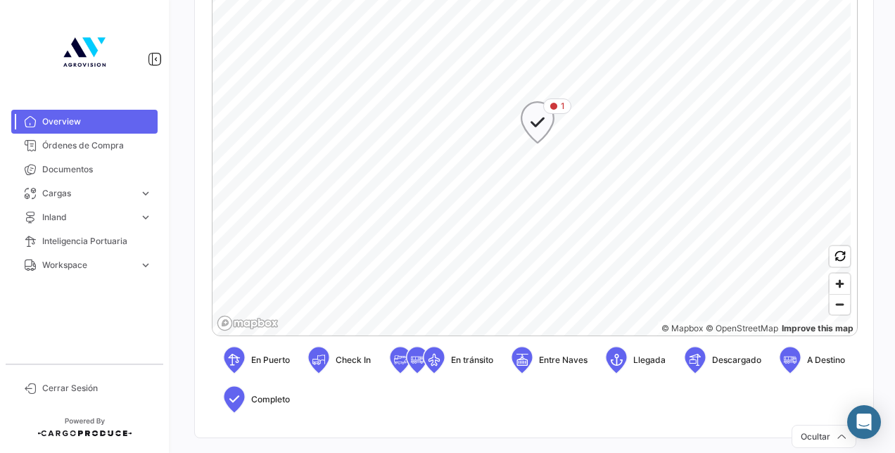
scroll to position [521, 0]
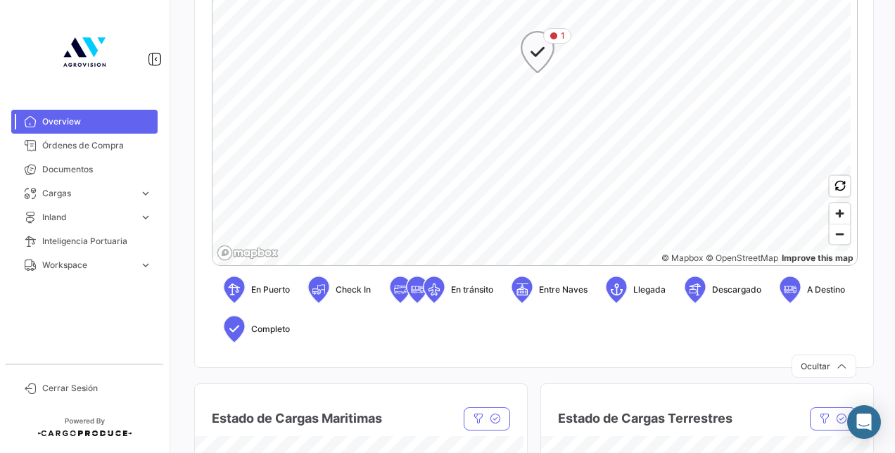
click at [542, 49] on icon "Map marker" at bounding box center [538, 52] width 20 height 30
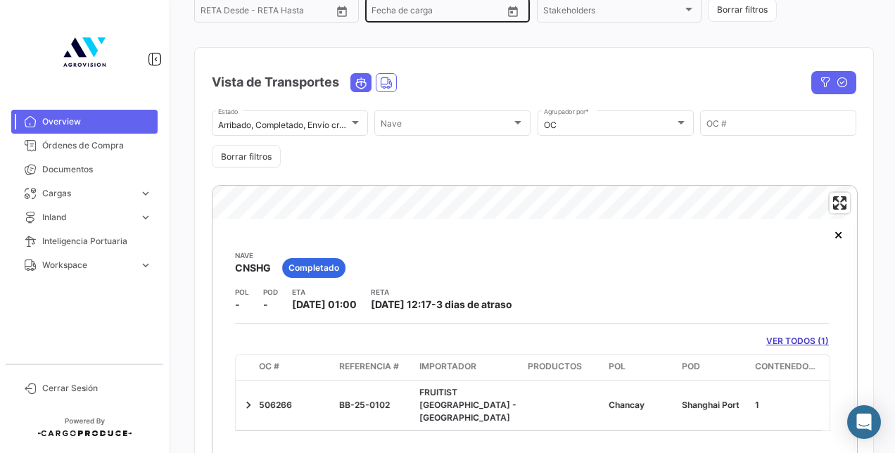
scroll to position [234, 0]
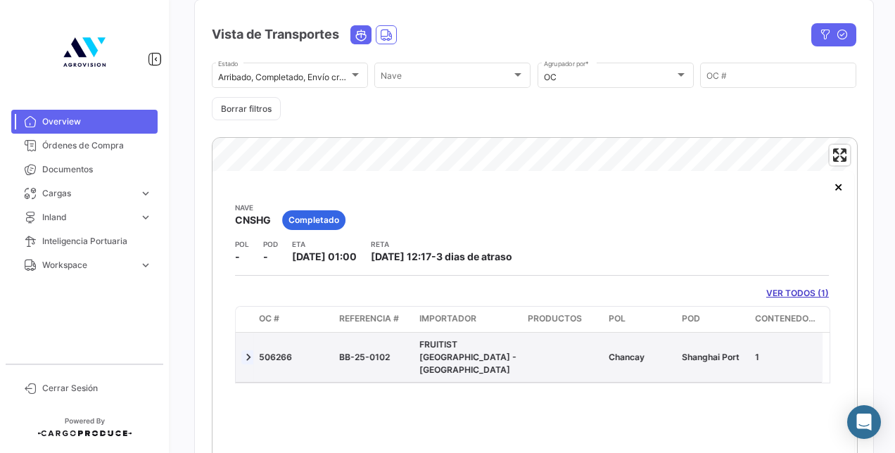
click at [248, 352] on link at bounding box center [248, 357] width 14 height 14
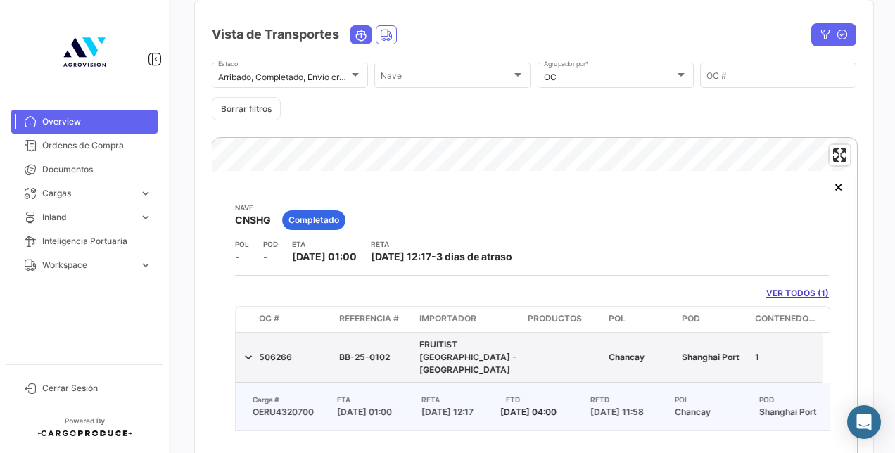
scroll to position [304, 0]
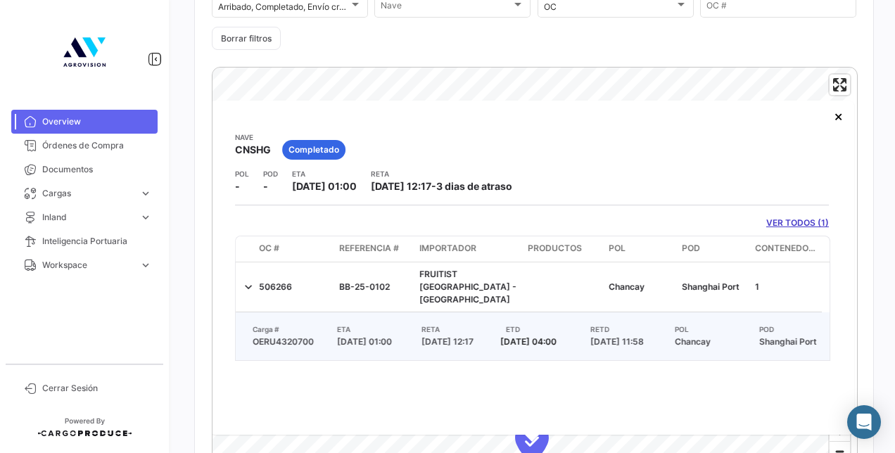
click at [795, 224] on link "VER TODOS (1)" at bounding box center [797, 223] width 63 height 13
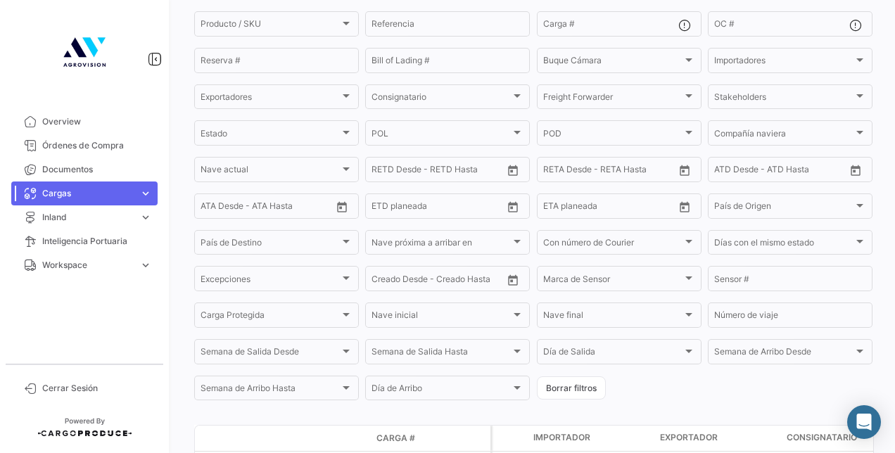
scroll to position [265, 0]
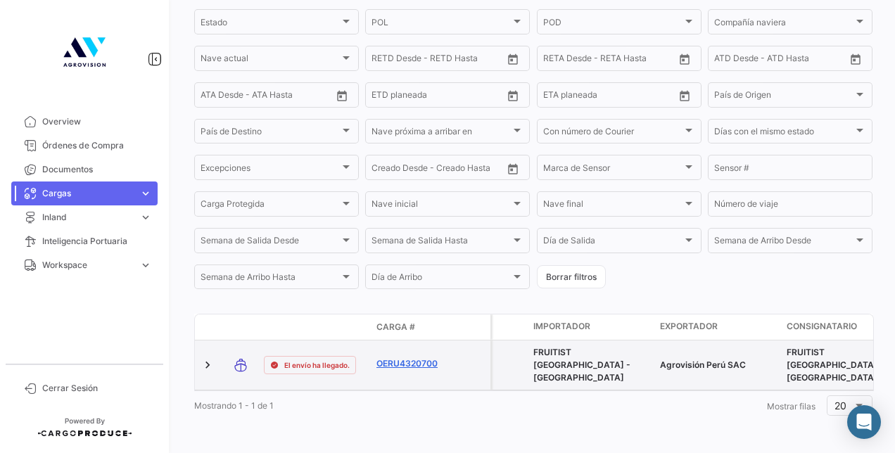
click at [395, 359] on link "OERU4320700" at bounding box center [412, 363] width 73 height 13
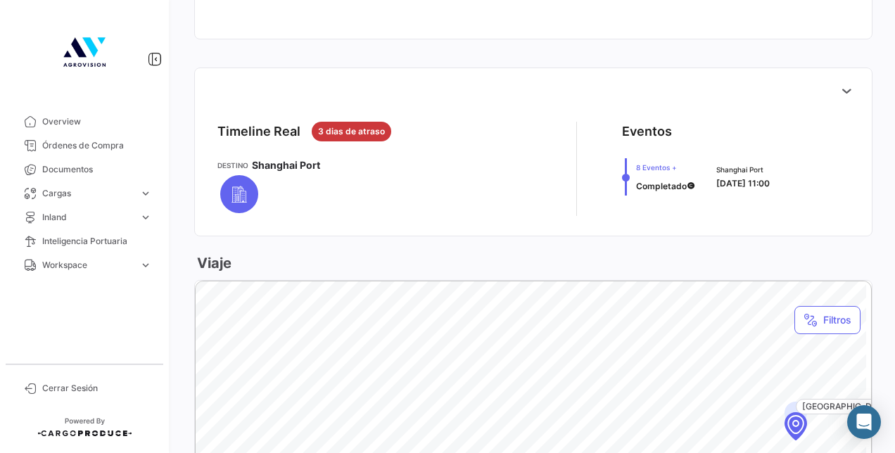
scroll to position [422, 0]
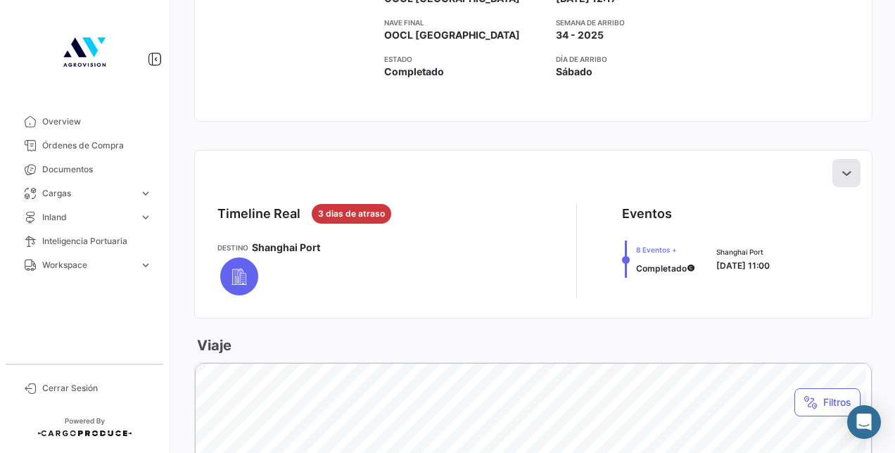
click at [841, 174] on icon at bounding box center [846, 173] width 14 height 14
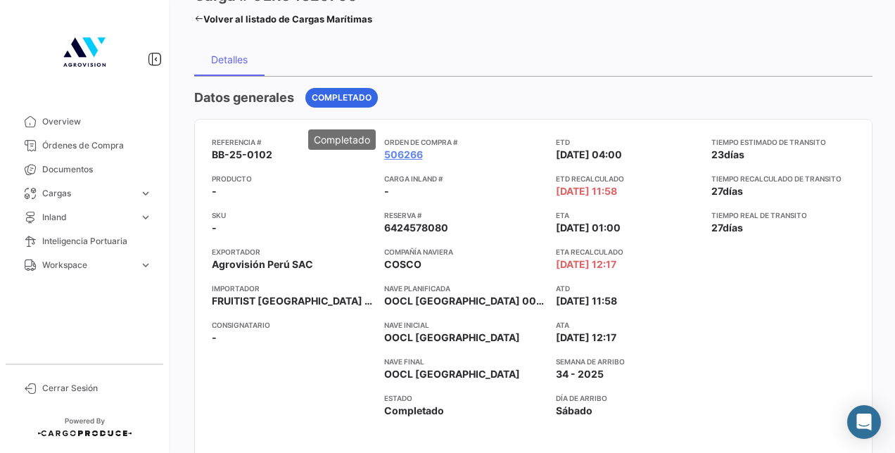
scroll to position [70, 0]
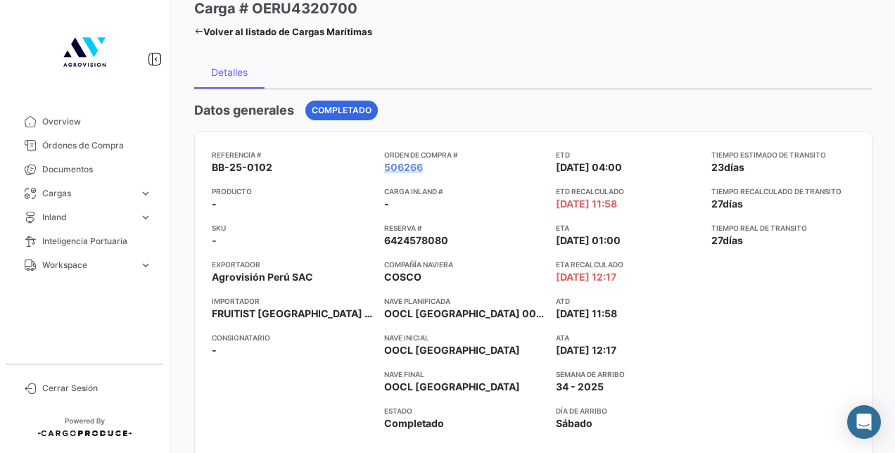
drag, startPoint x: 215, startPoint y: 165, endPoint x: 444, endPoint y: 166, distance: 229.3
click at [444, 166] on div "Referencia # BB-25-0102 Producto - SKU - Exportador Agrovisión Perú SAC Importa…" at bounding box center [533, 302] width 643 height 307
drag, startPoint x: 444, startPoint y: 166, endPoint x: 433, endPoint y: 166, distance: 11.3
click at [433, 166] on app-card-info-value "506266" at bounding box center [464, 167] width 161 height 14
click at [418, 169] on app-card-info-value "506266" at bounding box center [464, 167] width 161 height 14
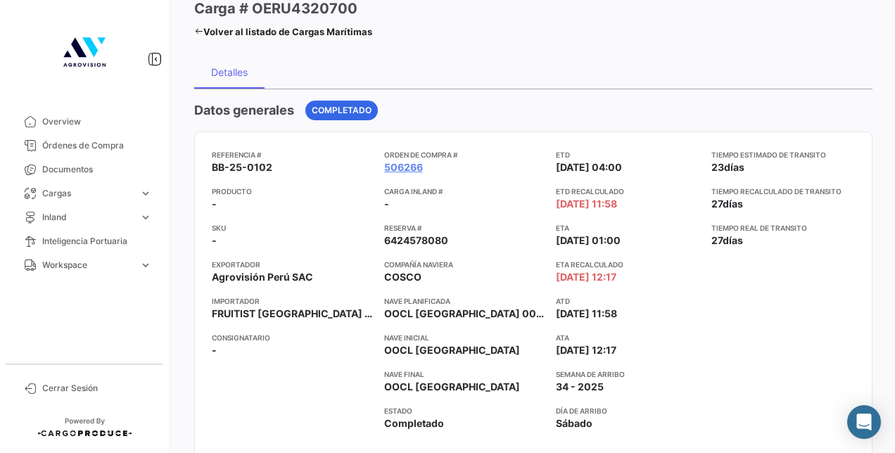
click at [256, 163] on span "BB-25-0102" at bounding box center [242, 167] width 61 height 14
copy span "BB-25-0102"
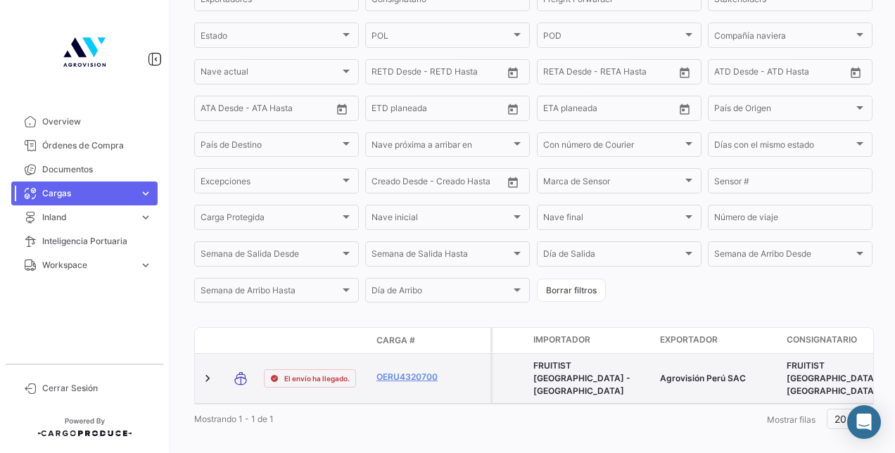
scroll to position [265, 0]
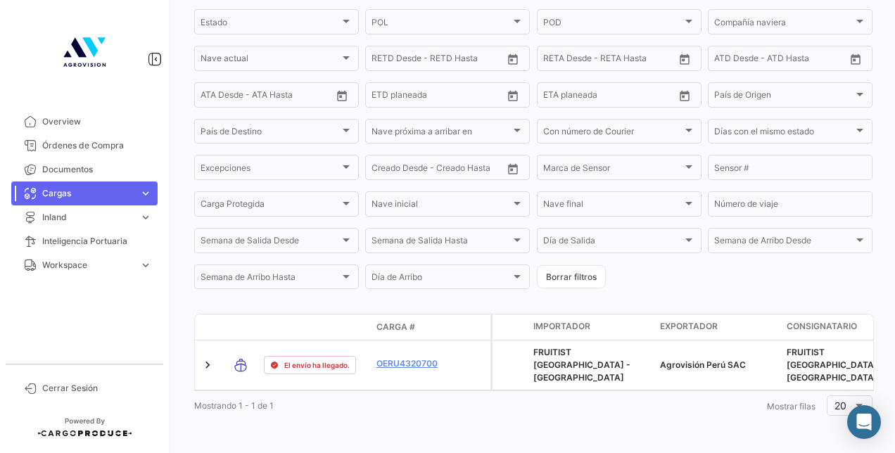
click at [90, 102] on div at bounding box center [84, 52] width 169 height 104
click at [89, 113] on link "Overview" at bounding box center [84, 122] width 146 height 24
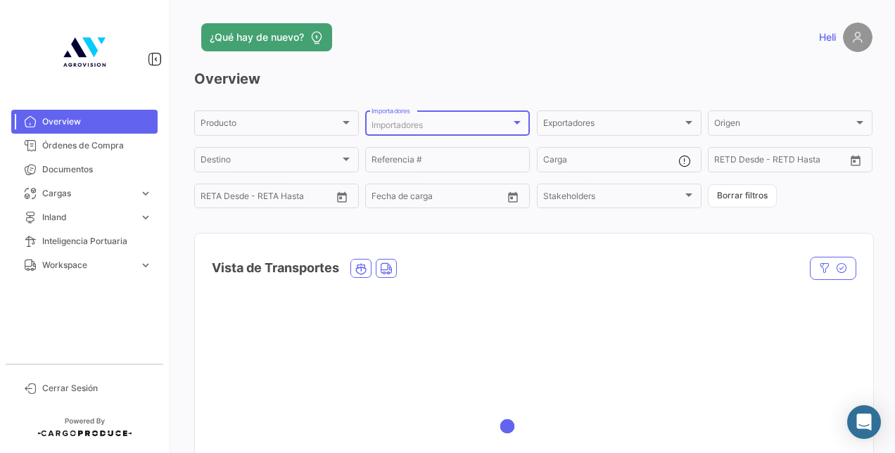
click at [496, 123] on div "Importadores" at bounding box center [440, 125] width 139 height 10
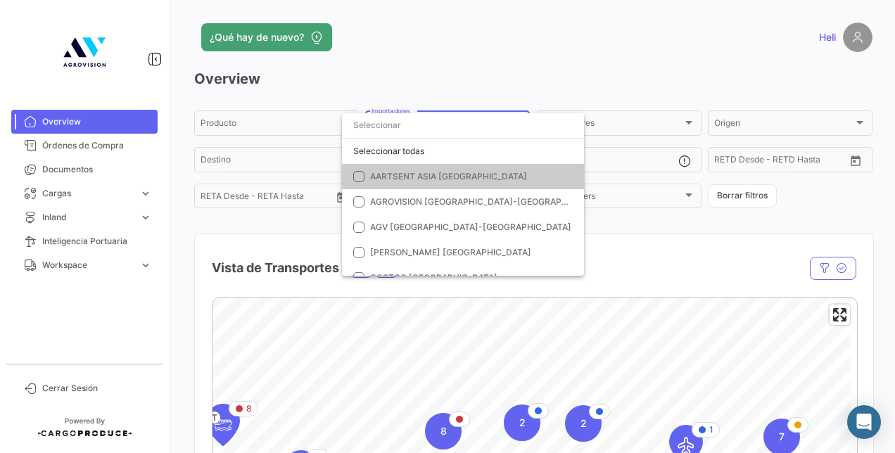
click at [611, 235] on div at bounding box center [447, 226] width 895 height 453
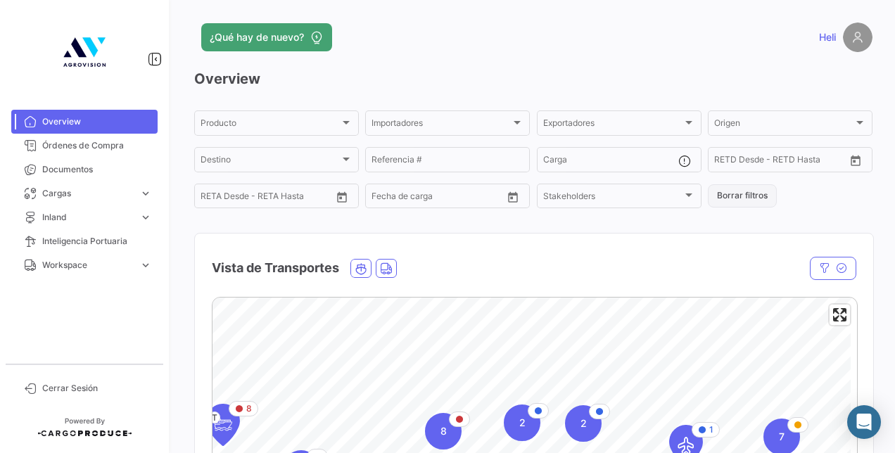
click at [747, 197] on button "Borrar filtros" at bounding box center [742, 195] width 69 height 23
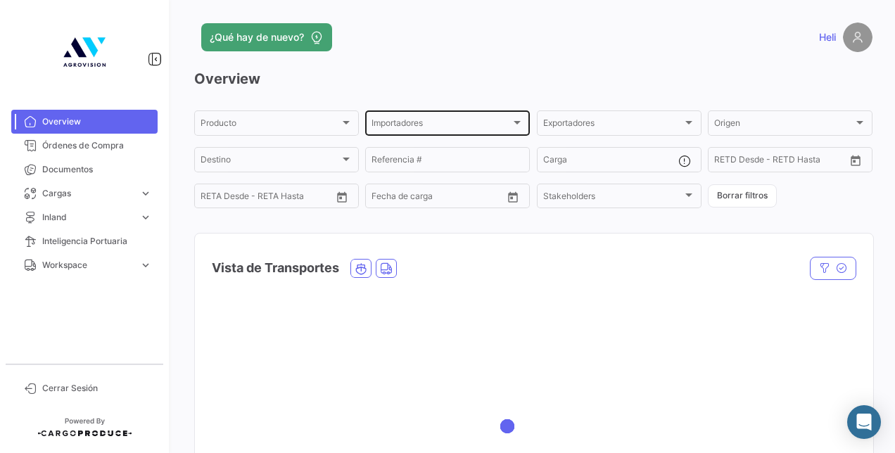
click at [502, 130] on div "Importadores" at bounding box center [440, 125] width 139 height 10
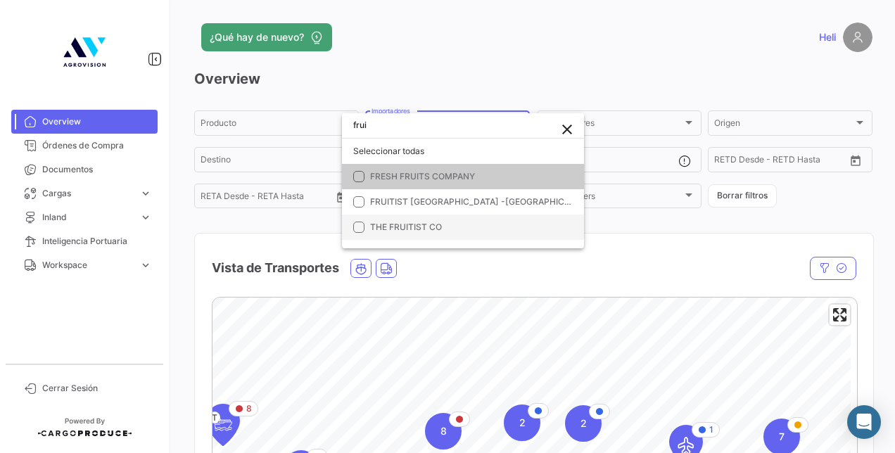
type input "frui"
click at [436, 229] on span "THE FRUITIST CO" at bounding box center [406, 227] width 72 height 11
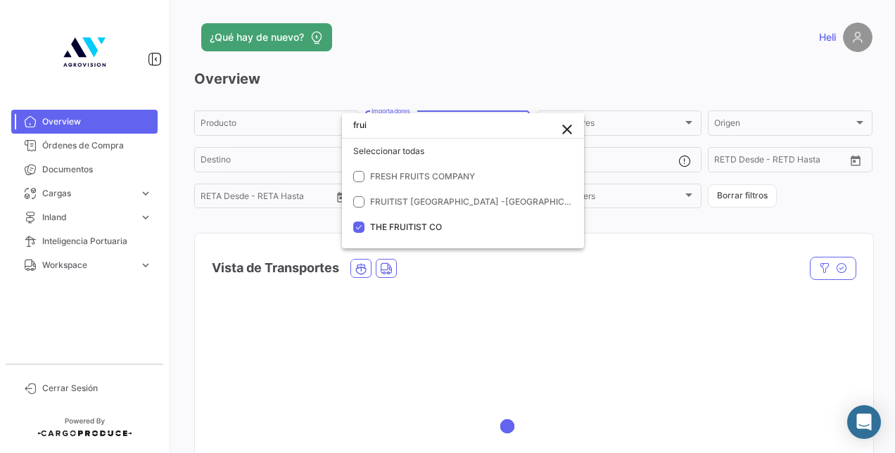
click at [660, 257] on div at bounding box center [447, 226] width 895 height 453
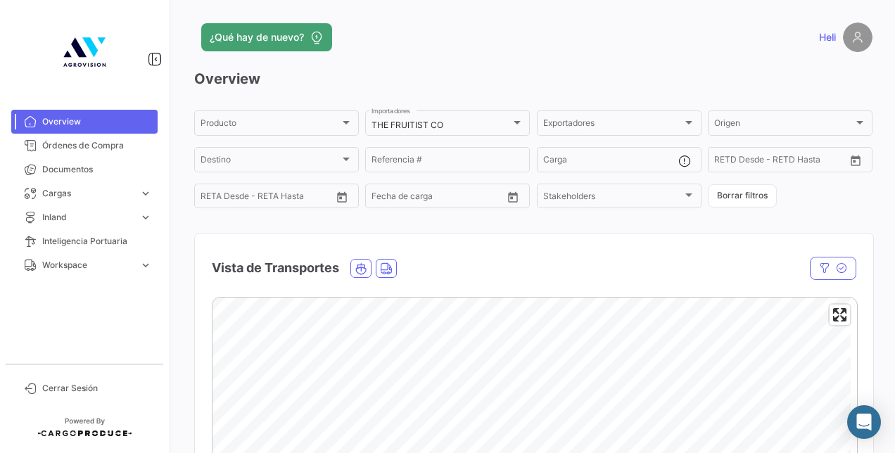
scroll to position [281, 0]
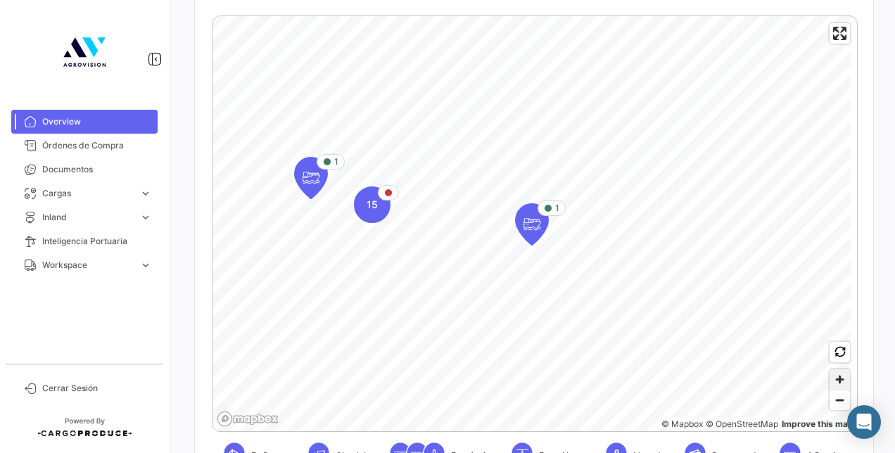
click at [830, 383] on span "Zoom in" at bounding box center [839, 379] width 20 height 20
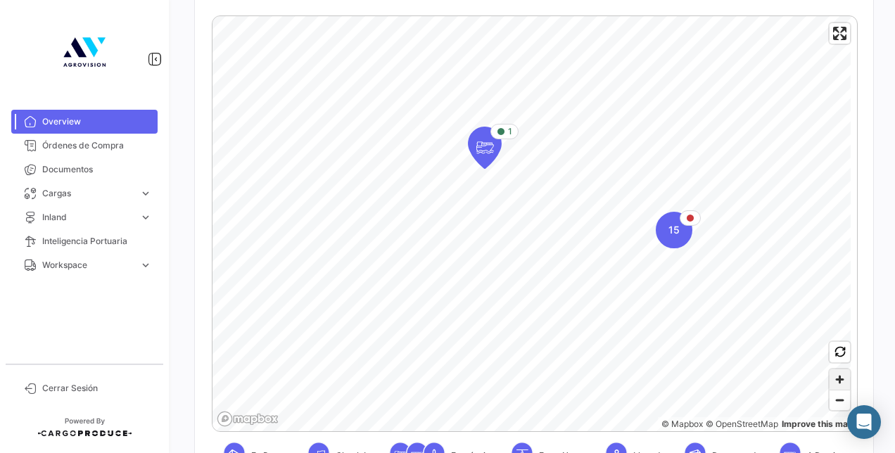
click at [832, 380] on span "Zoom in" at bounding box center [839, 379] width 20 height 20
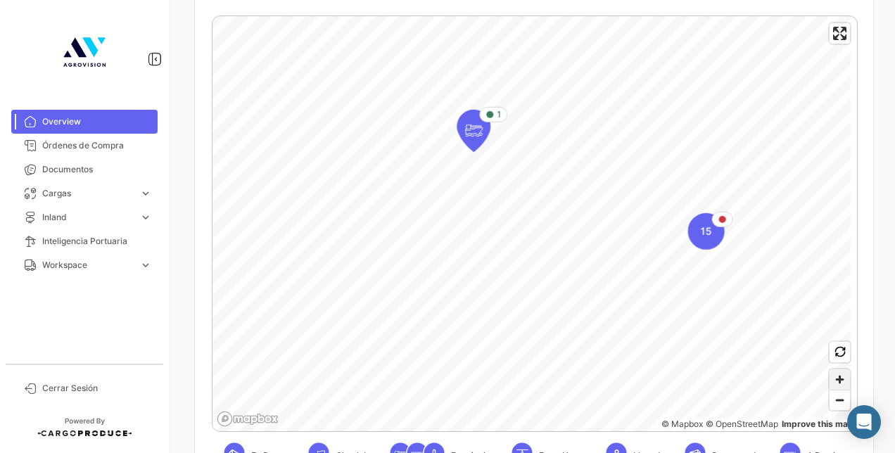
click at [832, 380] on span "Zoom in" at bounding box center [839, 379] width 20 height 20
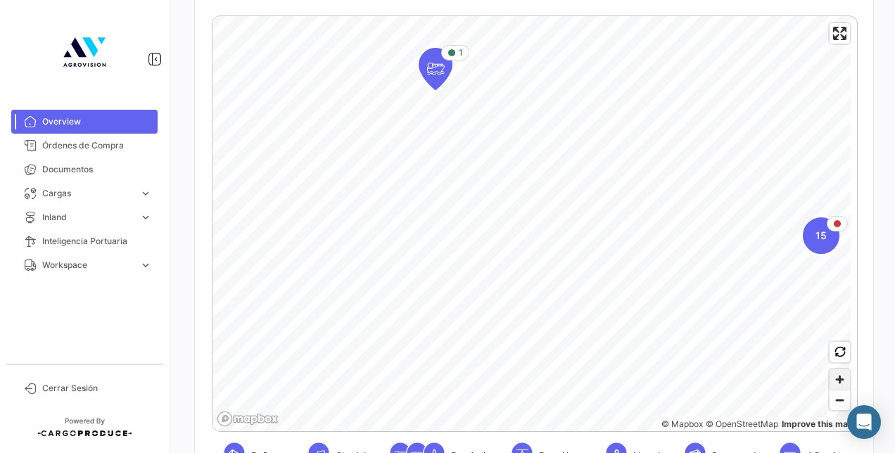
click at [832, 380] on span "Zoom in" at bounding box center [839, 379] width 20 height 20
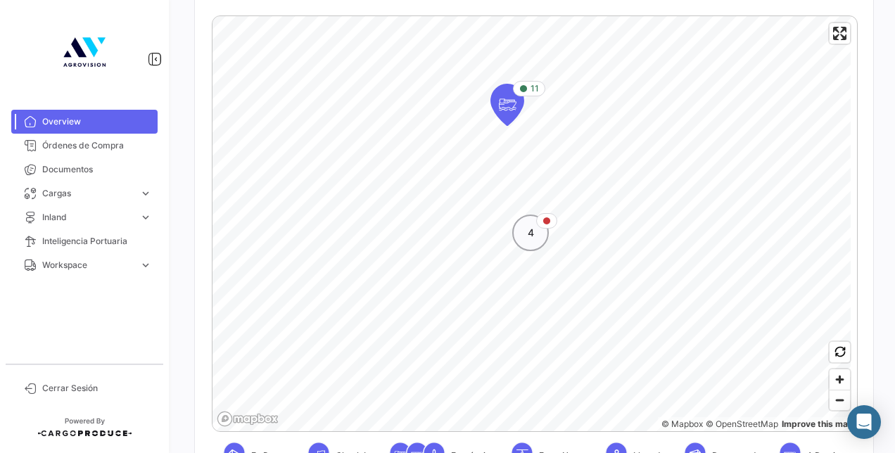
click at [528, 235] on span "4" at bounding box center [531, 233] width 6 height 14
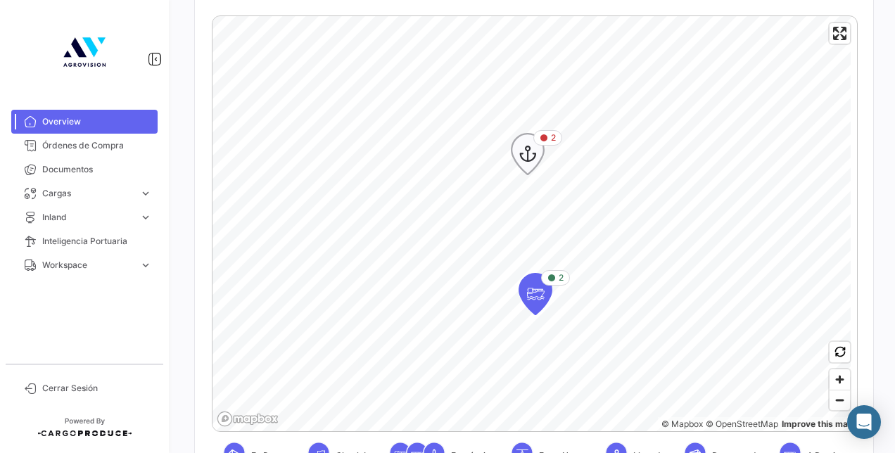
click at [532, 166] on icon "Map marker" at bounding box center [528, 154] width 20 height 30
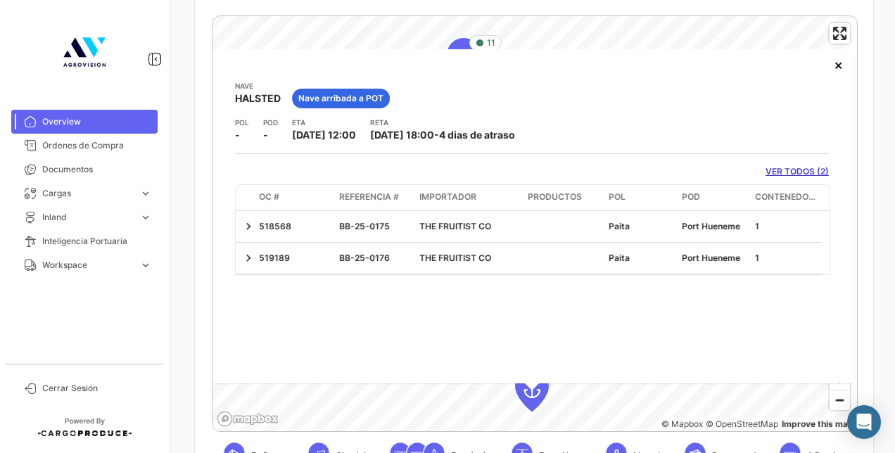
click at [768, 169] on link "VER TODOS (2)" at bounding box center [796, 171] width 63 height 13
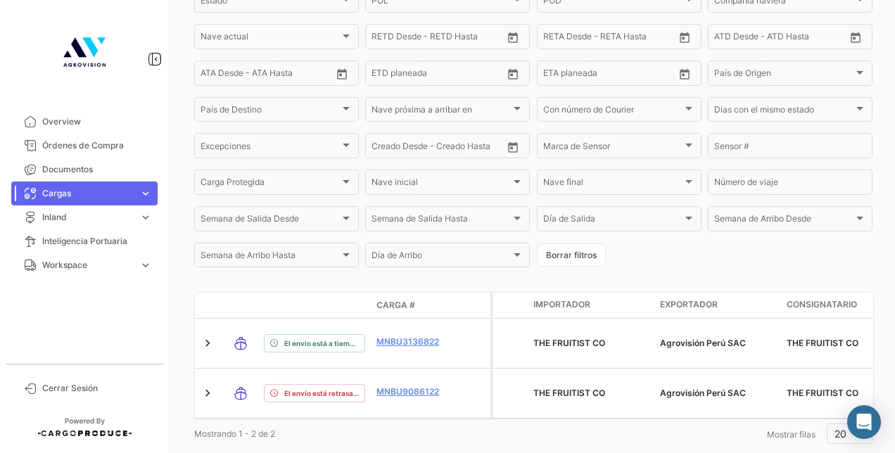
scroll to position [303, 0]
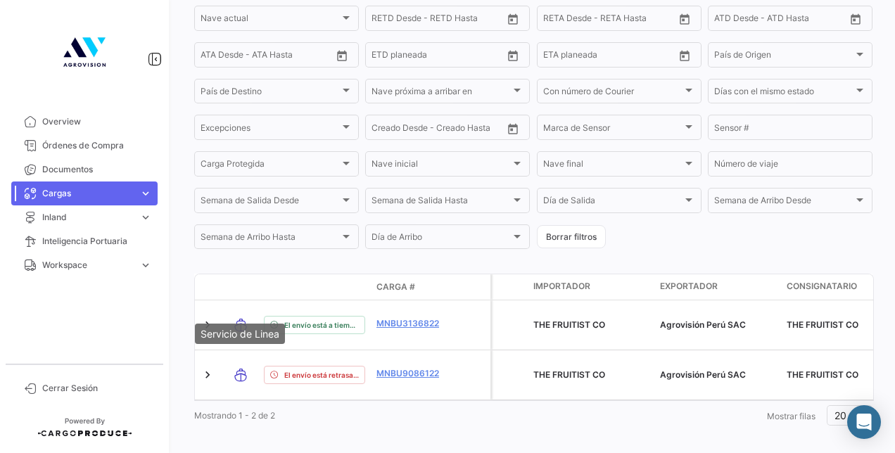
click at [210, 319] on mat-tooltip-component "Servicio de Linea" at bounding box center [240, 334] width 110 height 40
click at [207, 323] on mat-tooltip-component "Servicio de Linea" at bounding box center [240, 334] width 110 height 40
click at [193, 307] on div "¿Qué hay de nuevo? Heli Cargas Marítimas A tiempo Retrasado Adelantado Determin…" at bounding box center [533, 226] width 723 height 453
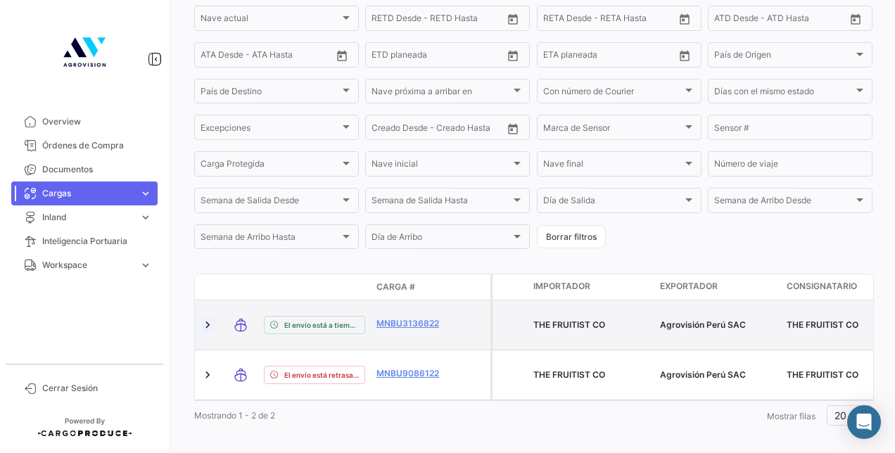
click at [201, 319] on link at bounding box center [207, 325] width 14 height 14
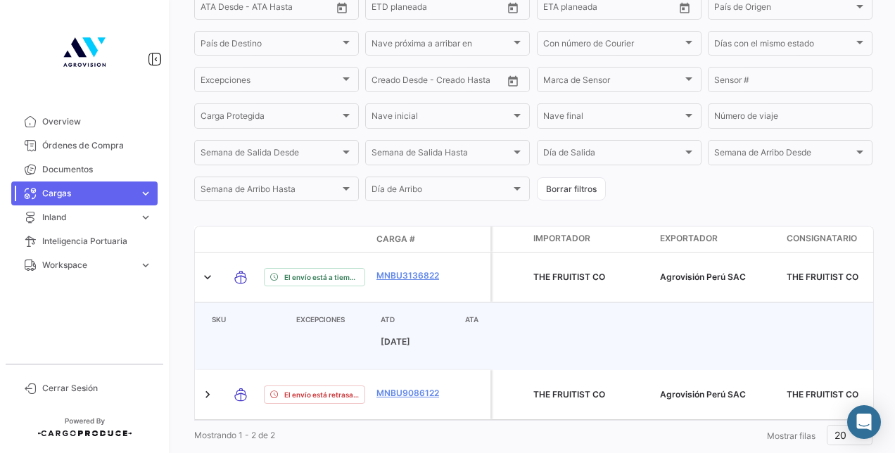
scroll to position [370, 0]
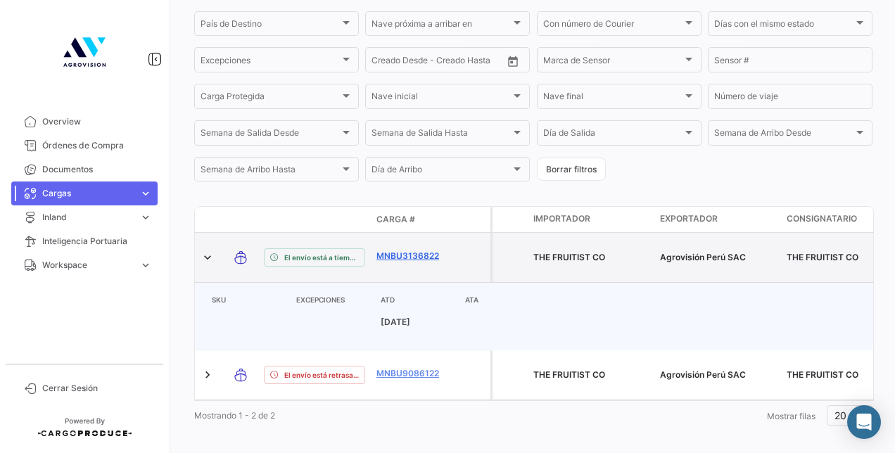
click at [411, 254] on link "MNBU3136822" at bounding box center [412, 256] width 73 height 13
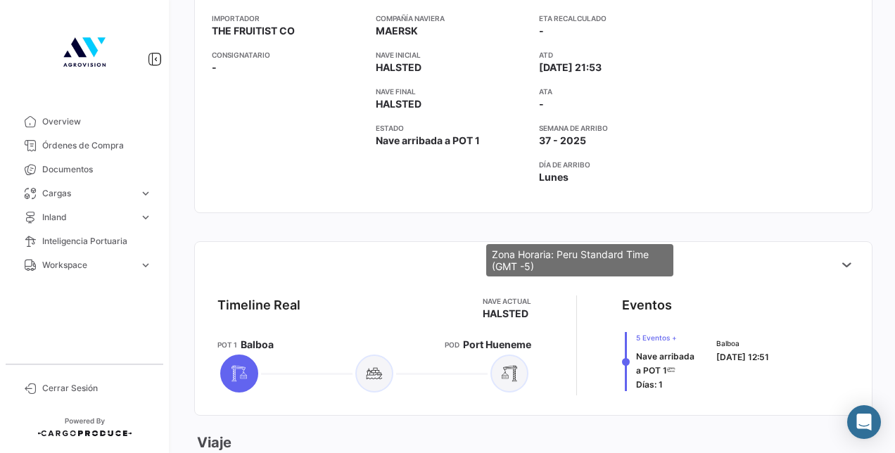
scroll to position [422, 0]
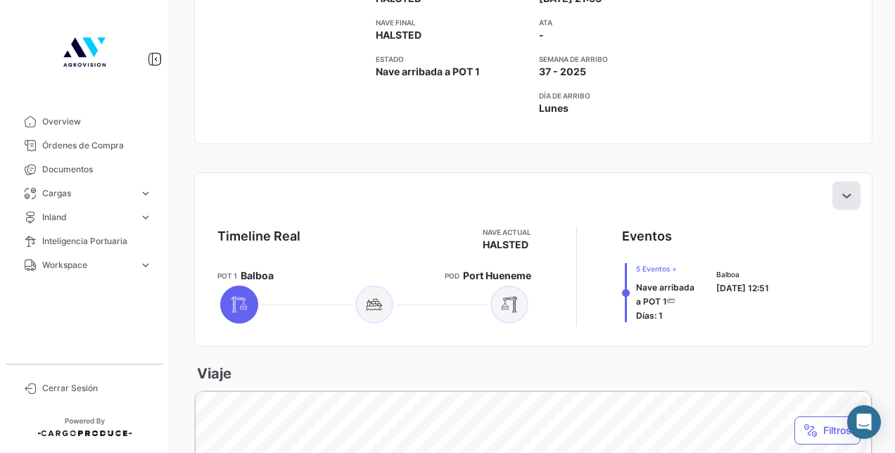
click at [840, 193] on icon at bounding box center [846, 196] width 14 height 14
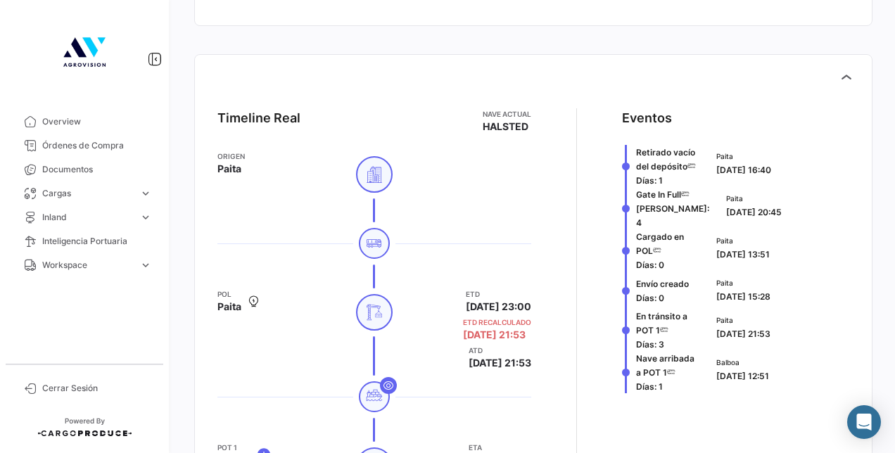
scroll to position [633, 0]
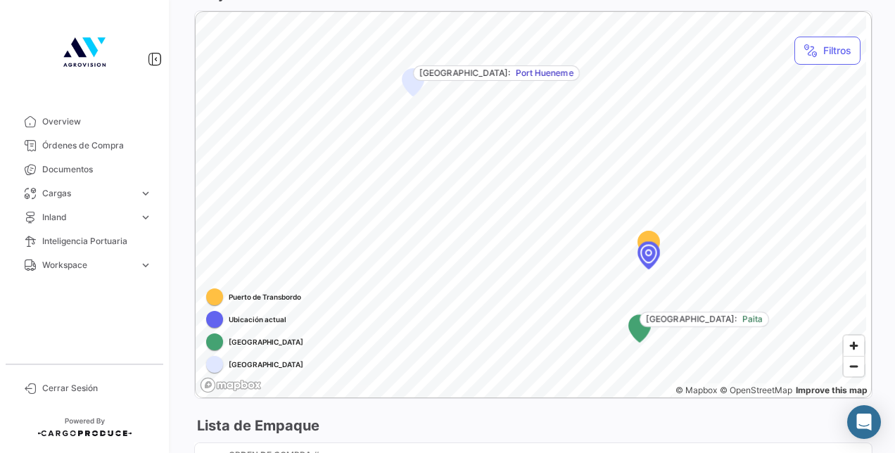
scroll to position [1407, 0]
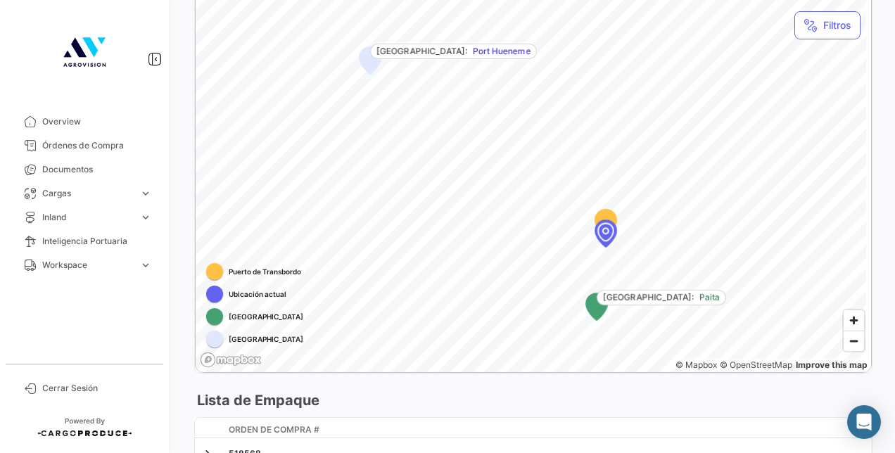
drag, startPoint x: 598, startPoint y: 243, endPoint x: 555, endPoint y: 246, distance: 43.1
click at [555, 246] on div "Map marker" at bounding box center [605, 231] width 127 height 127
click at [849, 322] on span "Zoom in" at bounding box center [853, 320] width 20 height 20
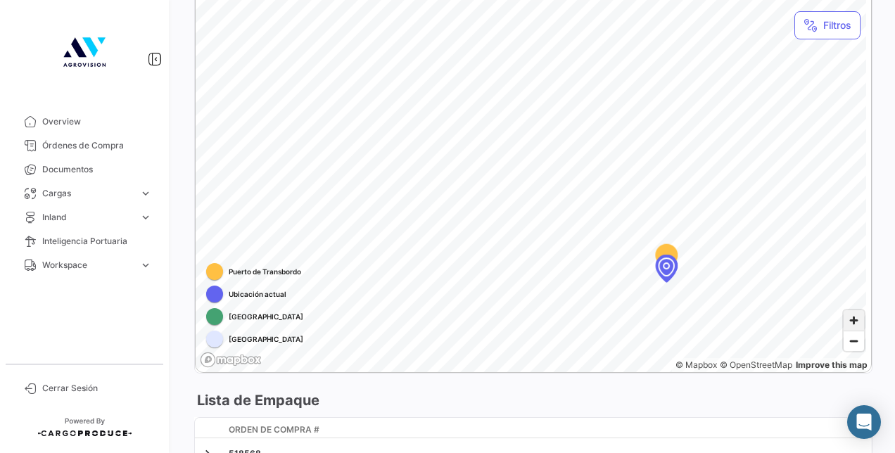
click at [849, 322] on span "Zoom in" at bounding box center [853, 320] width 20 height 20
click at [847, 339] on span "Zoom out" at bounding box center [853, 341] width 20 height 20
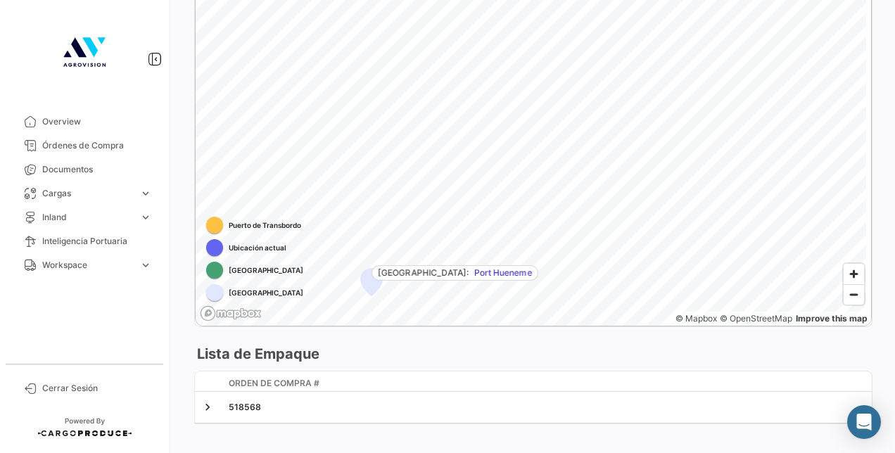
scroll to position [1472, 0]
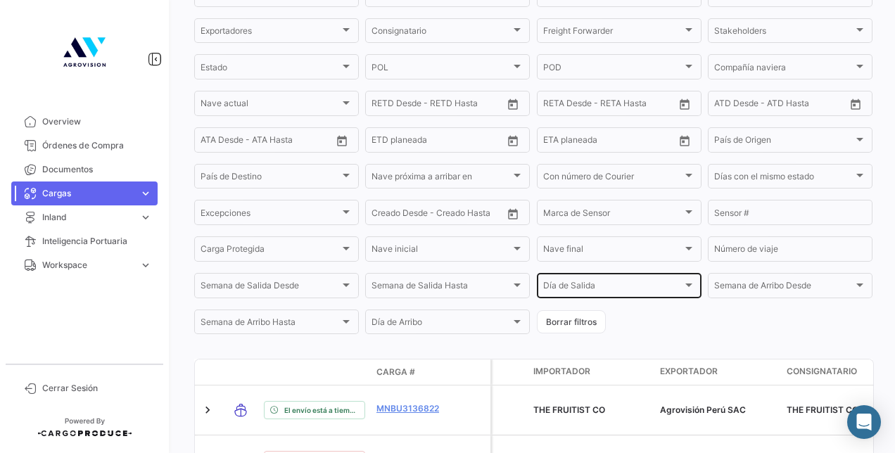
scroll to position [303, 0]
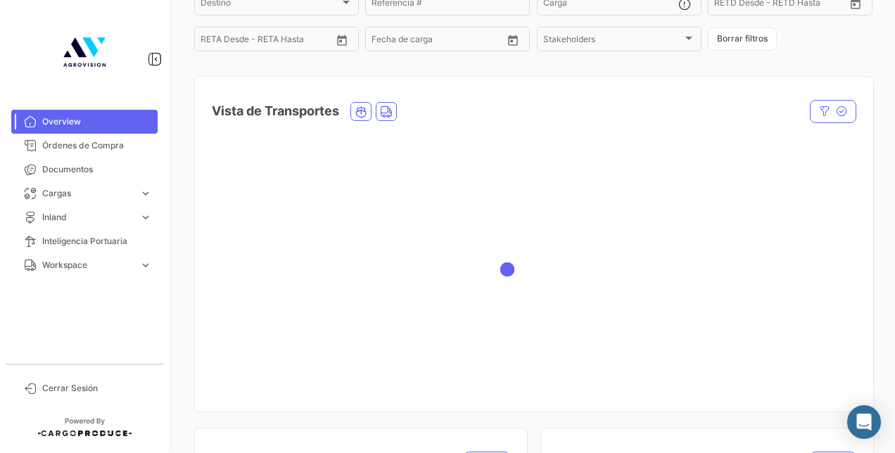
scroll to position [281, 0]
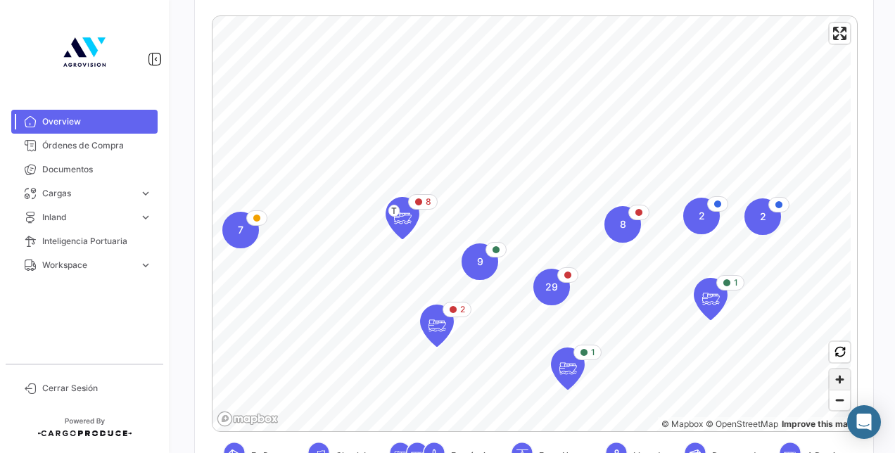
click at [830, 377] on span "Zoom in" at bounding box center [839, 379] width 20 height 20
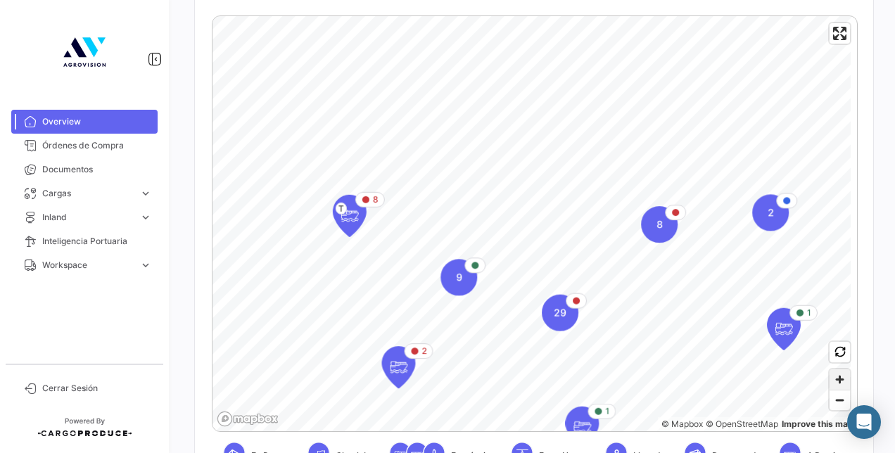
click at [830, 377] on span "Zoom in" at bounding box center [839, 379] width 20 height 20
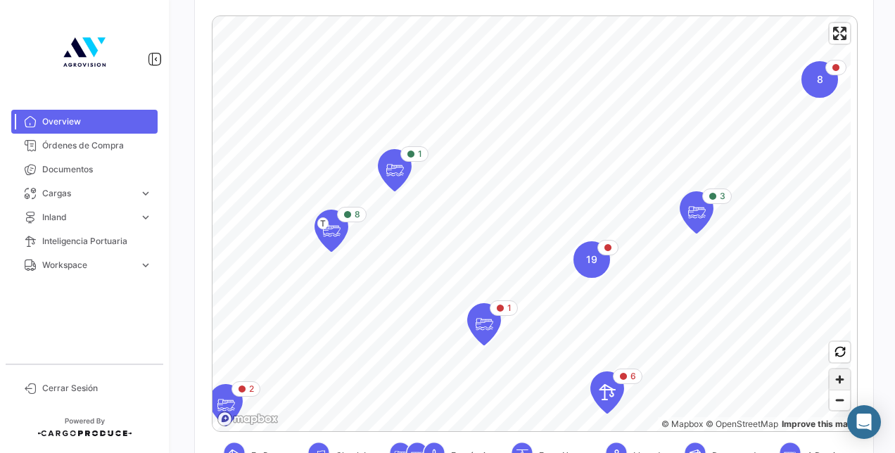
click at [836, 387] on span "Zoom in" at bounding box center [839, 379] width 20 height 20
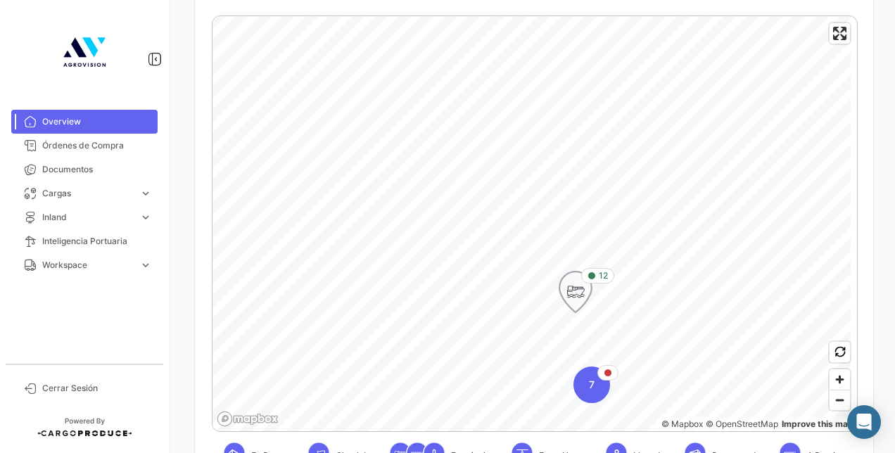
click at [575, 297] on icon "Map marker" at bounding box center [576, 292] width 20 height 30
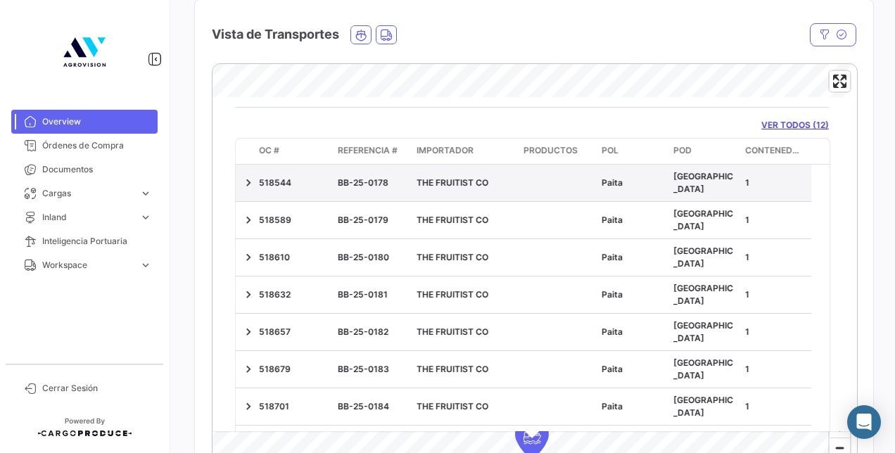
scroll to position [24, 0]
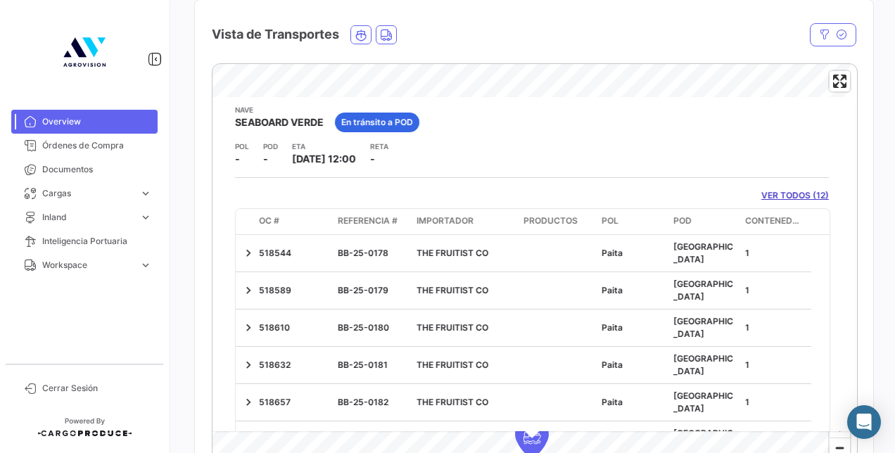
click at [761, 194] on link "VER TODOS (12)" at bounding box center [795, 195] width 68 height 13
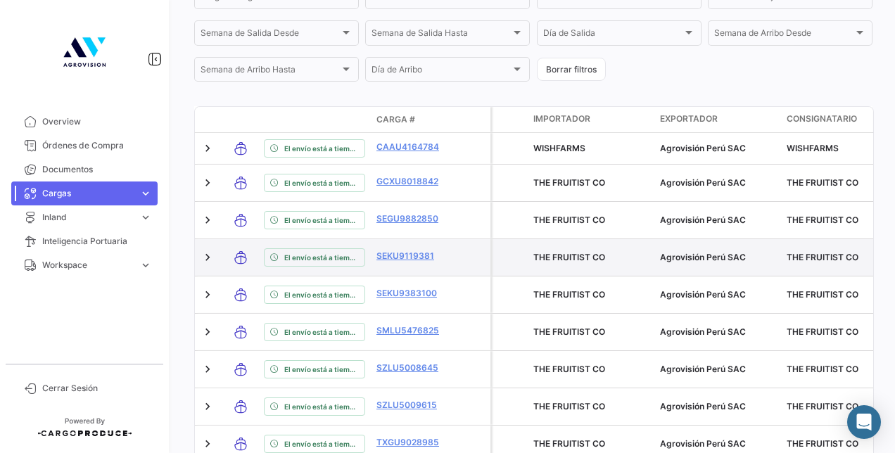
scroll to position [499, 0]
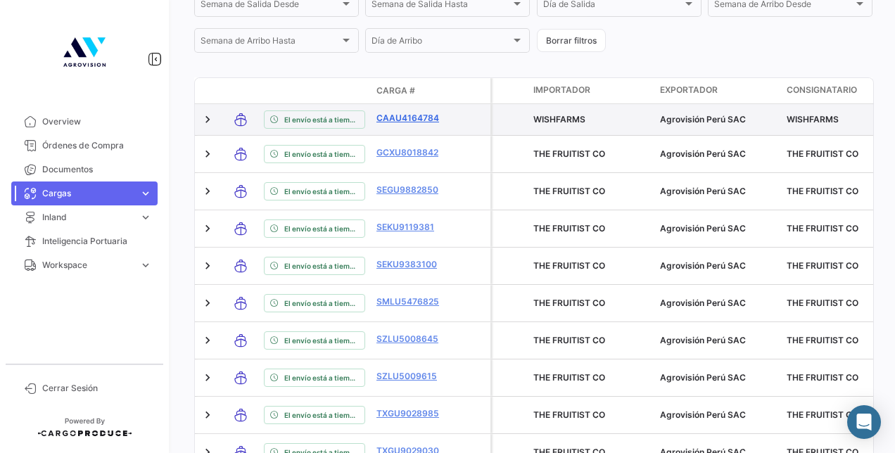
click at [409, 124] on link "CAAU4164784" at bounding box center [412, 118] width 73 height 13
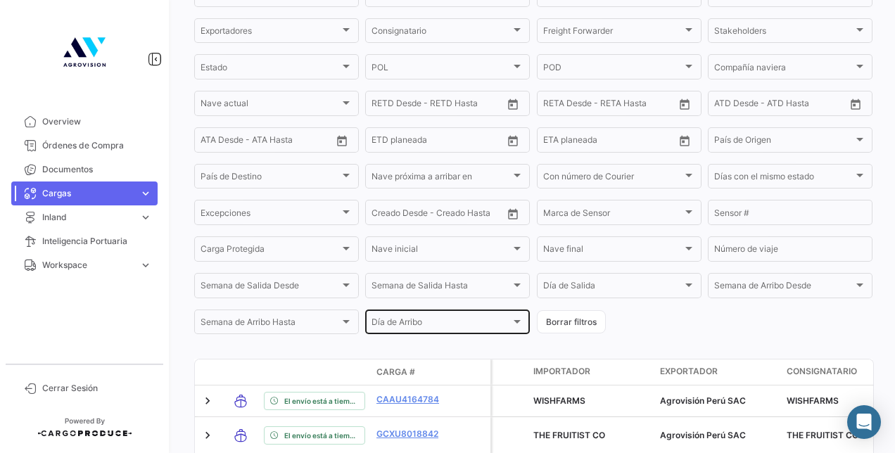
scroll to position [428, 0]
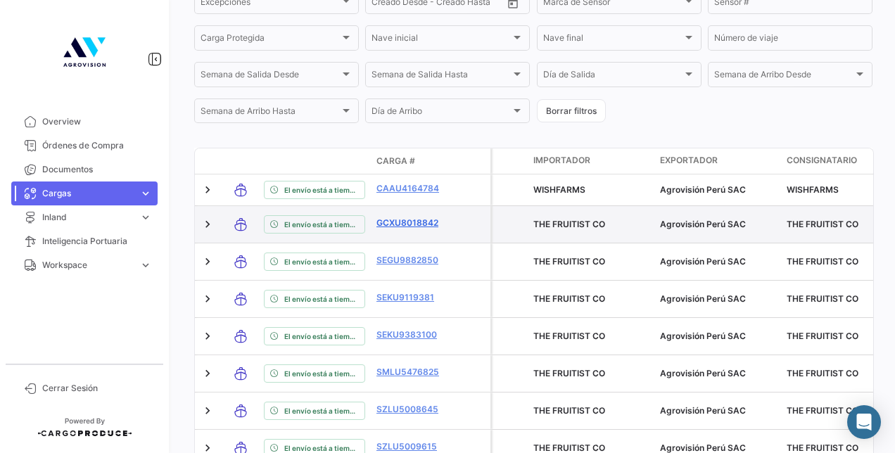
click at [403, 229] on link "GCXU8018842" at bounding box center [412, 223] width 73 height 13
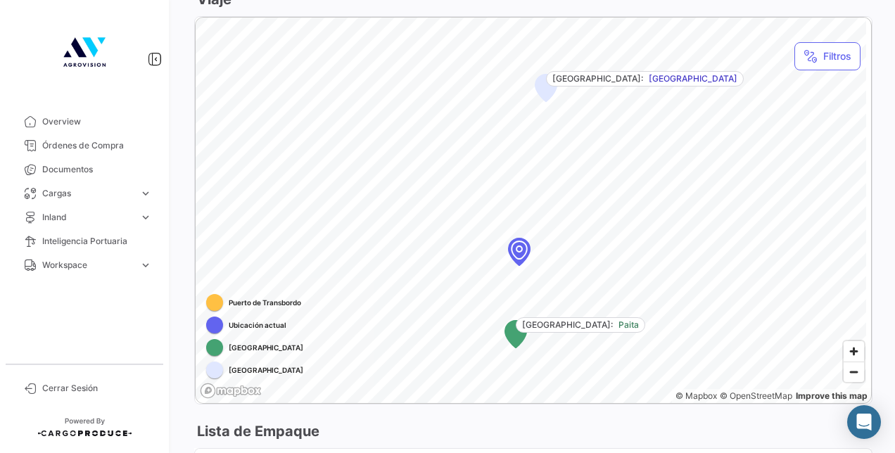
scroll to position [563, 0]
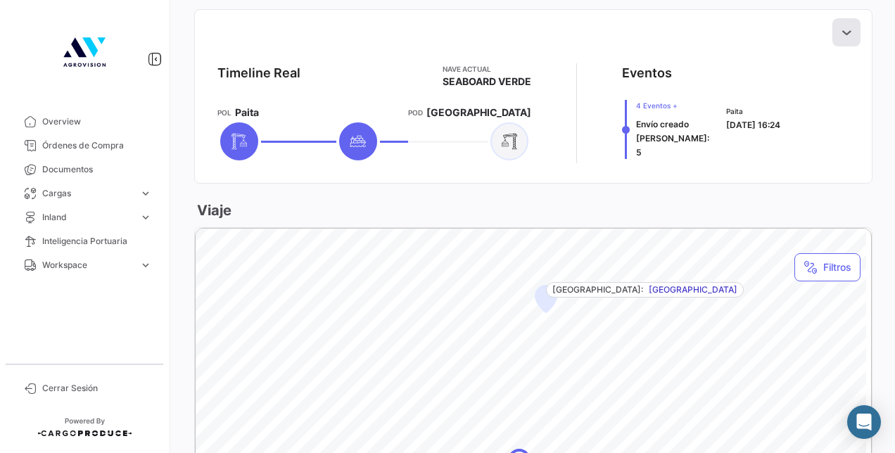
click at [845, 27] on icon at bounding box center [846, 32] width 14 height 14
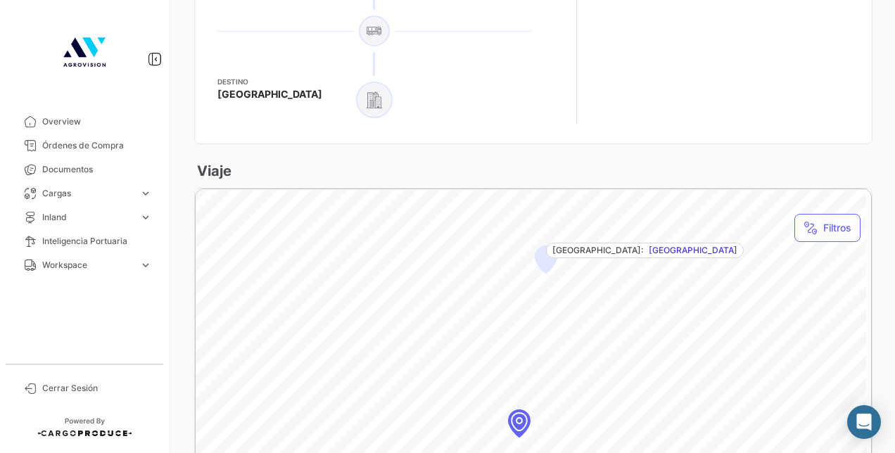
scroll to position [1196, 0]
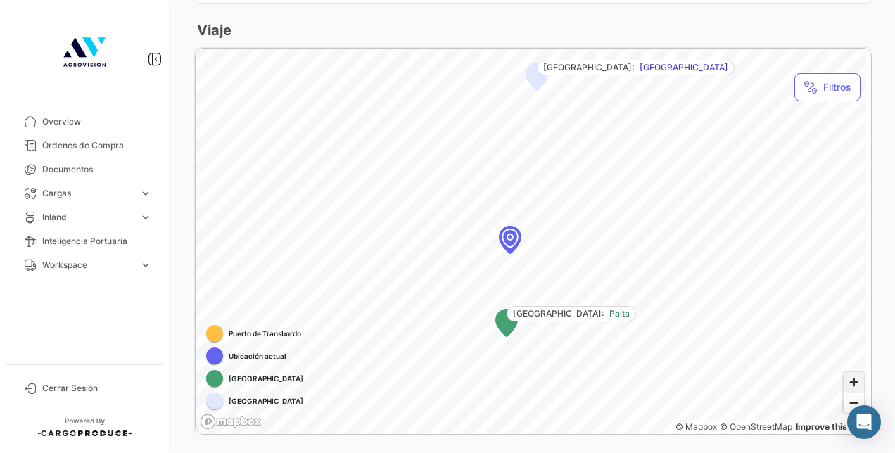
click at [853, 373] on span "Zoom in" at bounding box center [853, 382] width 20 height 20
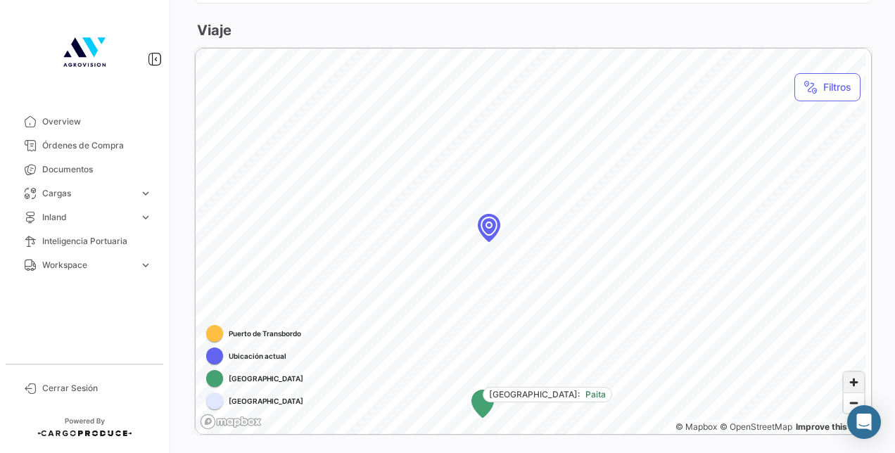
click at [853, 373] on span "Zoom in" at bounding box center [853, 382] width 20 height 20
click at [851, 393] on span "Zoom out" at bounding box center [853, 403] width 20 height 20
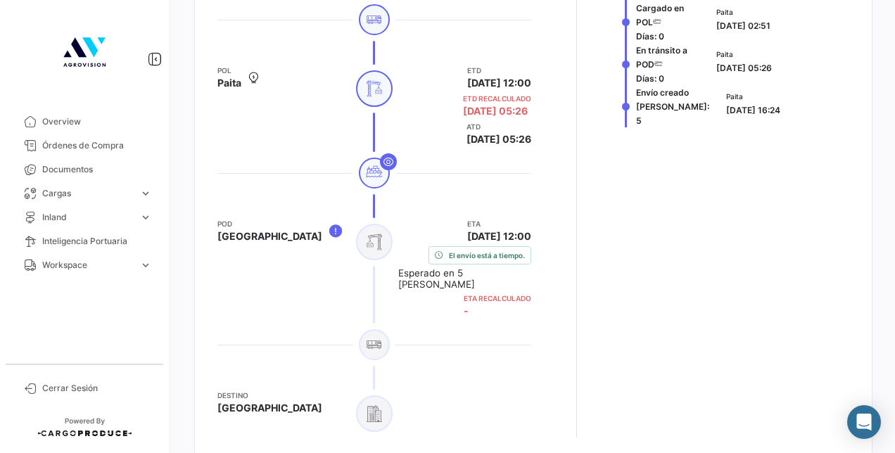
scroll to position [679, 0]
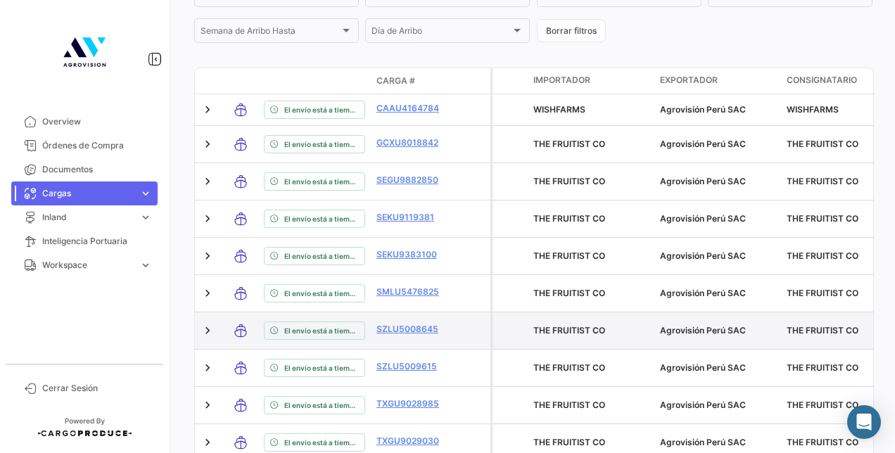
scroll to position [622, 0]
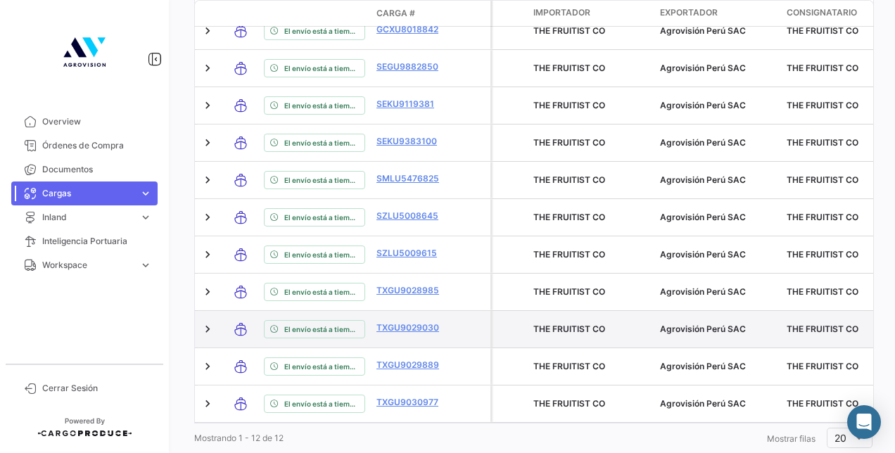
click at [414, 311] on datatable-body-cell "TXGU9029030" at bounding box center [413, 329] width 84 height 37
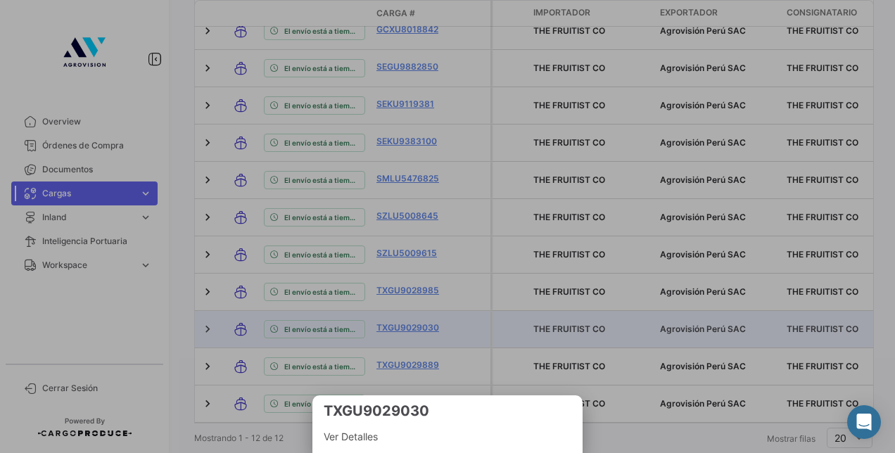
click at [416, 289] on div at bounding box center [447, 226] width 895 height 453
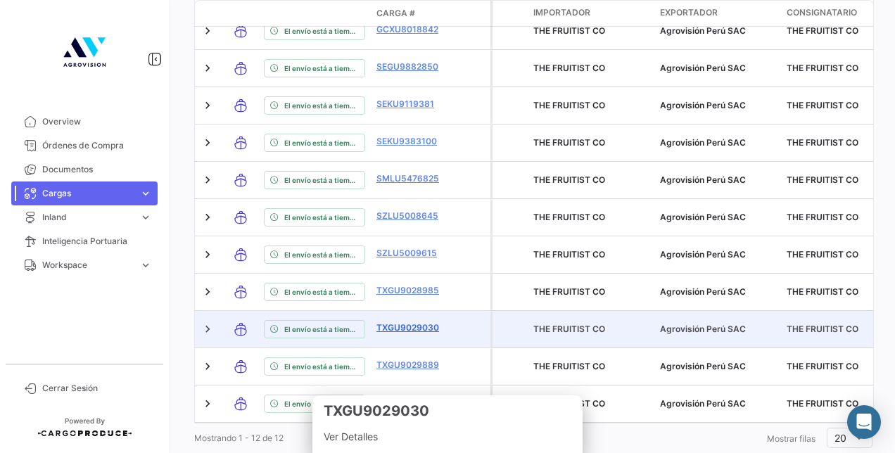
click at [419, 322] on link "TXGU9029030" at bounding box center [412, 328] width 73 height 13
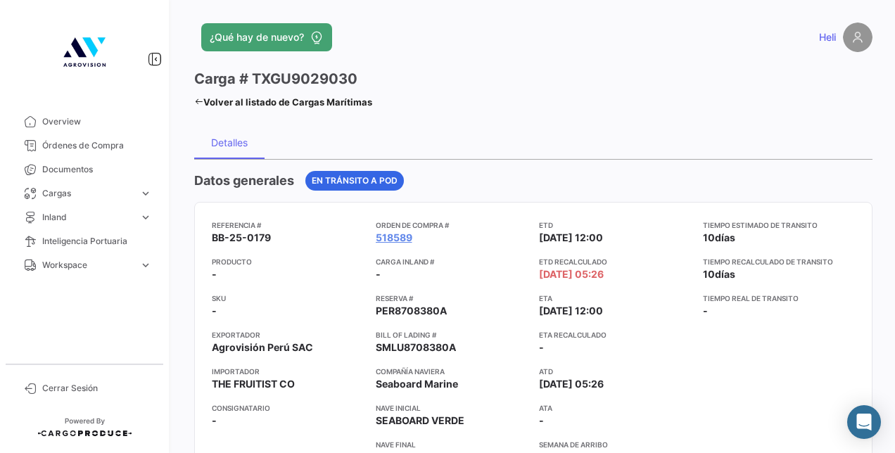
scroll to position [422, 0]
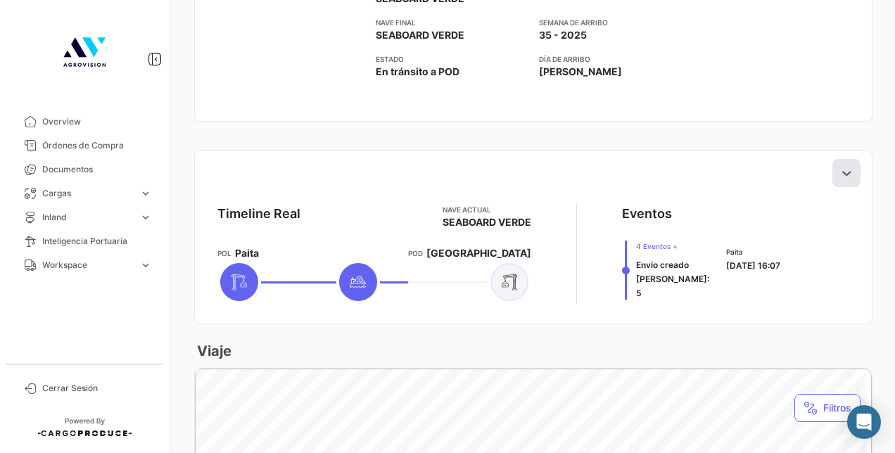
click at [839, 174] on icon at bounding box center [846, 173] width 14 height 14
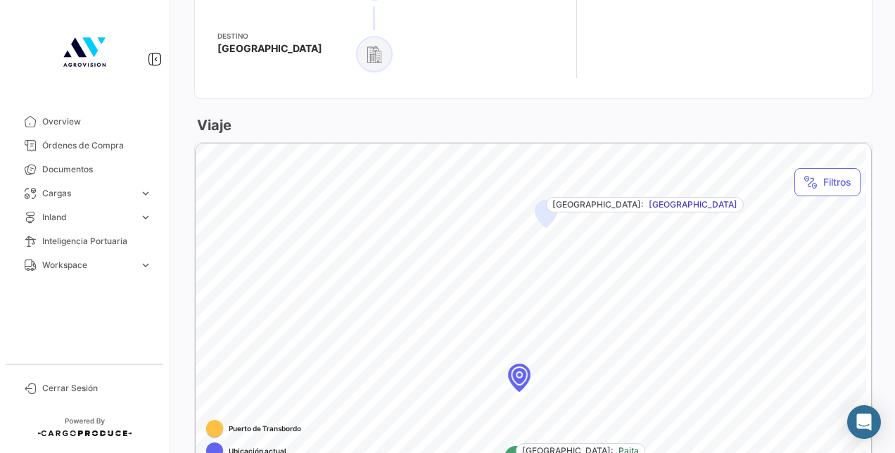
scroll to position [1196, 0]
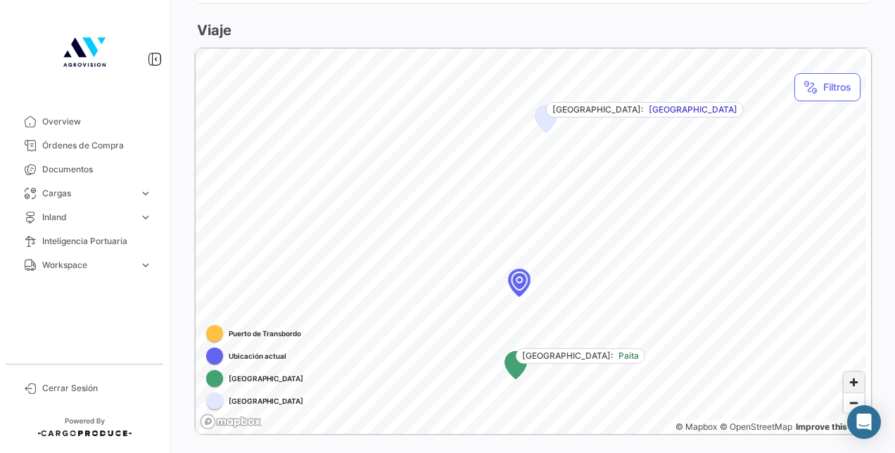
click at [849, 372] on span "Zoom in" at bounding box center [853, 382] width 20 height 20
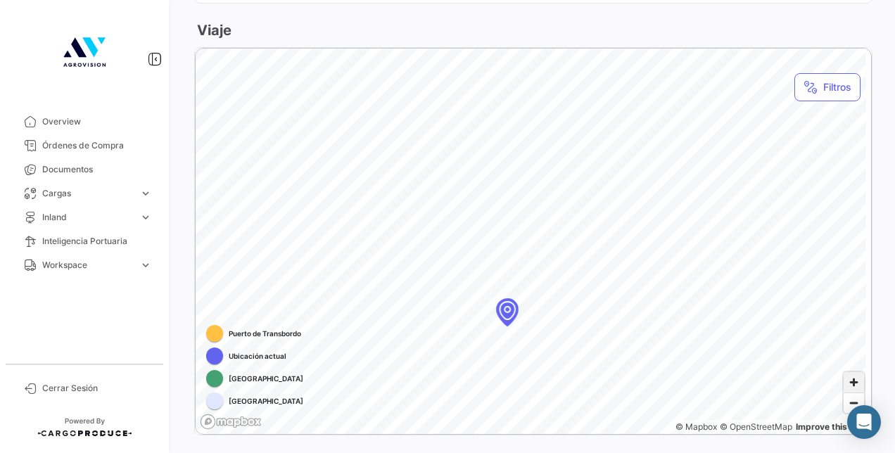
click at [849, 372] on span "Zoom in" at bounding box center [853, 382] width 20 height 20
click at [849, 393] on span "Zoom out" at bounding box center [853, 403] width 20 height 20
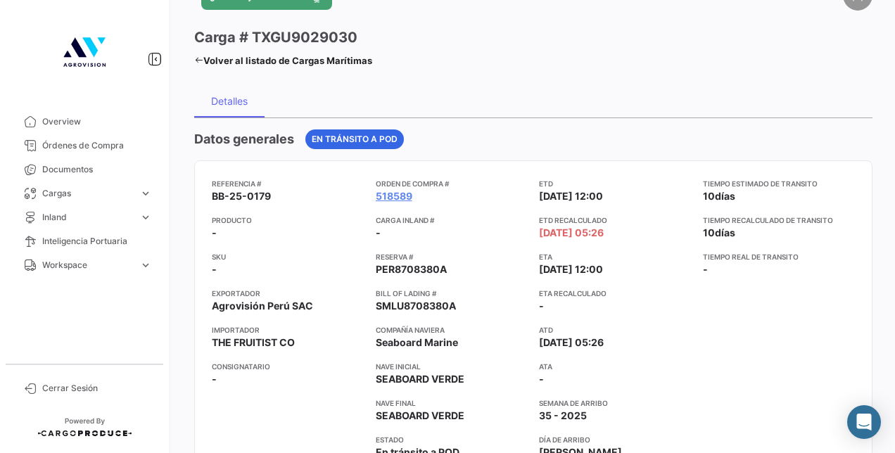
scroll to position [0, 0]
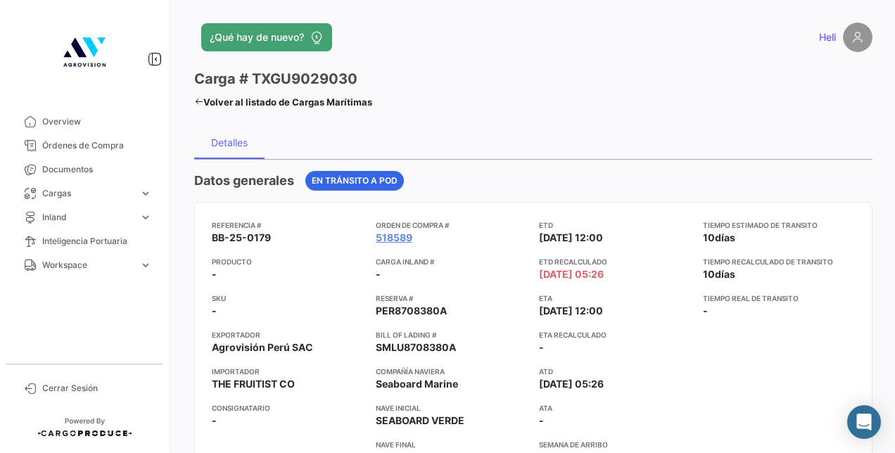
click at [200, 103] on icon at bounding box center [198, 101] width 9 height 9
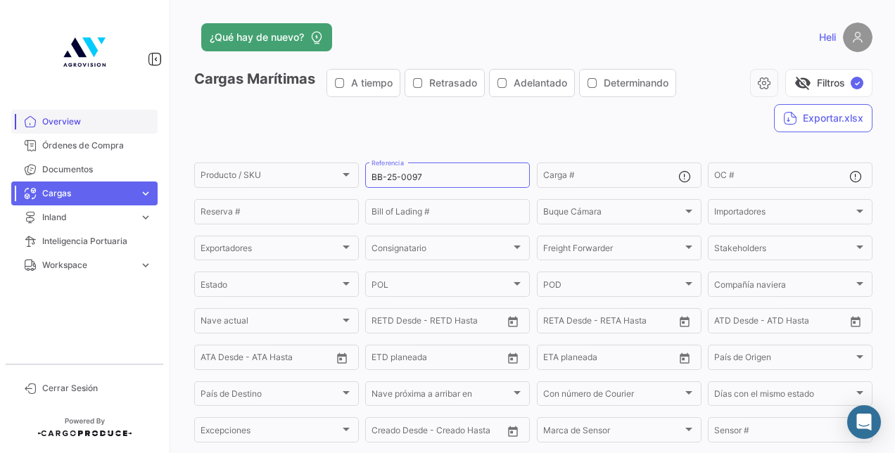
click at [143, 127] on span "Overview" at bounding box center [97, 121] width 110 height 13
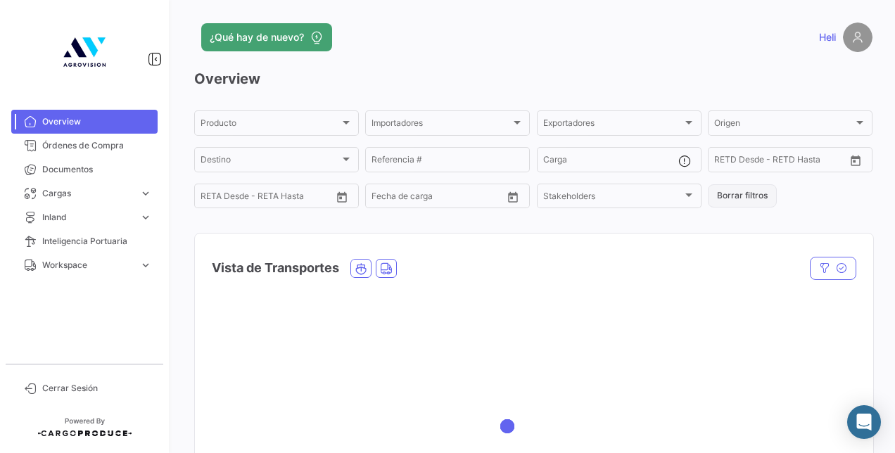
click at [727, 196] on button "Borrar filtros" at bounding box center [742, 195] width 69 height 23
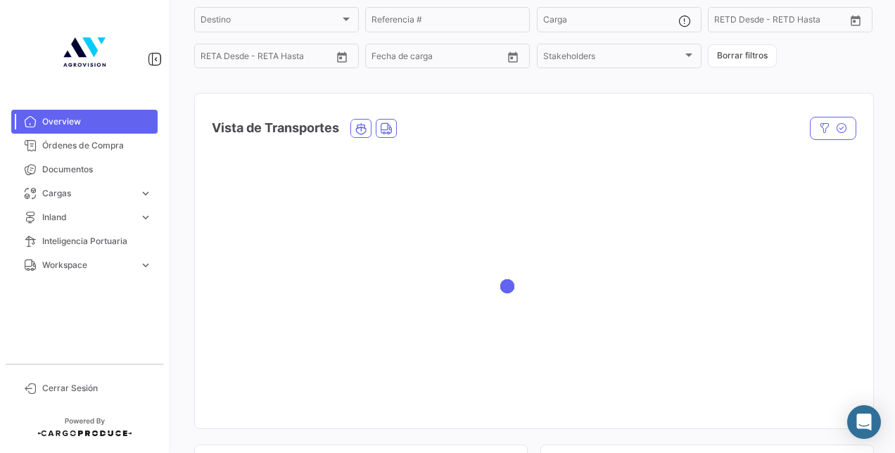
scroll to position [141, 0]
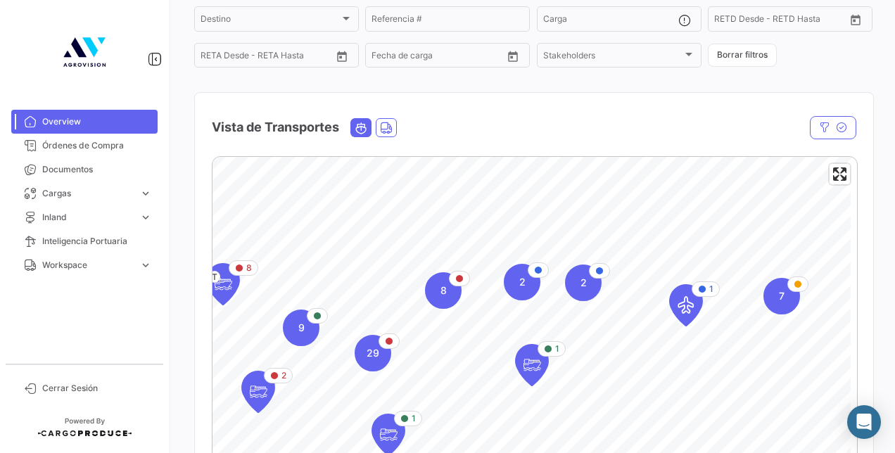
click at [364, 125] on icon "Ocean" at bounding box center [361, 128] width 13 height 13
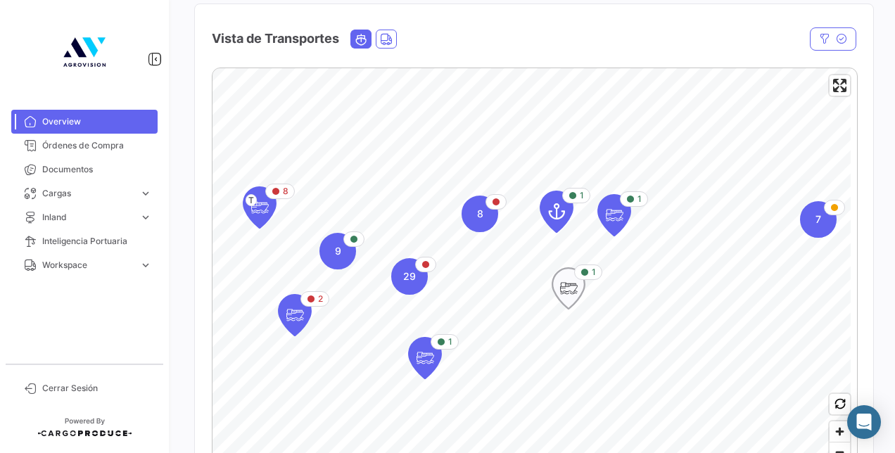
scroll to position [211, 0]
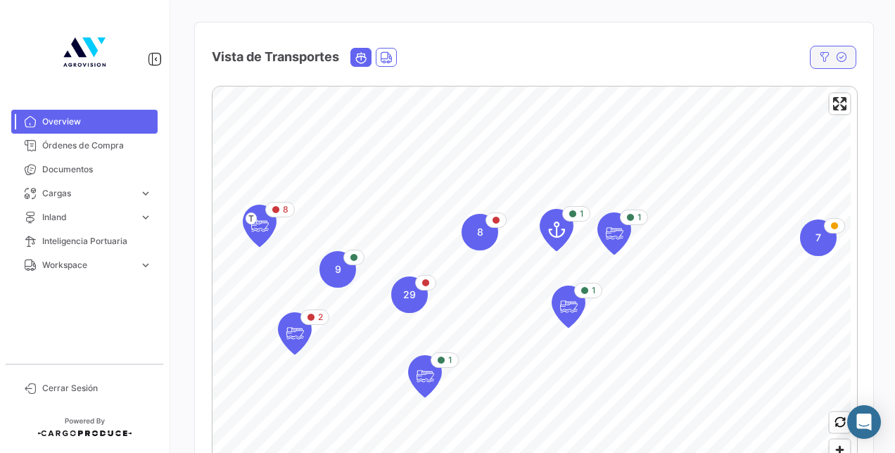
click at [819, 63] on icon "button" at bounding box center [824, 56] width 11 height 11
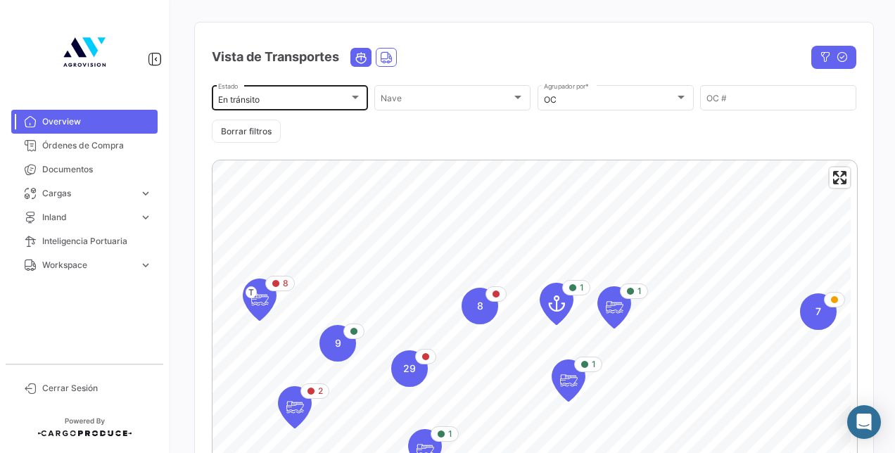
click at [291, 97] on div "En tránsito" at bounding box center [283, 100] width 131 height 10
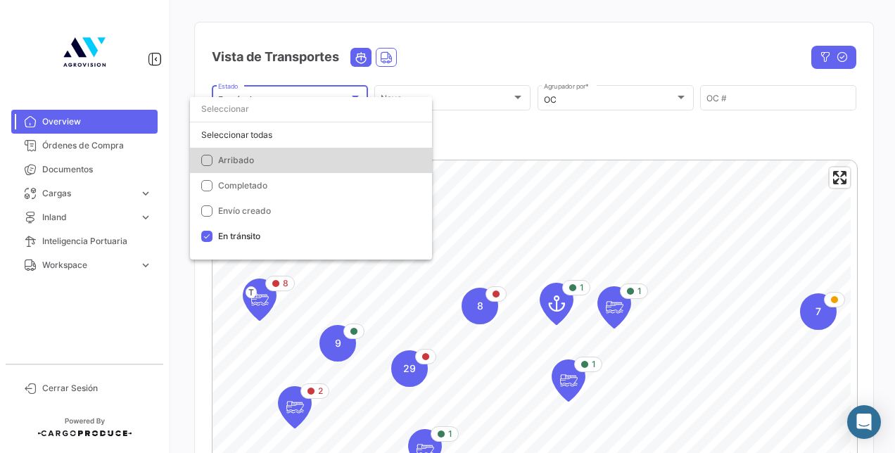
click at [208, 163] on mat-pseudo-checkbox at bounding box center [206, 160] width 11 height 11
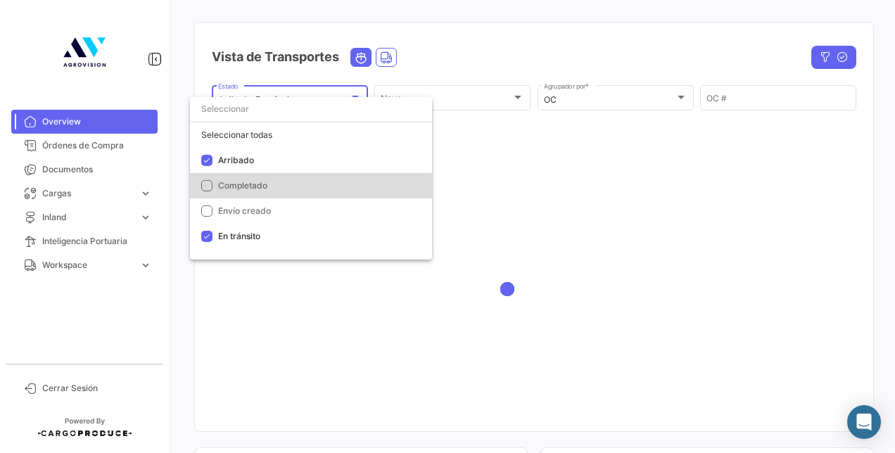
click at [208, 182] on mat-pseudo-checkbox at bounding box center [206, 185] width 11 height 11
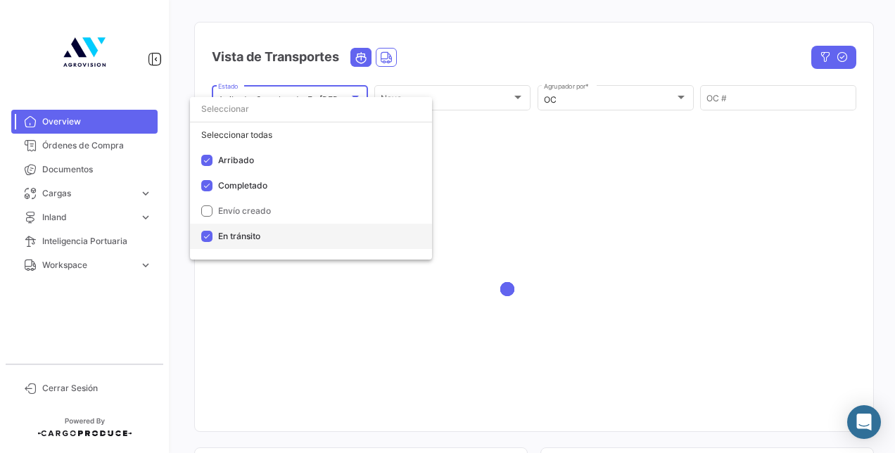
click at [207, 240] on mat-pseudo-checkbox at bounding box center [206, 236] width 11 height 11
click at [507, 63] on div at bounding box center [447, 226] width 895 height 453
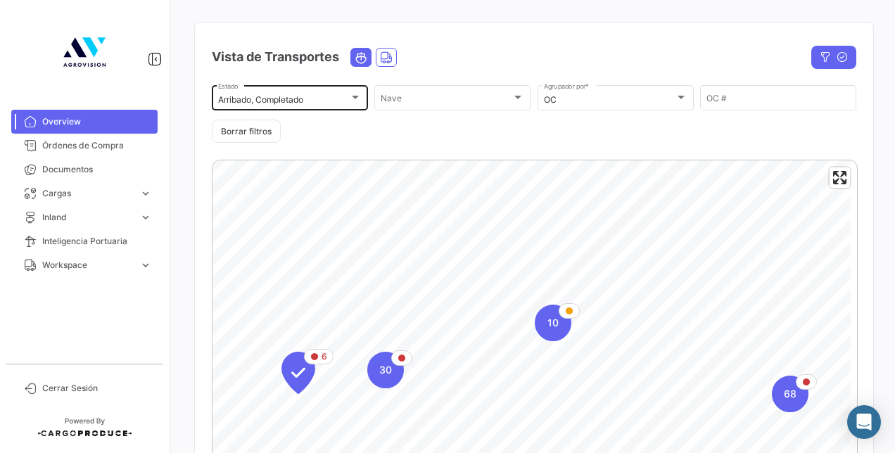
click at [340, 105] on div "Arribado, Completado" at bounding box center [283, 100] width 131 height 10
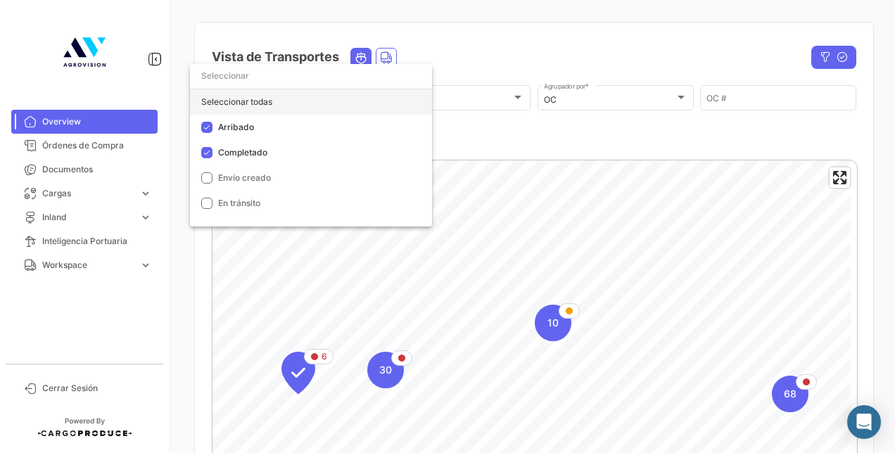
click at [215, 104] on div "Seleccionar todas" at bounding box center [311, 101] width 242 height 25
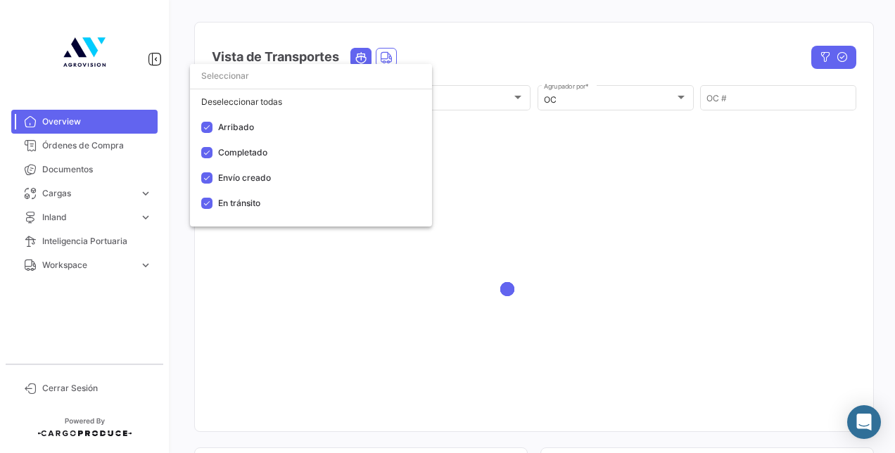
click at [525, 73] on div at bounding box center [447, 226] width 895 height 453
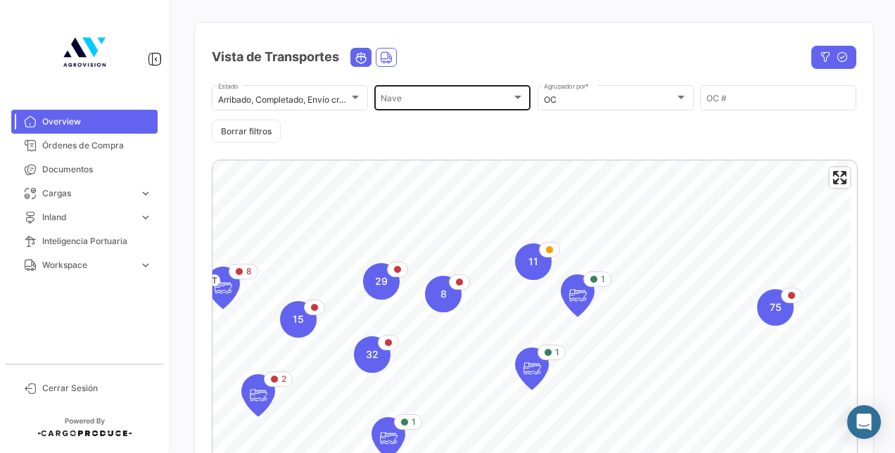
scroll to position [70, 0]
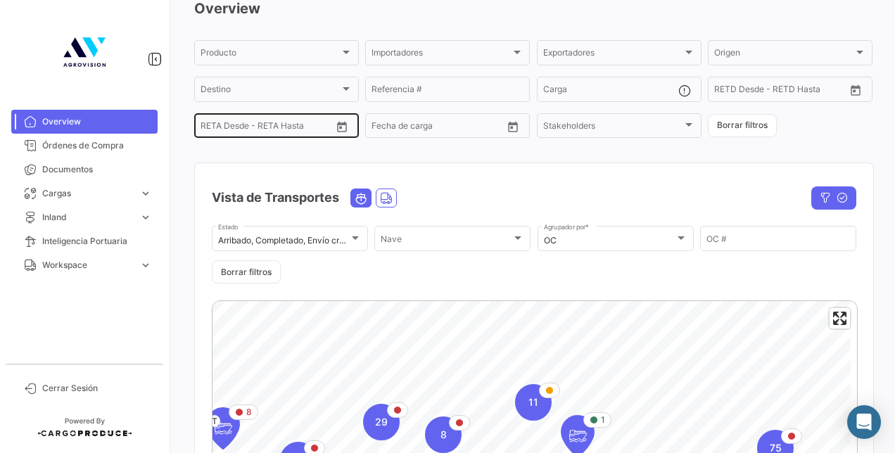
click at [340, 129] on icon "Open calendar" at bounding box center [342, 126] width 10 height 11
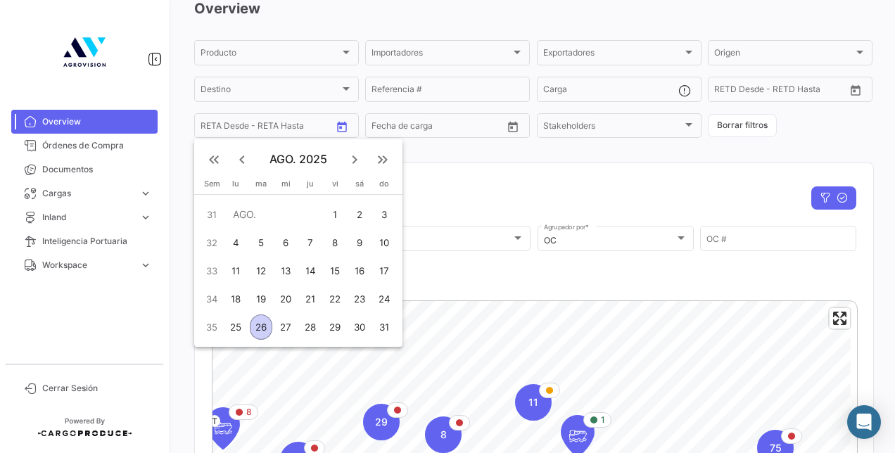
click at [258, 325] on div "26" at bounding box center [261, 326] width 23 height 25
type input "26/8/2025"
click at [356, 150] on button "keyboard_arrow_right" at bounding box center [354, 159] width 28 height 28
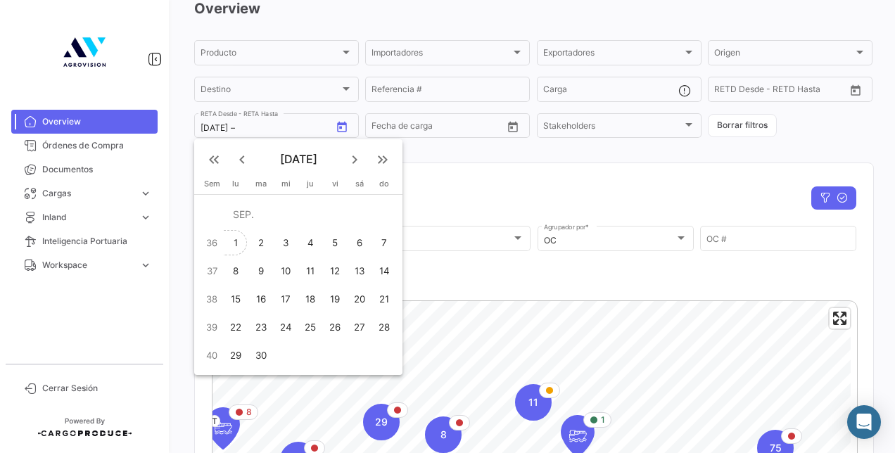
click at [241, 241] on div "1" at bounding box center [236, 242] width 22 height 25
type input "1/9/2025"
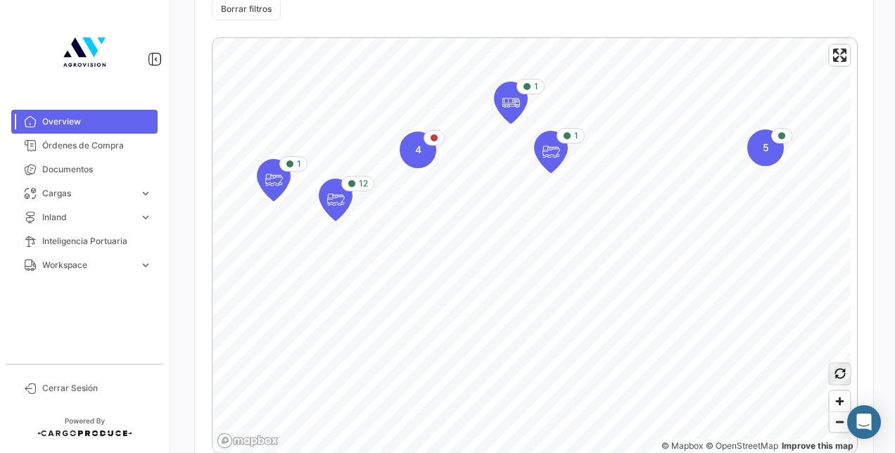
scroll to position [352, 0]
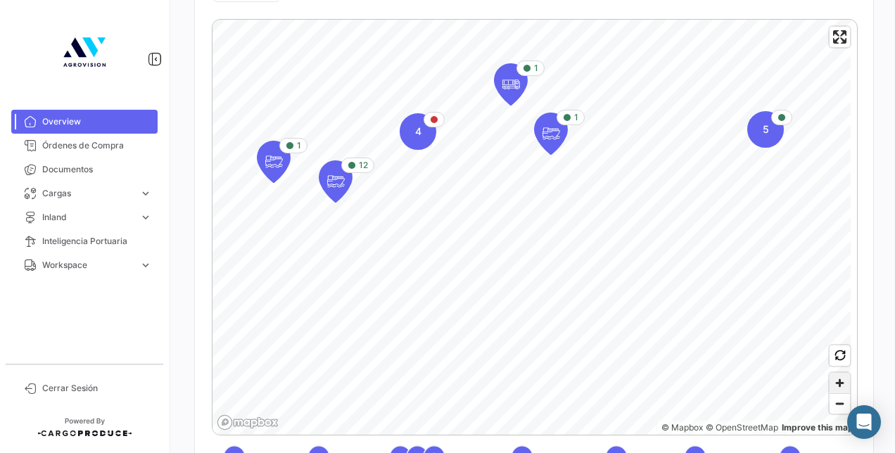
click at [834, 381] on span "Zoom in" at bounding box center [839, 383] width 20 height 20
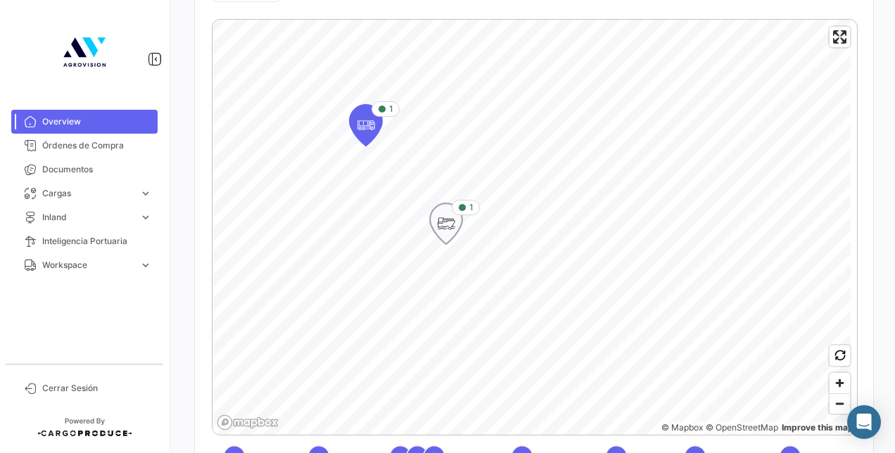
click at [443, 236] on icon "Map marker" at bounding box center [446, 224] width 20 height 30
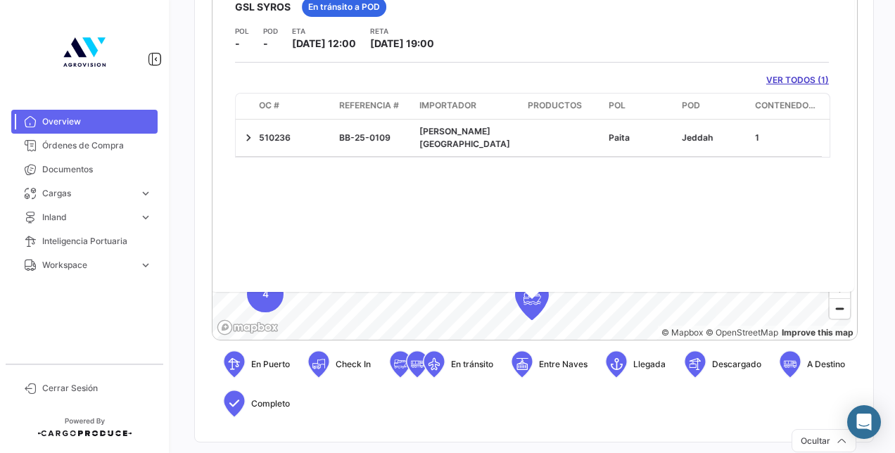
scroll to position [376, 0]
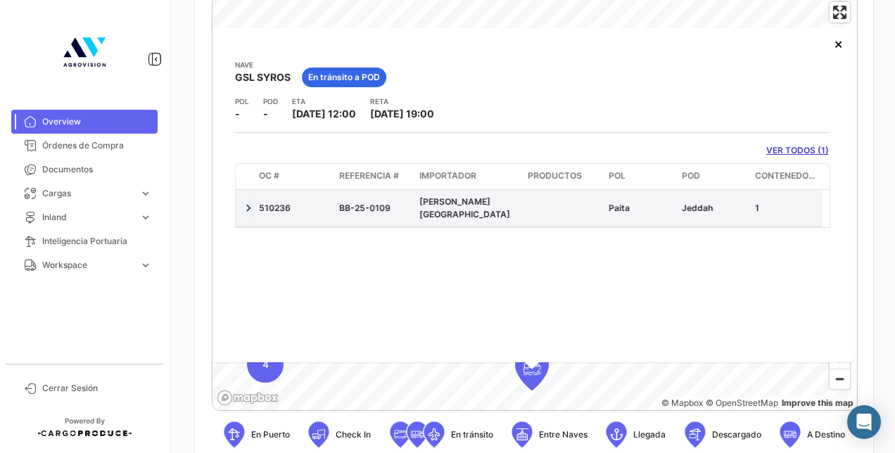
click at [246, 210] on link at bounding box center [248, 208] width 14 height 14
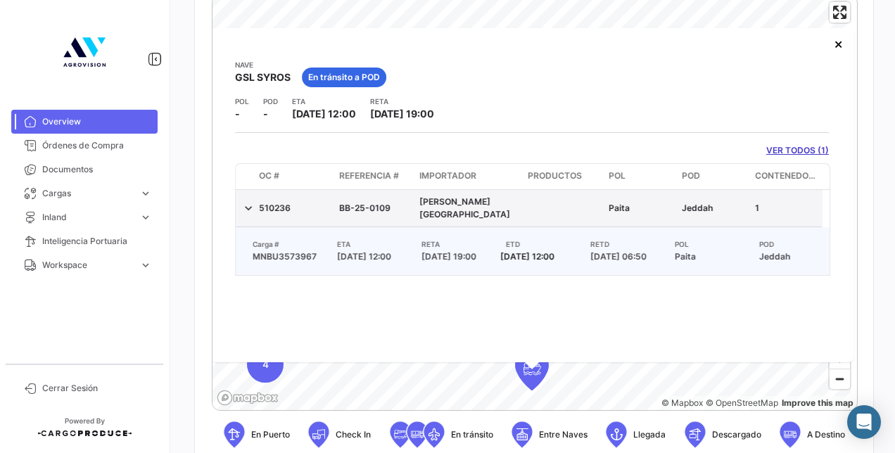
click at [709, 208] on span "Jeddah" at bounding box center [697, 208] width 31 height 11
copy span "Jeddah"
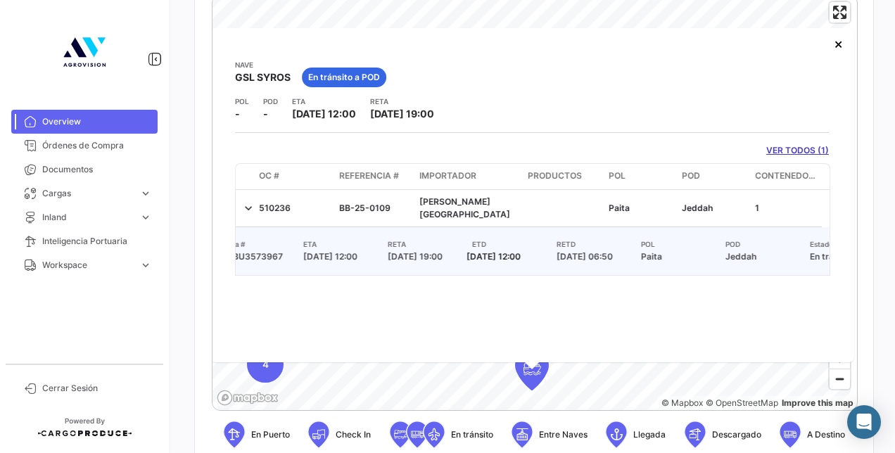
scroll to position [0, 0]
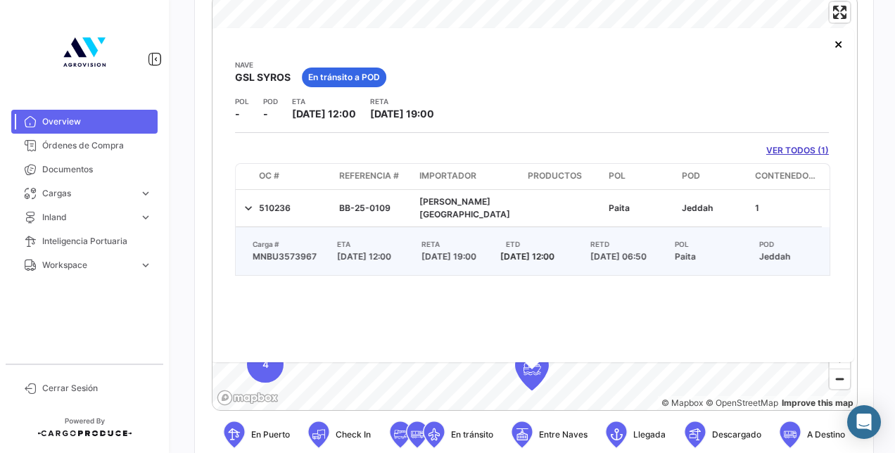
click at [787, 148] on link "VER TODOS (1)" at bounding box center [797, 150] width 63 height 13
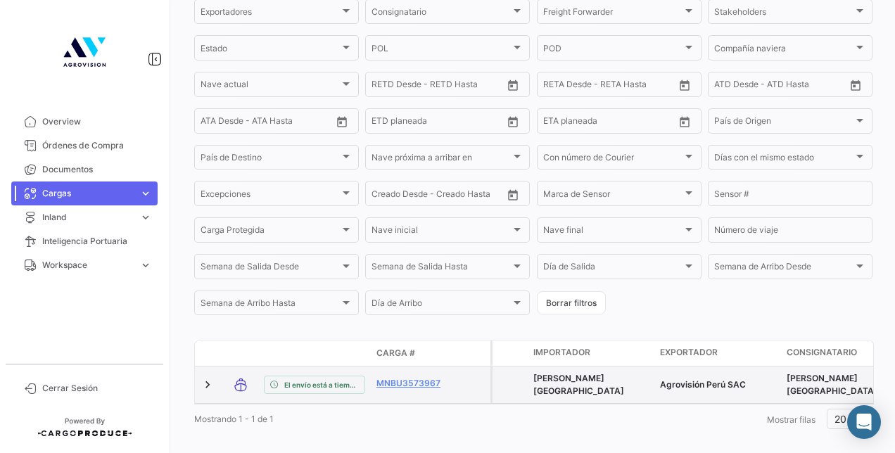
scroll to position [265, 0]
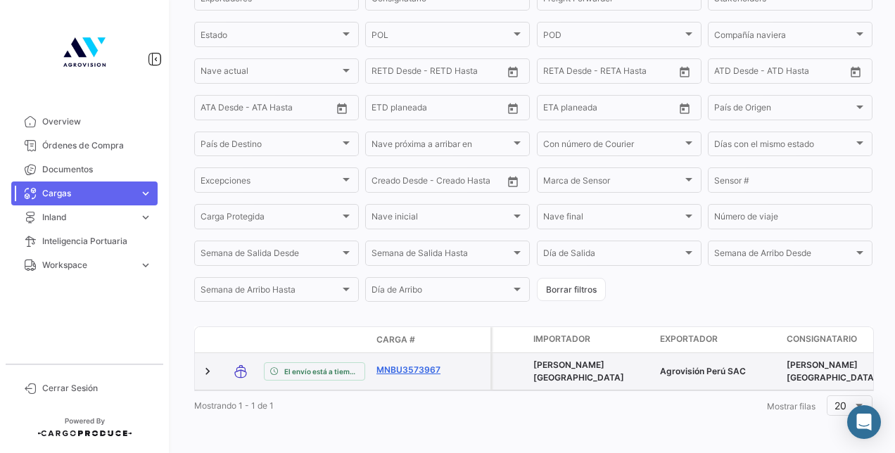
click at [426, 364] on link "MNBU3573967" at bounding box center [412, 370] width 73 height 13
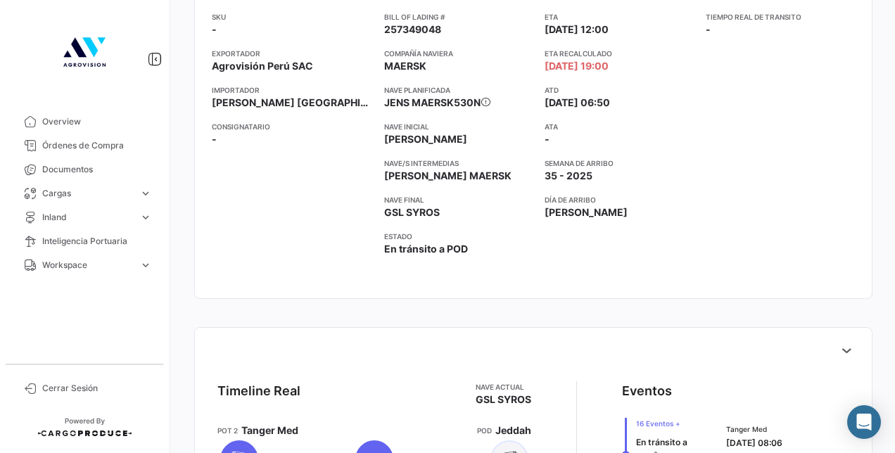
scroll to position [422, 0]
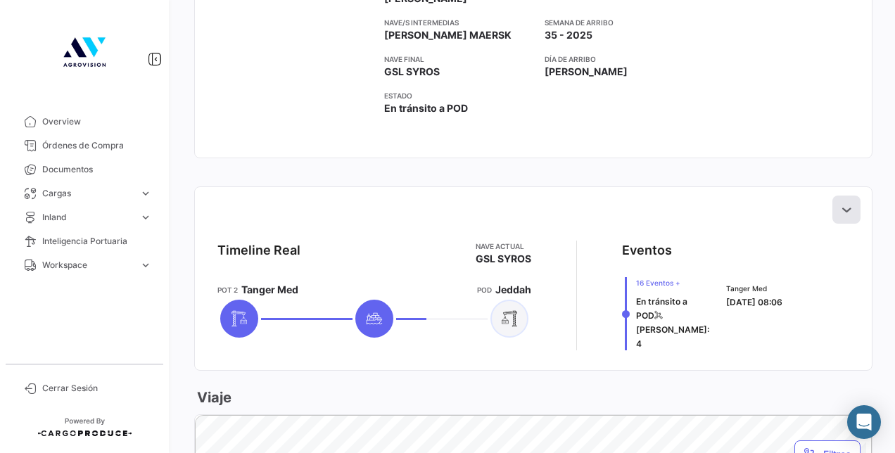
click at [839, 203] on icon at bounding box center [846, 210] width 14 height 14
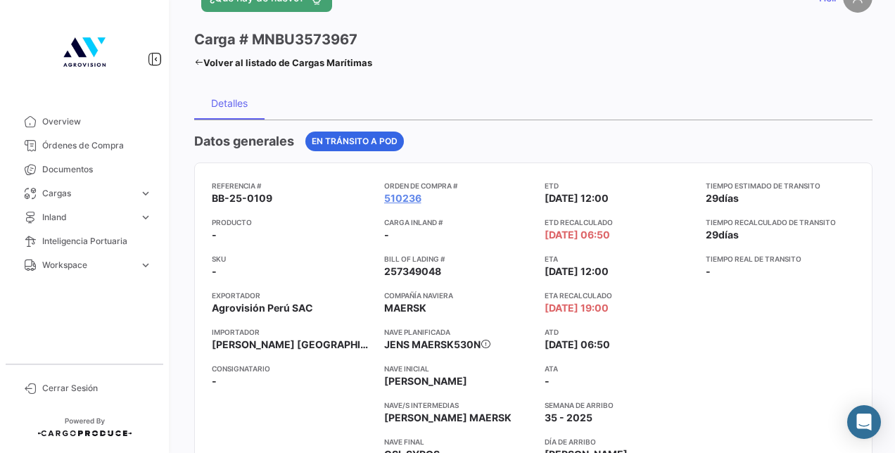
scroll to position [0, 0]
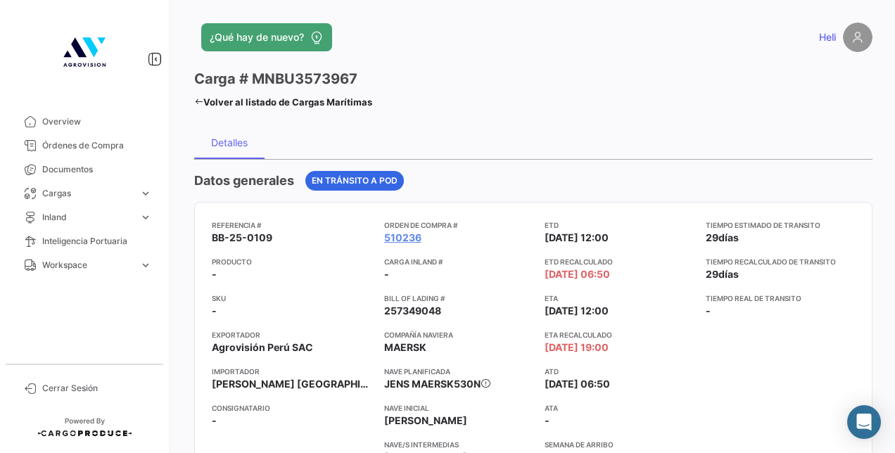
click at [224, 233] on span "BB-25-0109" at bounding box center [242, 238] width 61 height 14
copy span "BB-25-0109"
click at [194, 98] on icon at bounding box center [198, 101] width 9 height 9
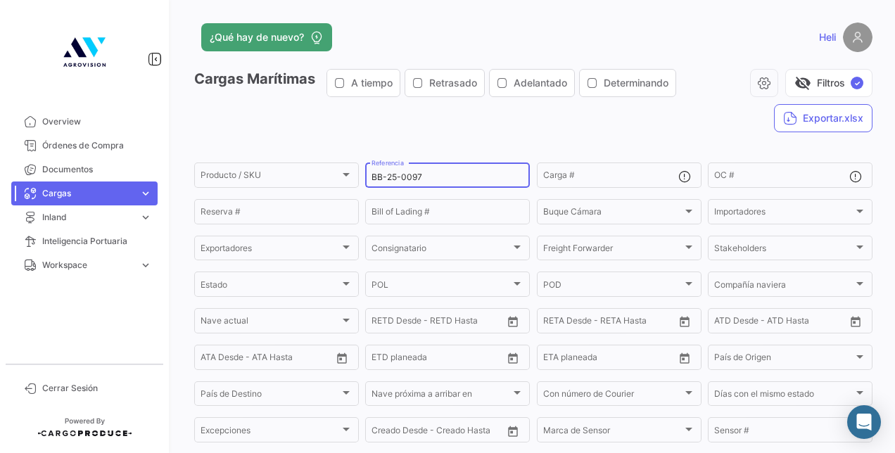
click at [428, 179] on input "BB-25-0097" at bounding box center [447, 177] width 152 height 10
click at [110, 115] on span "Overview" at bounding box center [97, 121] width 110 height 13
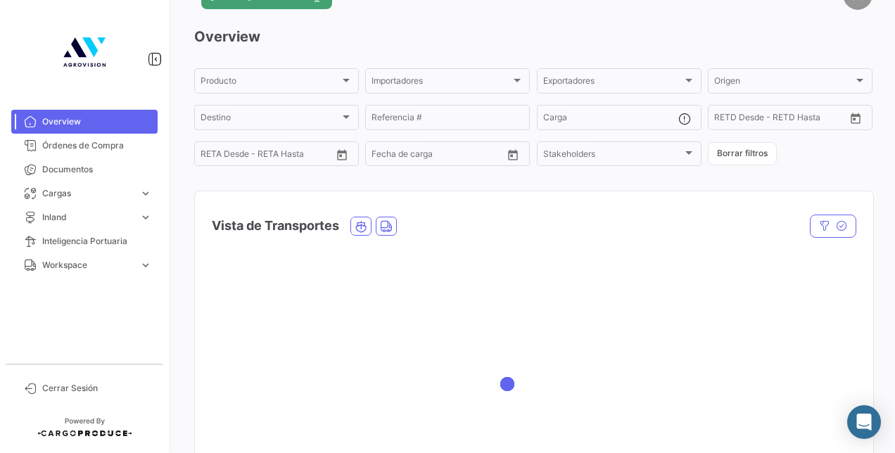
scroll to position [211, 0]
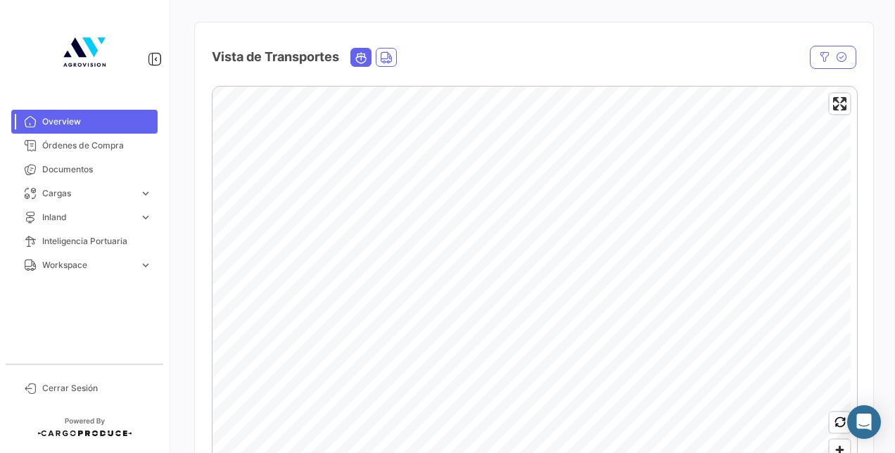
click at [367, 61] on icon "Ocean" at bounding box center [361, 57] width 13 height 13
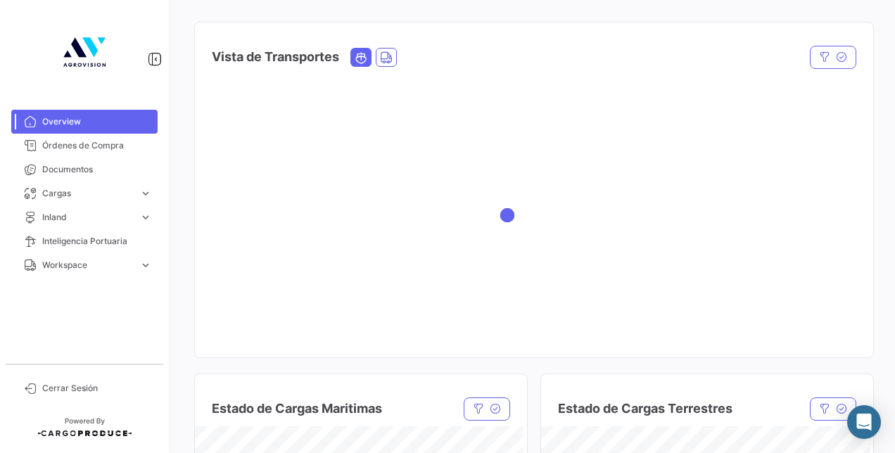
scroll to position [0, 0]
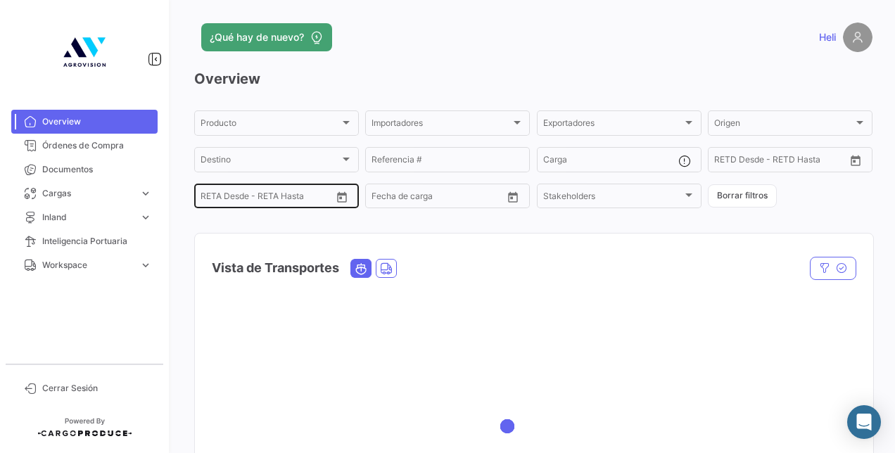
click at [322, 196] on div "Desde –" at bounding box center [265, 198] width 131 height 10
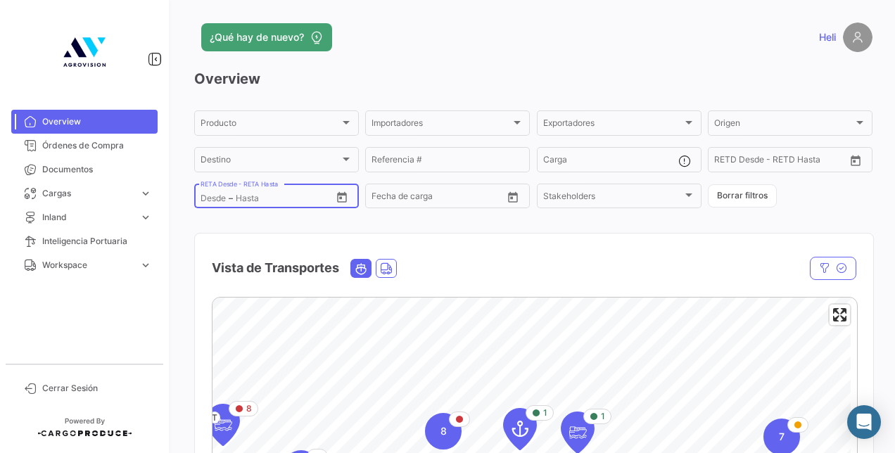
click at [340, 201] on icon "Open calendar" at bounding box center [342, 197] width 13 height 13
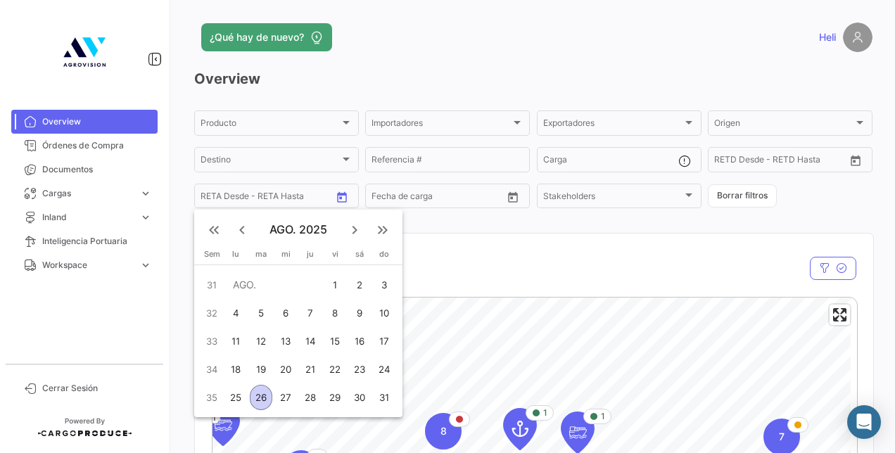
click at [266, 396] on div "26" at bounding box center [261, 397] width 23 height 25
type input "26/8/2025"
click at [355, 225] on mat-icon "keyboard_arrow_right" at bounding box center [354, 230] width 17 height 17
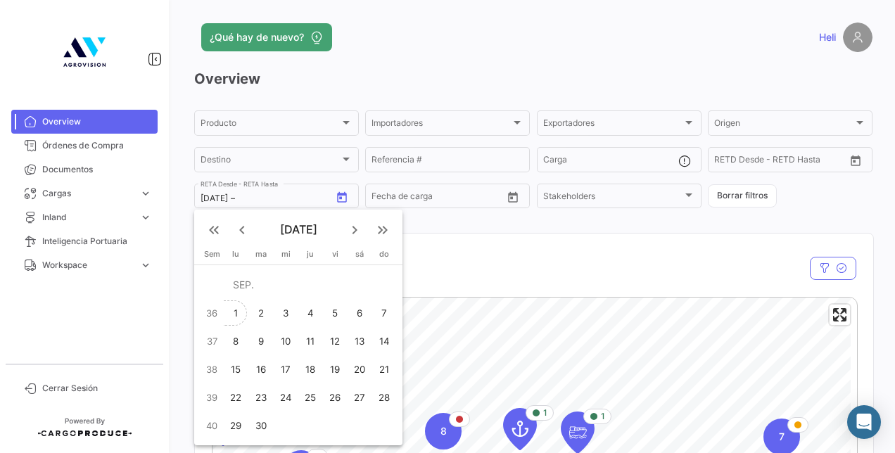
click at [232, 310] on div "1" at bounding box center [236, 312] width 22 height 25
type input "1/9/2025"
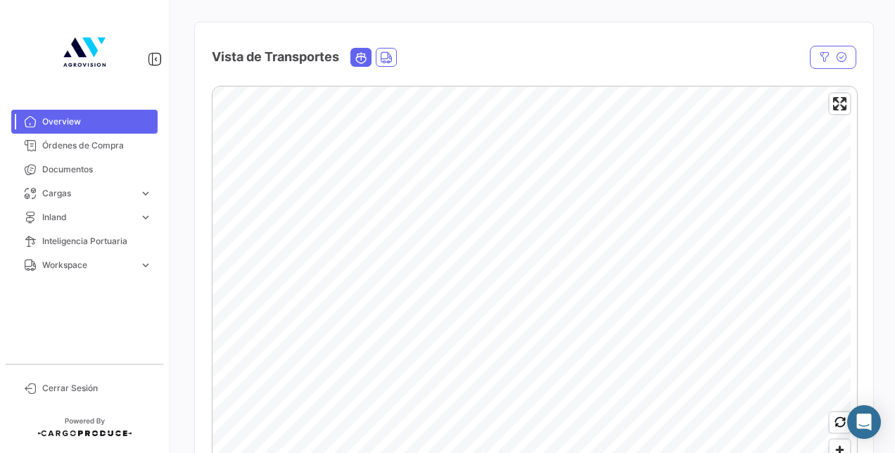
scroll to position [141, 0]
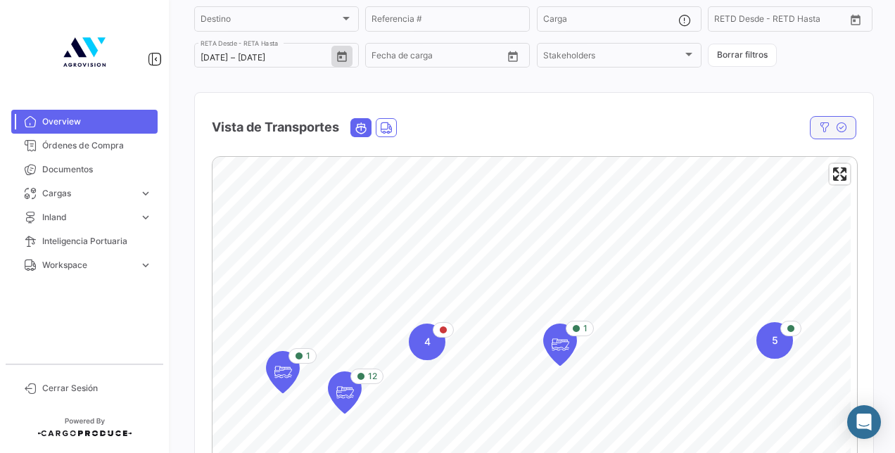
click at [836, 128] on icon "button" at bounding box center [841, 127] width 11 height 11
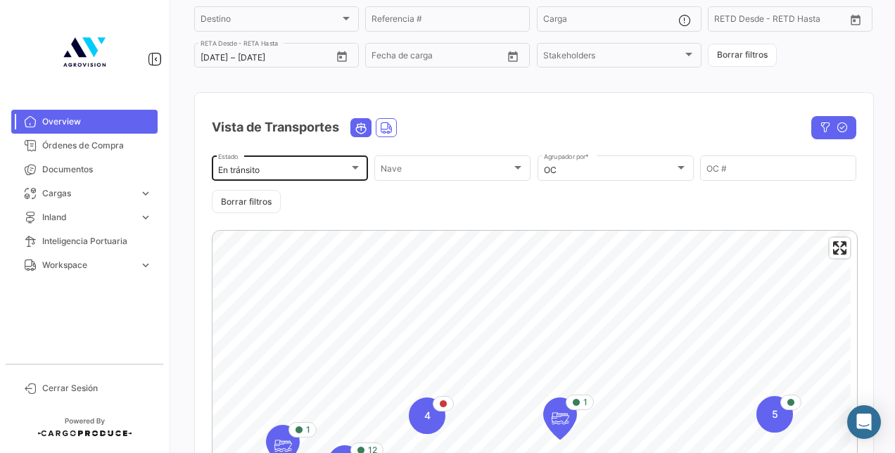
click at [305, 163] on div "En tránsito Estado" at bounding box center [290, 166] width 144 height 27
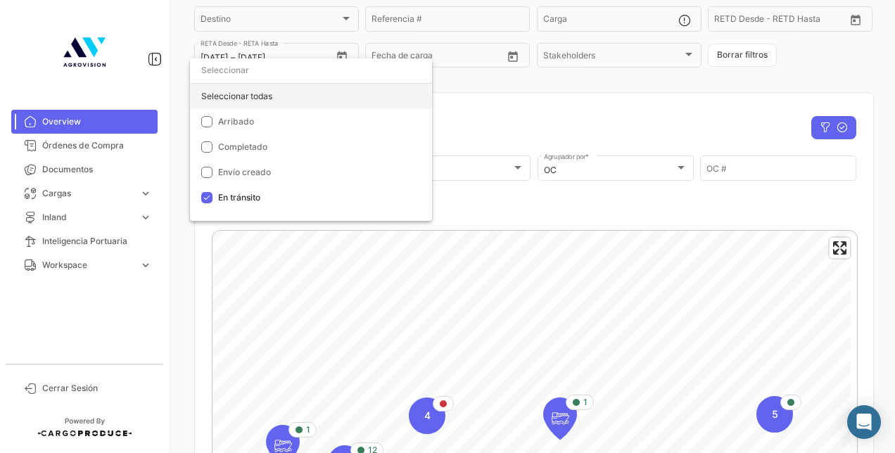
click at [231, 89] on div "Seleccionar todas" at bounding box center [311, 96] width 242 height 25
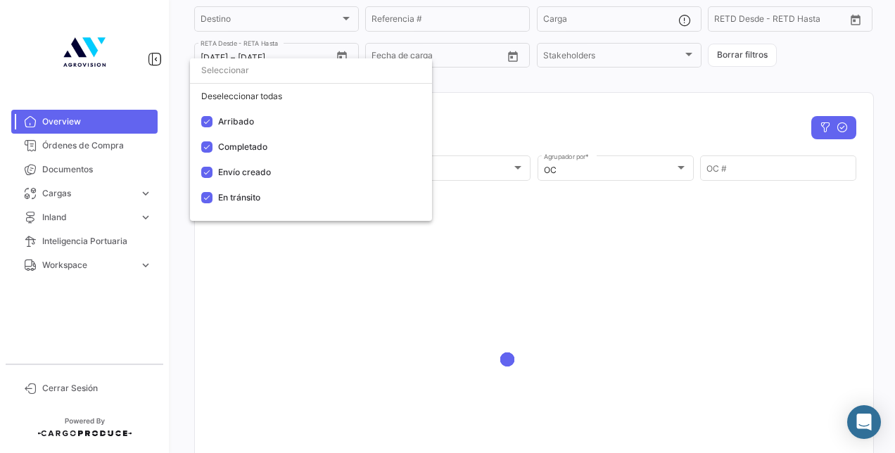
click at [533, 114] on div at bounding box center [447, 226] width 895 height 453
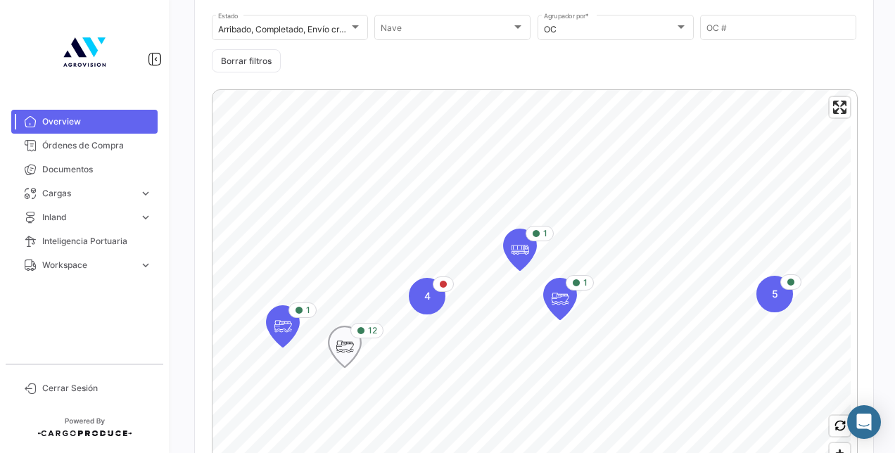
scroll to position [352, 0]
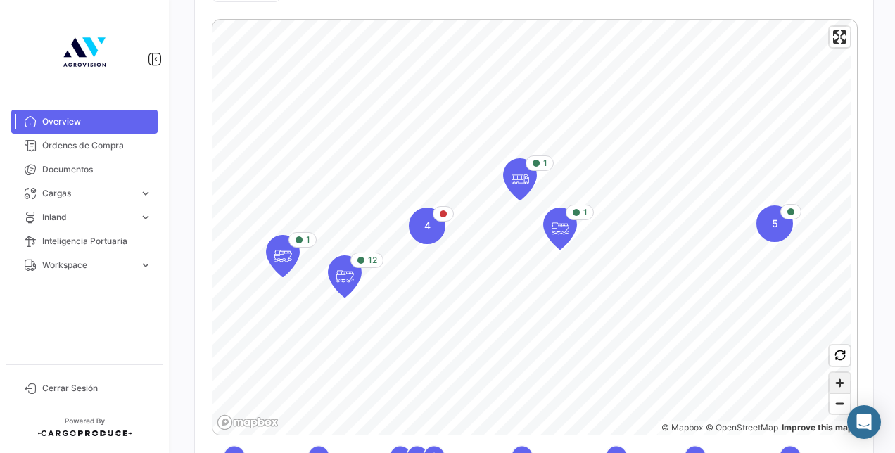
click at [834, 376] on span "Zoom in" at bounding box center [839, 383] width 20 height 20
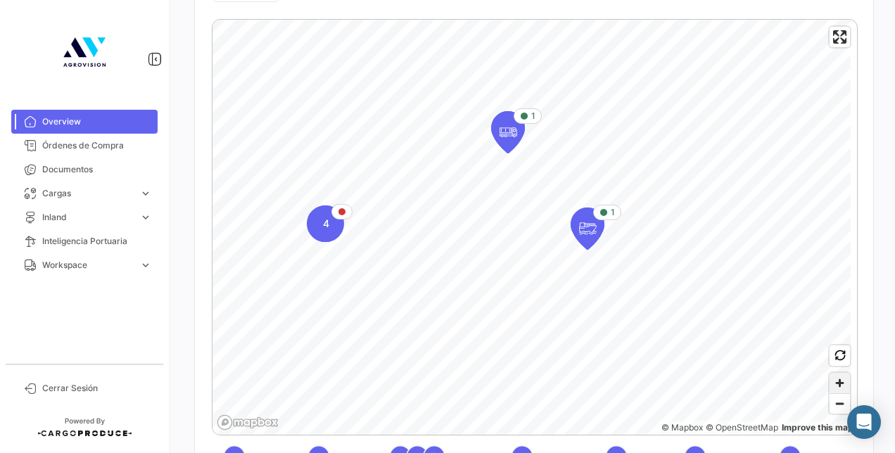
click at [834, 376] on span "Zoom in" at bounding box center [839, 383] width 20 height 20
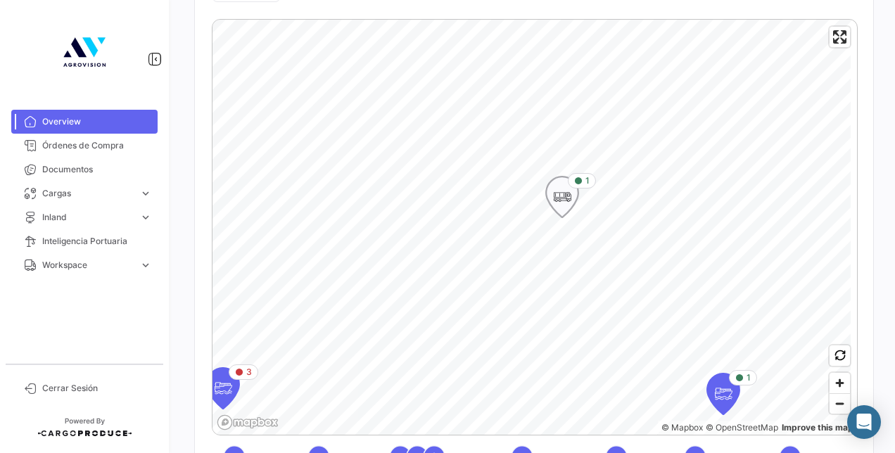
click at [566, 190] on icon "Map marker" at bounding box center [562, 197] width 20 height 30
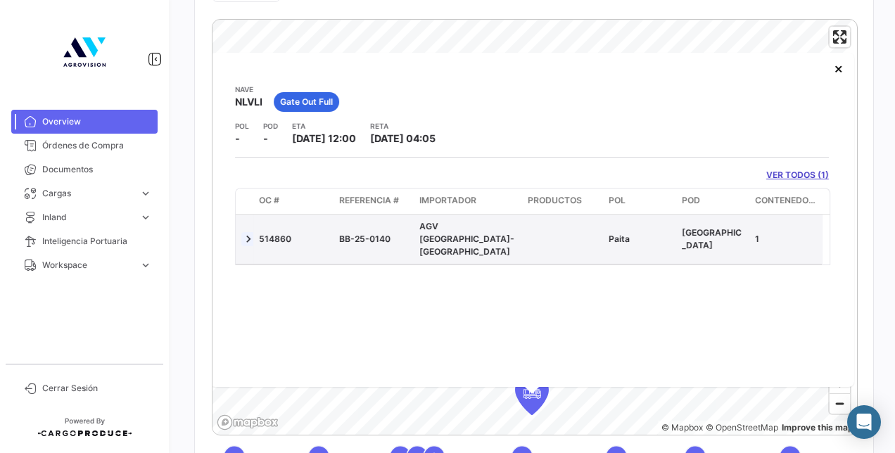
click at [250, 232] on link at bounding box center [248, 239] width 14 height 14
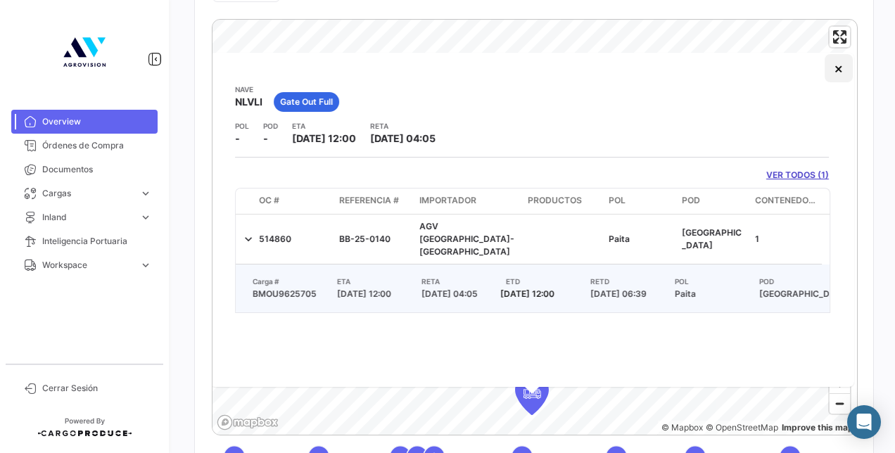
click at [834, 63] on button "×" at bounding box center [839, 68] width 28 height 28
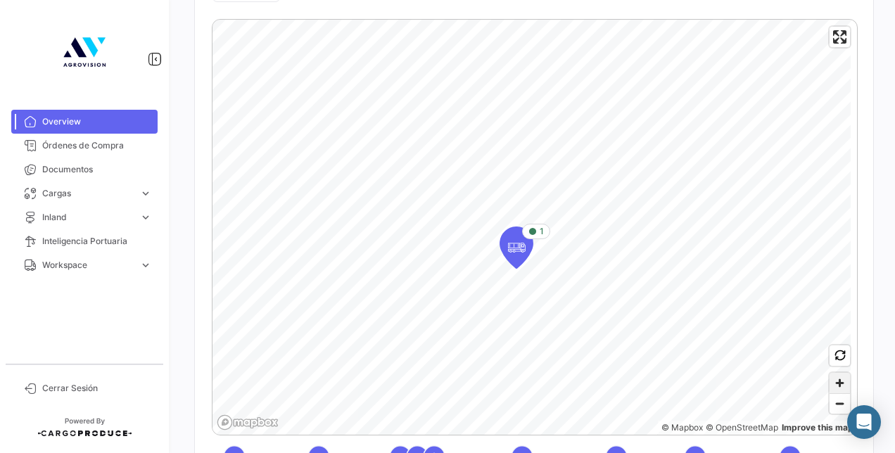
click at [829, 381] on span "Zoom in" at bounding box center [839, 383] width 20 height 20
click at [831, 408] on span "Zoom out" at bounding box center [839, 404] width 20 height 20
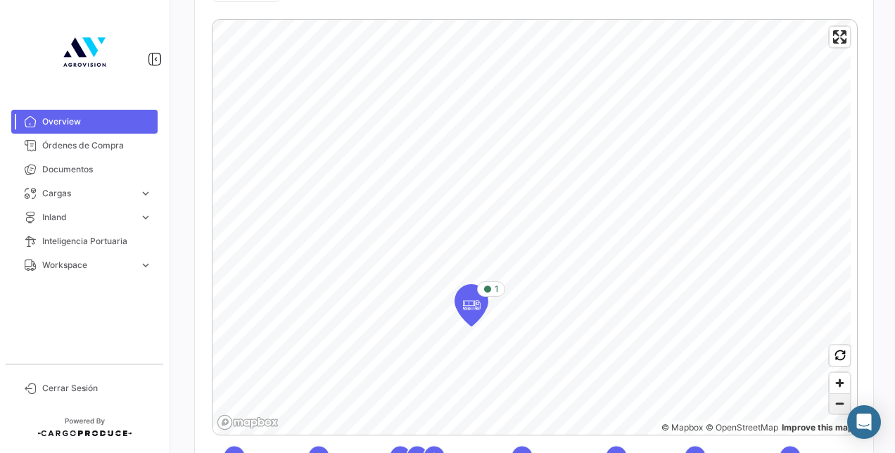
click at [831, 408] on span "Zoom out" at bounding box center [839, 404] width 20 height 20
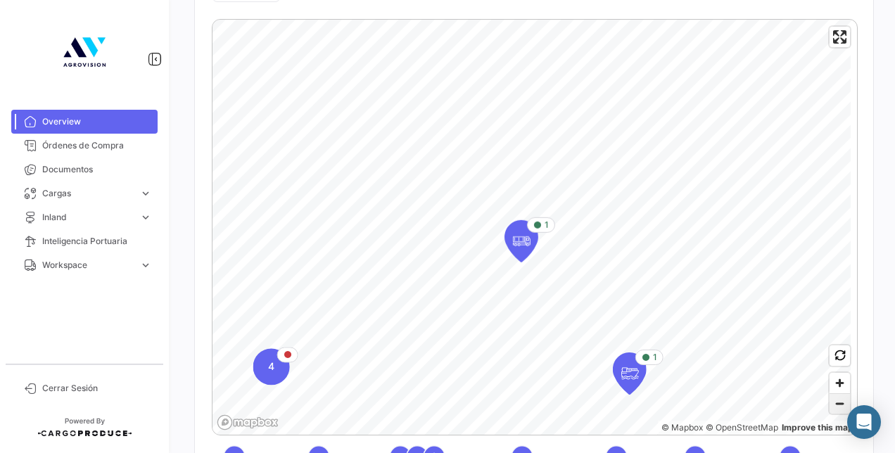
click at [831, 408] on span "Zoom out" at bounding box center [839, 404] width 20 height 20
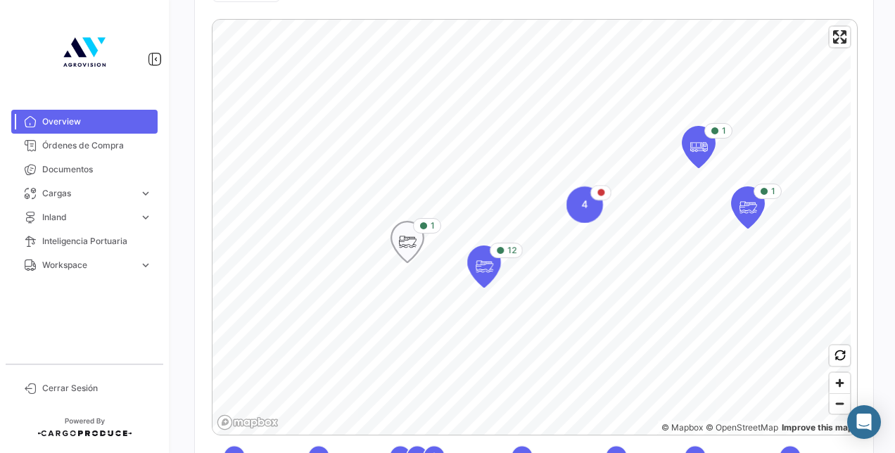
click at [407, 249] on icon "Map marker" at bounding box center [407, 242] width 20 height 30
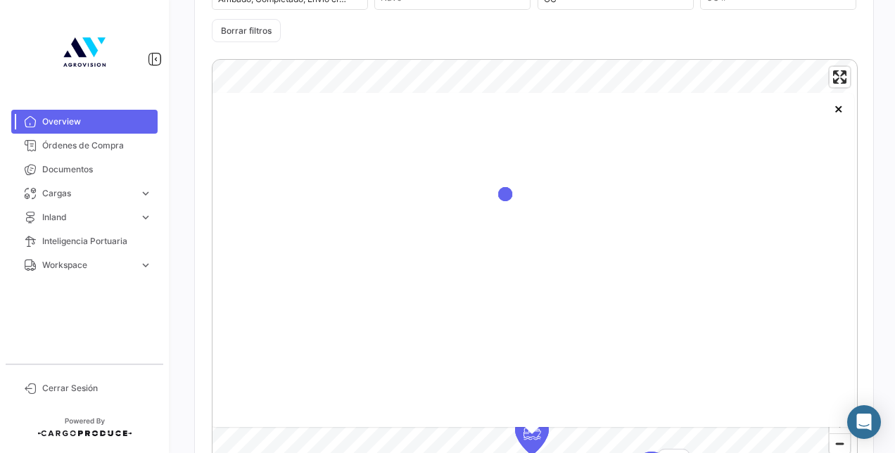
scroll to position [324, 0]
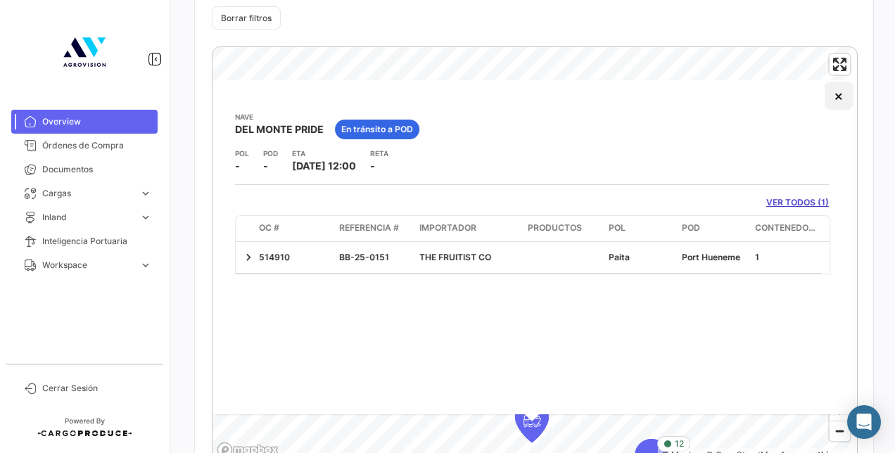
click at [832, 106] on button "×" at bounding box center [839, 96] width 28 height 28
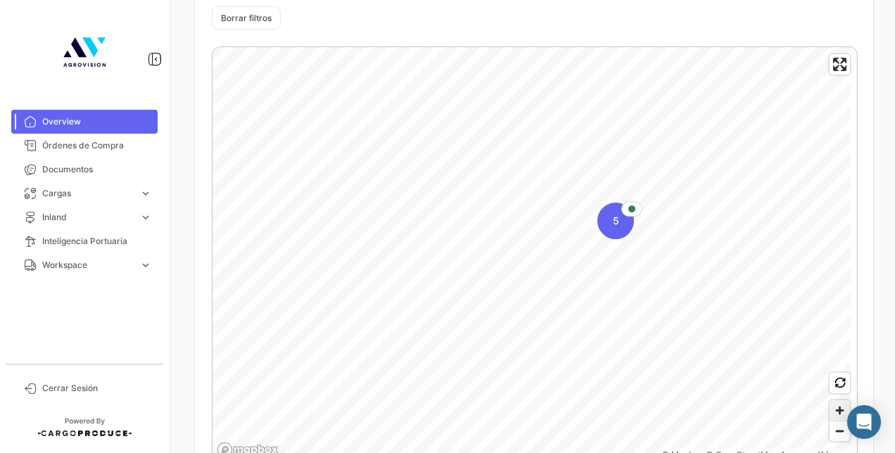
click at [833, 410] on span "Zoom in" at bounding box center [839, 410] width 20 height 20
click at [829, 414] on span "Zoom in" at bounding box center [839, 410] width 20 height 20
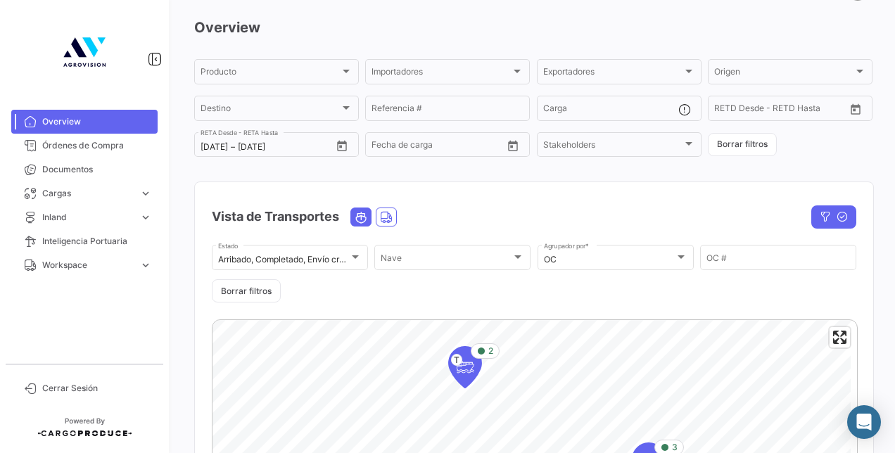
scroll to position [0, 0]
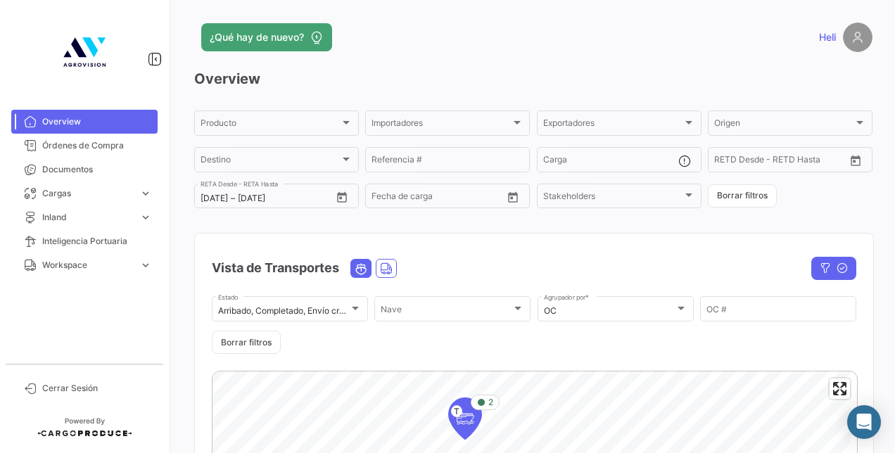
click at [75, 118] on span "Overview" at bounding box center [97, 121] width 110 height 13
click at [80, 116] on span "Overview" at bounding box center [97, 121] width 110 height 13
click at [86, 391] on span "Cerrar Sesión" at bounding box center [97, 388] width 110 height 13
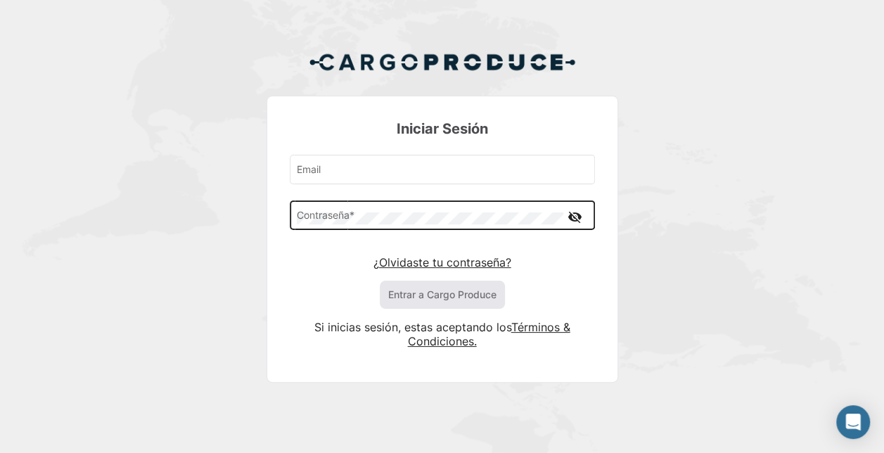
type input "heli.lavado@agrovisioncorp.com"
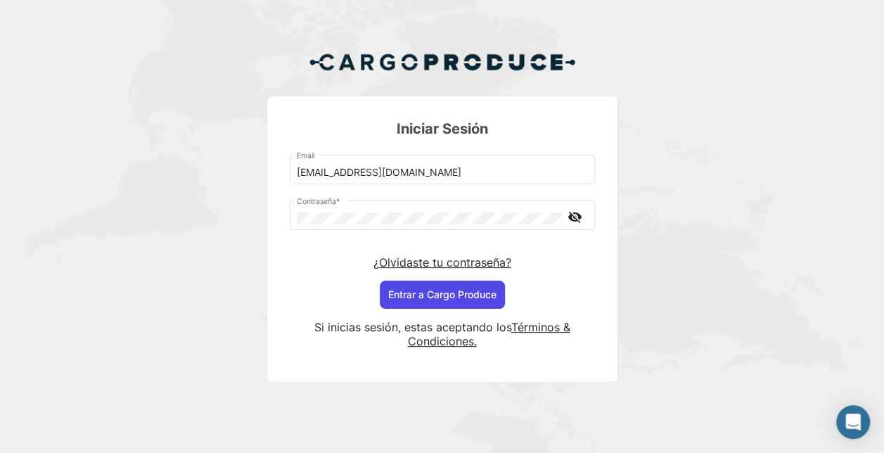
click at [456, 295] on button "Entrar a Cargo Produce" at bounding box center [442, 295] width 125 height 28
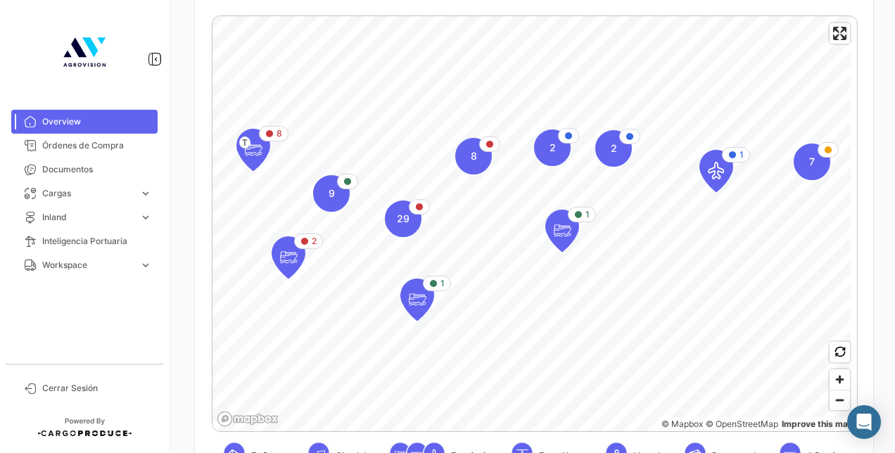
scroll to position [141, 0]
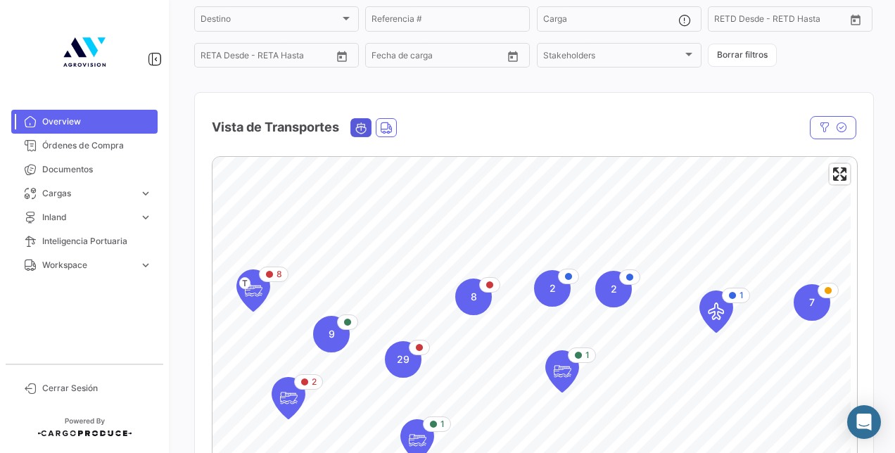
click at [362, 132] on icon "Ocean" at bounding box center [361, 128] width 13 height 13
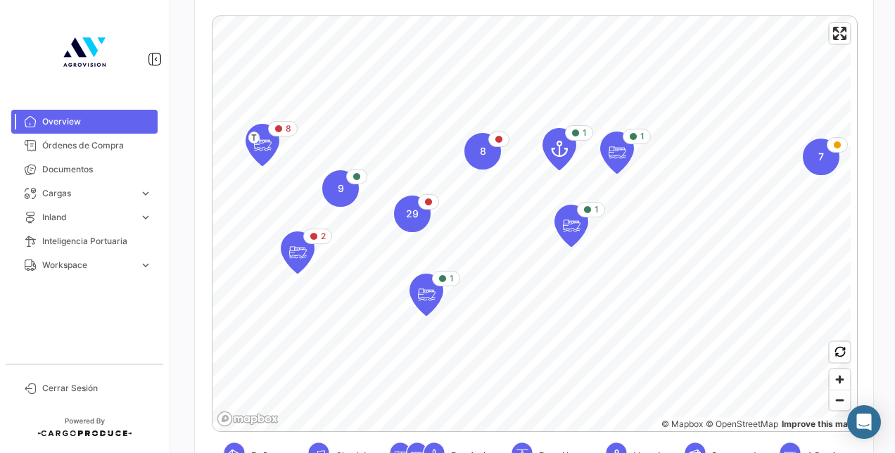
scroll to position [0, 0]
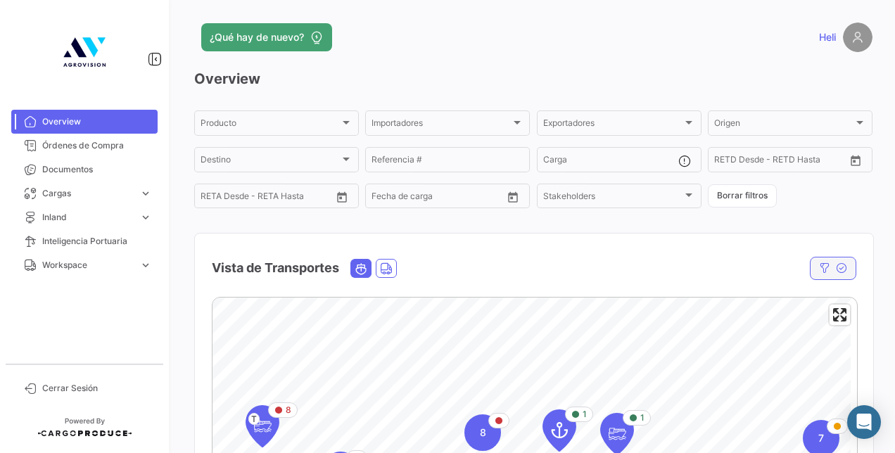
click at [810, 270] on button "button" at bounding box center [833, 268] width 46 height 23
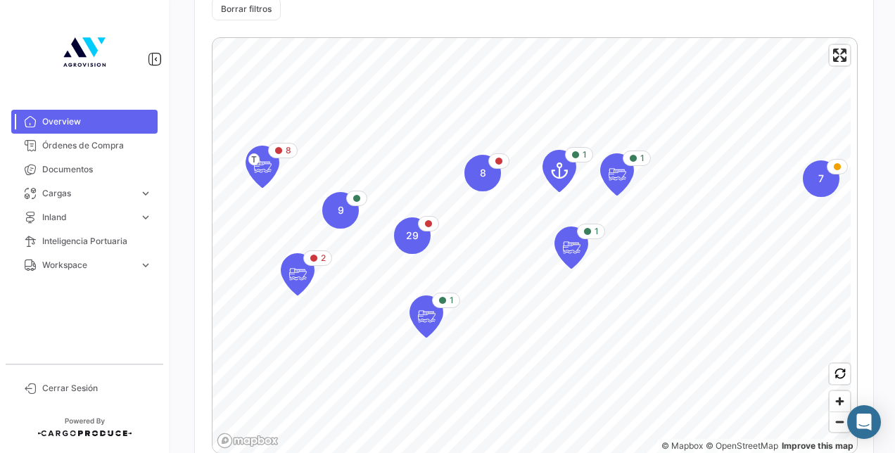
scroll to position [352, 0]
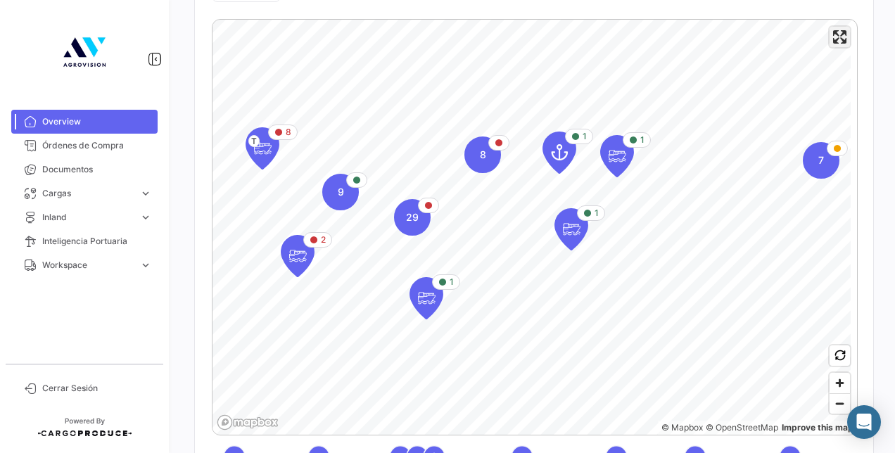
click at [830, 42] on span "Enter fullscreen" at bounding box center [839, 37] width 20 height 20
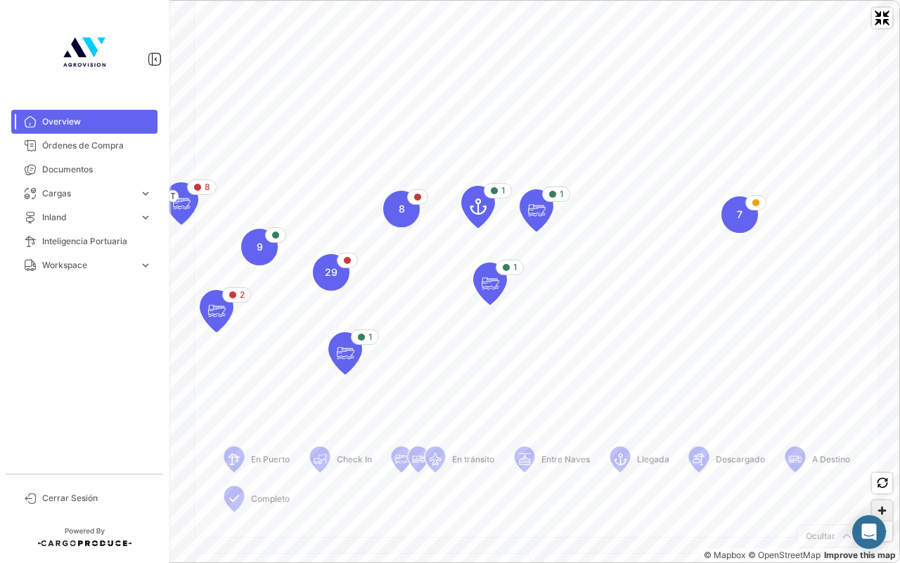
click at [888, 452] on span "Zoom in" at bounding box center [882, 510] width 20 height 20
